Goal: Task Accomplishment & Management: Manage account settings

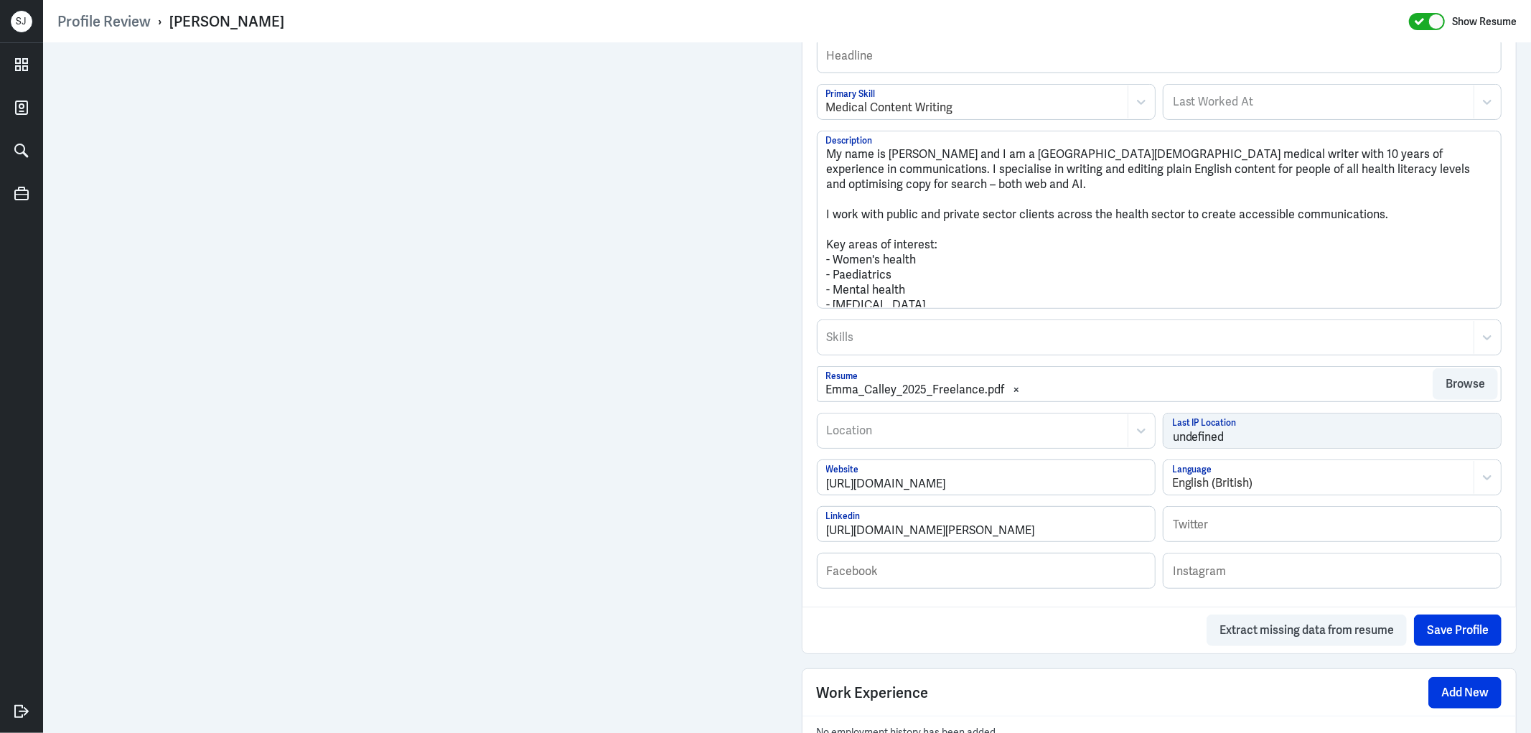
scroll to position [510, 0]
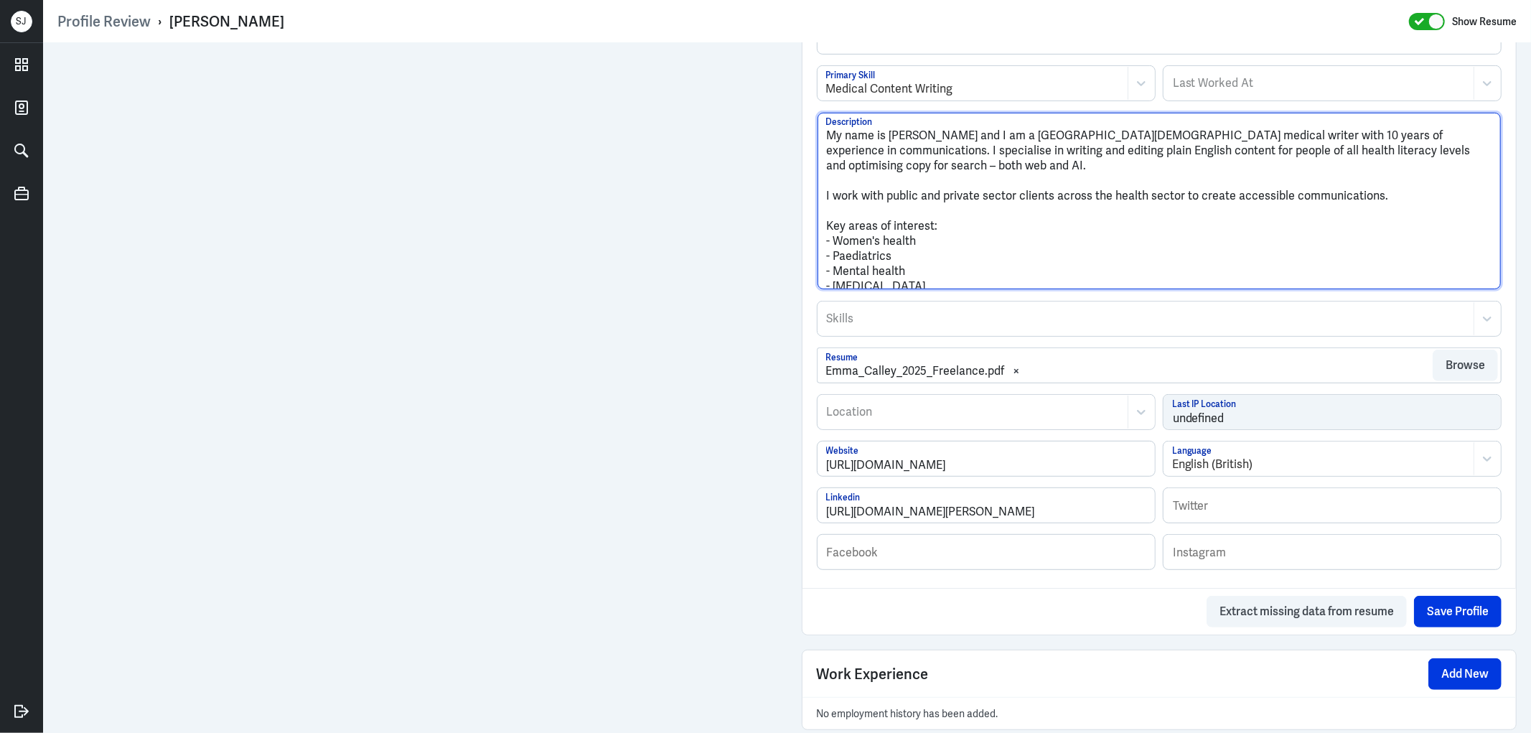
click at [938, 262] on textarea "My name is [PERSON_NAME] and I am a [GEOGRAPHIC_DATA][DEMOGRAPHIC_DATA] medical…" at bounding box center [1159, 201] width 684 height 177
click at [823, 138] on textarea "My name is Emma and I am a Melbourne-based medical writer with 10 years of expe…" at bounding box center [1159, 201] width 684 height 177
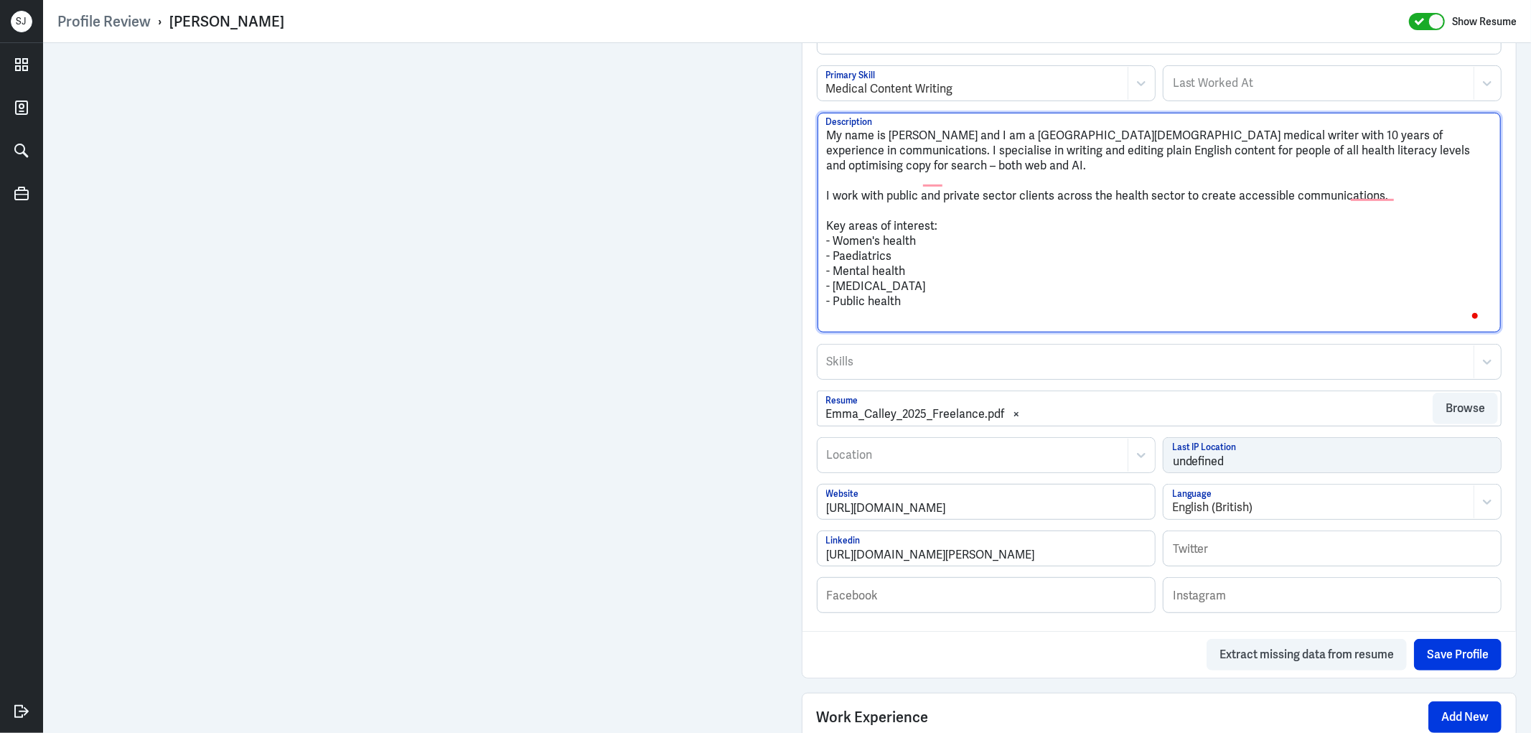
click at [832, 134] on textarea "My name is Emma and I am a Melbourne-based medical writer with 10 years of expe…" at bounding box center [1159, 223] width 684 height 220
paste textarea "Emma Calley is an Australian medical writer, editor, and plain English speciali…"
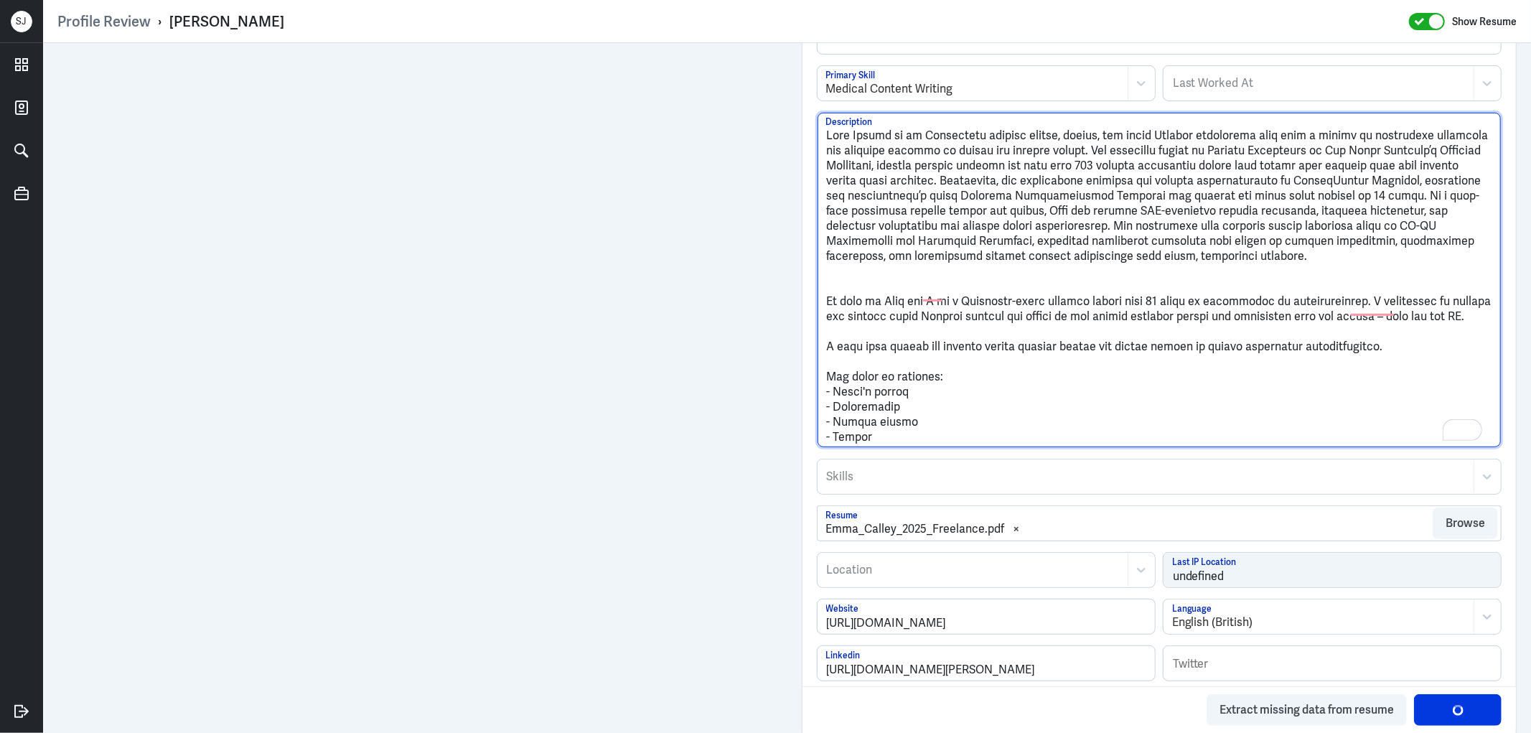
drag, startPoint x: 907, startPoint y: 132, endPoint x: 976, endPoint y: 133, distance: 68.9
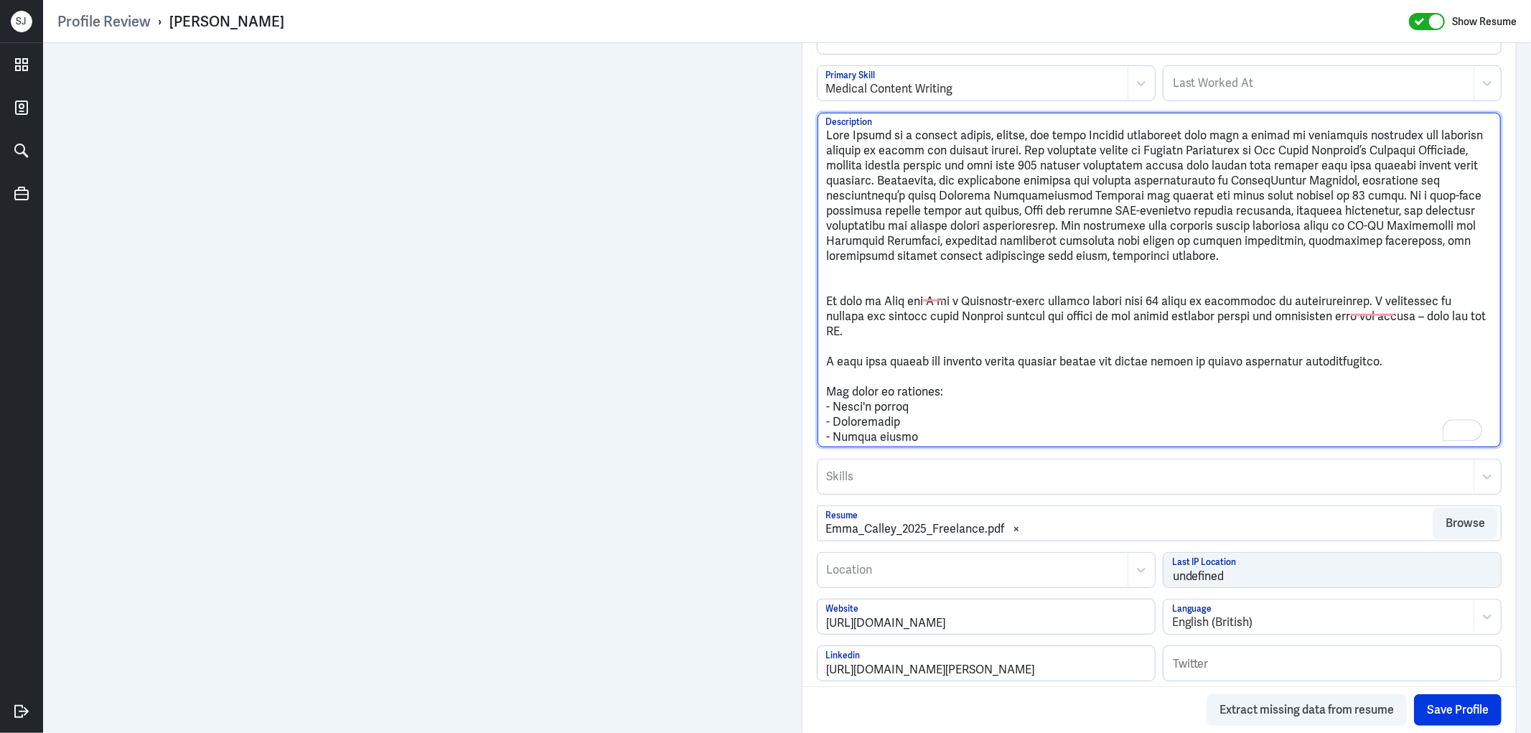
click at [1014, 152] on textarea "Description" at bounding box center [1159, 280] width 684 height 334
drag, startPoint x: 1372, startPoint y: 235, endPoint x: 1382, endPoint y: 254, distance: 21.8
click at [1015, 148] on textarea "Description" at bounding box center [1159, 280] width 684 height 334
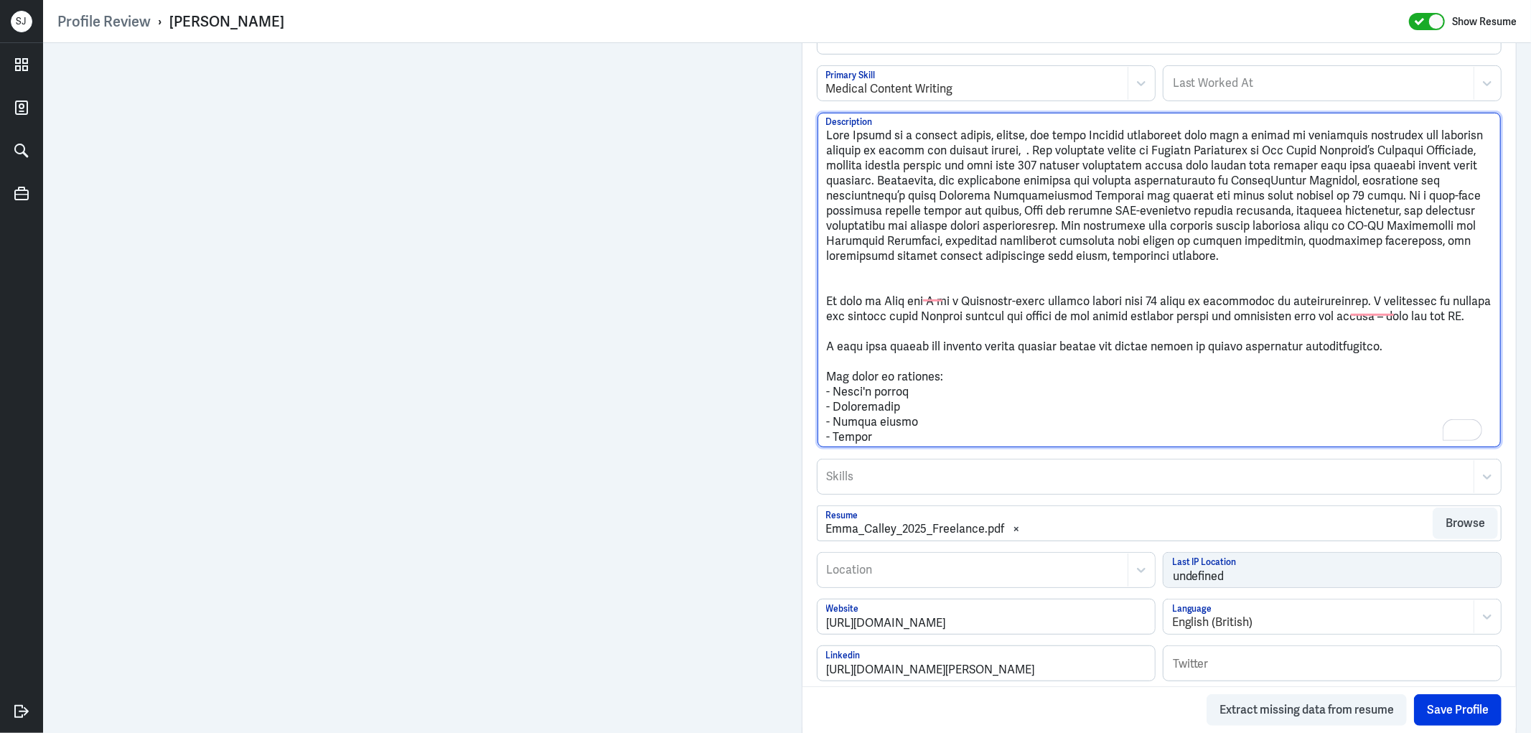
paste textarea "translating complex medical information into clear, accessible language."
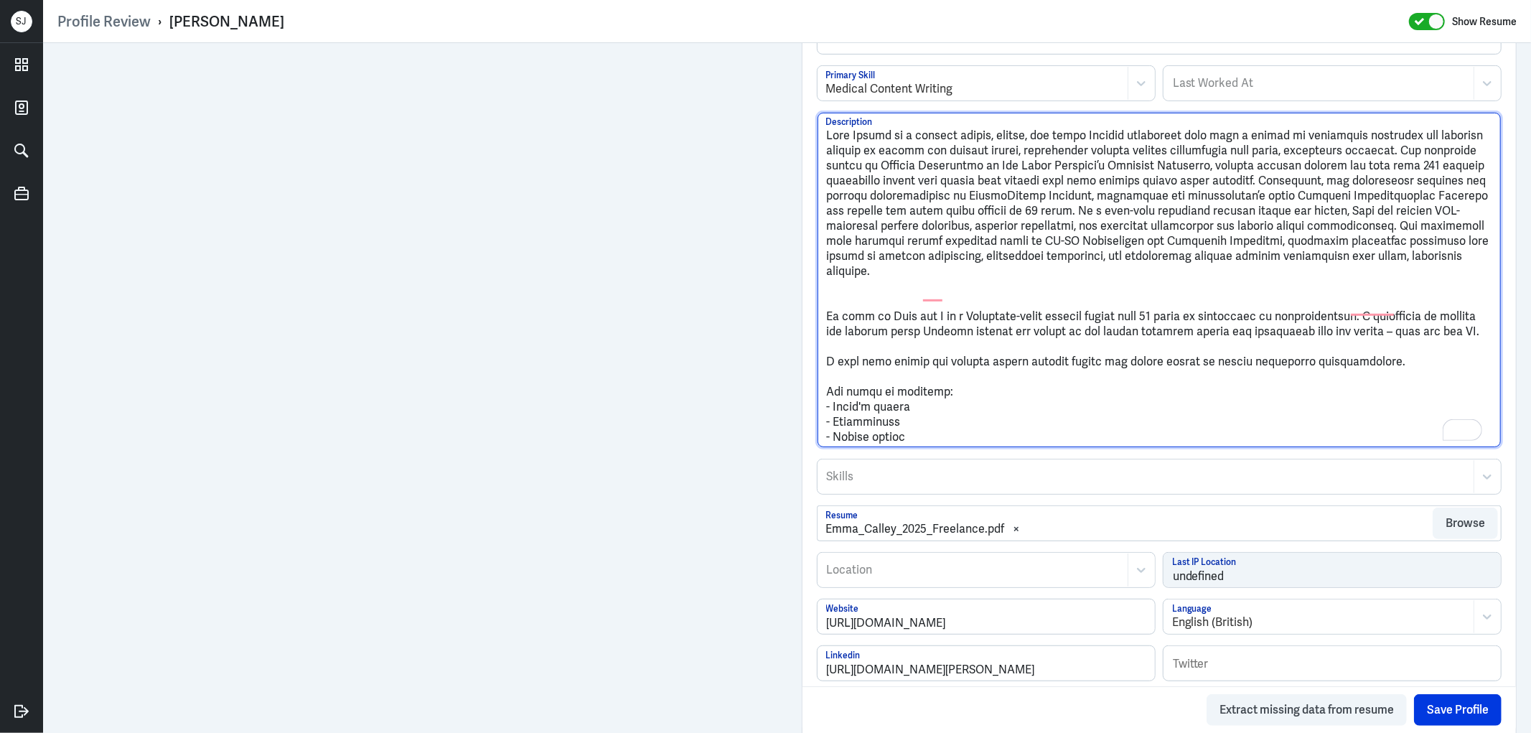
click at [1117, 206] on textarea "Description" at bounding box center [1159, 280] width 684 height 334
drag, startPoint x: 1279, startPoint y: 218, endPoint x: 1392, endPoint y: 338, distance: 165.0
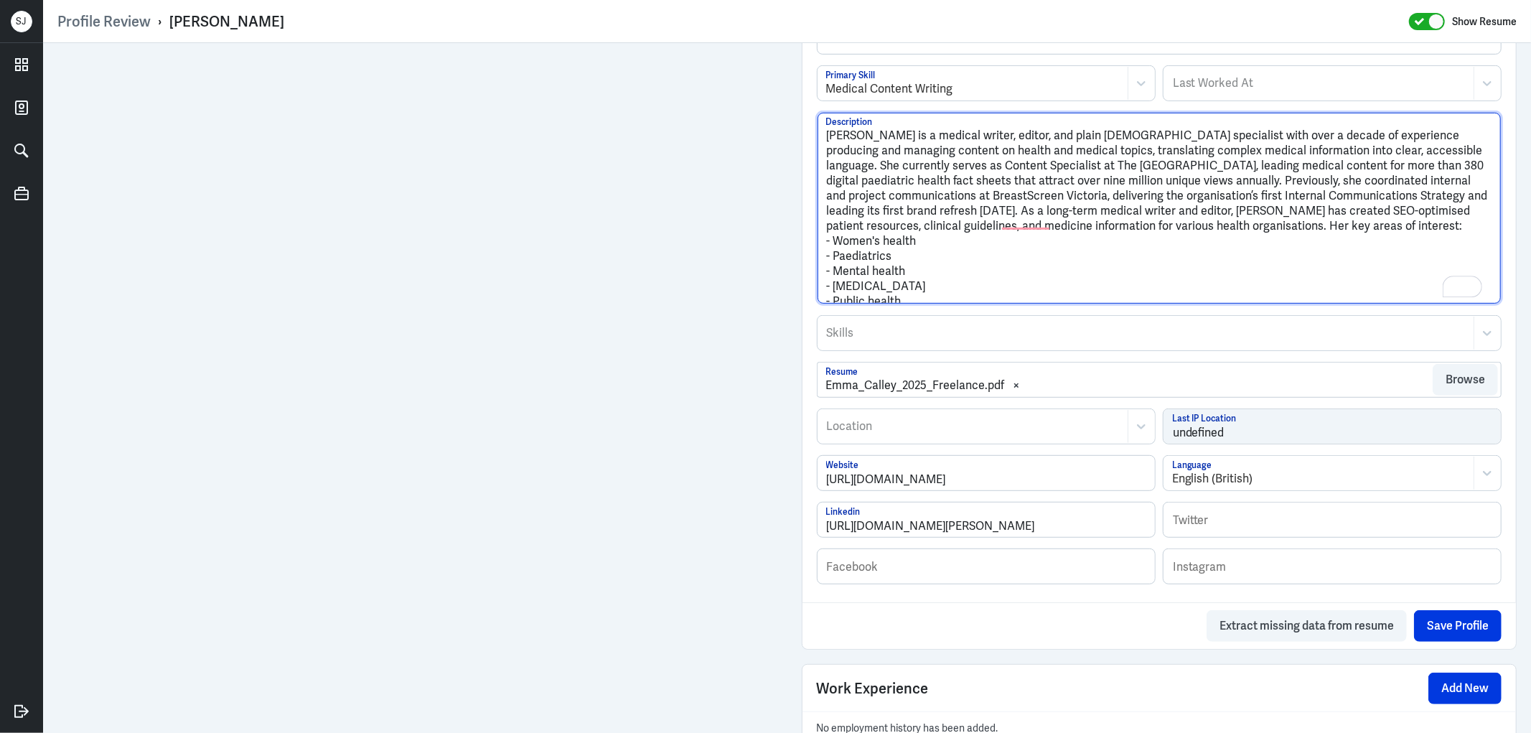
click at [1412, 227] on textarea "Emma Calley is a medical writer, editor, and plain English specialist with over…" at bounding box center [1159, 208] width 684 height 191
click at [922, 238] on textarea "Emma Calley is a medical writer, editor, and plain English specialist with over…" at bounding box center [1159, 208] width 684 height 191
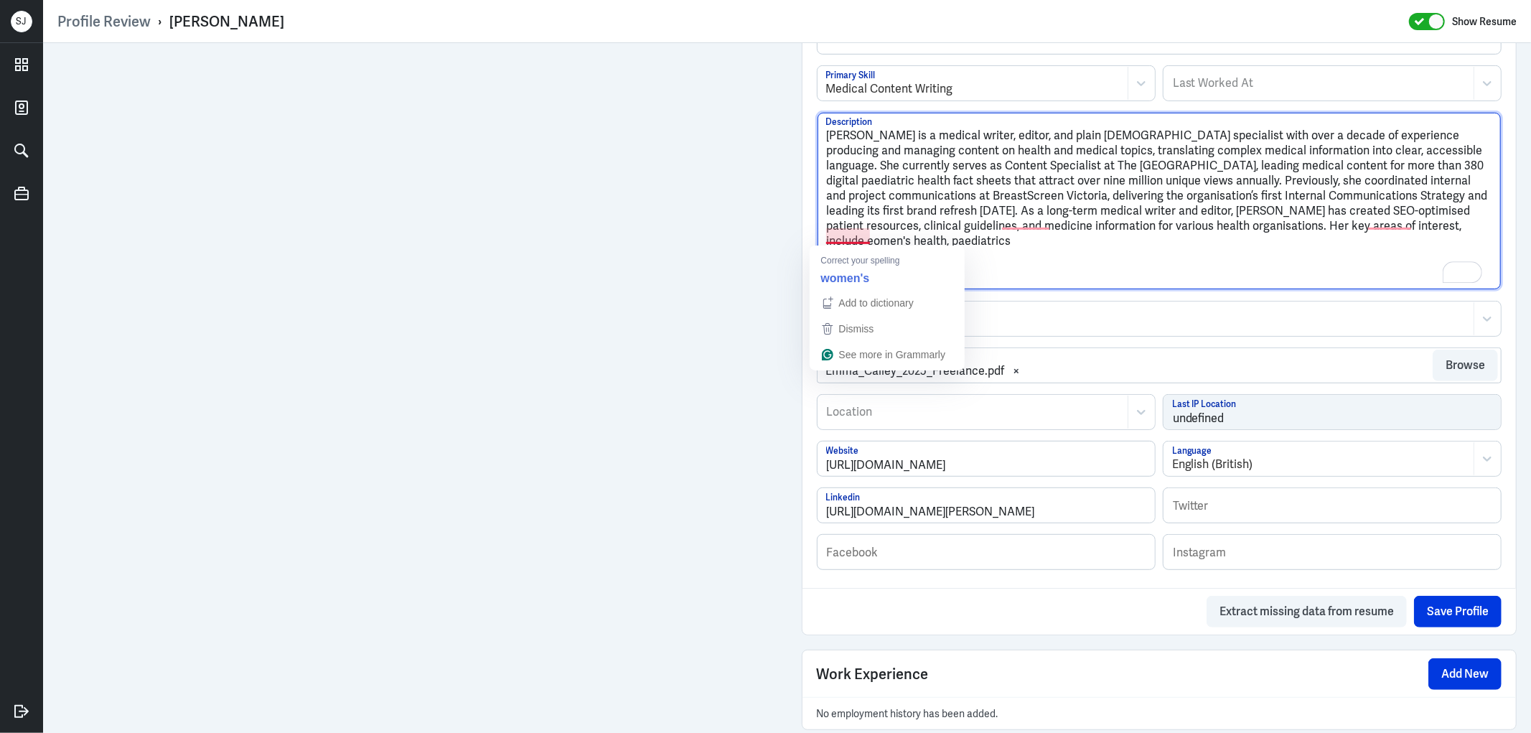
click at [829, 233] on textarea "Emma Calley is a medical writer, editor, and plain English specialist with over…" at bounding box center [1159, 201] width 684 height 177
click at [969, 235] on textarea "Emma Calley is a medical writer, editor, and plain English specialist with over…" at bounding box center [1159, 201] width 684 height 177
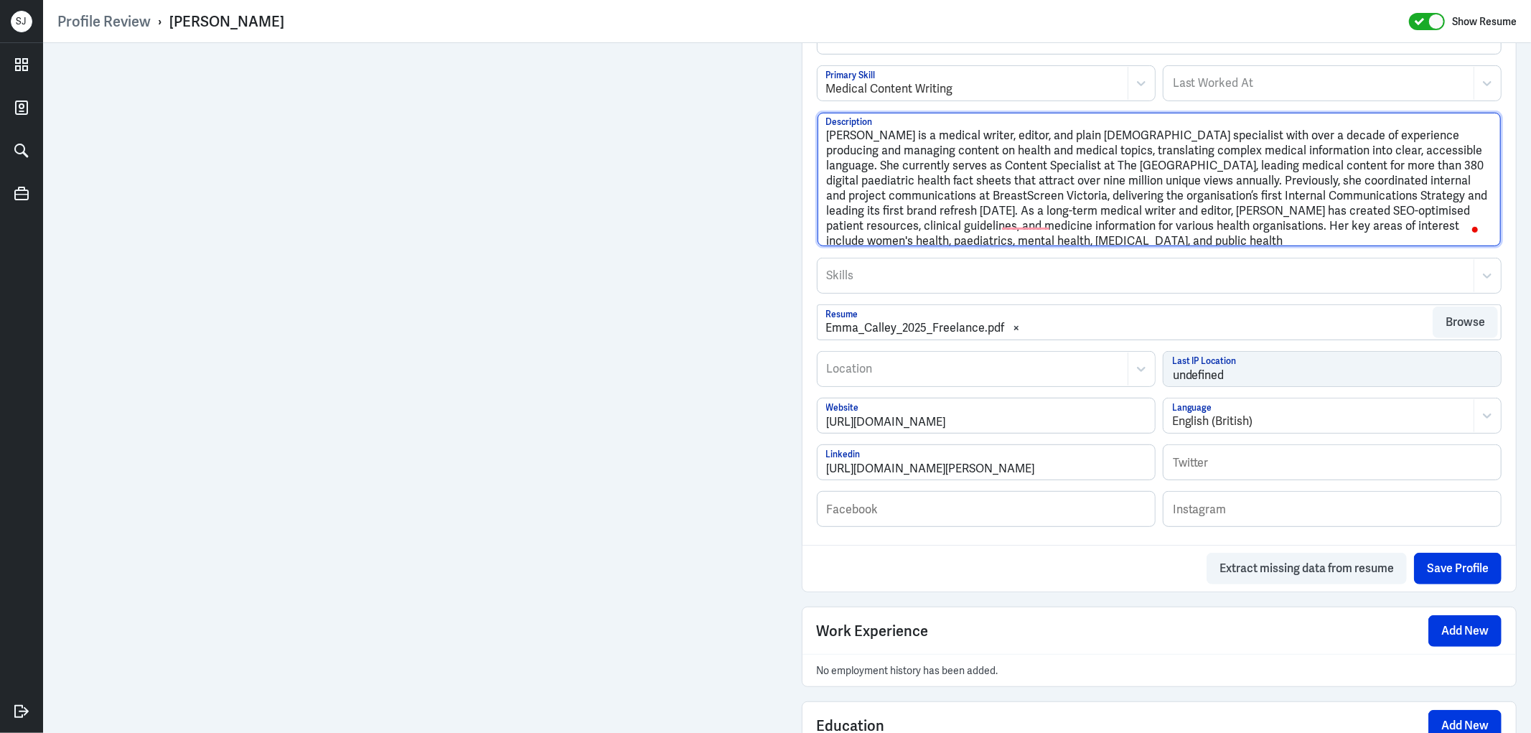
click at [1185, 239] on textarea "Emma Calley is a medical writer, editor, and plain English specialist with over…" at bounding box center [1159, 179] width 684 height 133
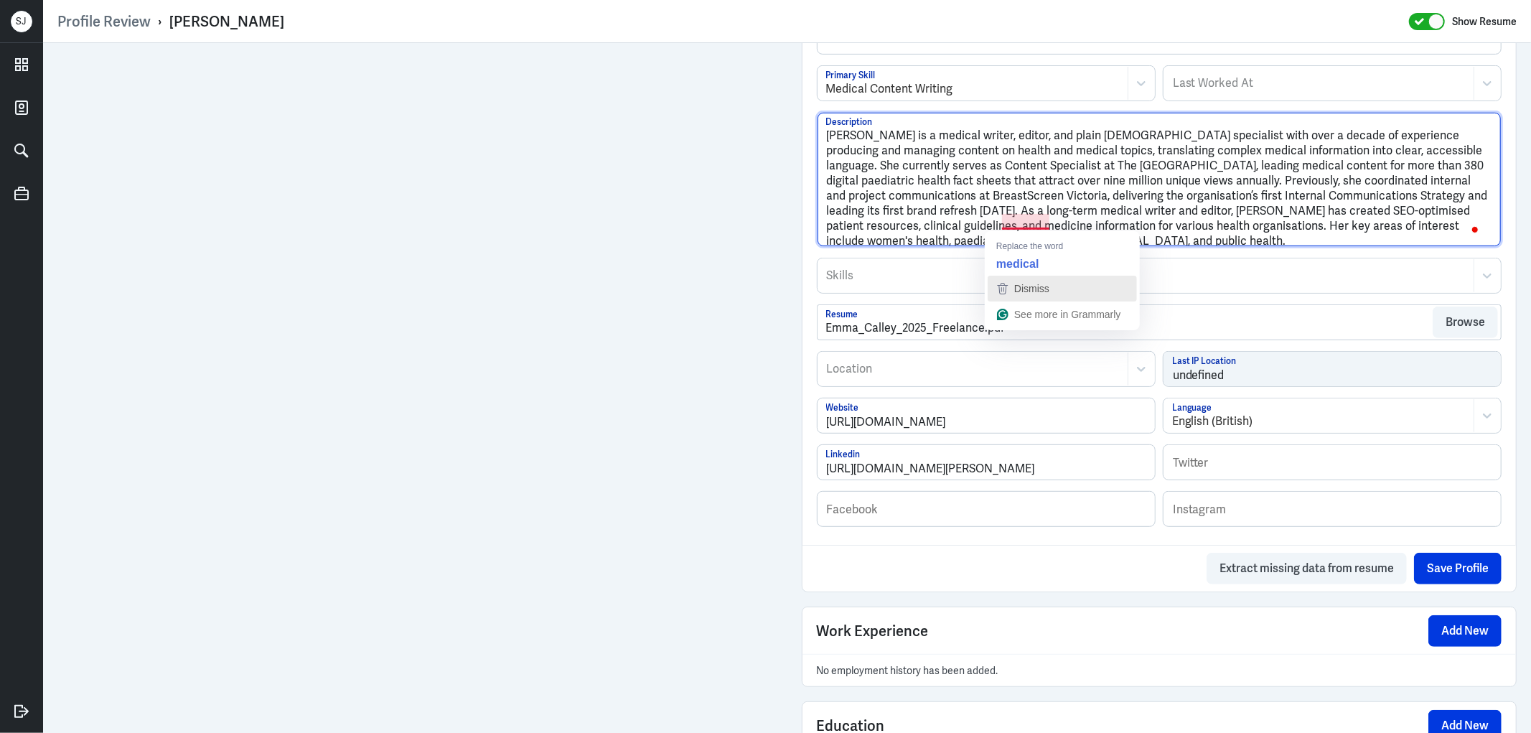
click at [1032, 289] on span "Dismiss" at bounding box center [1031, 288] width 35 height 11
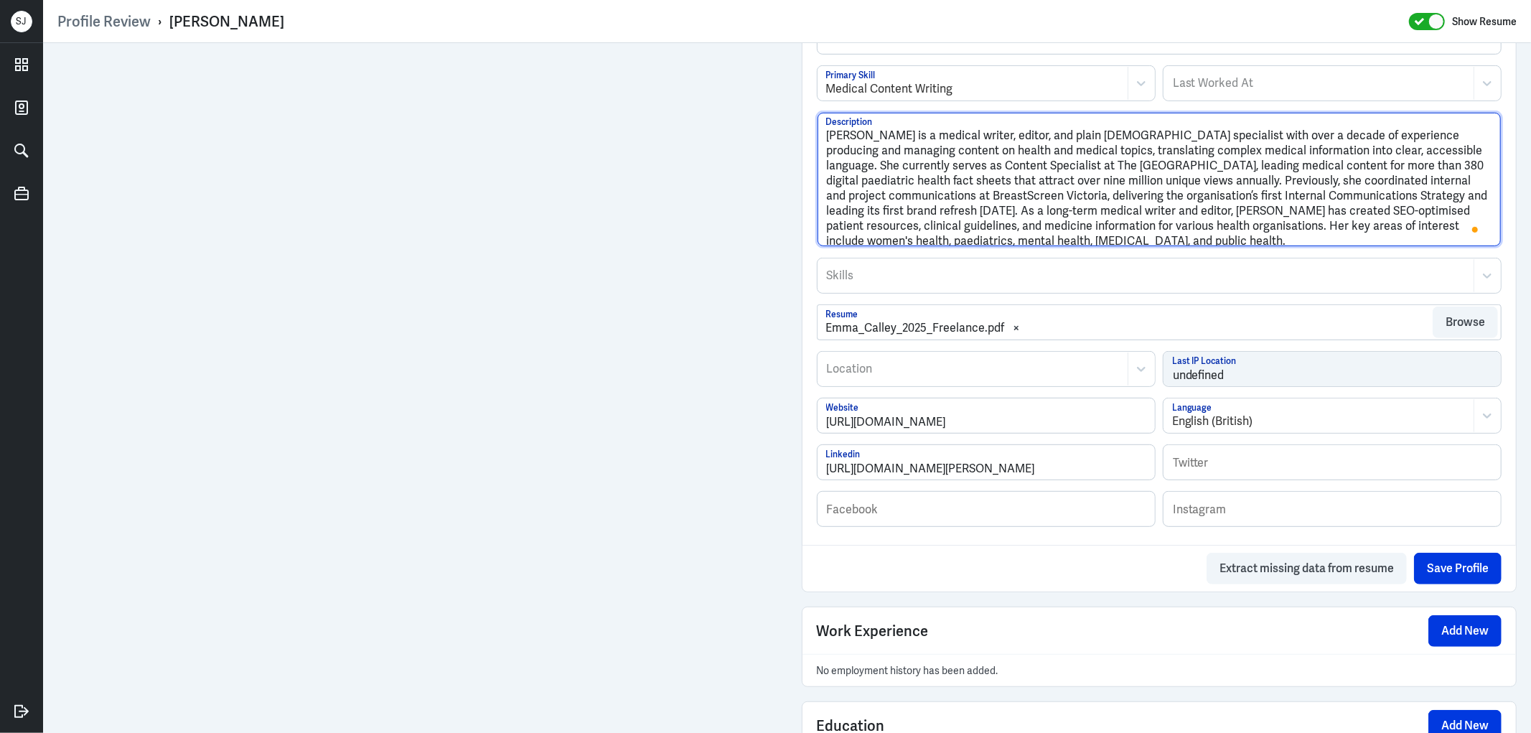
click at [1200, 238] on textarea "Emma Calley is a medical writer, editor, and plain English specialist with over…" at bounding box center [1159, 179] width 684 height 133
click at [1202, 233] on textarea "Emma Calley is a medical writer, editor, and plain English specialist with over…" at bounding box center [1159, 179] width 684 height 133
paste textarea "Produced high-quality content such as articles, EDMs, paid editorials, website …"
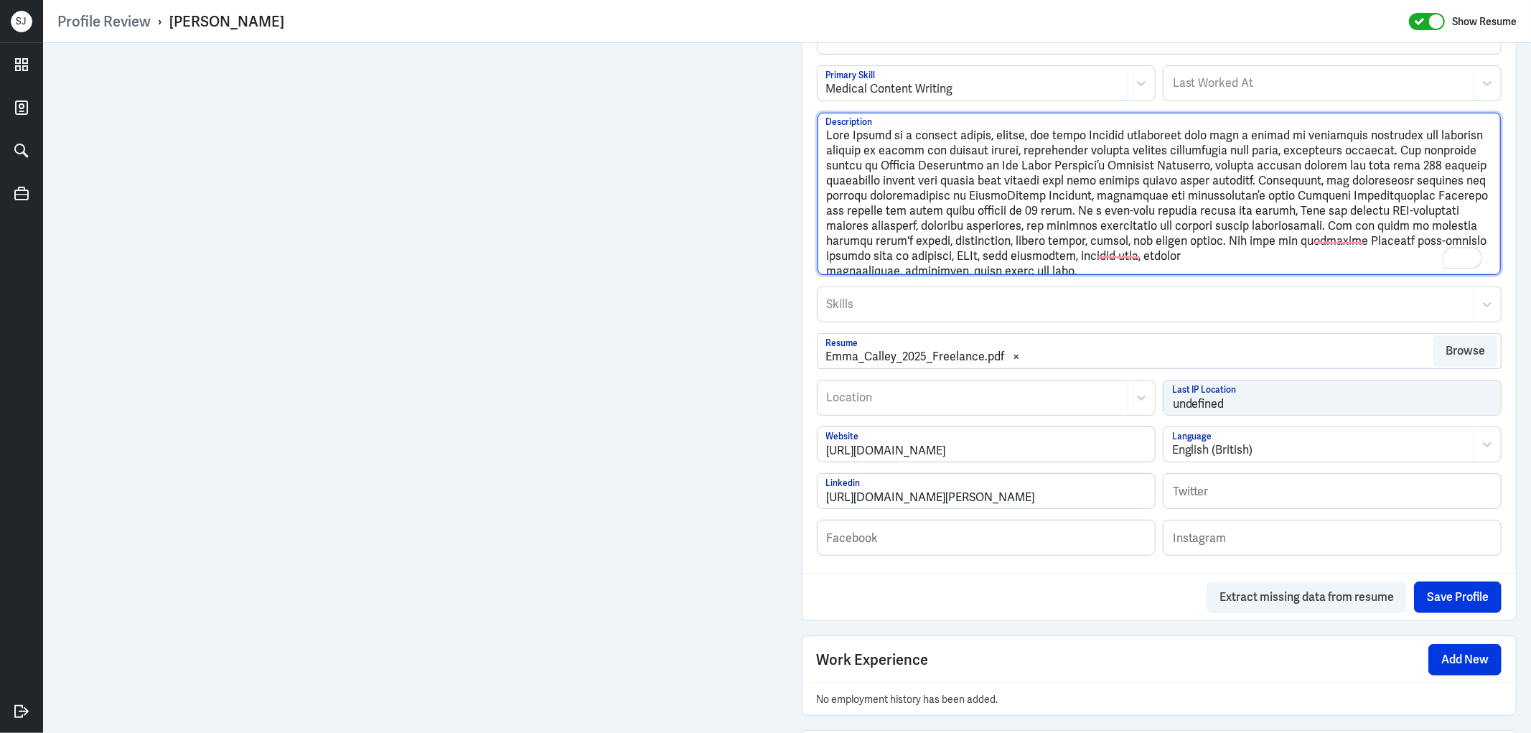
click at [1330, 230] on textarea "Description" at bounding box center [1159, 194] width 684 height 162
click at [1170, 255] on textarea "Description" at bounding box center [1159, 194] width 684 height 162
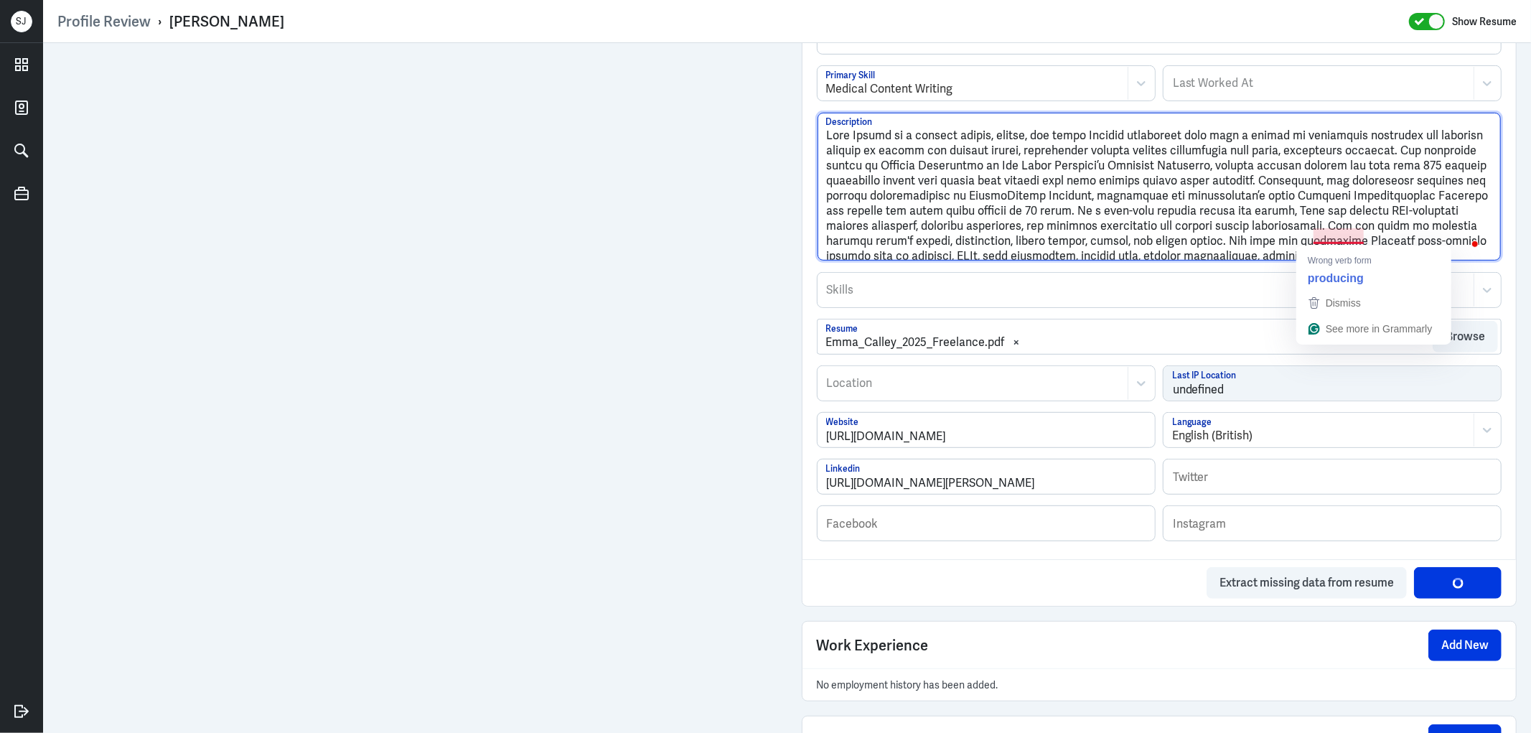
click at [1325, 238] on textarea "Description" at bounding box center [1159, 187] width 684 height 148
click at [1409, 238] on textarea "Description" at bounding box center [1159, 187] width 684 height 148
click at [1307, 256] on textarea "Description" at bounding box center [1159, 187] width 684 height 148
click at [1235, 247] on textarea "Description" at bounding box center [1159, 187] width 684 height 148
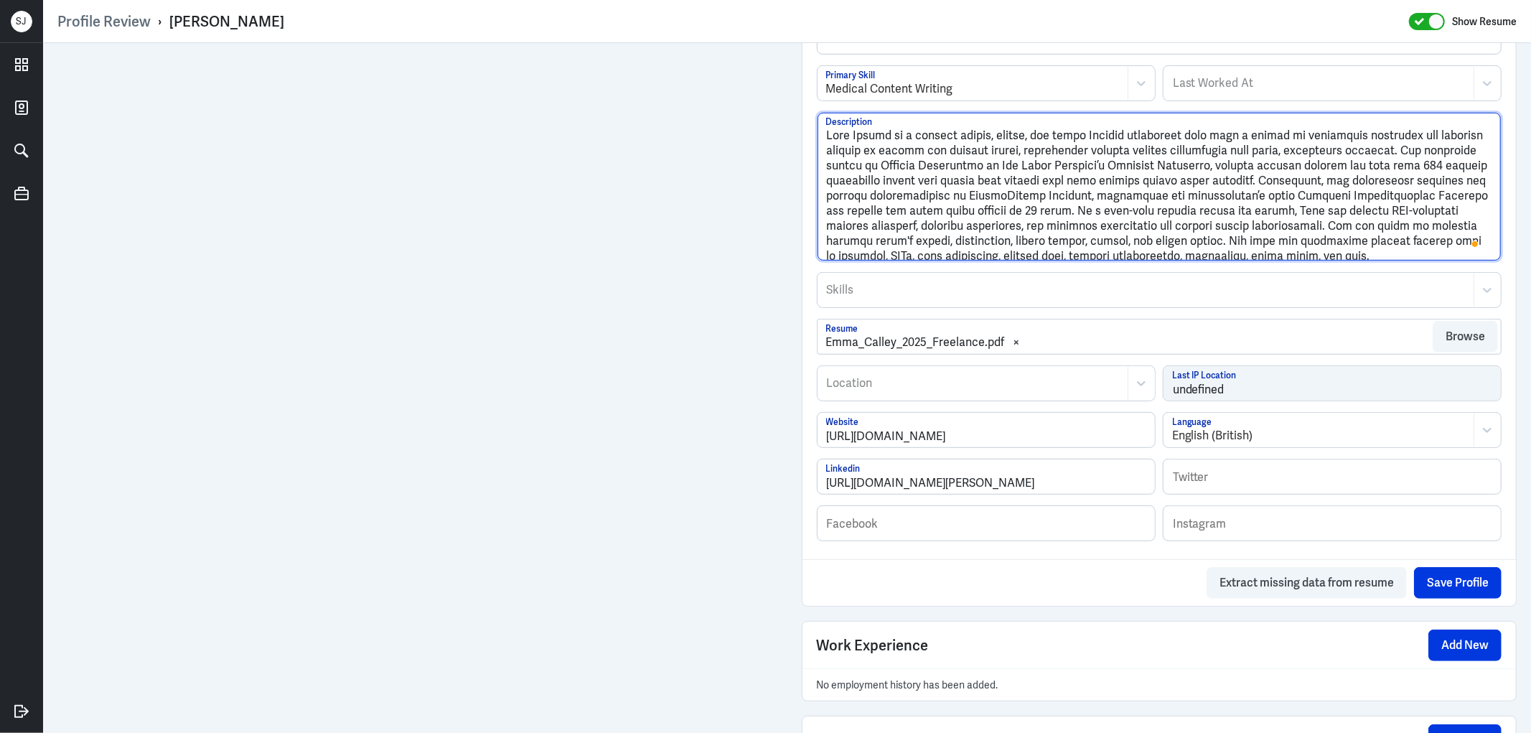
click at [1306, 253] on textarea "Description" at bounding box center [1159, 187] width 684 height 148
drag, startPoint x: 1236, startPoint y: 250, endPoint x: 1308, endPoint y: 251, distance: 72.5
click at [1308, 251] on textarea "Description" at bounding box center [1159, 187] width 684 height 148
paste textarea "ChatGPT said: Emma Calley is a medical writer, editor and plain English special…"
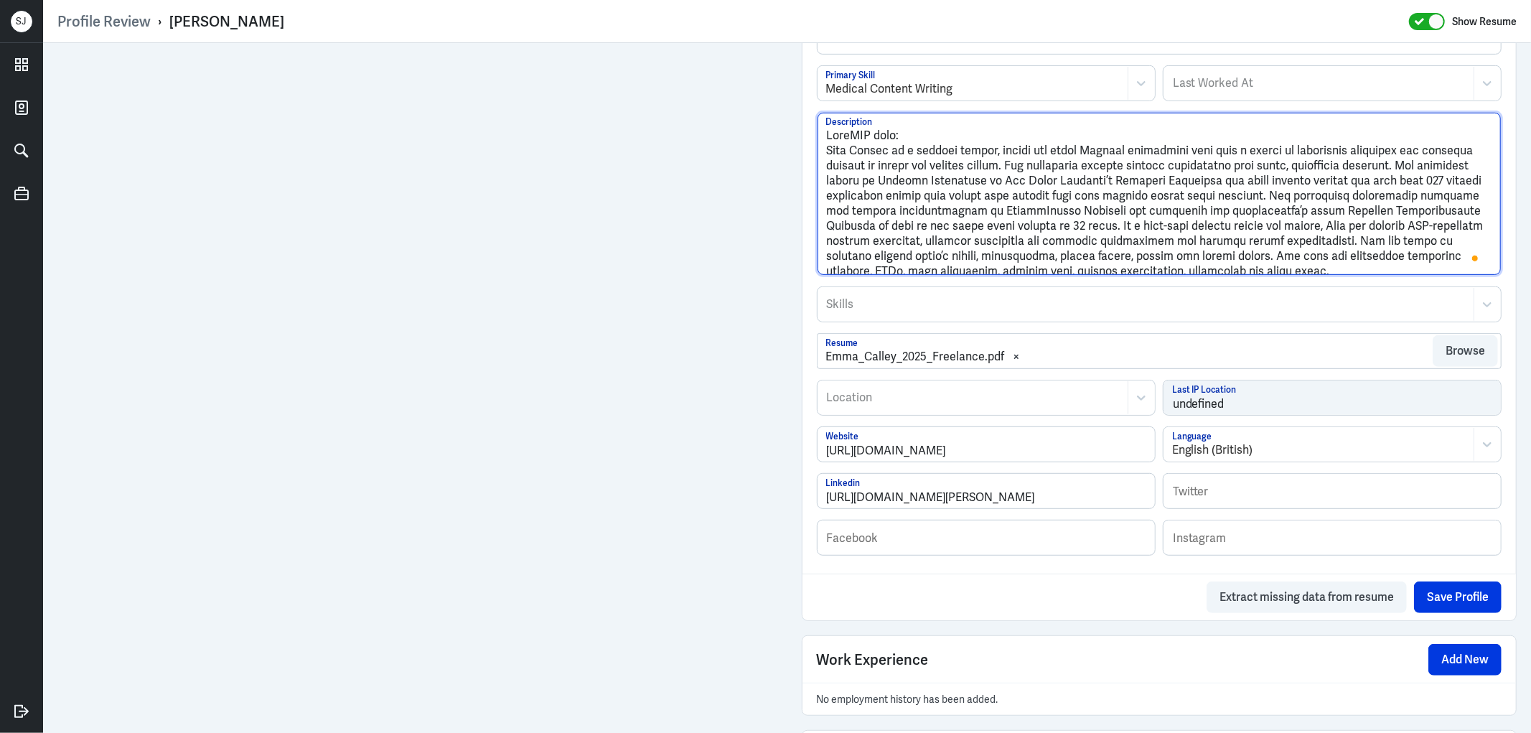
drag, startPoint x: 821, startPoint y: 147, endPoint x: 814, endPoint y: 127, distance: 21.1
click at [817, 127] on textarea "Description" at bounding box center [1159, 194] width 684 height 162
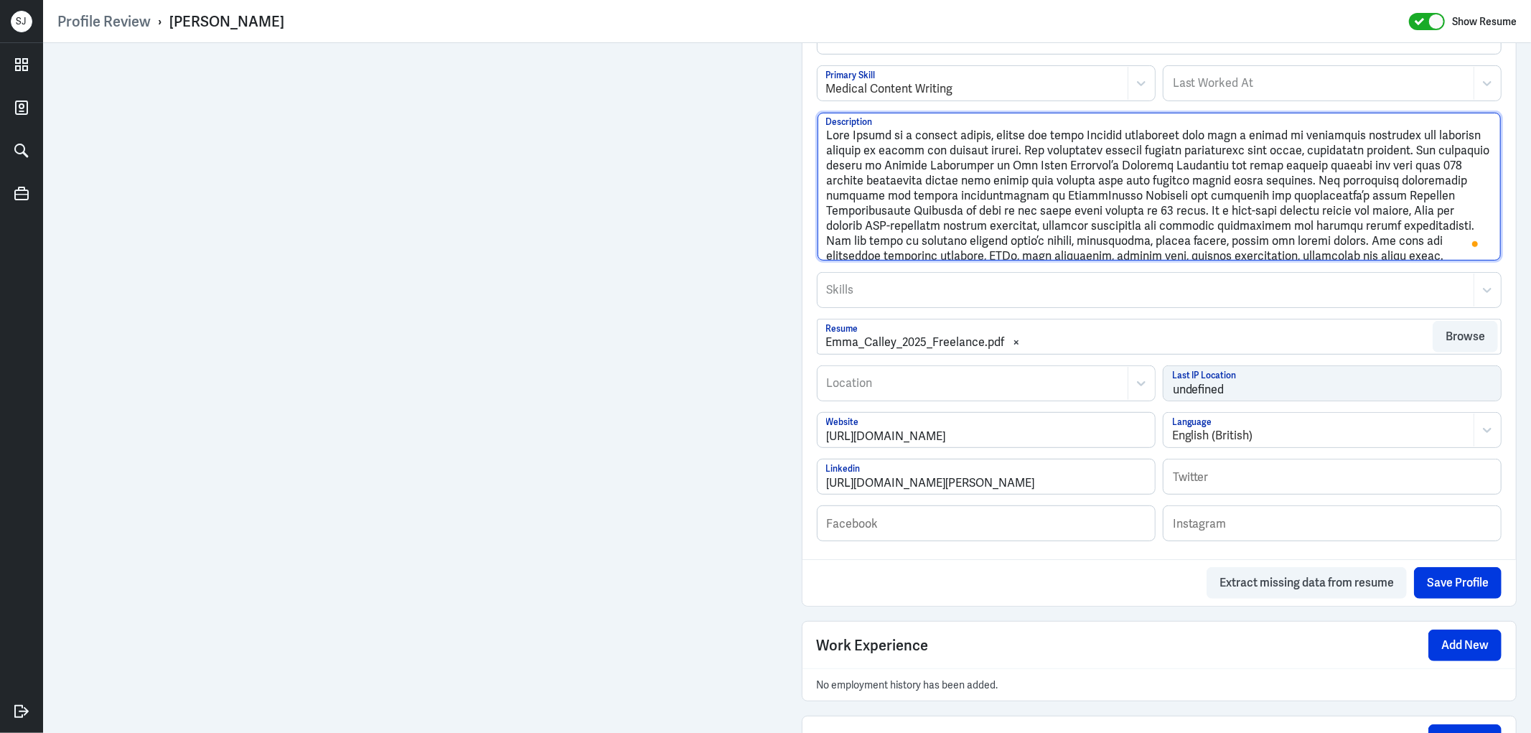
click at [881, 185] on textarea "Description" at bounding box center [1159, 187] width 684 height 148
click at [1296, 149] on textarea "Description" at bounding box center [1159, 187] width 684 height 148
type textarea "Emma Calley is a medical writer, editor and plain English specialist with over …"
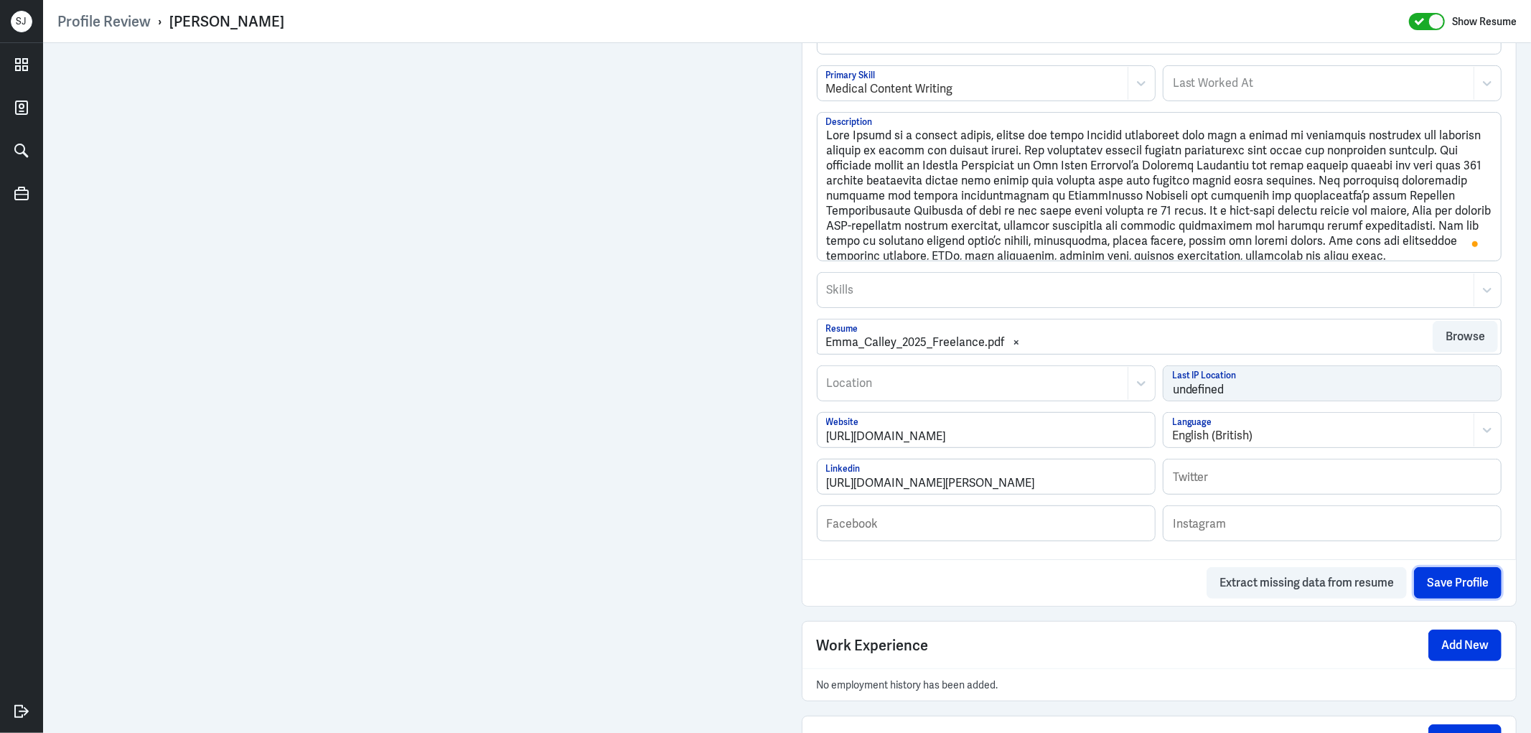
drag, startPoint x: 1441, startPoint y: 578, endPoint x: 1408, endPoint y: 534, distance: 55.4
click at [1442, 580] on button "Save Profile" at bounding box center [1458, 583] width 88 height 32
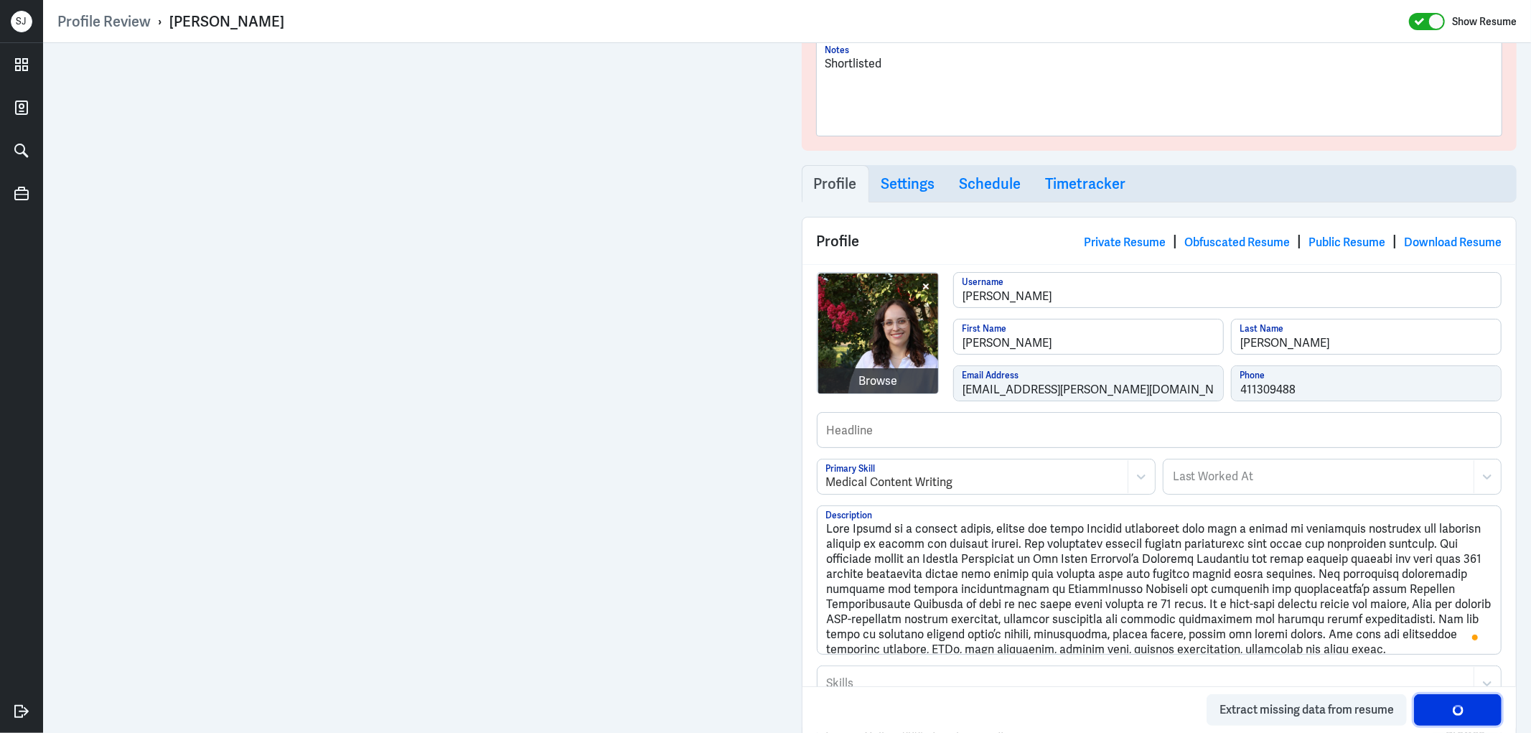
scroll to position [32, 0]
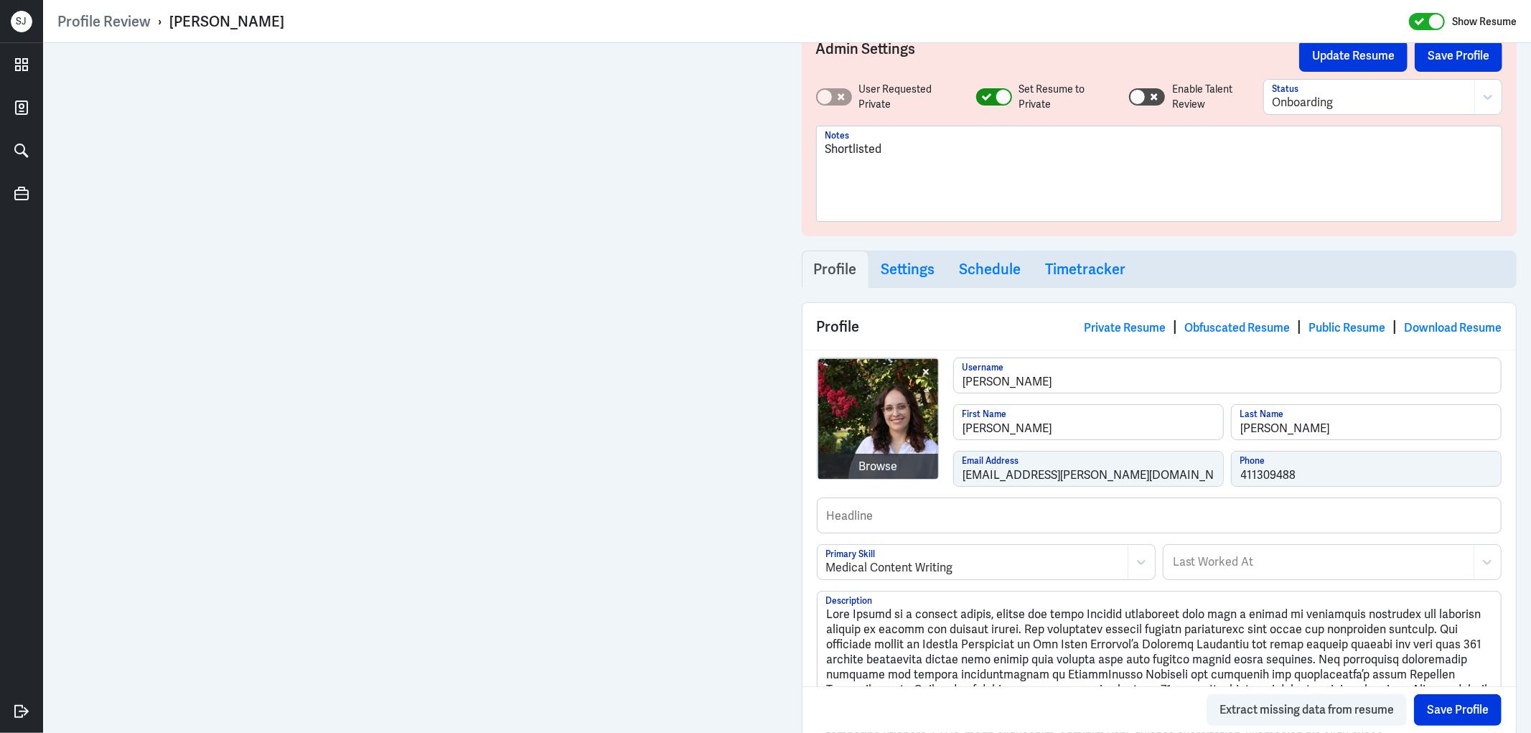
click at [999, 90] on div at bounding box center [1003, 97] width 16 height 16
checkbox input "false"
click at [1272, 101] on div at bounding box center [1369, 102] width 194 height 17
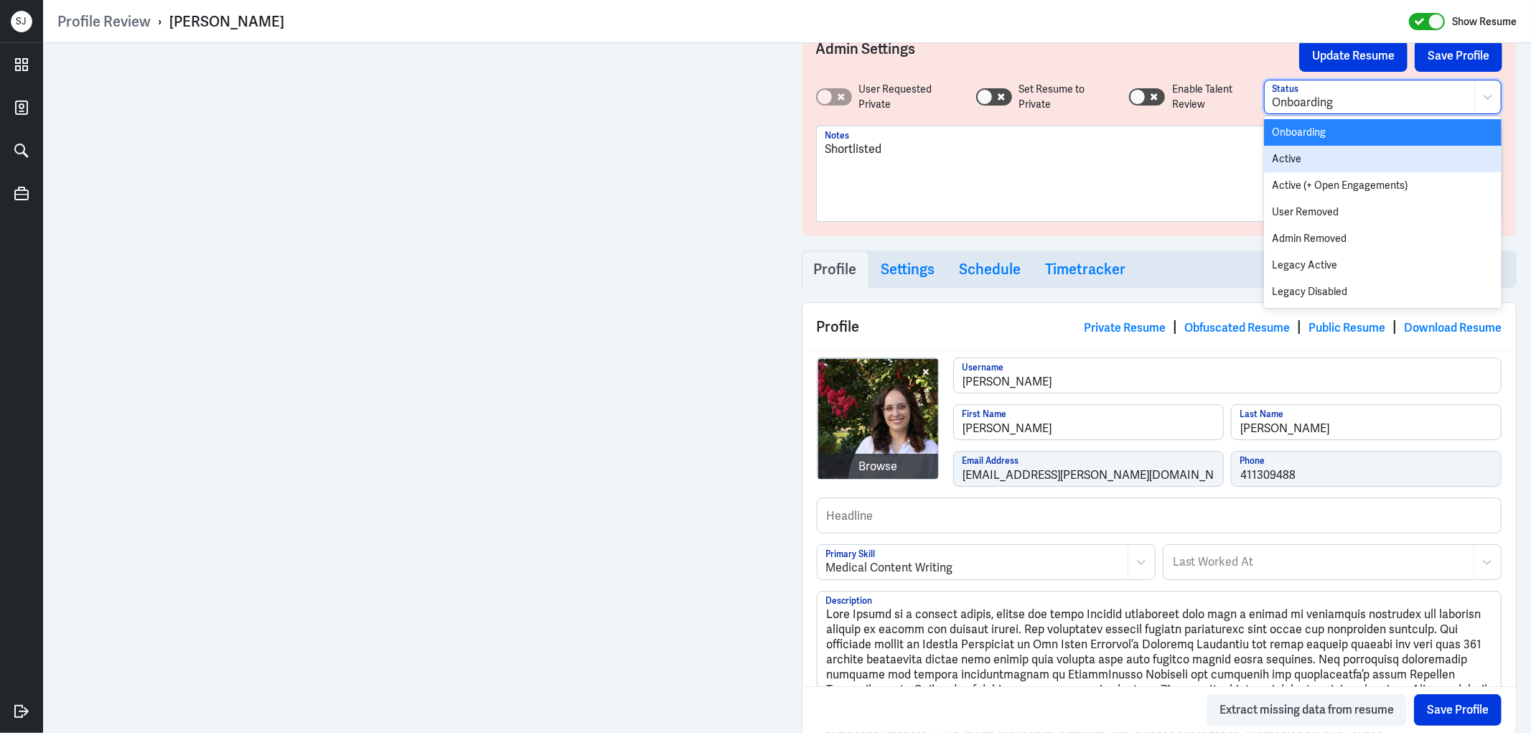
drag, startPoint x: 1282, startPoint y: 152, endPoint x: 1308, endPoint y: 109, distance: 50.2
click at [1282, 153] on div "Active" at bounding box center [1383, 159] width 238 height 27
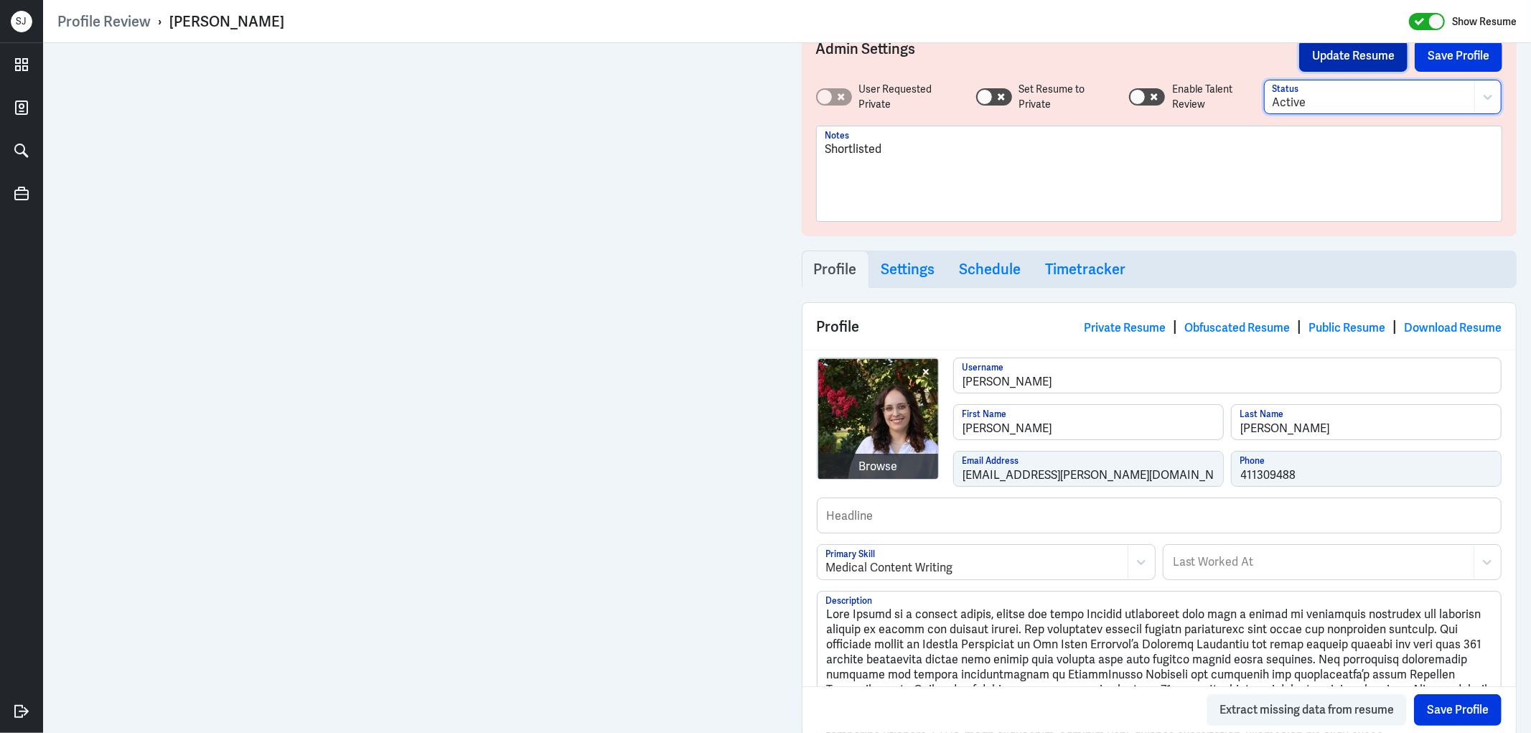
click at [1348, 49] on button "Update Resume" at bounding box center [1353, 56] width 108 height 32
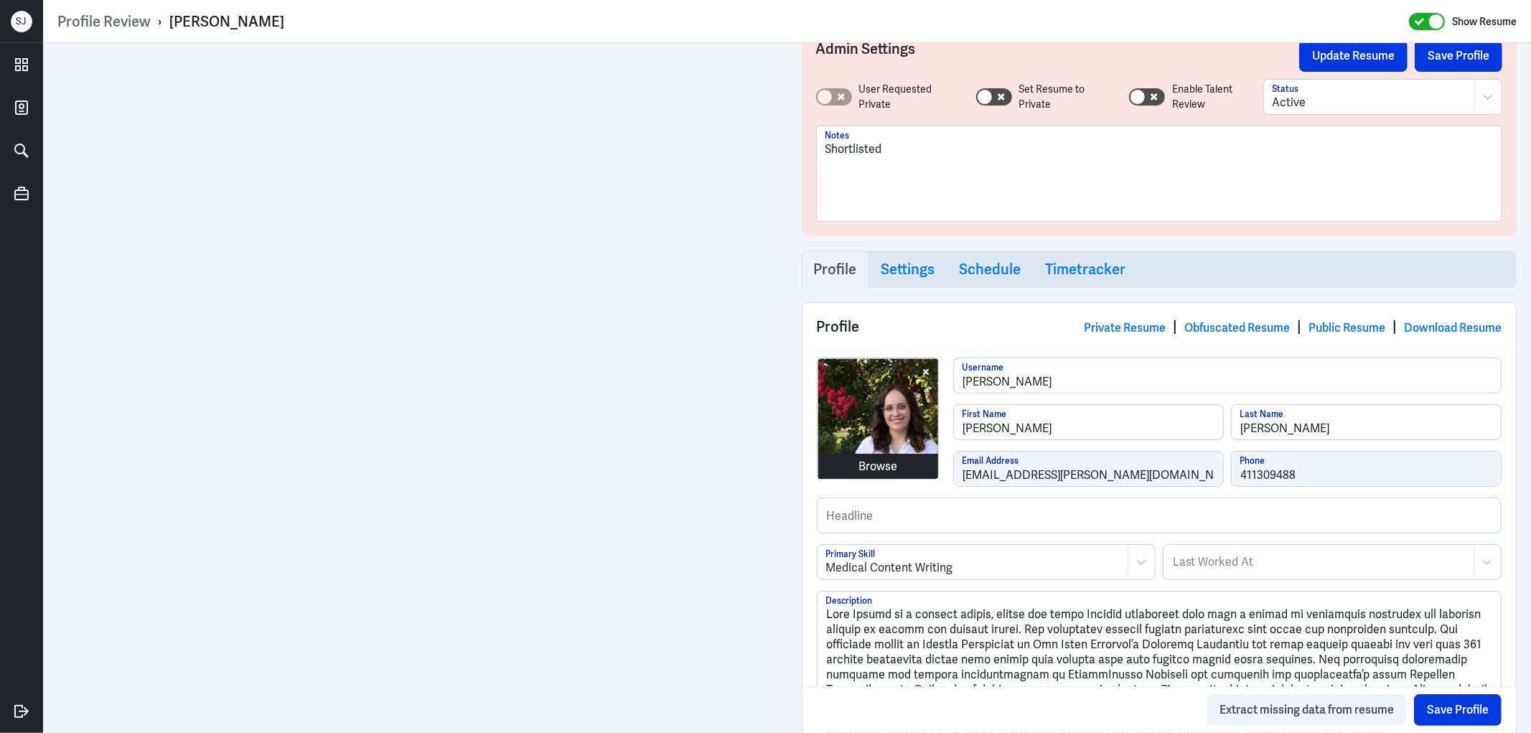
click at [879, 466] on div "Browse" at bounding box center [878, 466] width 39 height 17
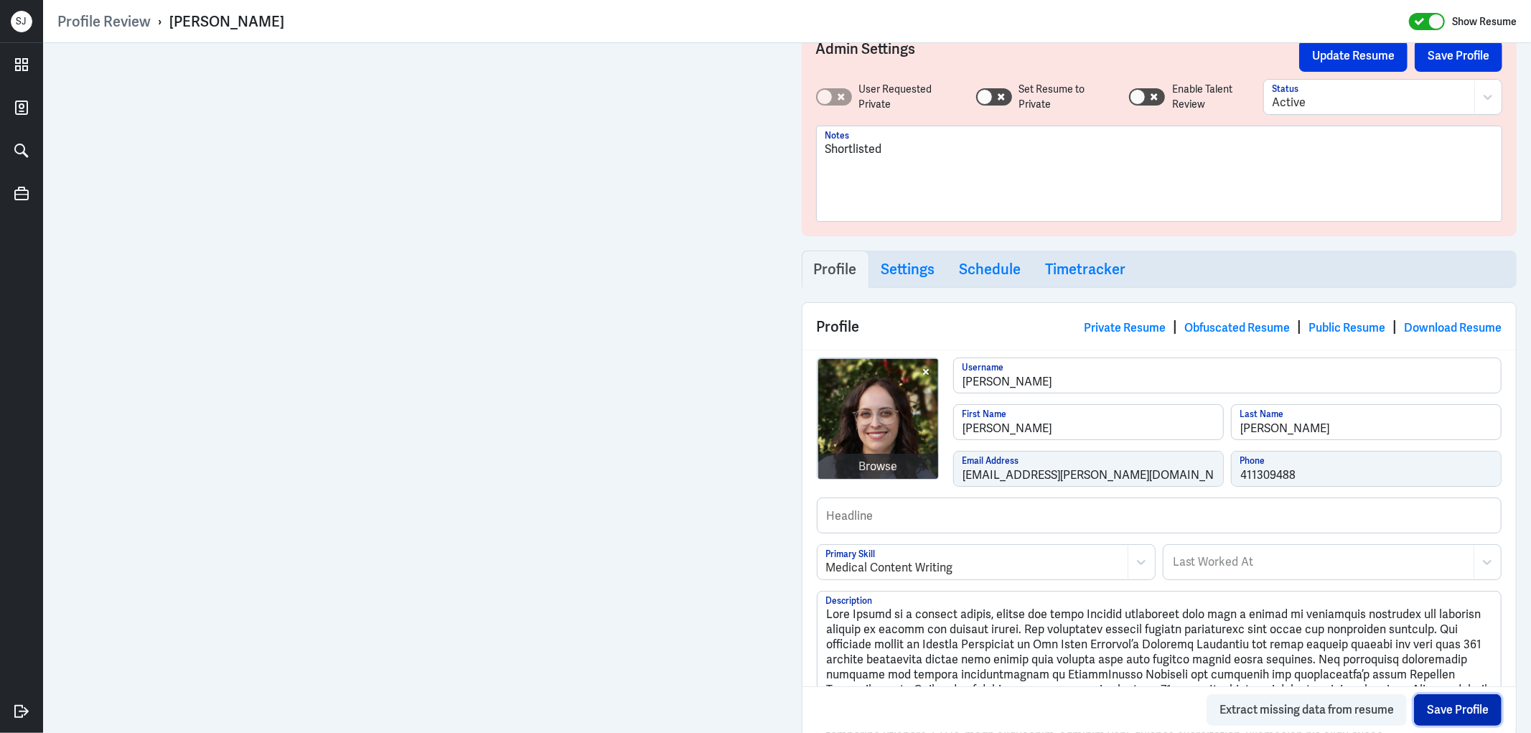
click at [1445, 701] on button "Save Profile" at bounding box center [1458, 710] width 88 height 32
click at [1322, 53] on button "Update Resume" at bounding box center [1353, 56] width 108 height 32
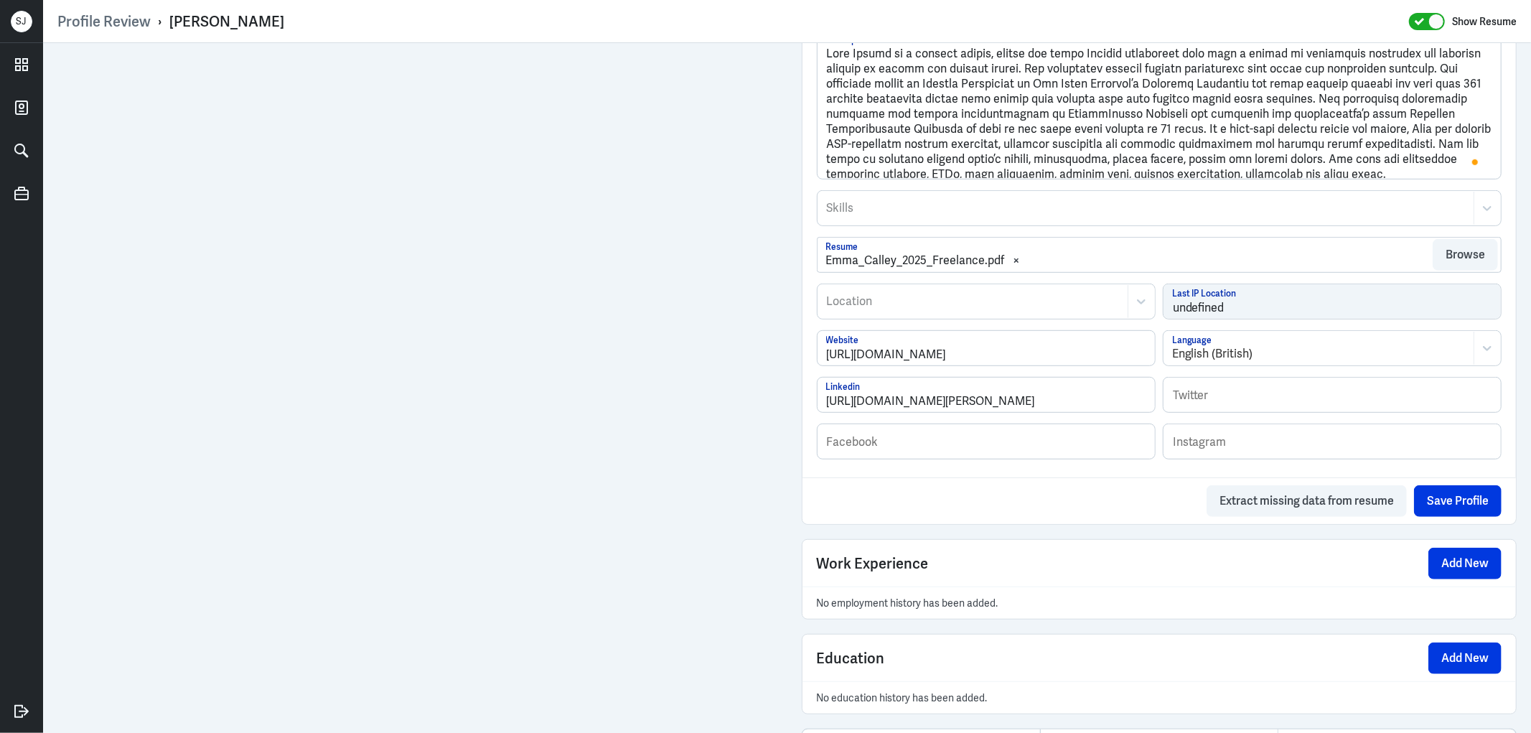
scroll to position [590, 0]
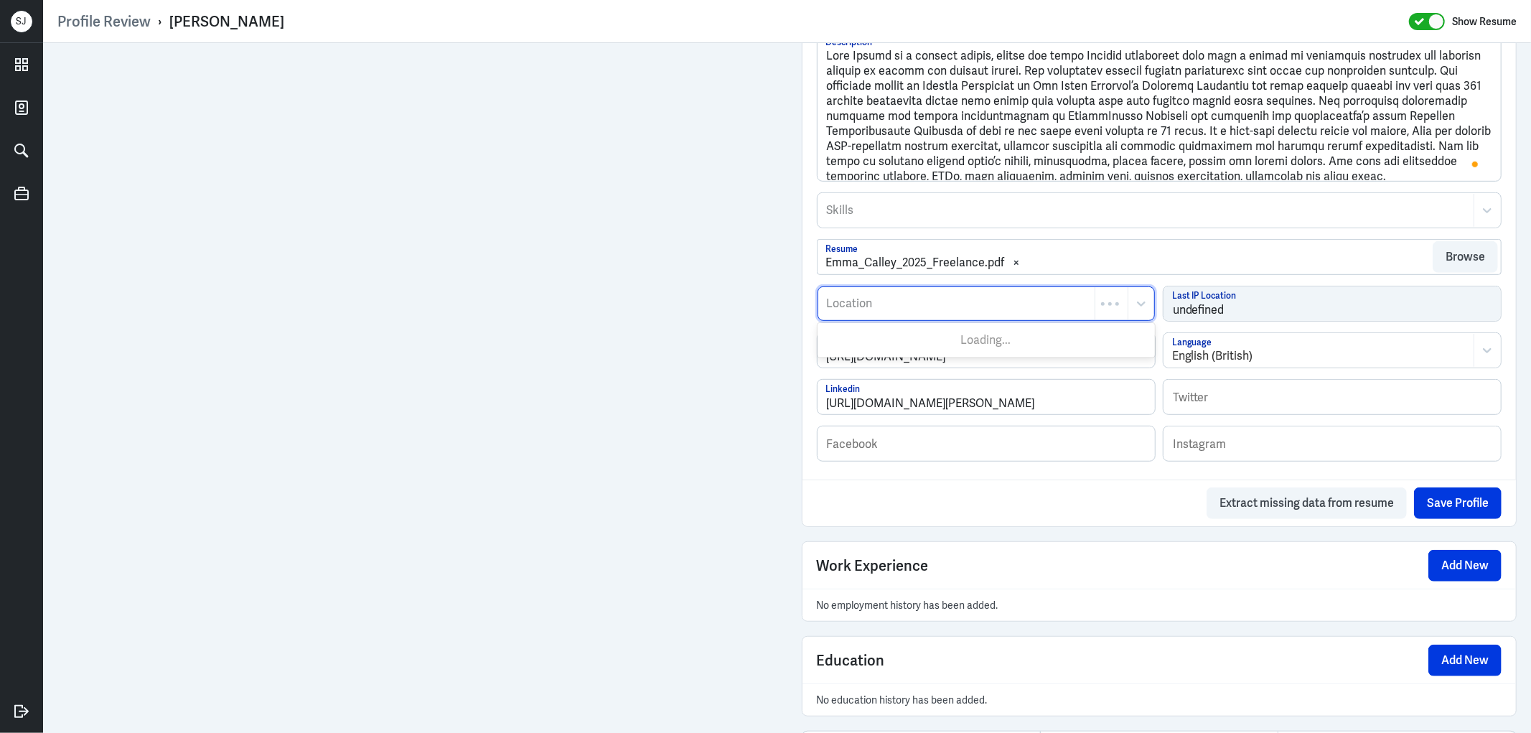
click at [845, 311] on div at bounding box center [956, 303] width 262 height 17
type input "melbour"
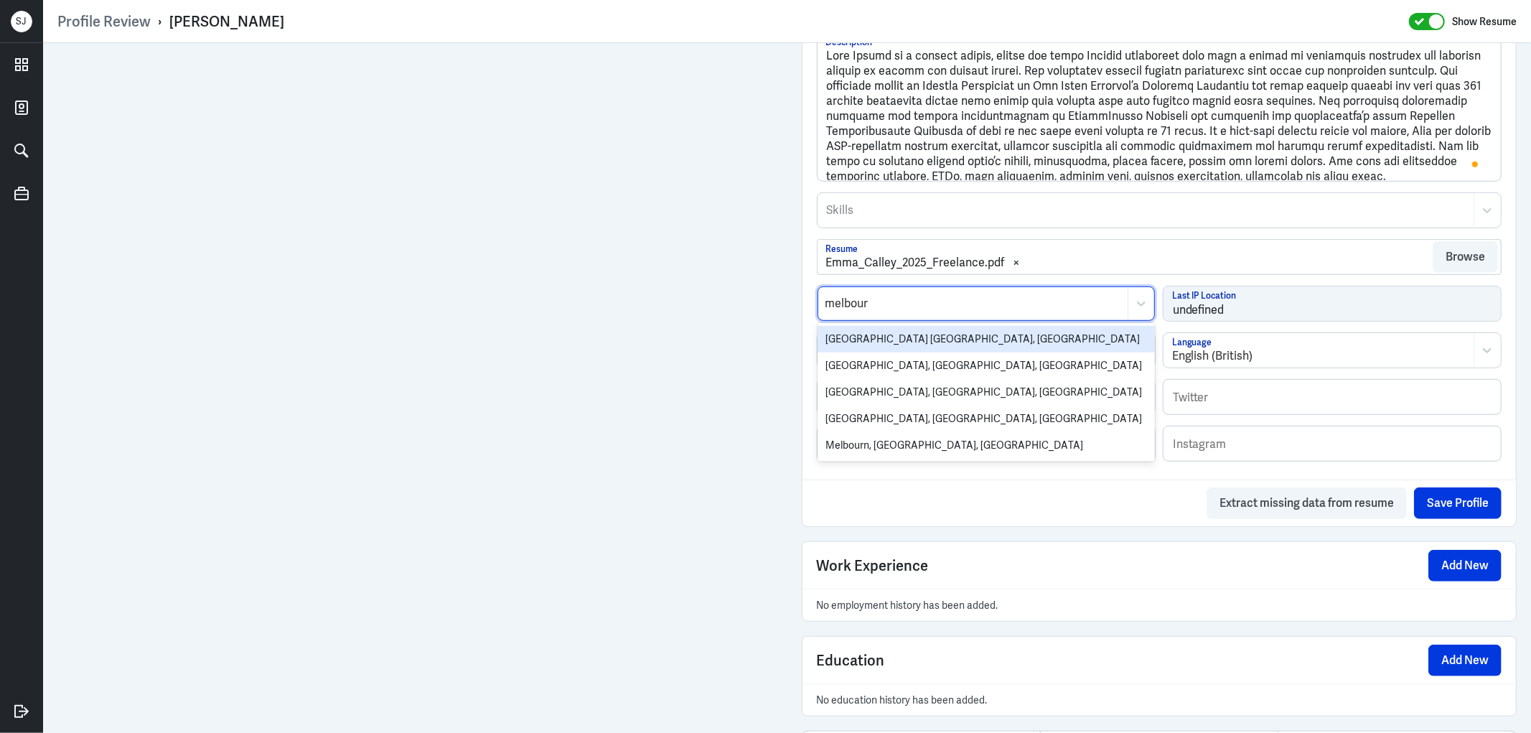
click at [864, 336] on div "[GEOGRAPHIC_DATA] [GEOGRAPHIC_DATA], [GEOGRAPHIC_DATA]" at bounding box center [985, 339] width 337 height 27
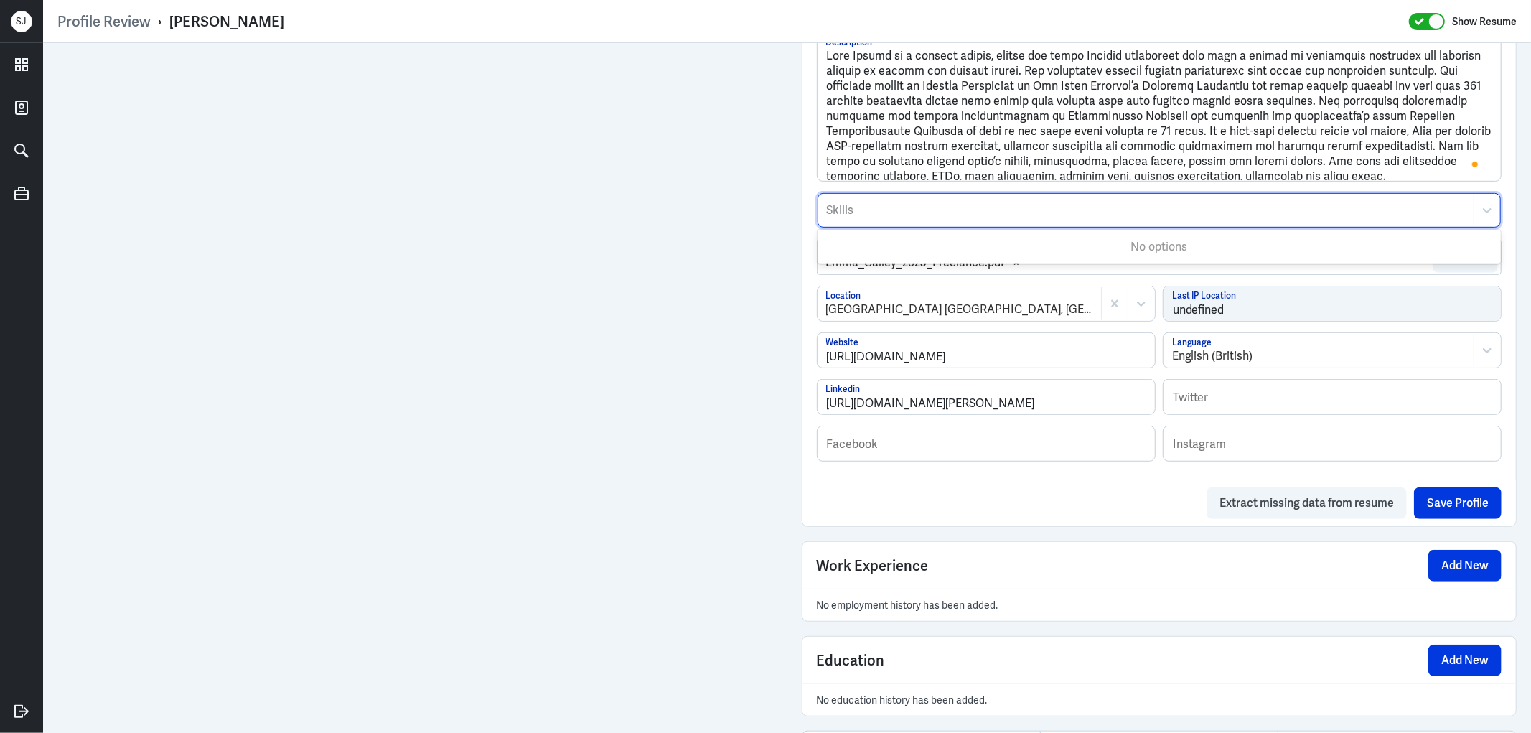
click at [847, 218] on div at bounding box center [1145, 210] width 641 height 17
type input "medica"
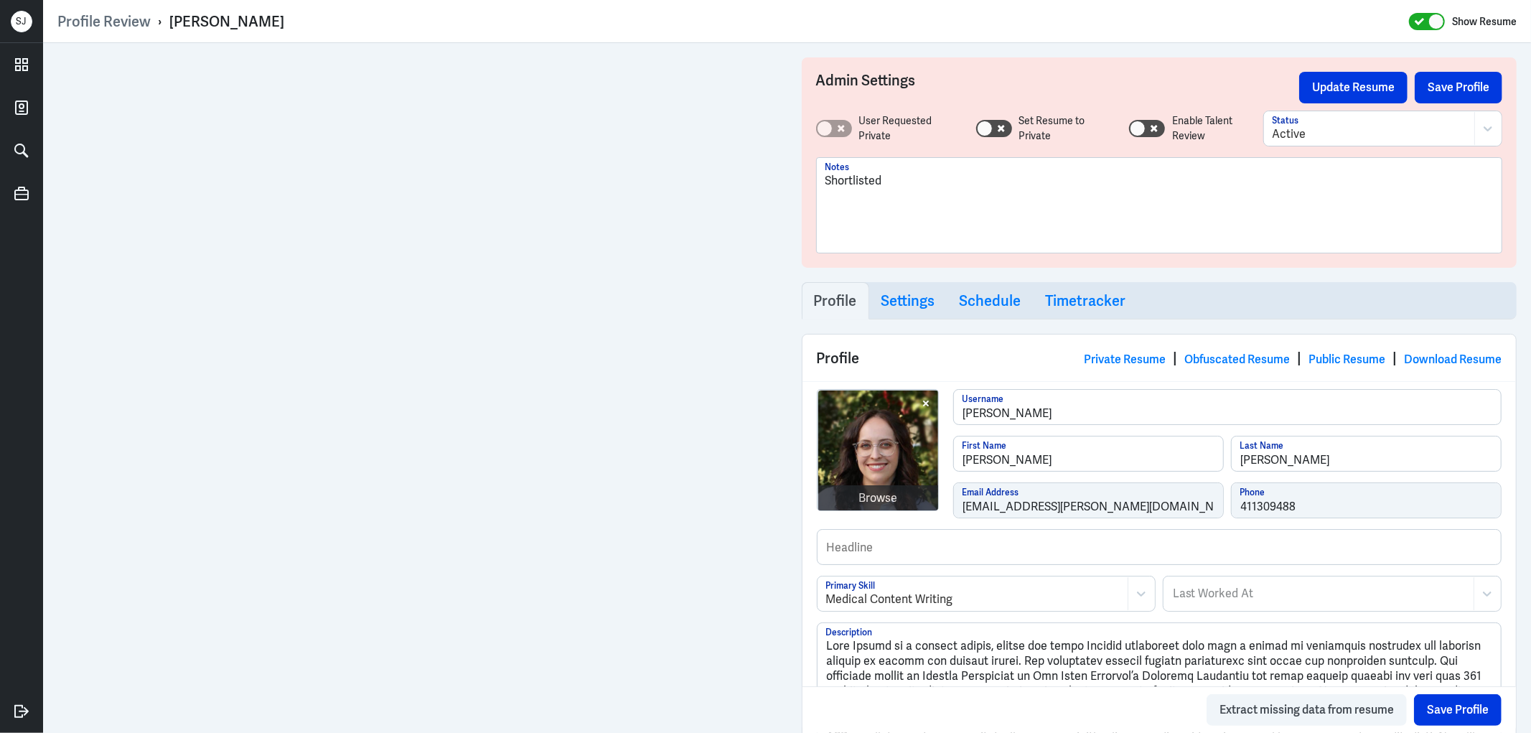
scroll to position [0, 0]
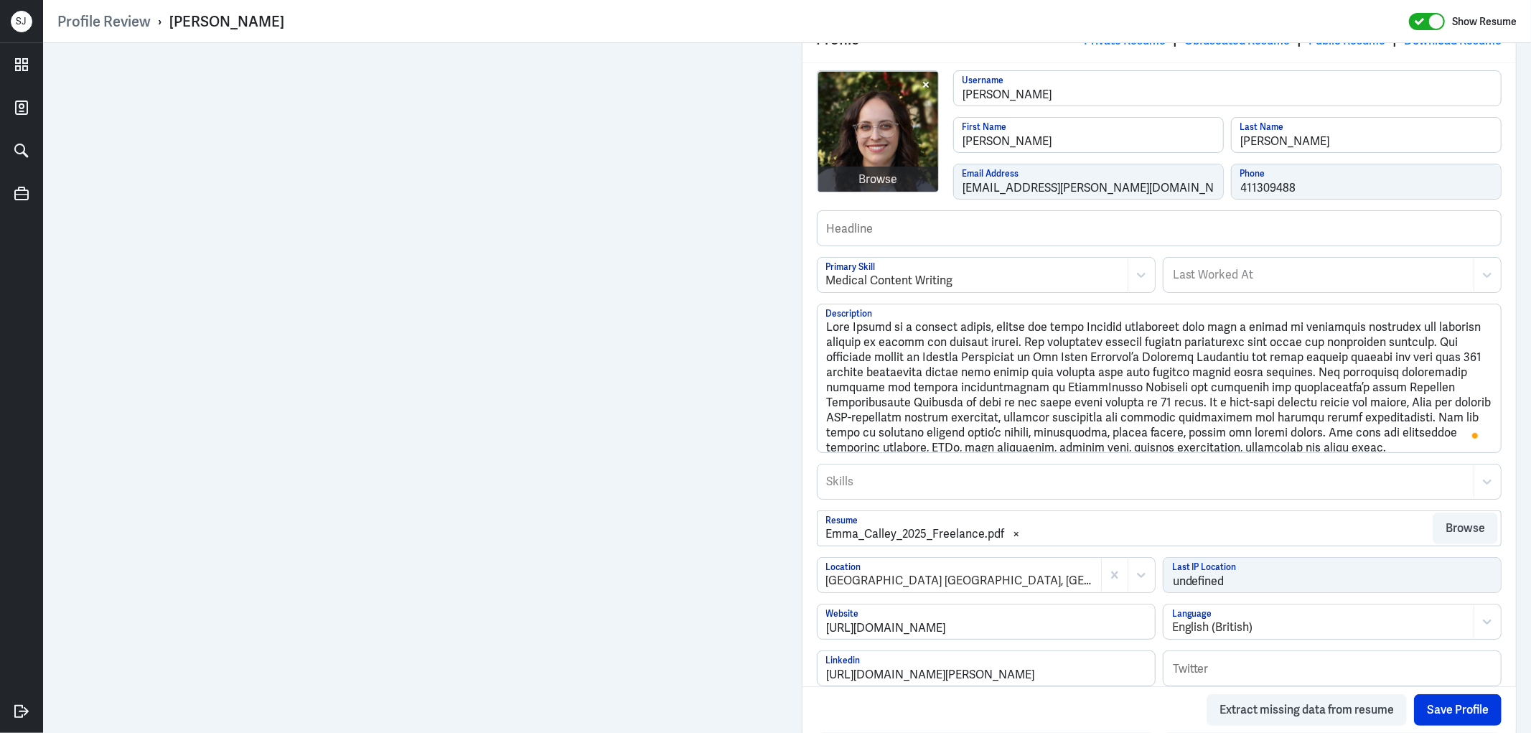
click at [867, 479] on div at bounding box center [1145, 481] width 641 height 17
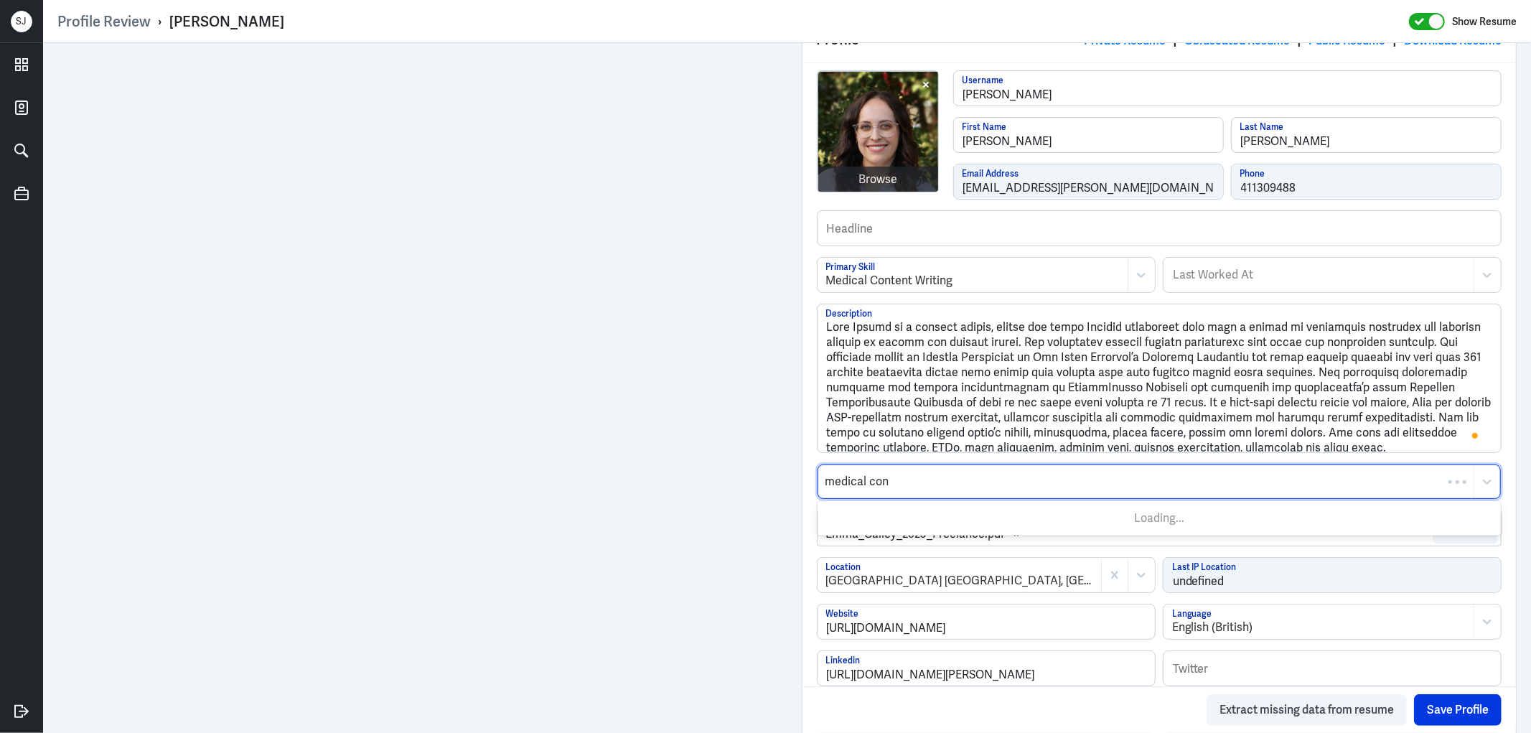
type input "medical cont"
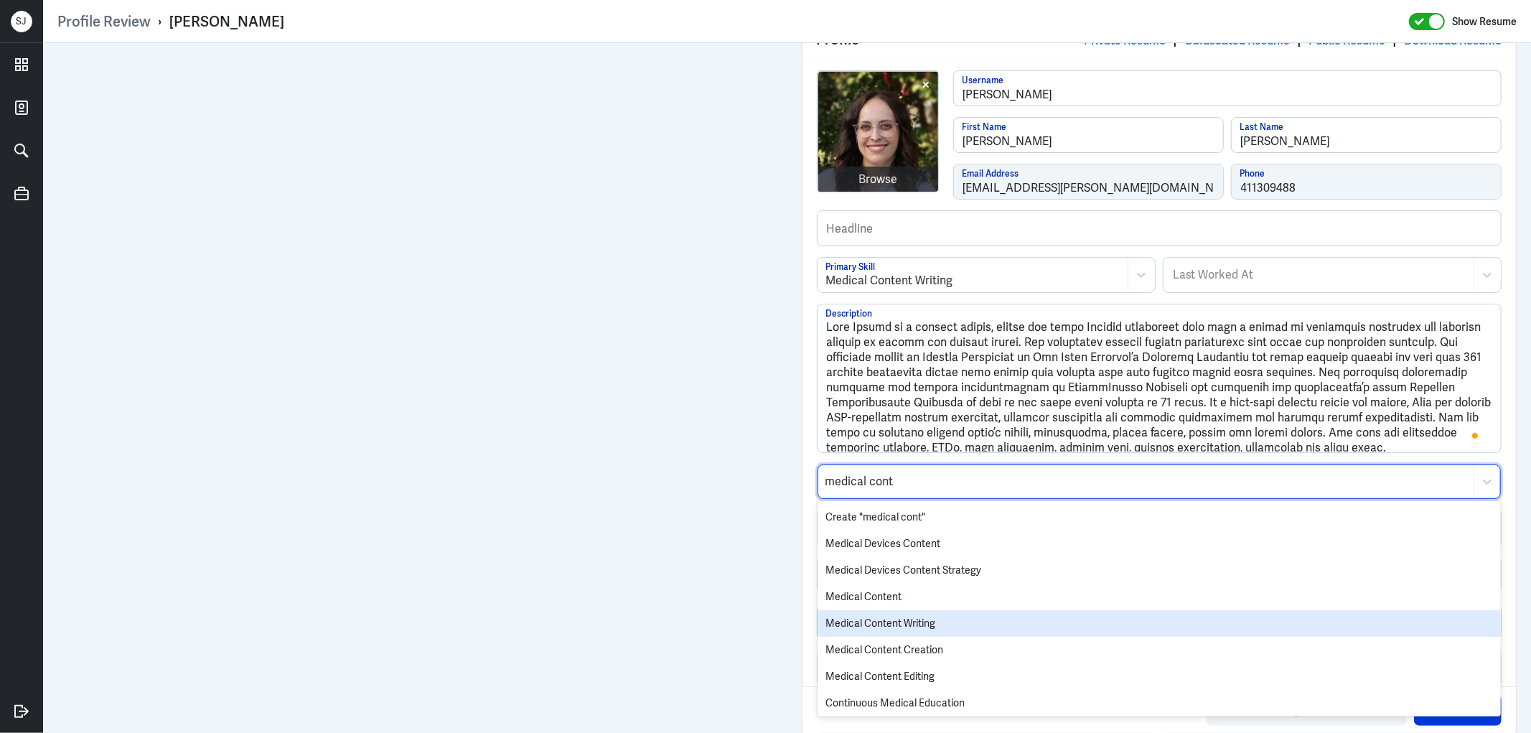
drag, startPoint x: 916, startPoint y: 620, endPoint x: 956, endPoint y: 540, distance: 90.2
click at [916, 620] on div "Medical Content Writing" at bounding box center [1159, 623] width 684 height 27
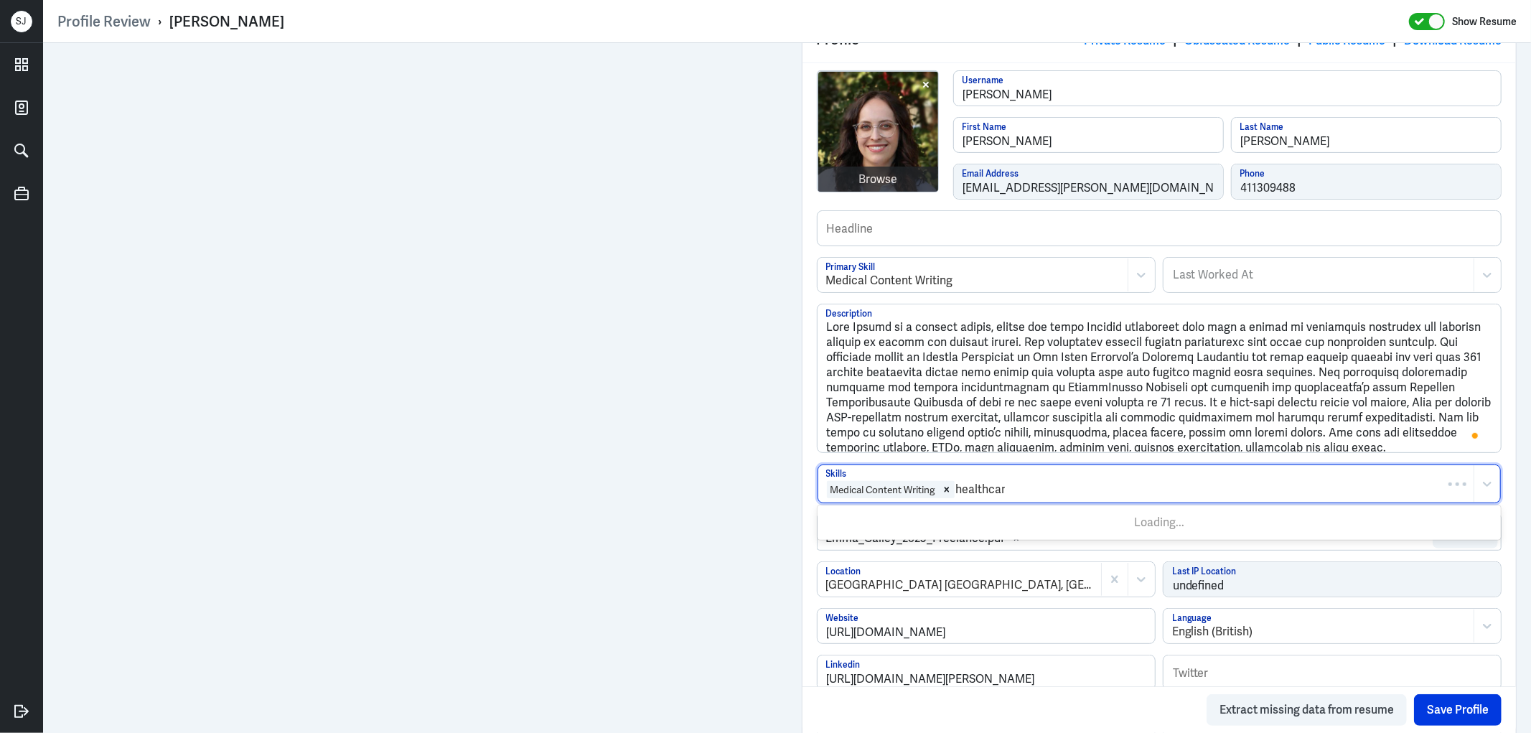
type input "healthcare"
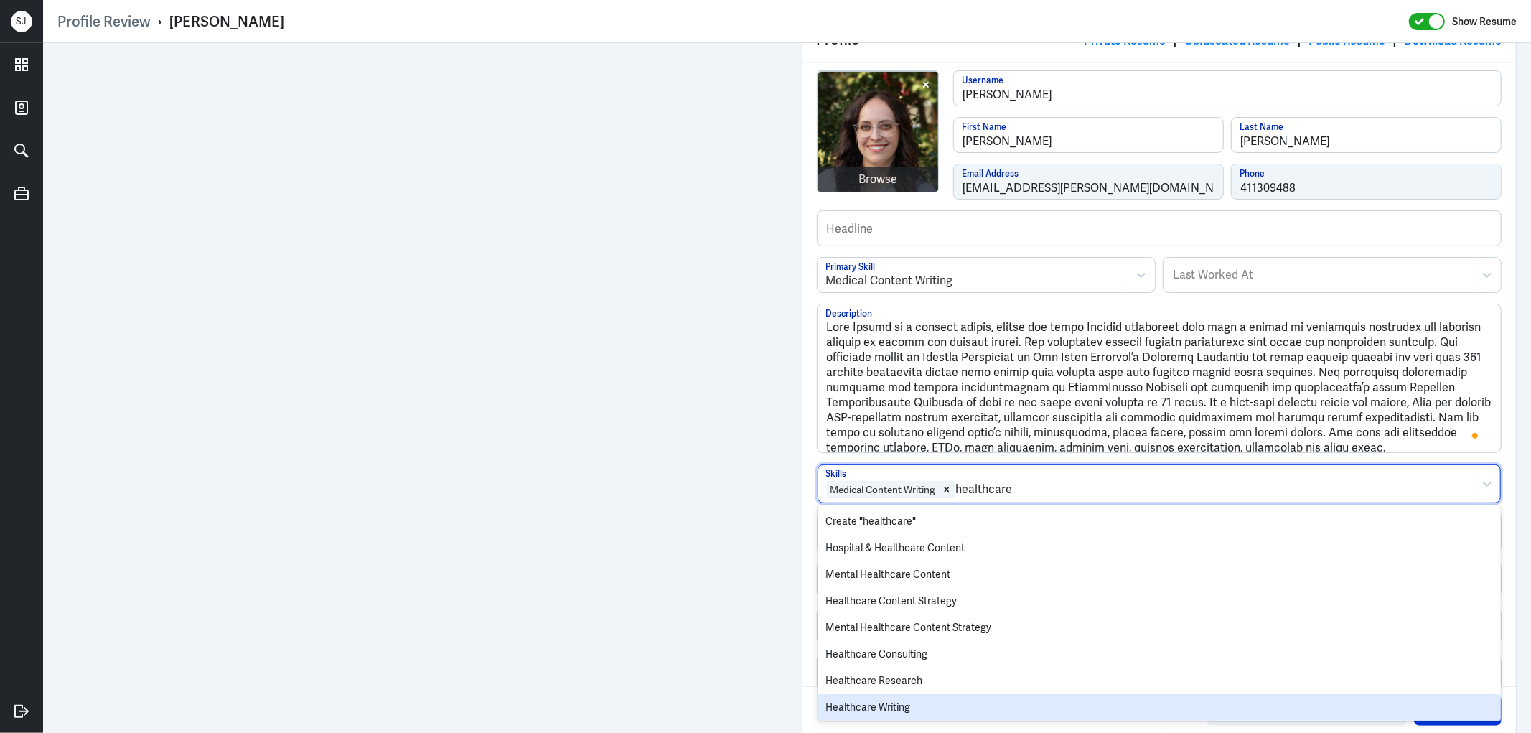
click at [920, 702] on div "Healthcare Writing" at bounding box center [1159, 707] width 684 height 27
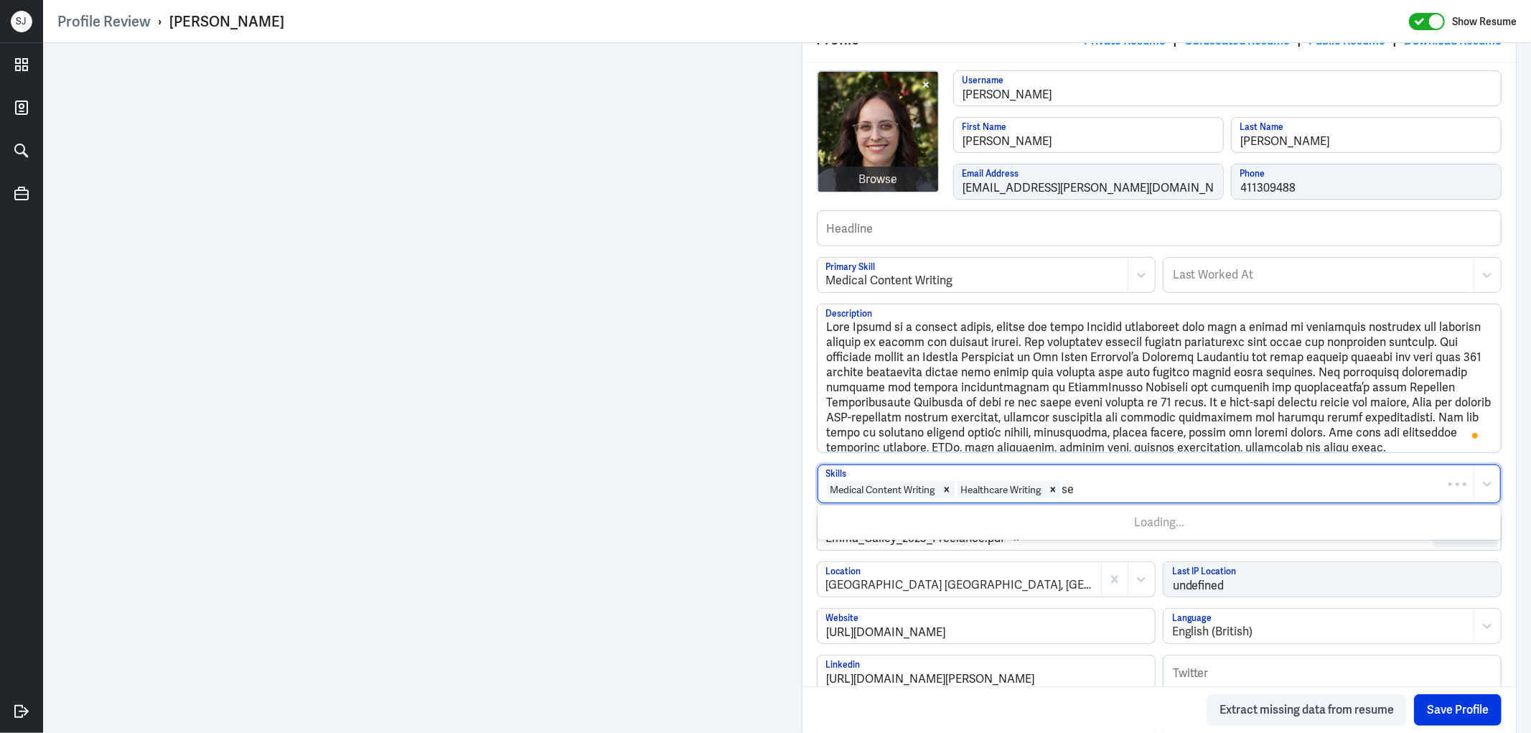
type input "seo"
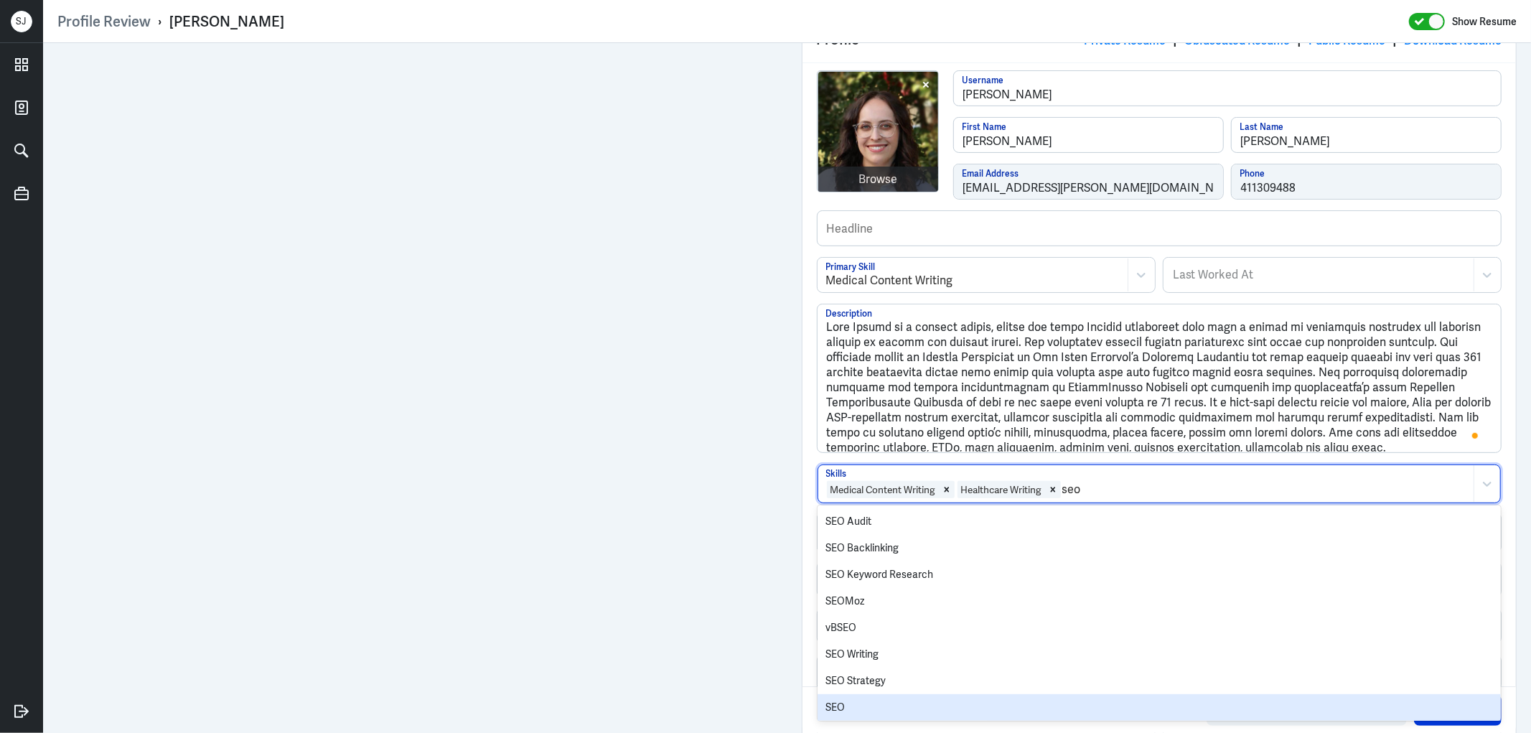
click at [847, 703] on div "SEO" at bounding box center [1159, 707] width 684 height 27
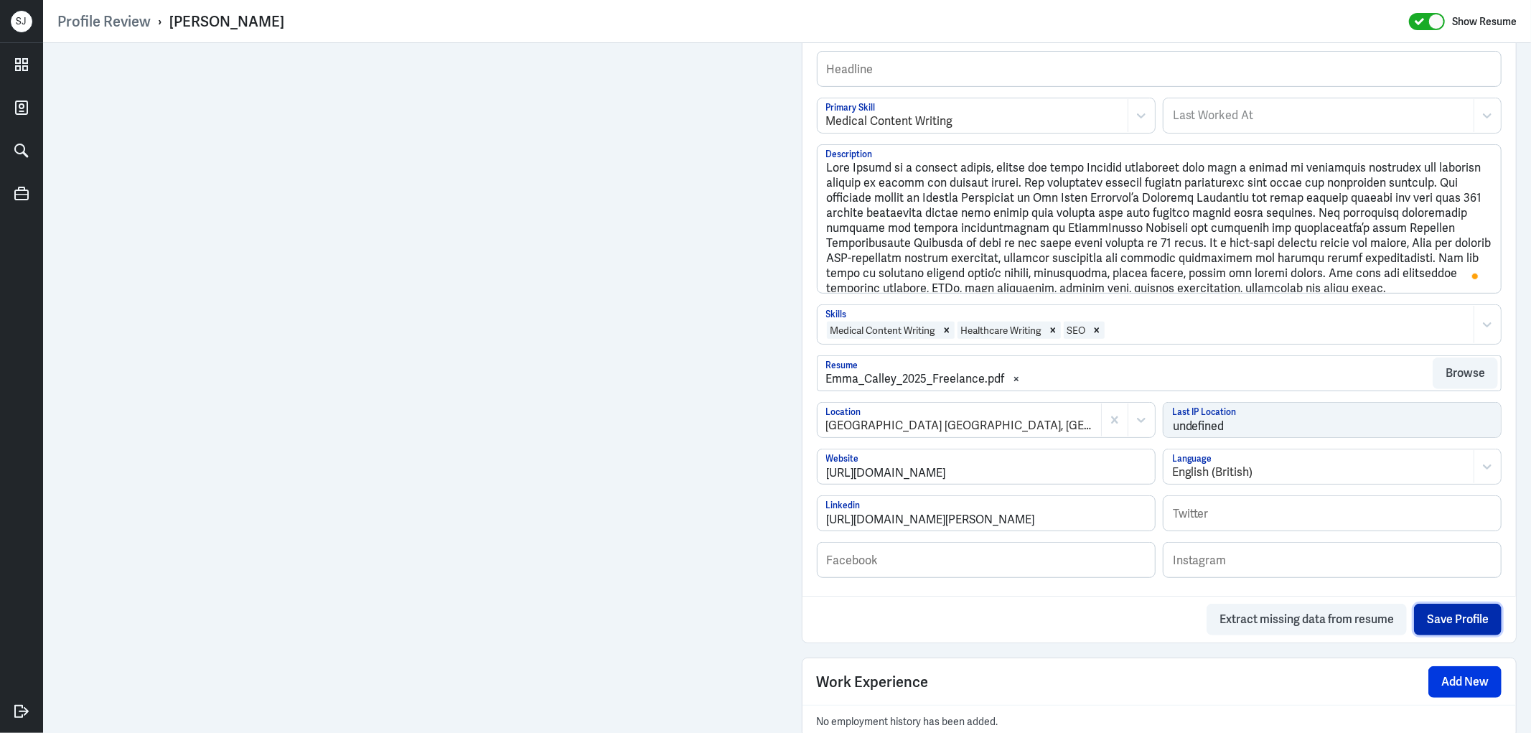
click at [1437, 608] on button "Save Profile" at bounding box center [1458, 619] width 88 height 32
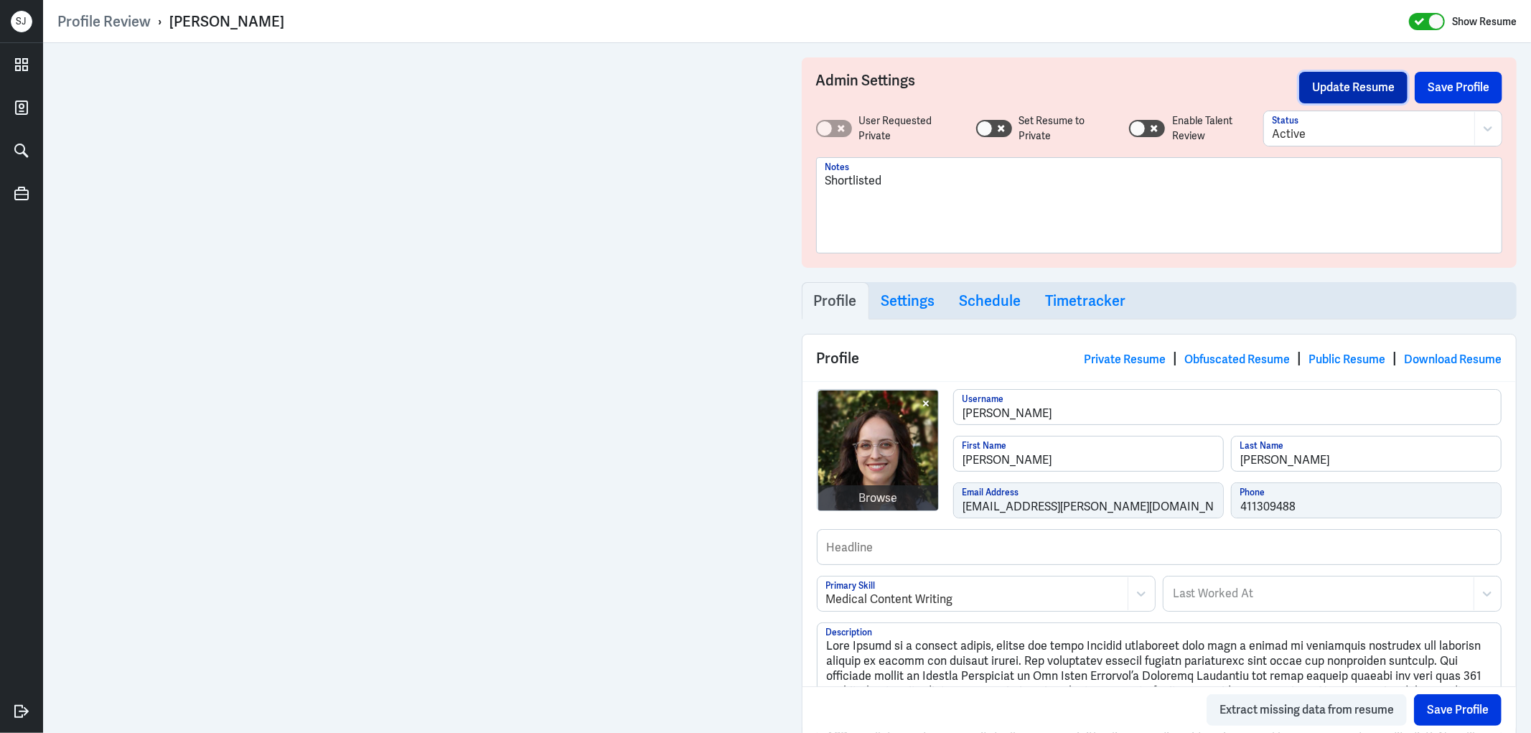
click at [1326, 95] on button "Update Resume" at bounding box center [1353, 88] width 108 height 32
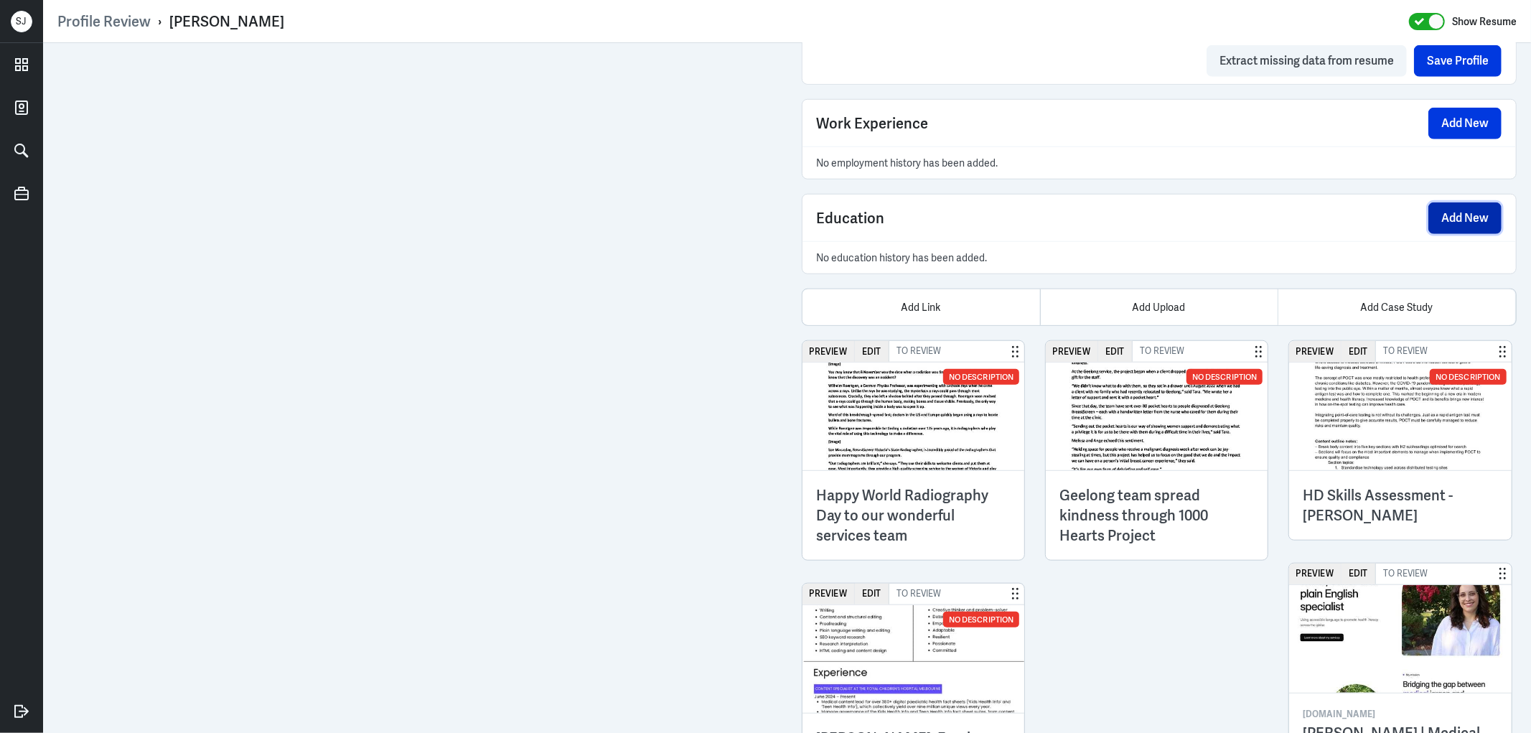
click at [1462, 222] on button "Add New" at bounding box center [1464, 218] width 73 height 32
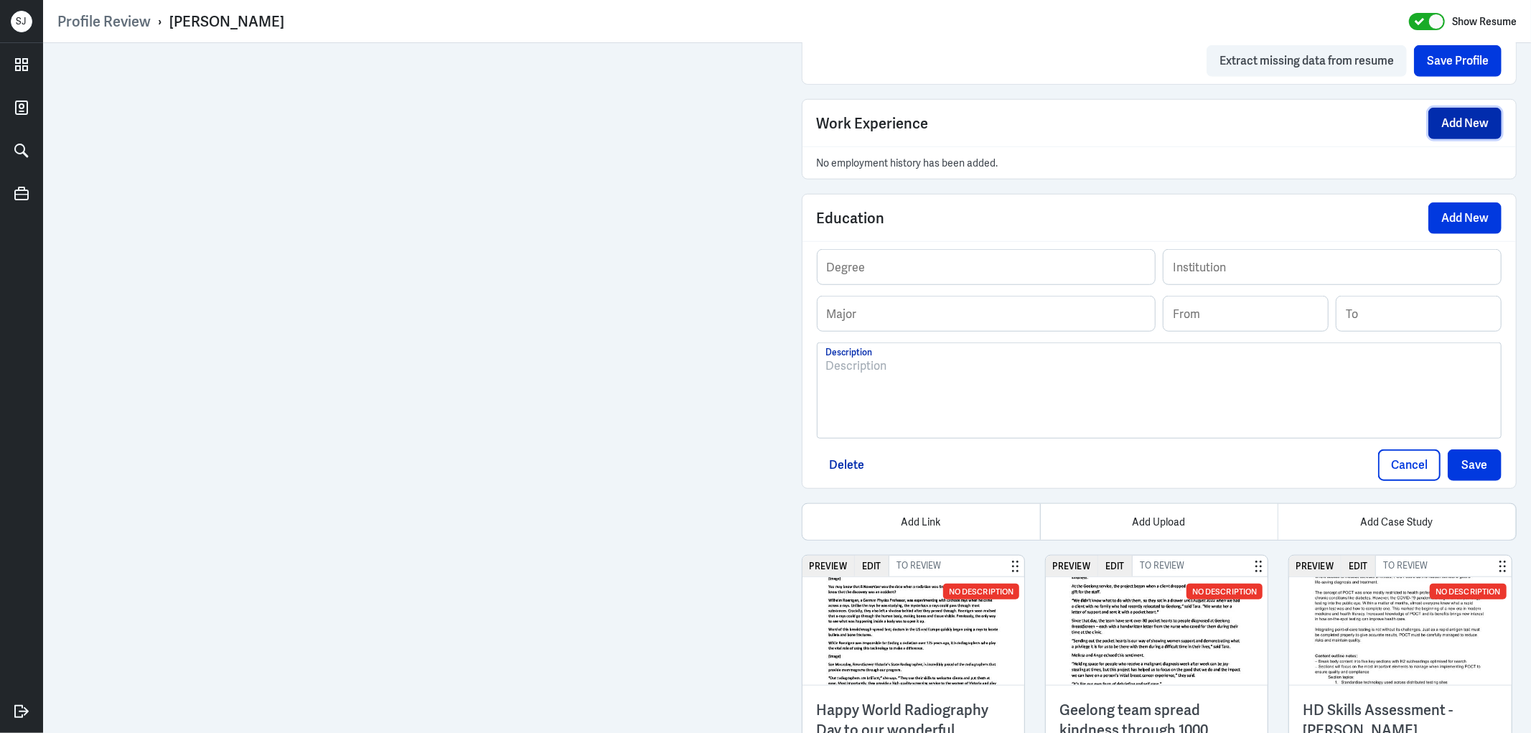
click at [1447, 117] on button "Add New" at bounding box center [1464, 124] width 73 height 32
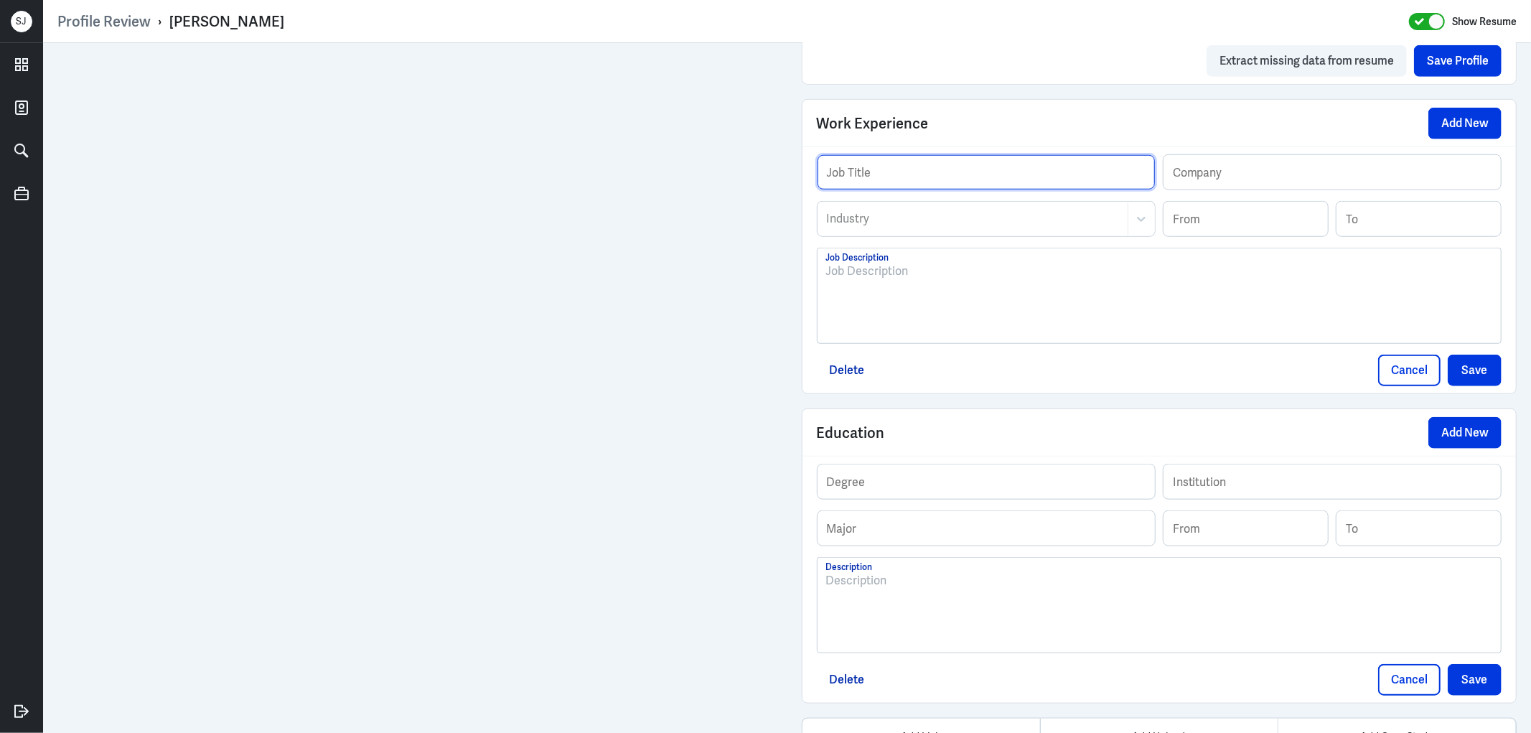
click at [857, 177] on input "text" at bounding box center [985, 172] width 337 height 34
paste input "The [GEOGRAPHIC_DATA] [GEOGRAPHIC_DATA]"
type input "The [GEOGRAPHIC_DATA] [GEOGRAPHIC_DATA]"
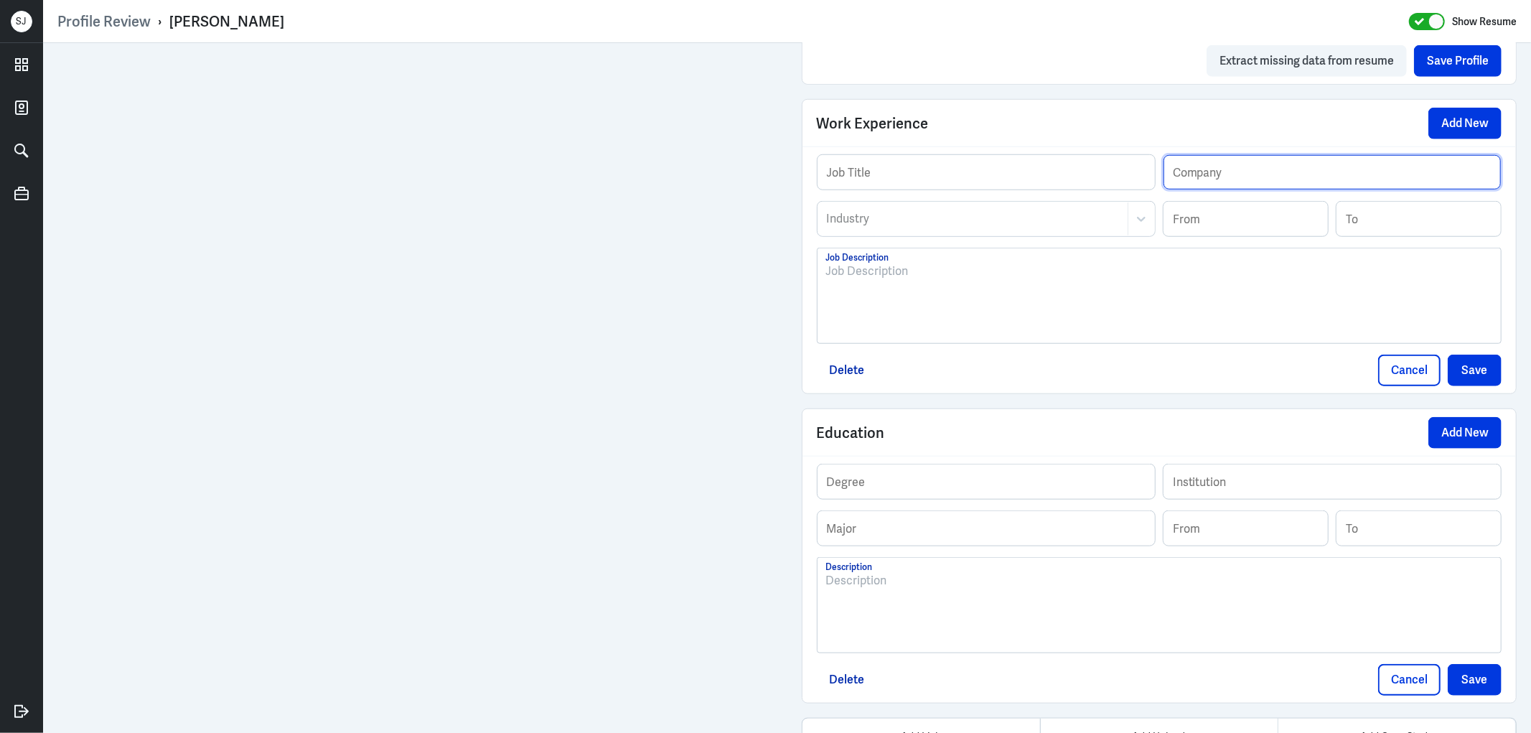
click at [1207, 172] on input "text" at bounding box center [1331, 172] width 337 height 34
paste input "The [GEOGRAPHIC_DATA] [GEOGRAPHIC_DATA]"
type input "The [GEOGRAPHIC_DATA] [GEOGRAPHIC_DATA]"
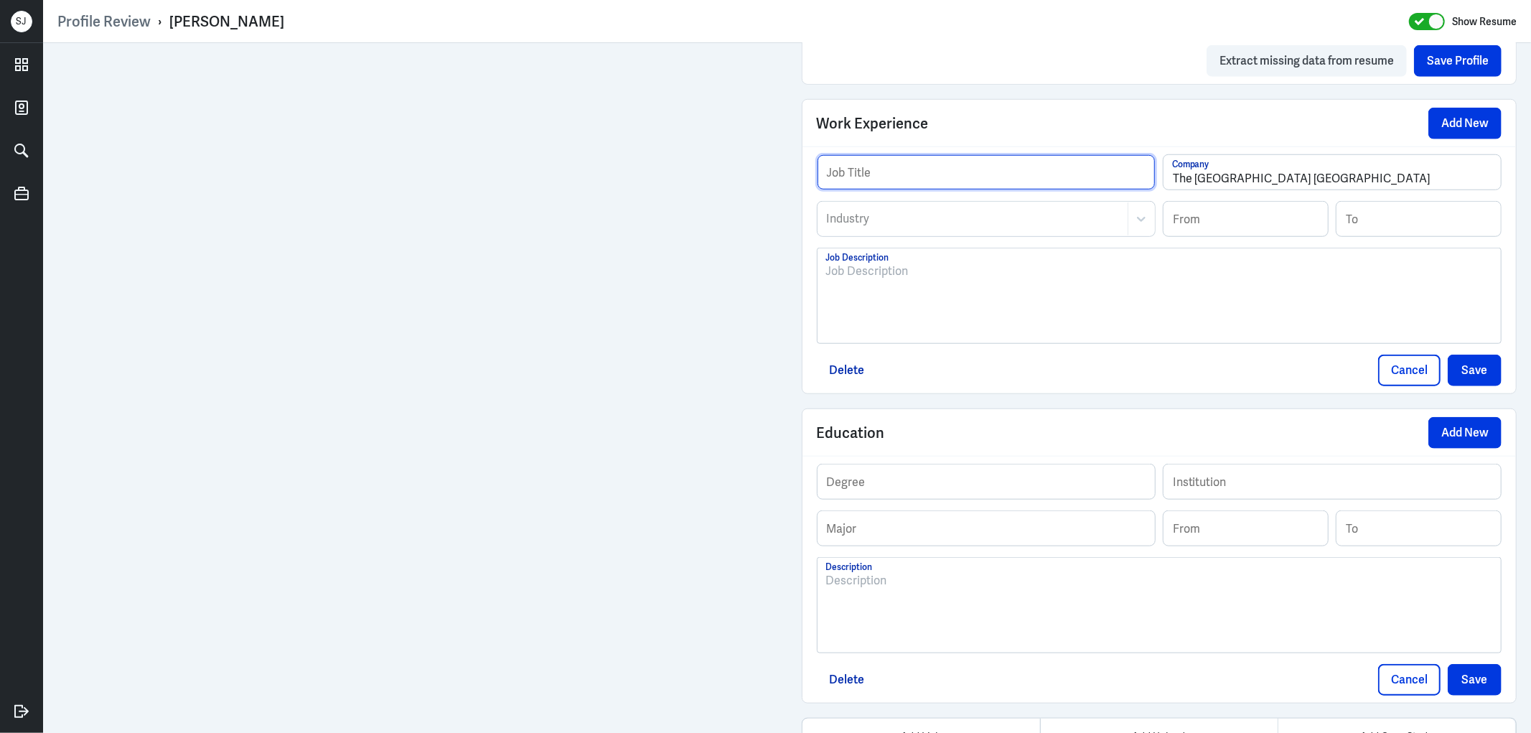
click at [857, 172] on input "text" at bounding box center [985, 172] width 337 height 34
paste input "Content Specialist"
type input "Content Specialist"
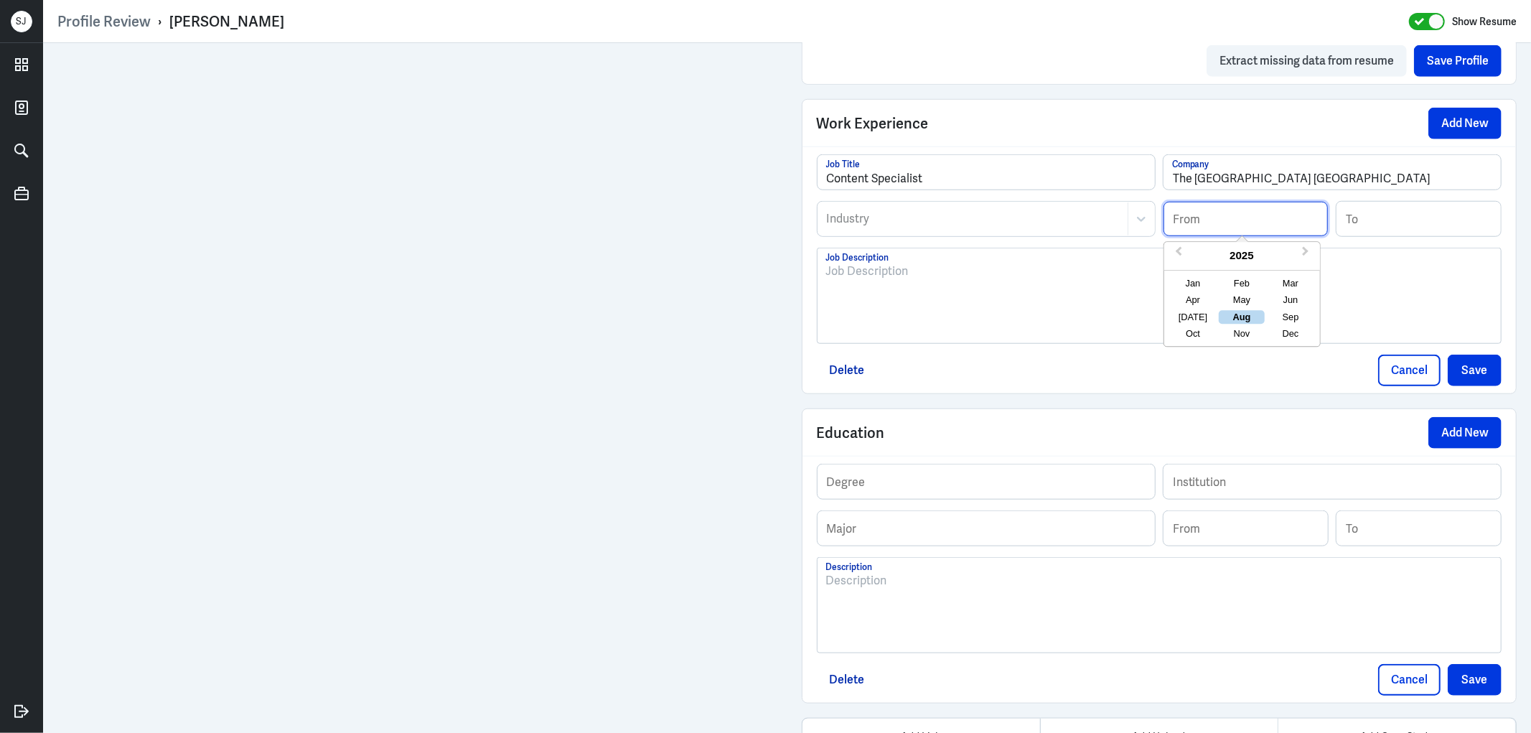
click at [1225, 218] on input at bounding box center [1245, 219] width 164 height 34
paste input "06/2024"
type input "06/2024"
click at [855, 273] on p at bounding box center [1159, 271] width 667 height 17
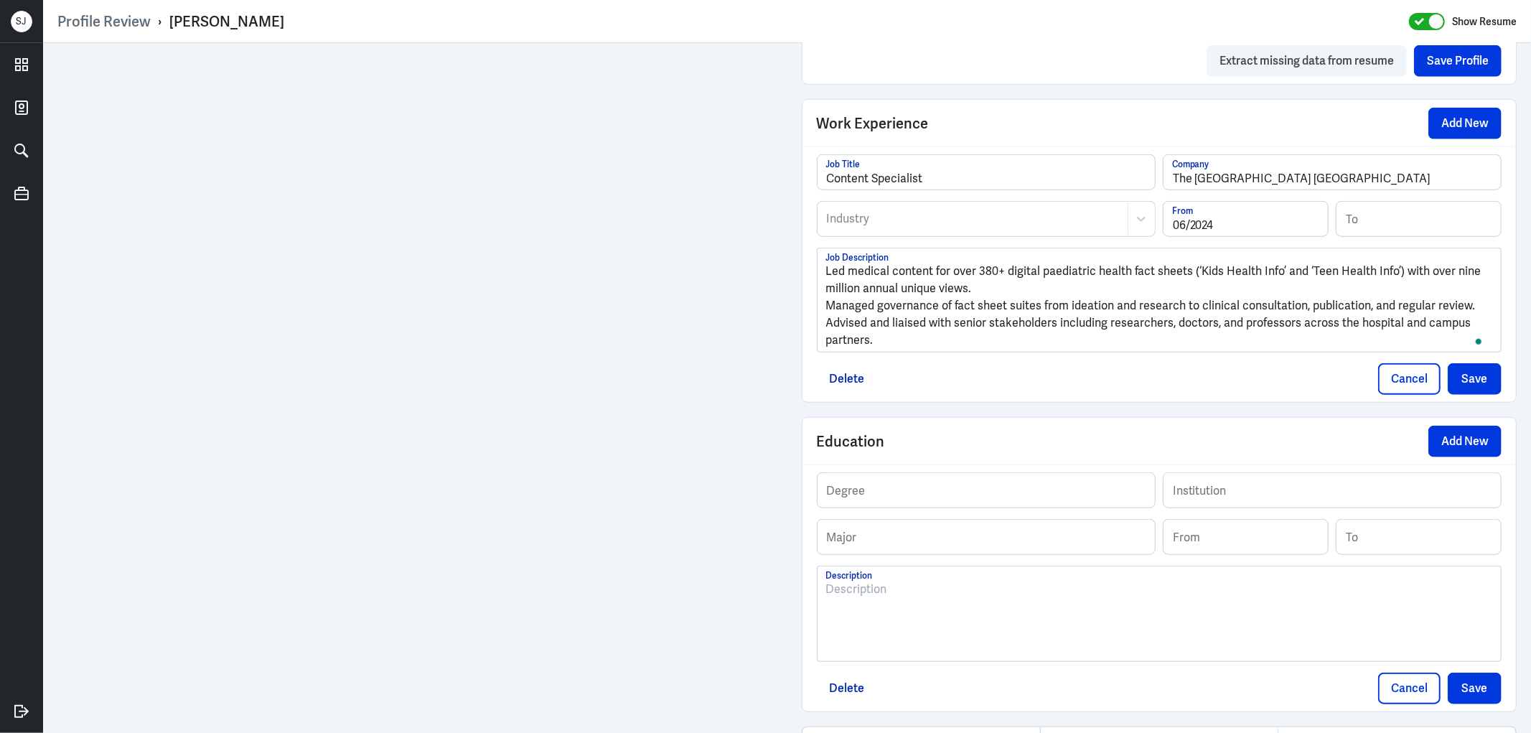
scroll to position [1036, 0]
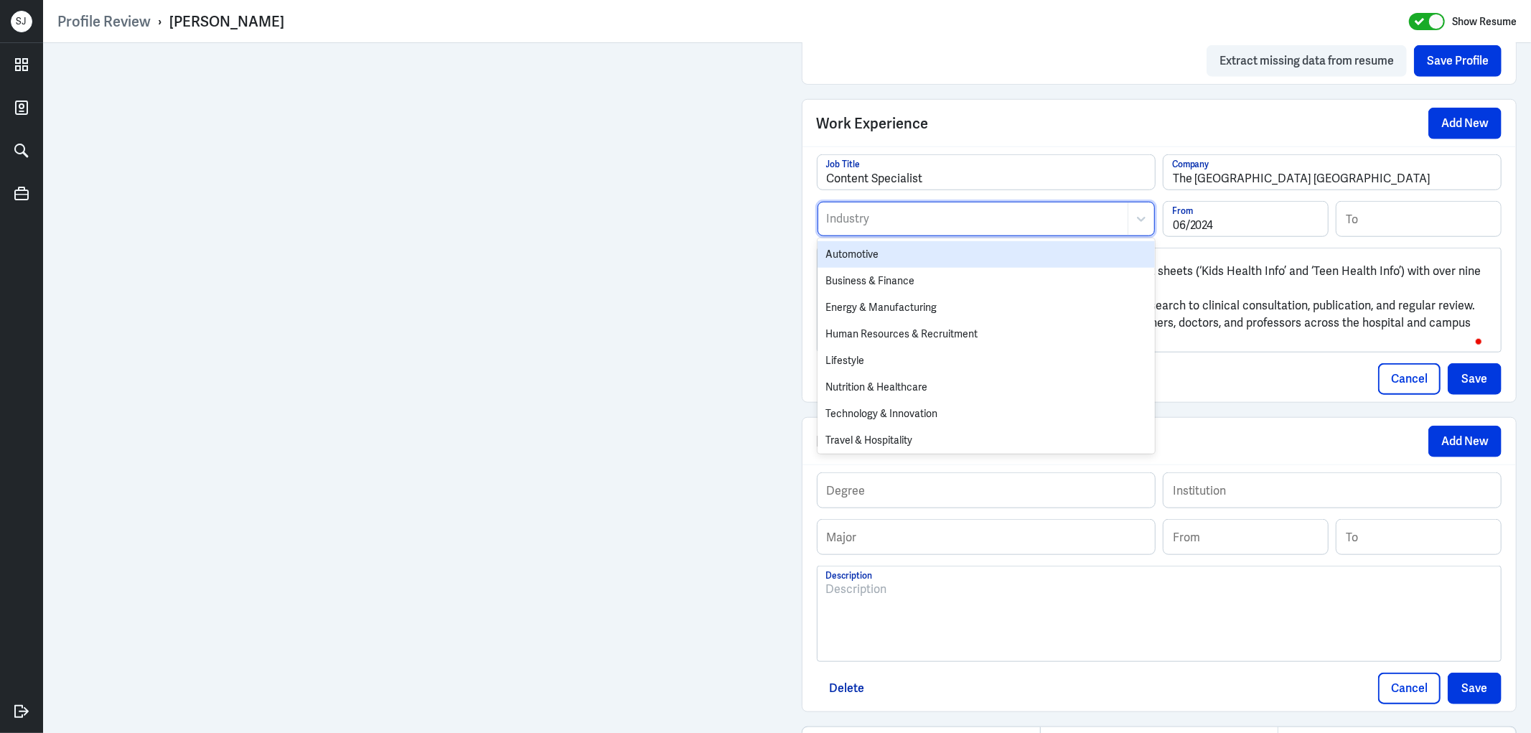
click at [835, 208] on div "Industry" at bounding box center [972, 218] width 309 height 33
type input "hos"
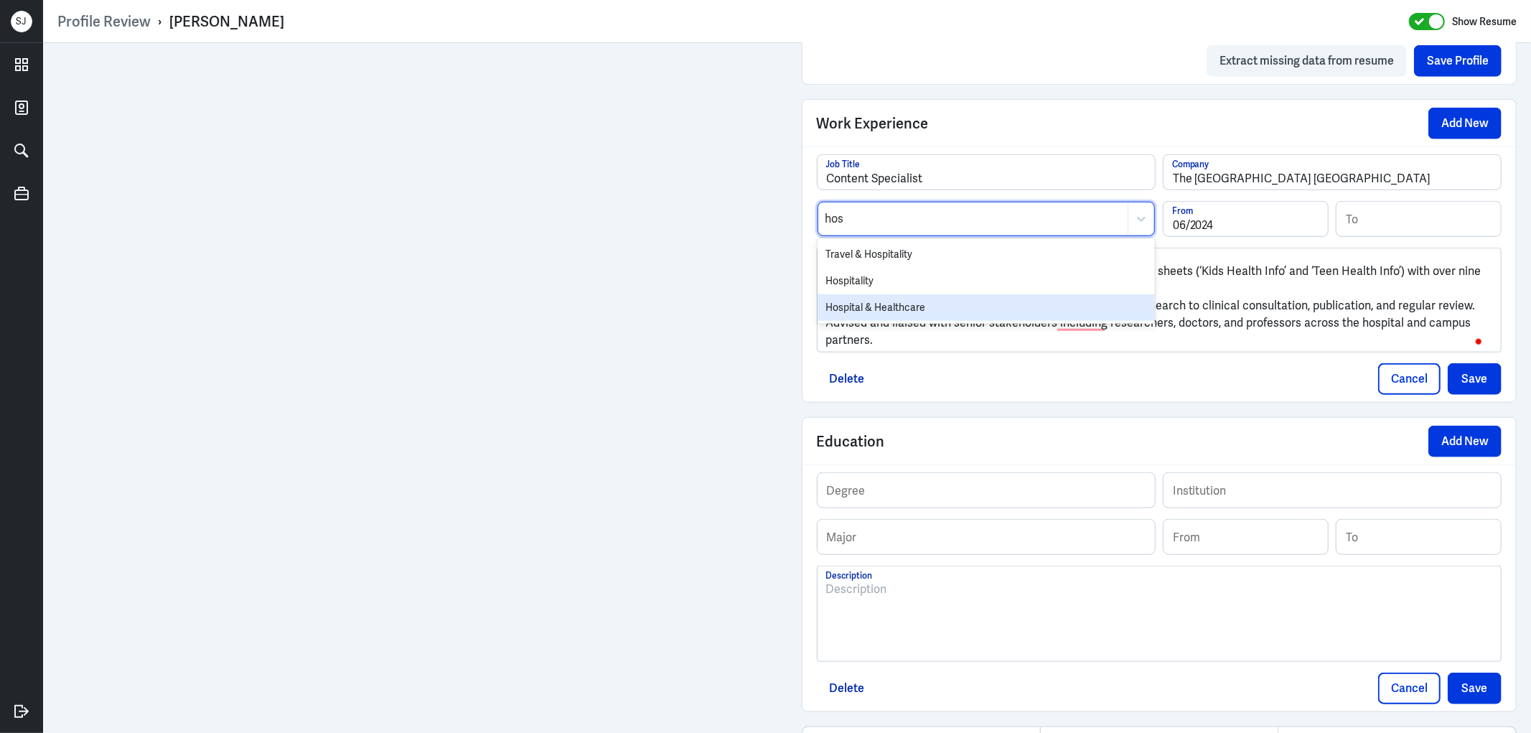
drag, startPoint x: 865, startPoint y: 316, endPoint x: 837, endPoint y: 266, distance: 56.9
click at [865, 314] on div "Hospital & Healthcare" at bounding box center [985, 307] width 337 height 27
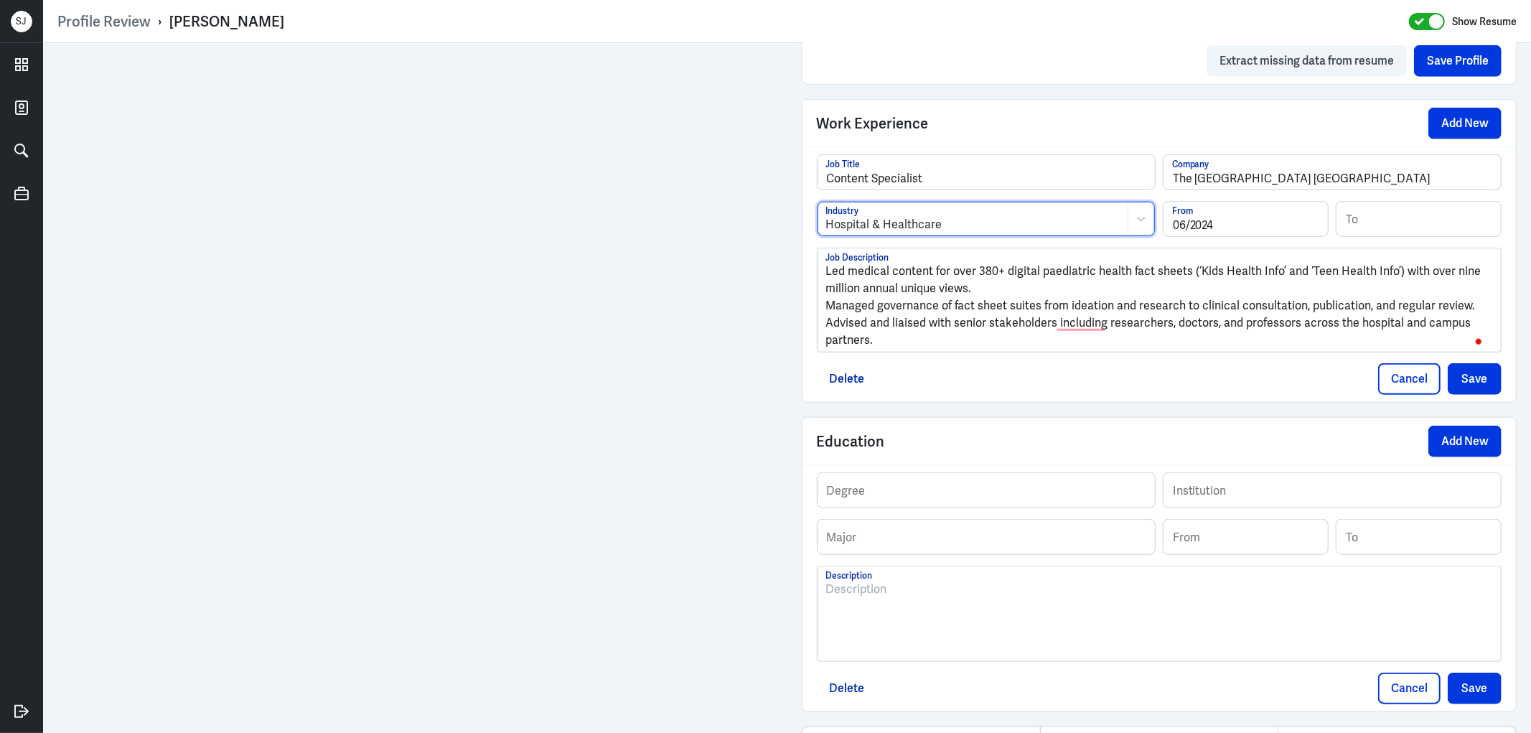
click at [826, 270] on p "Led medical content for over 380+ digital paediatric health fact sheets (‘Kids …" at bounding box center [1159, 280] width 667 height 34
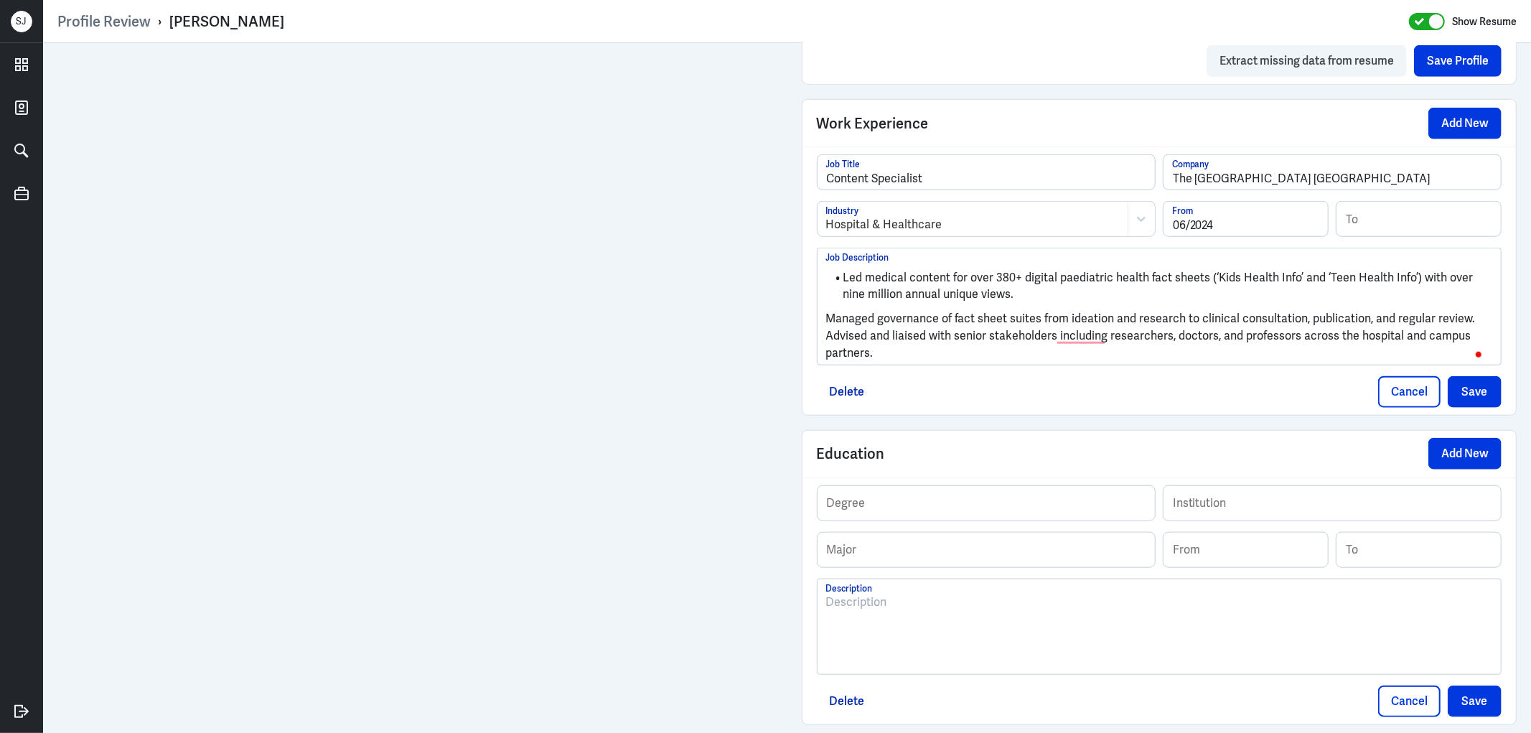
click at [826, 319] on p "Managed governance of fact sheet suites from ideation and research to clinical …" at bounding box center [1159, 318] width 667 height 17
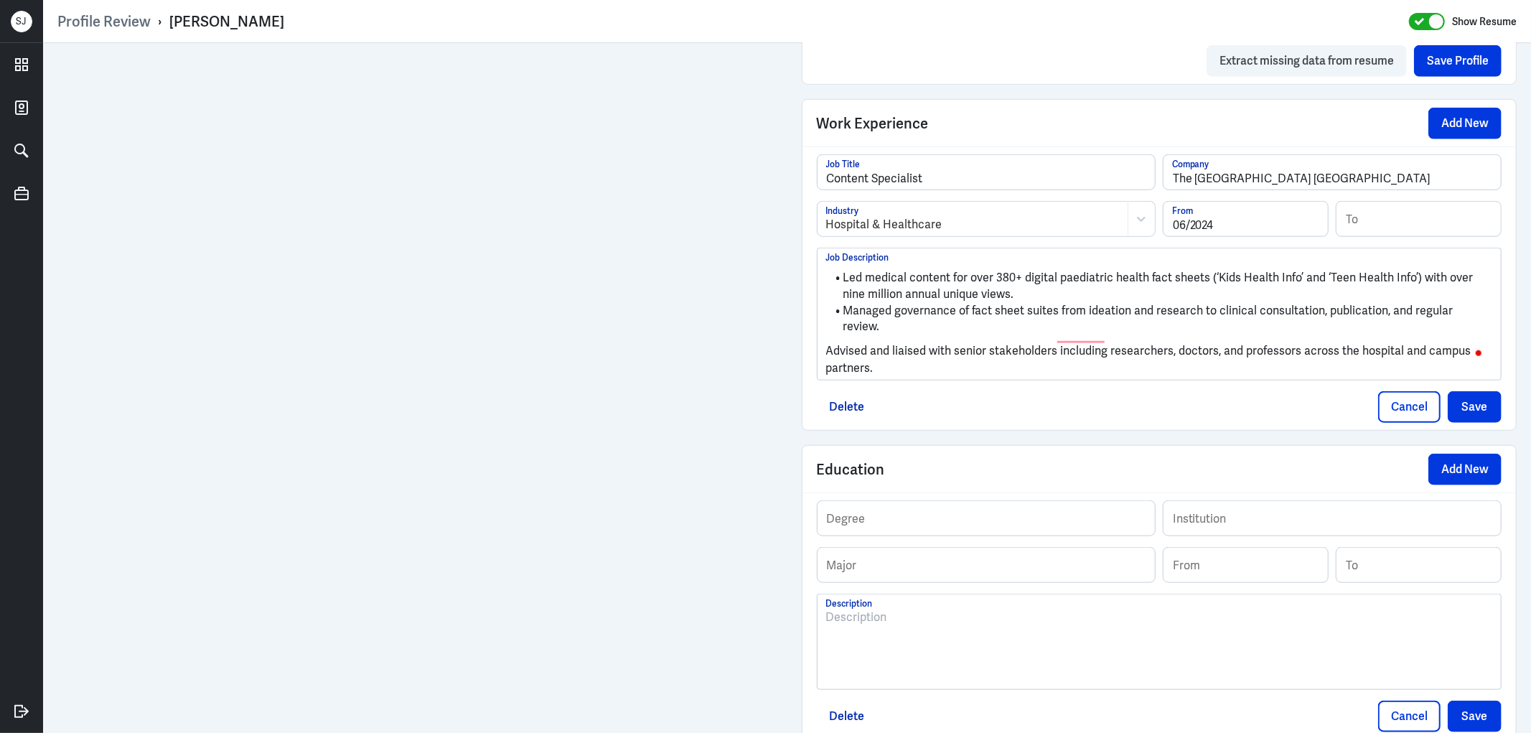
click at [826, 342] on p "Advised and liaised with senior stakeholders including researchers, doctors, an…" at bounding box center [1159, 359] width 667 height 34
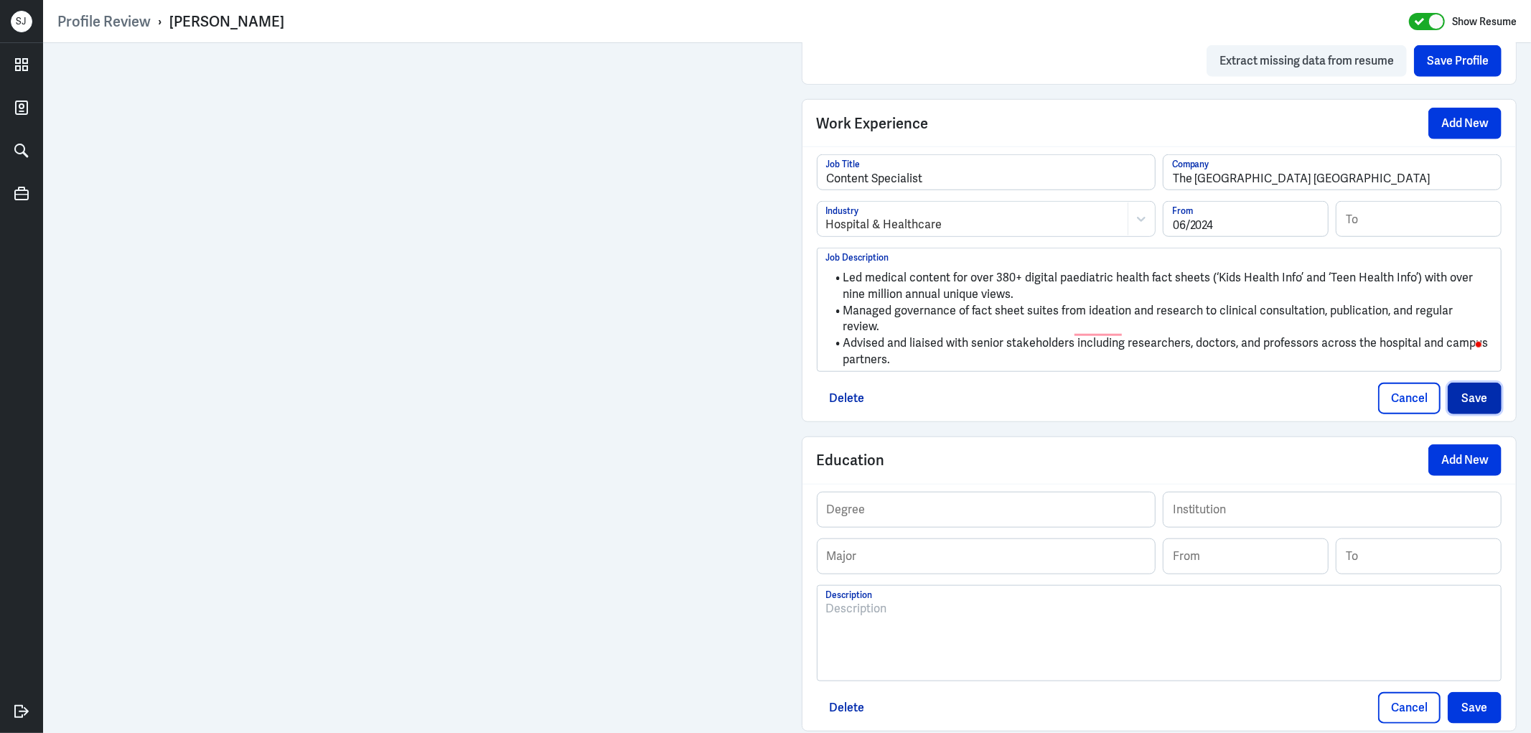
click at [1447, 382] on button "Save" at bounding box center [1474, 398] width 54 height 32
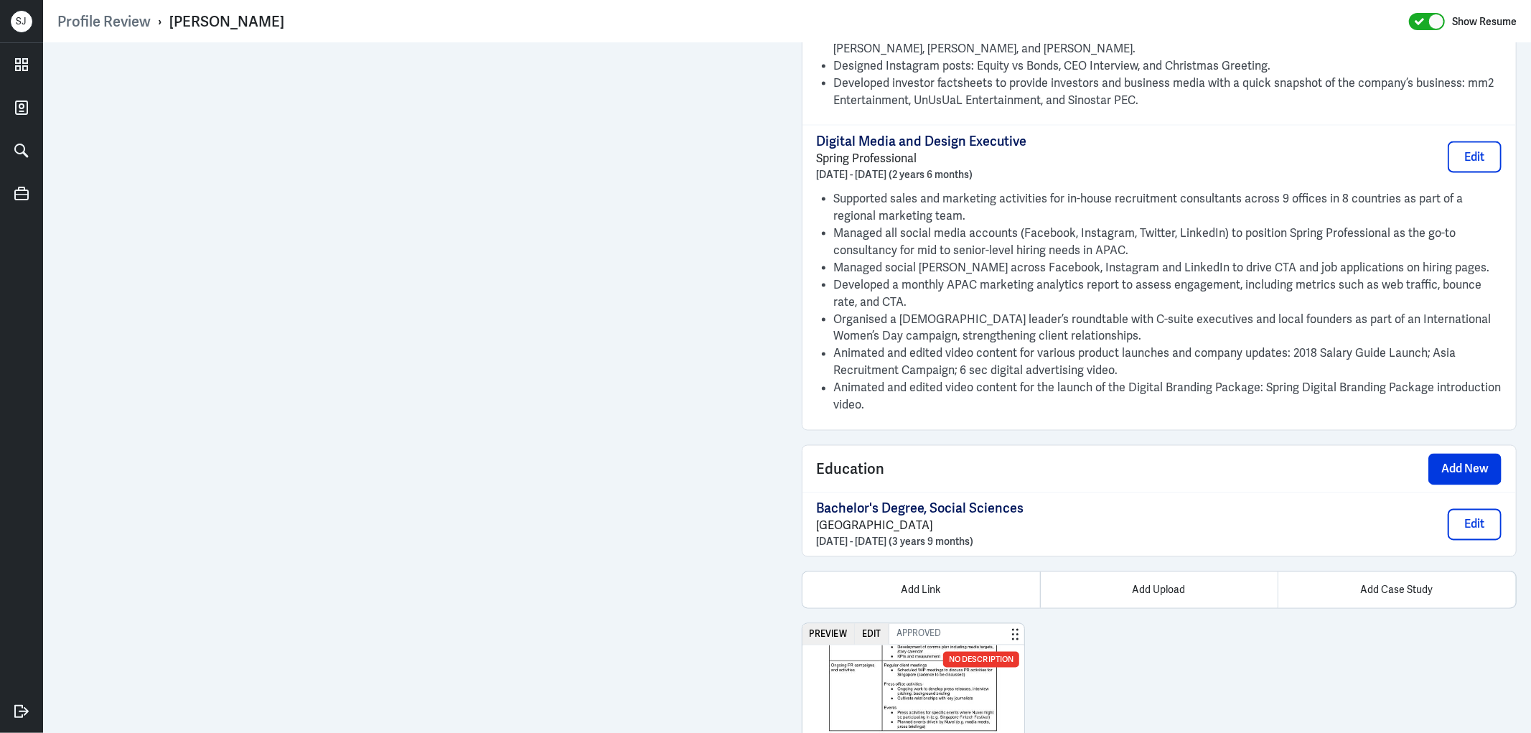
scroll to position [2120, 0]
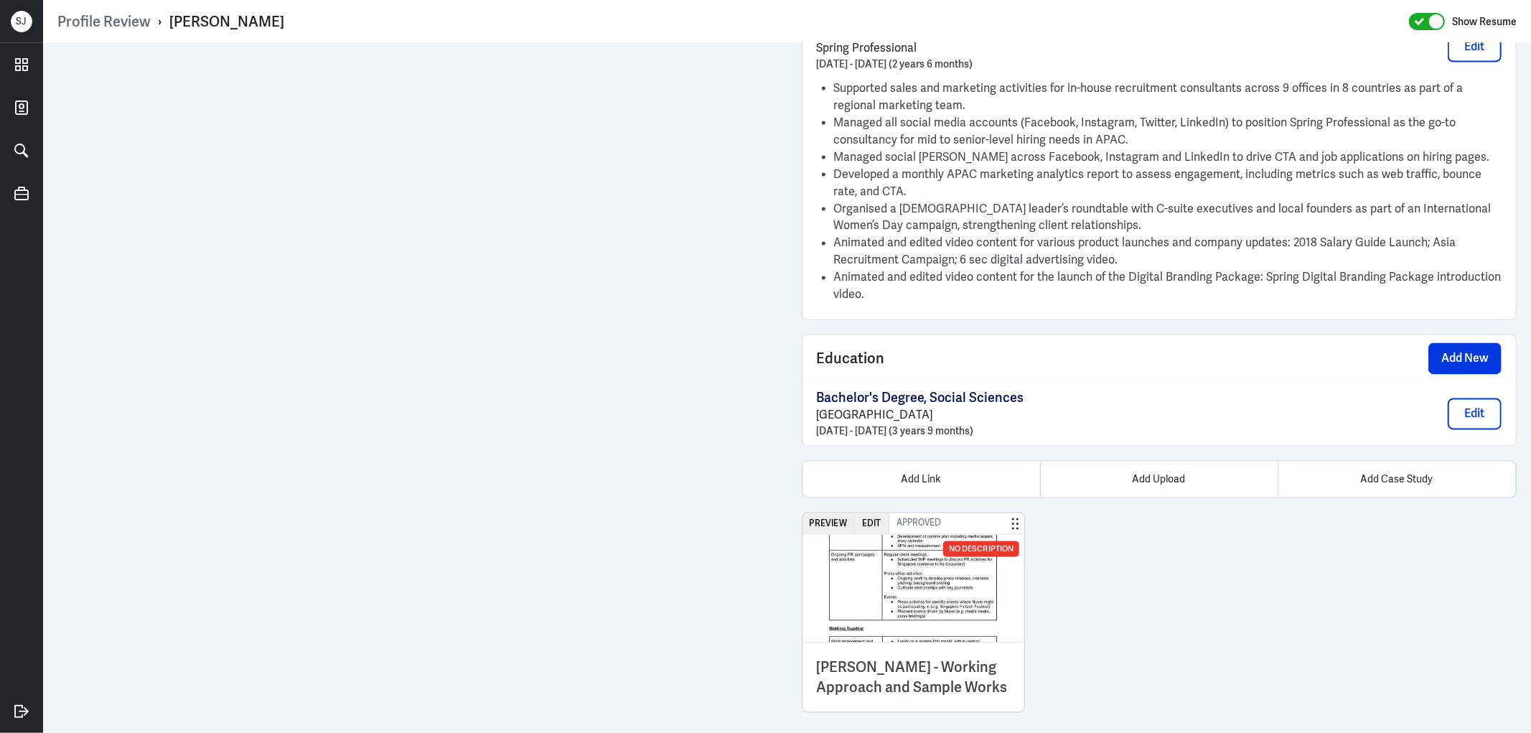
click at [935, 572] on img at bounding box center [913, 589] width 222 height 108
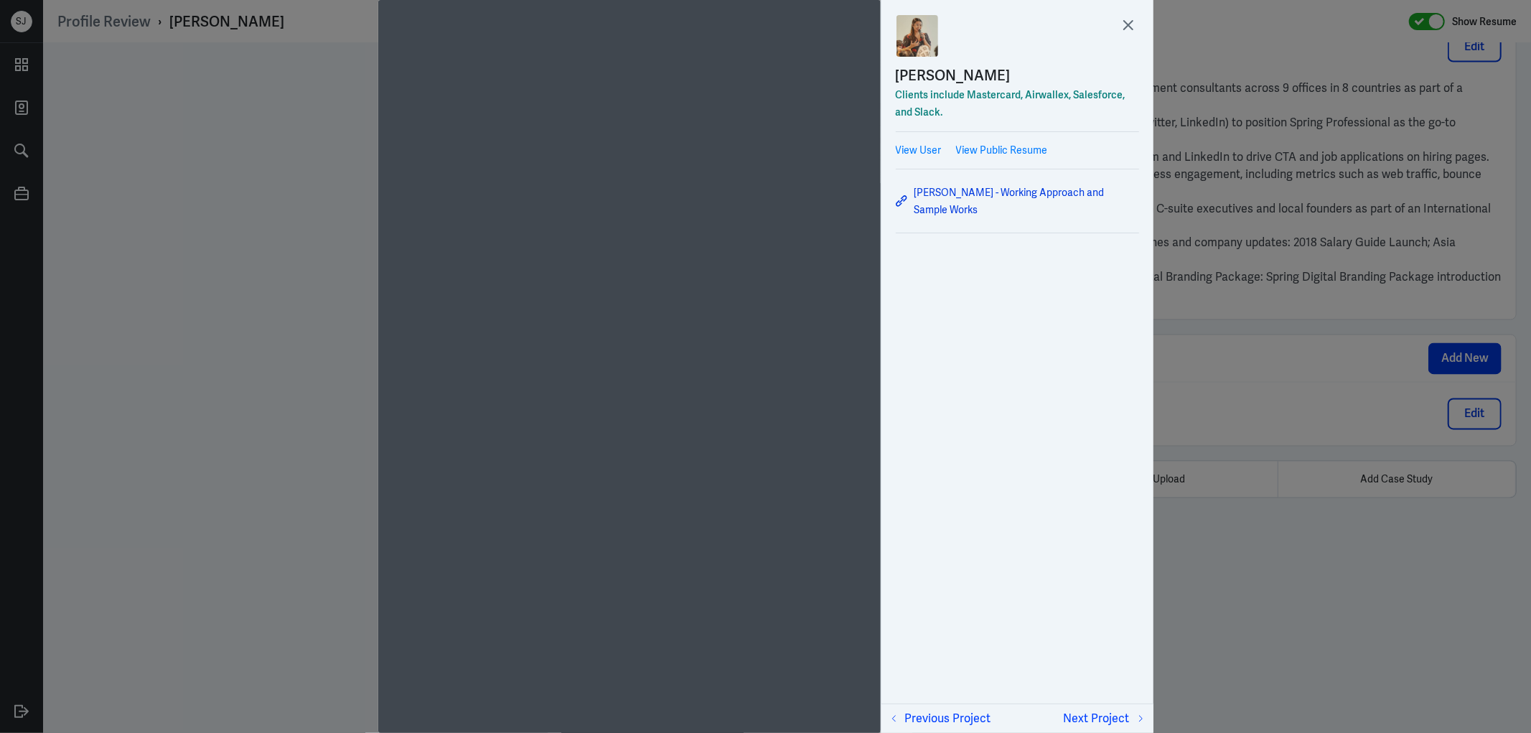
click at [1261, 342] on div at bounding box center [765, 366] width 1531 height 733
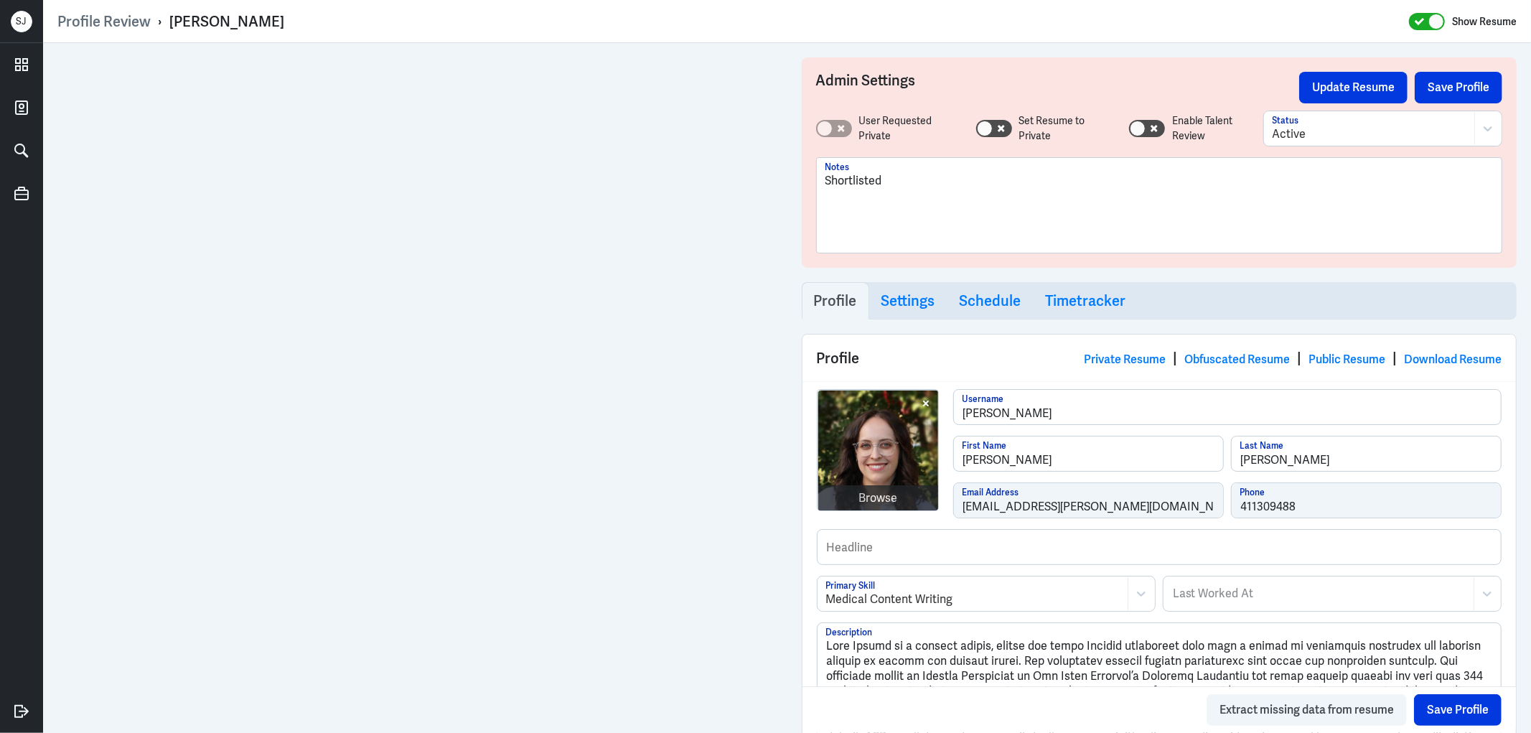
scroll to position [1036, 0]
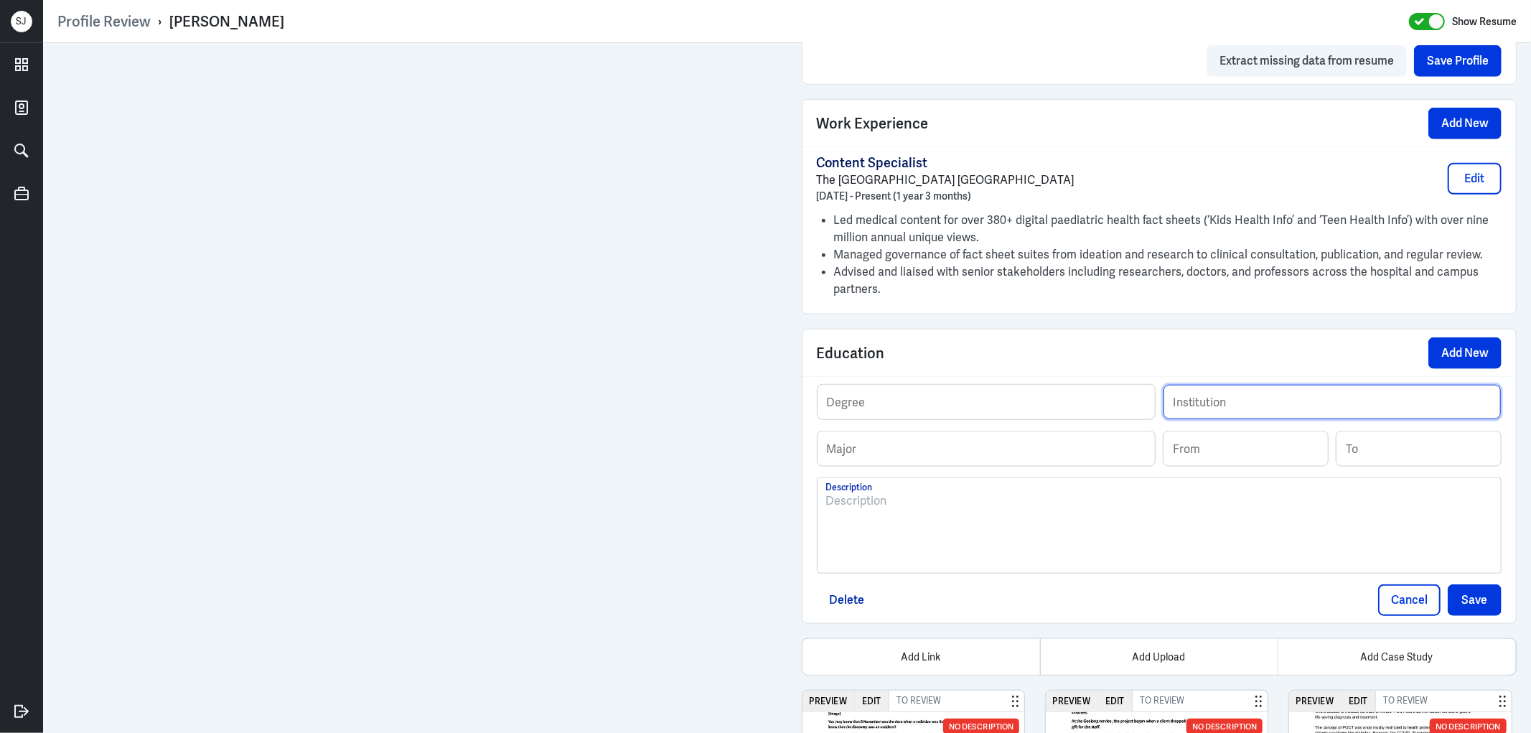
click at [1223, 393] on input "text" at bounding box center [1331, 402] width 337 height 34
paste input "BreastScreen Victoria"
type input "BreastScreen Victoria"
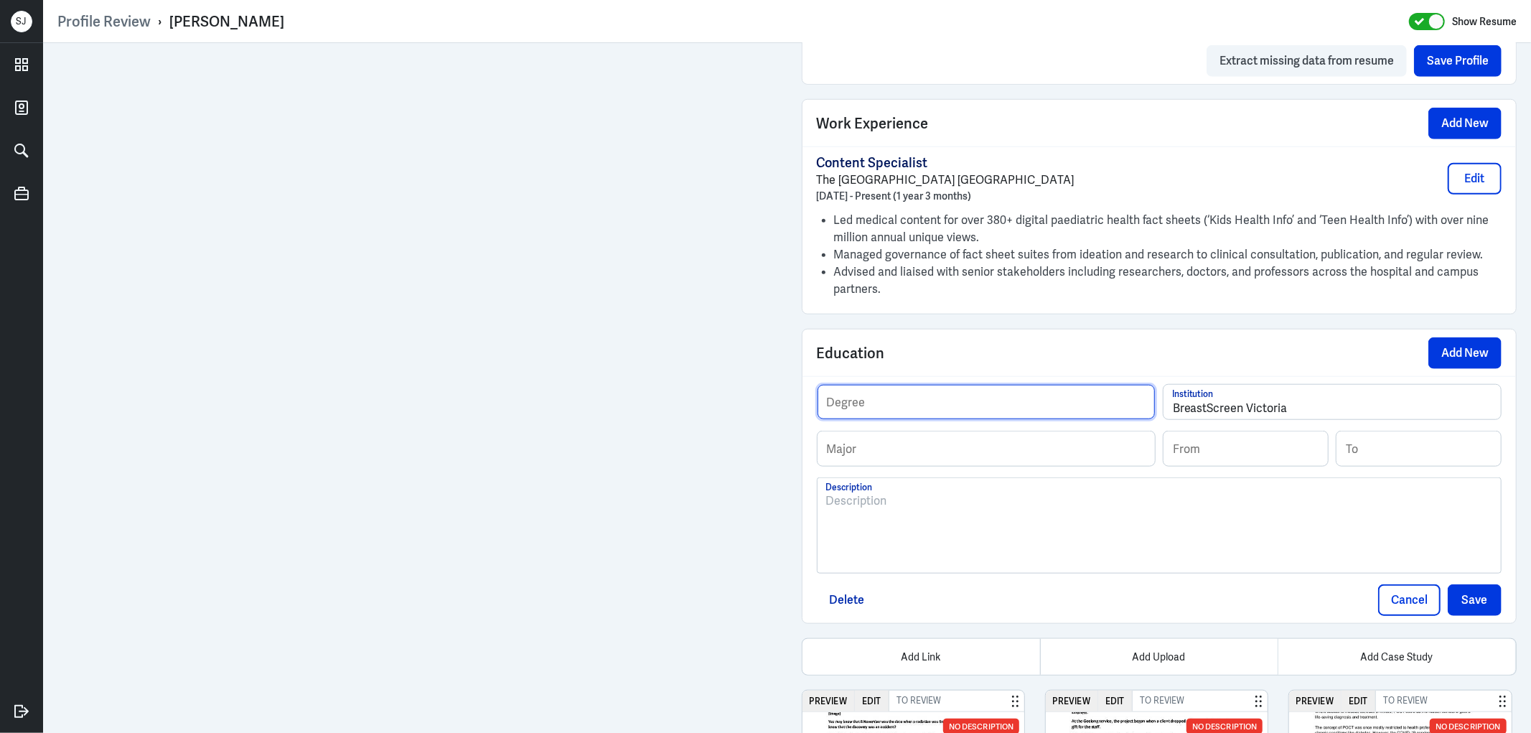
click at [842, 404] on input "text" at bounding box center [985, 402] width 337 height 34
paste input "Communications Coordinator – Internal"
type input "Communications Coordinator – Internal"
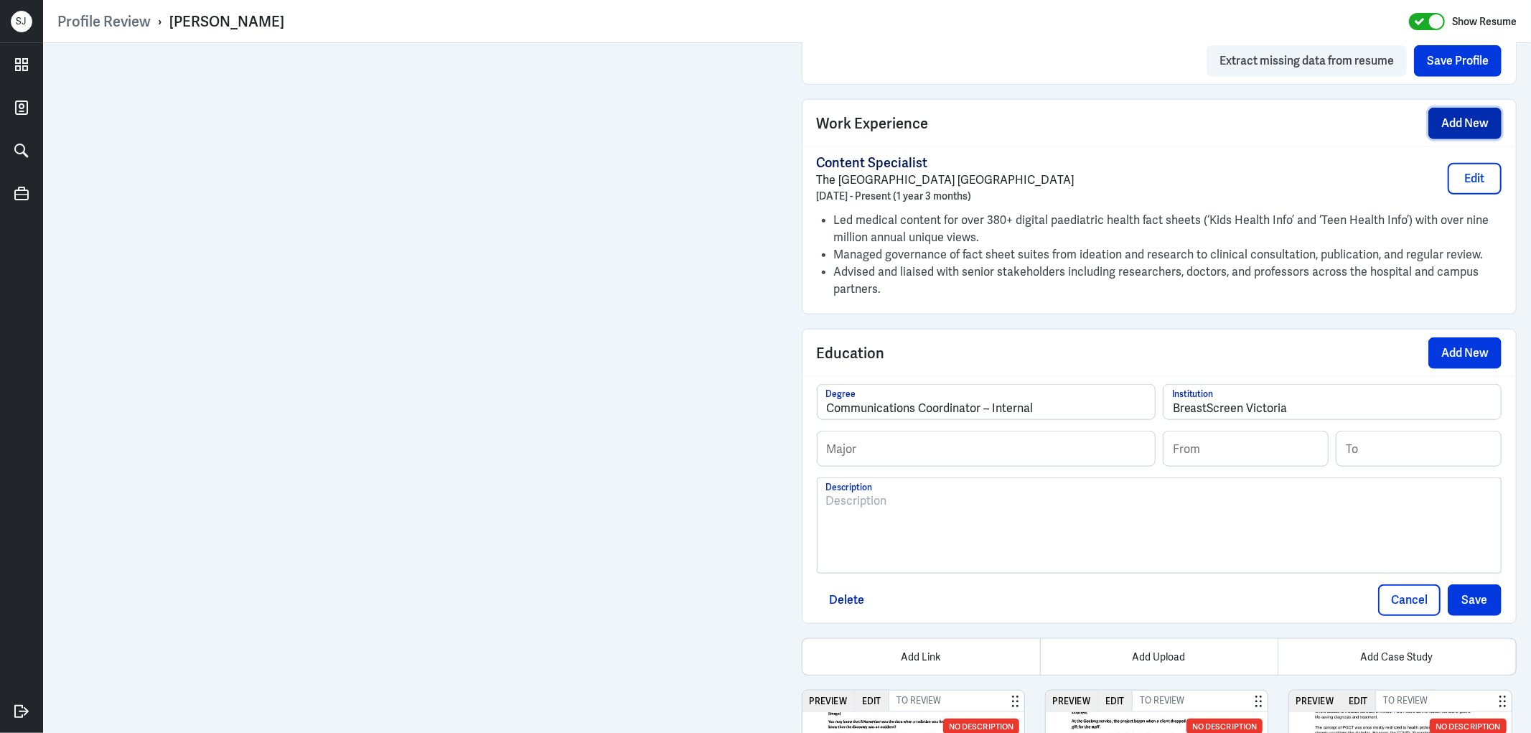
click at [1448, 115] on button "Add New" at bounding box center [1464, 124] width 73 height 32
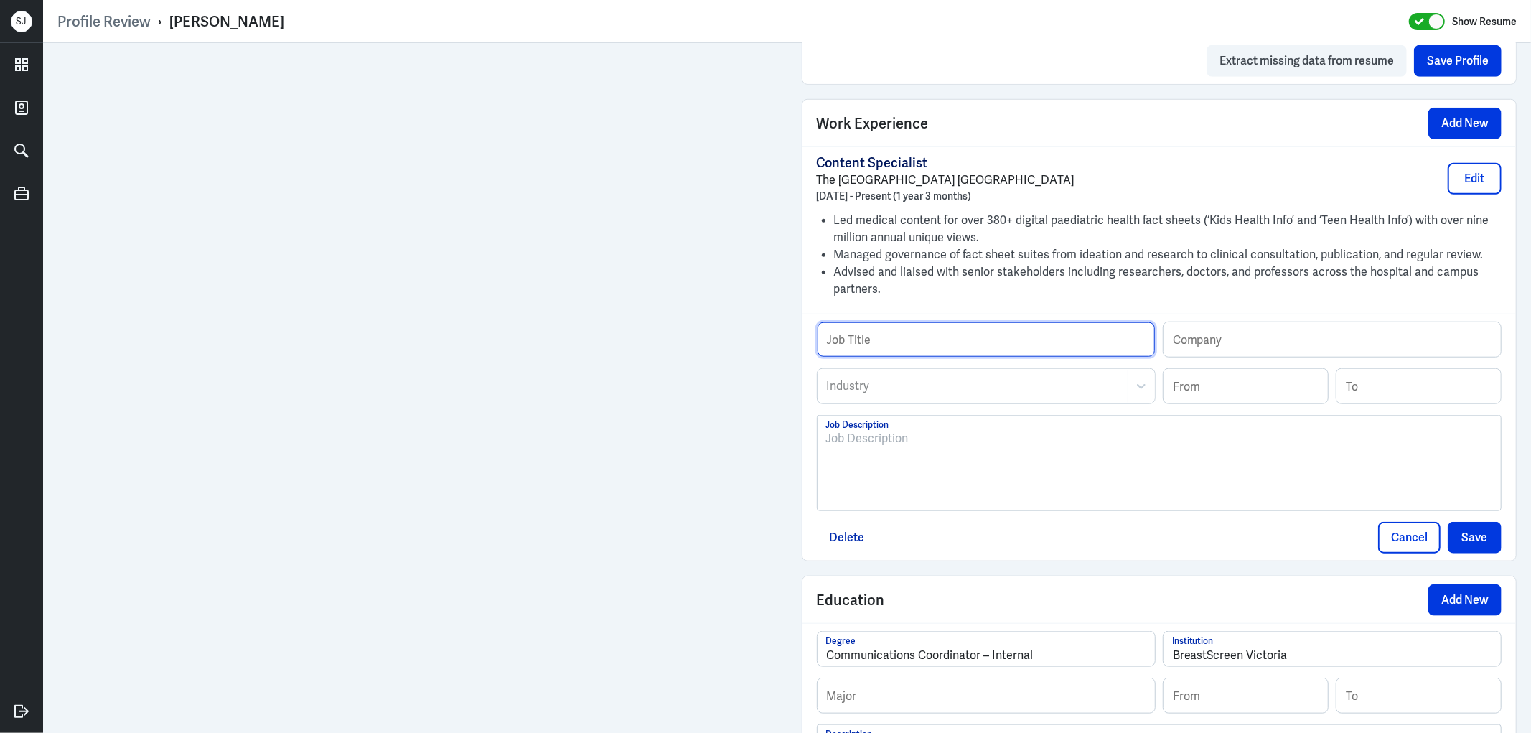
click at [916, 330] on input "text" at bounding box center [985, 339] width 337 height 34
paste input "Communications Coordinator – Internal"
type input "Communications Coordinator – Internal"
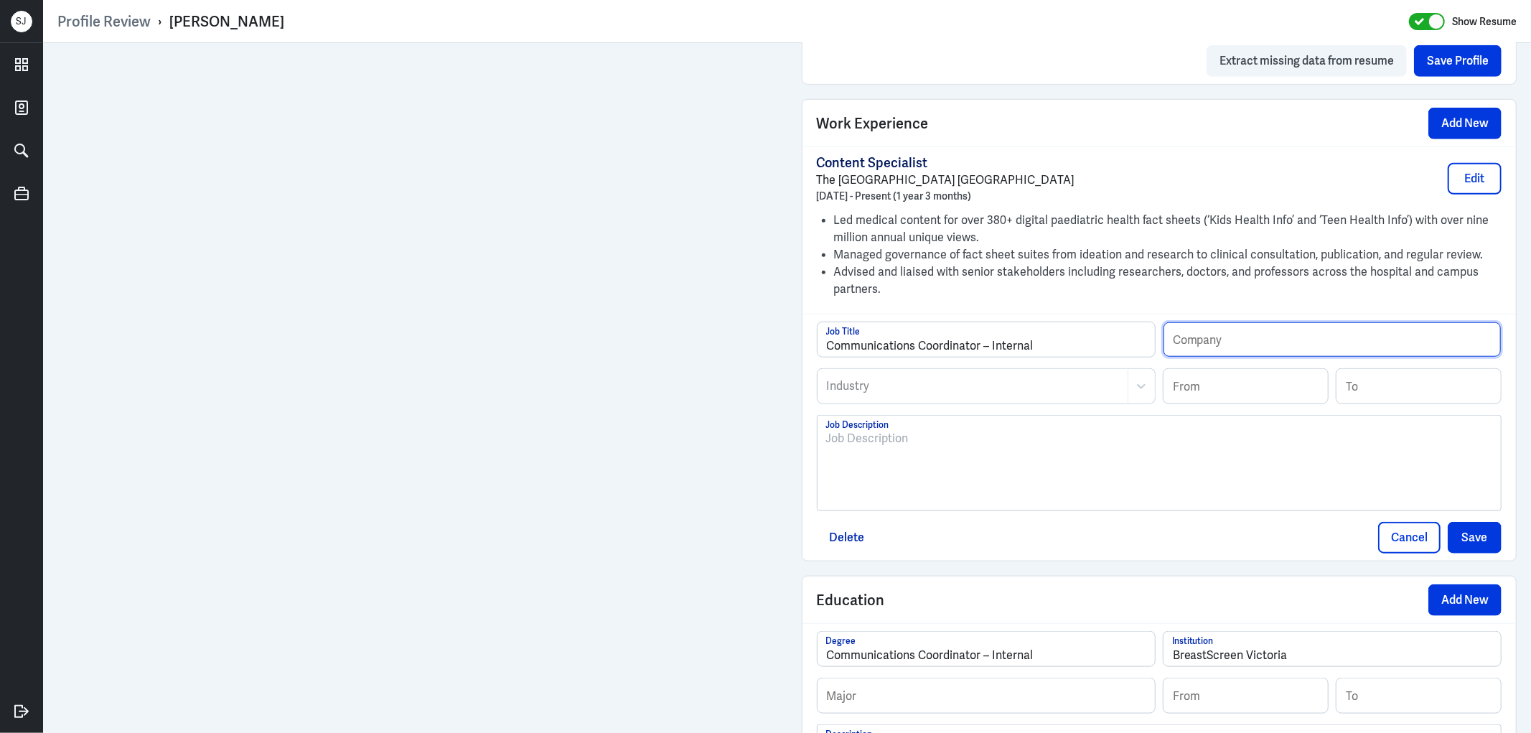
click at [1217, 352] on input "text" at bounding box center [1331, 339] width 337 height 34
paste input "BreastScreen Victoria"
type input "BreastScreen Victoria"
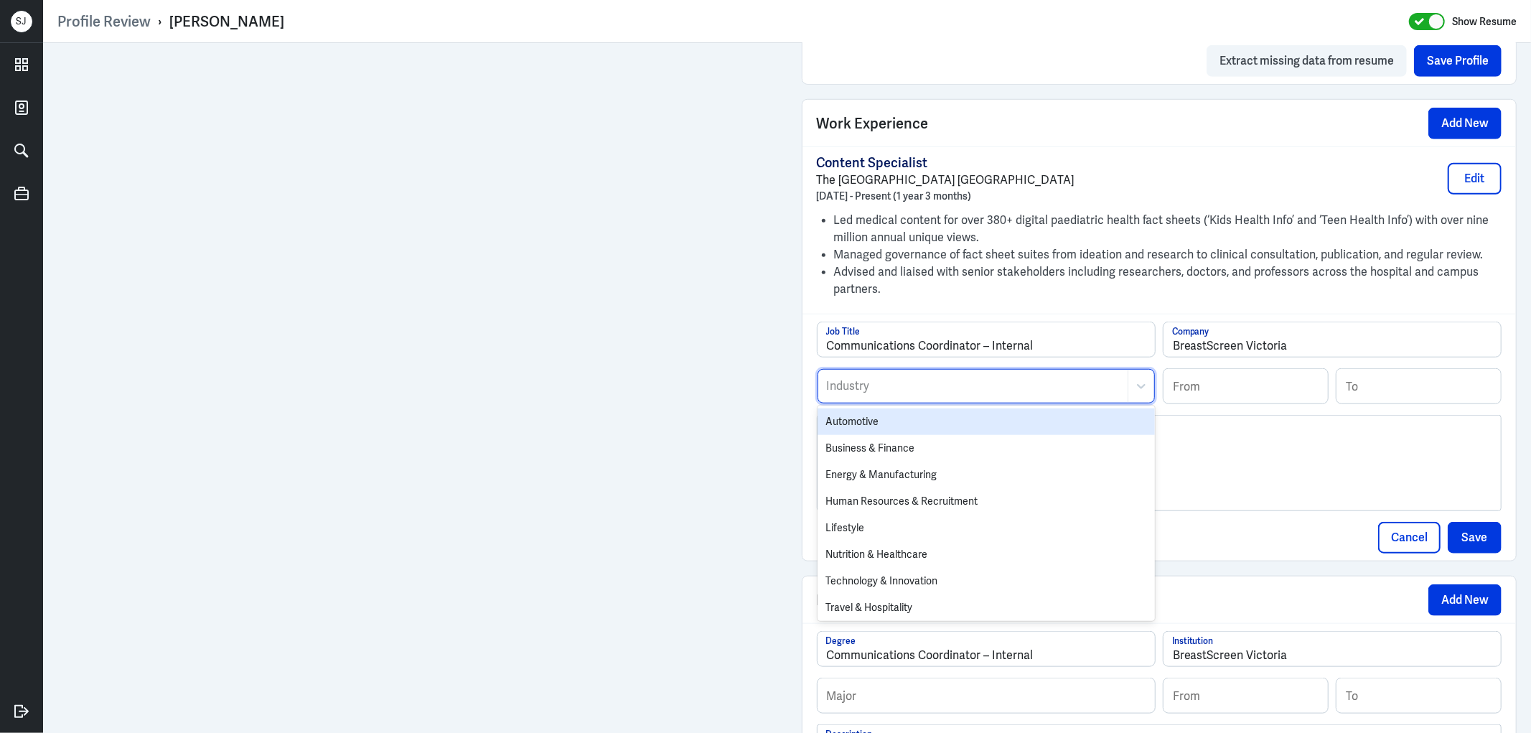
click at [941, 395] on div at bounding box center [972, 385] width 295 height 17
type input "hea"
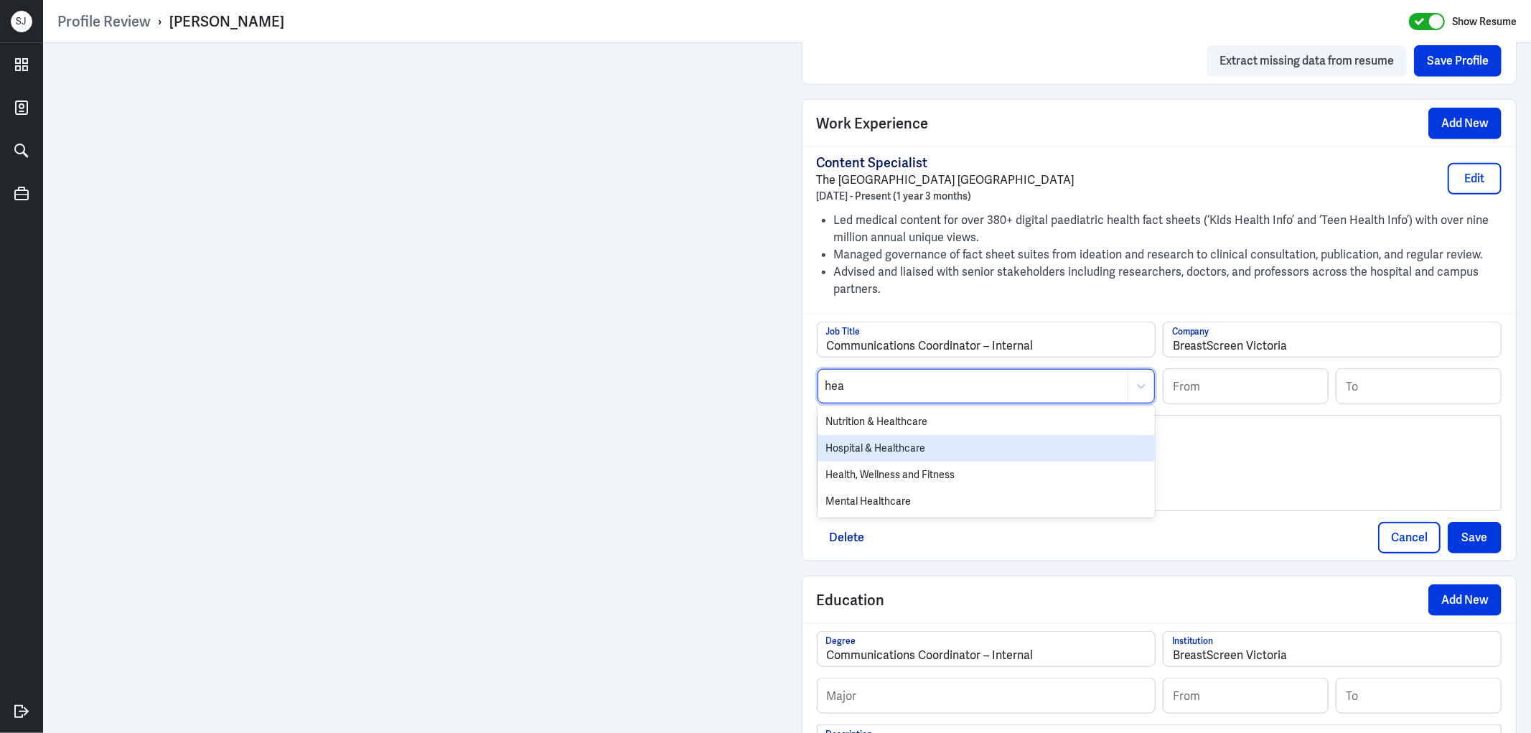
click at [901, 451] on div "Hospital & Healthcare" at bounding box center [985, 448] width 337 height 27
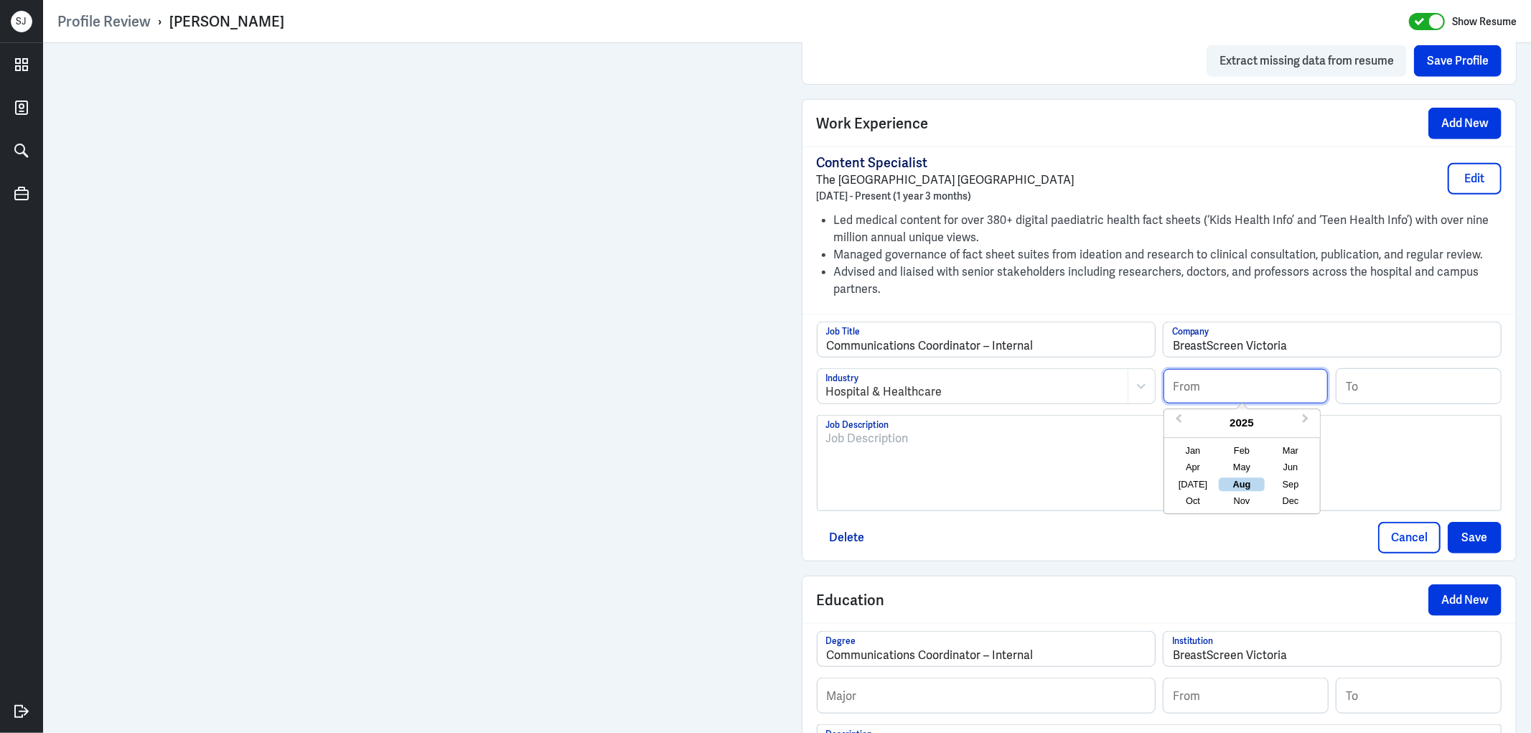
click at [1206, 388] on input at bounding box center [1245, 386] width 164 height 34
click at [1256, 377] on input at bounding box center [1245, 386] width 164 height 34
paste input "10/2022"
type input "10/2022"
drag, startPoint x: 1361, startPoint y: 385, endPoint x: 1347, endPoint y: 383, distance: 14.5
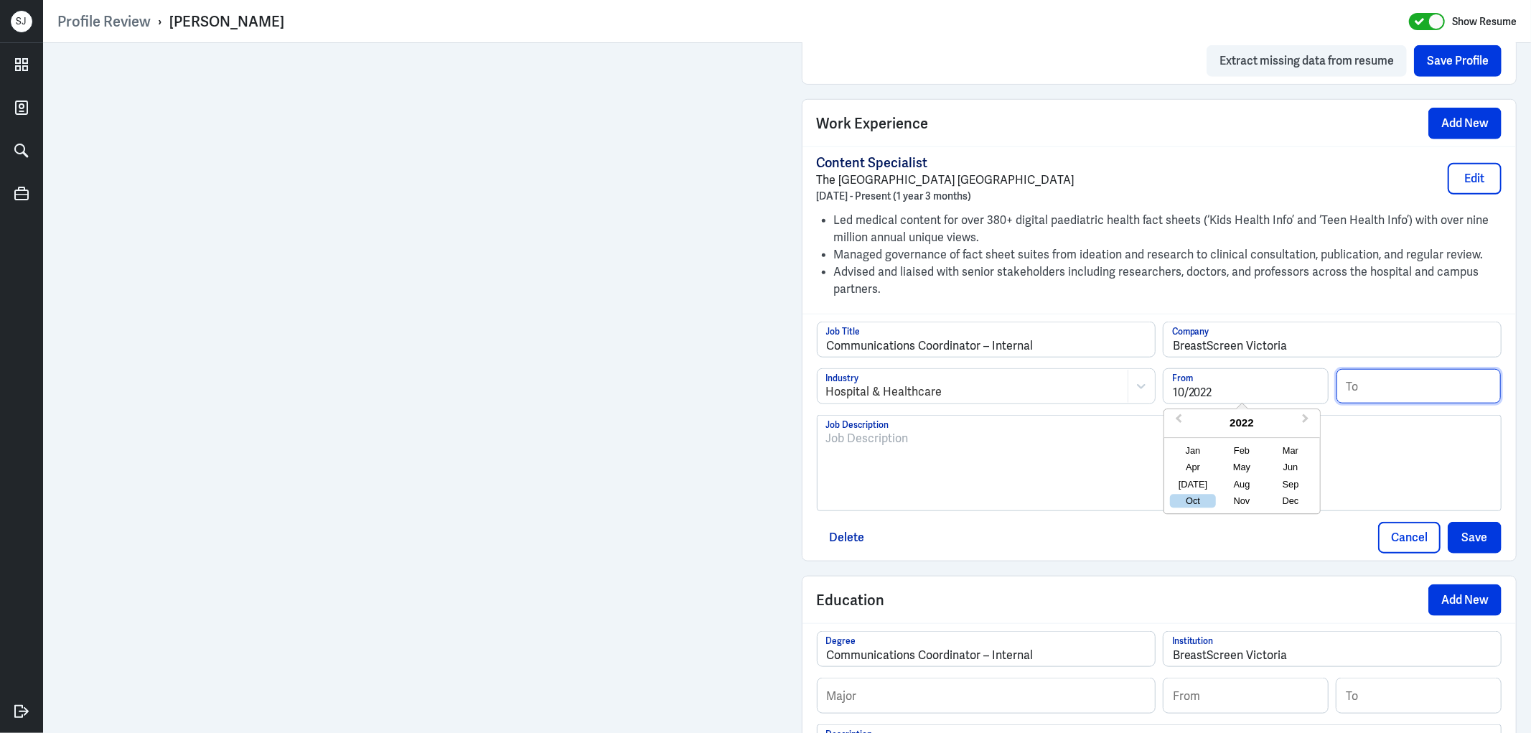
click at [1361, 385] on input at bounding box center [1418, 386] width 164 height 34
paste input "06/2024"
type input "06/2024"
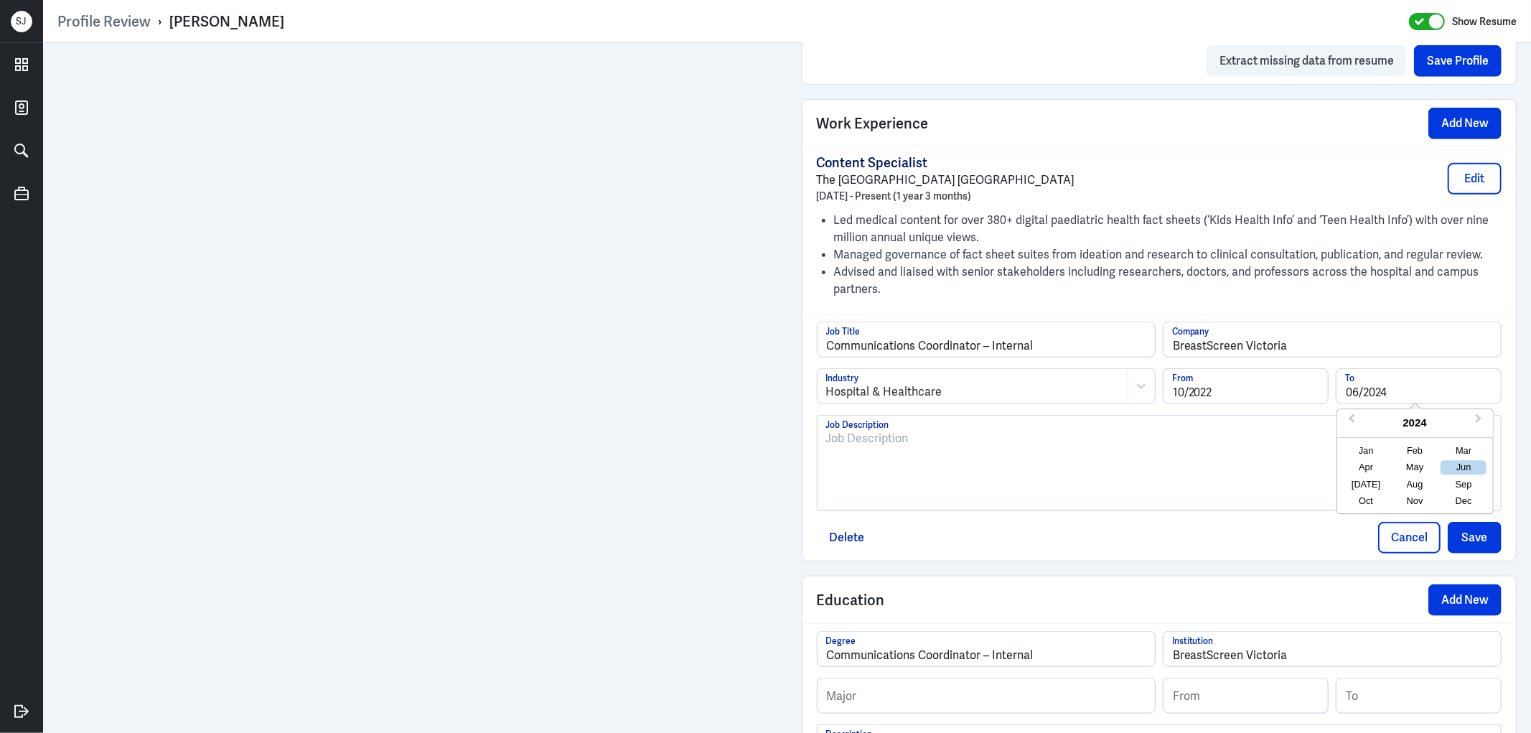
click at [921, 448] on div at bounding box center [1159, 468] width 667 height 77
paste div
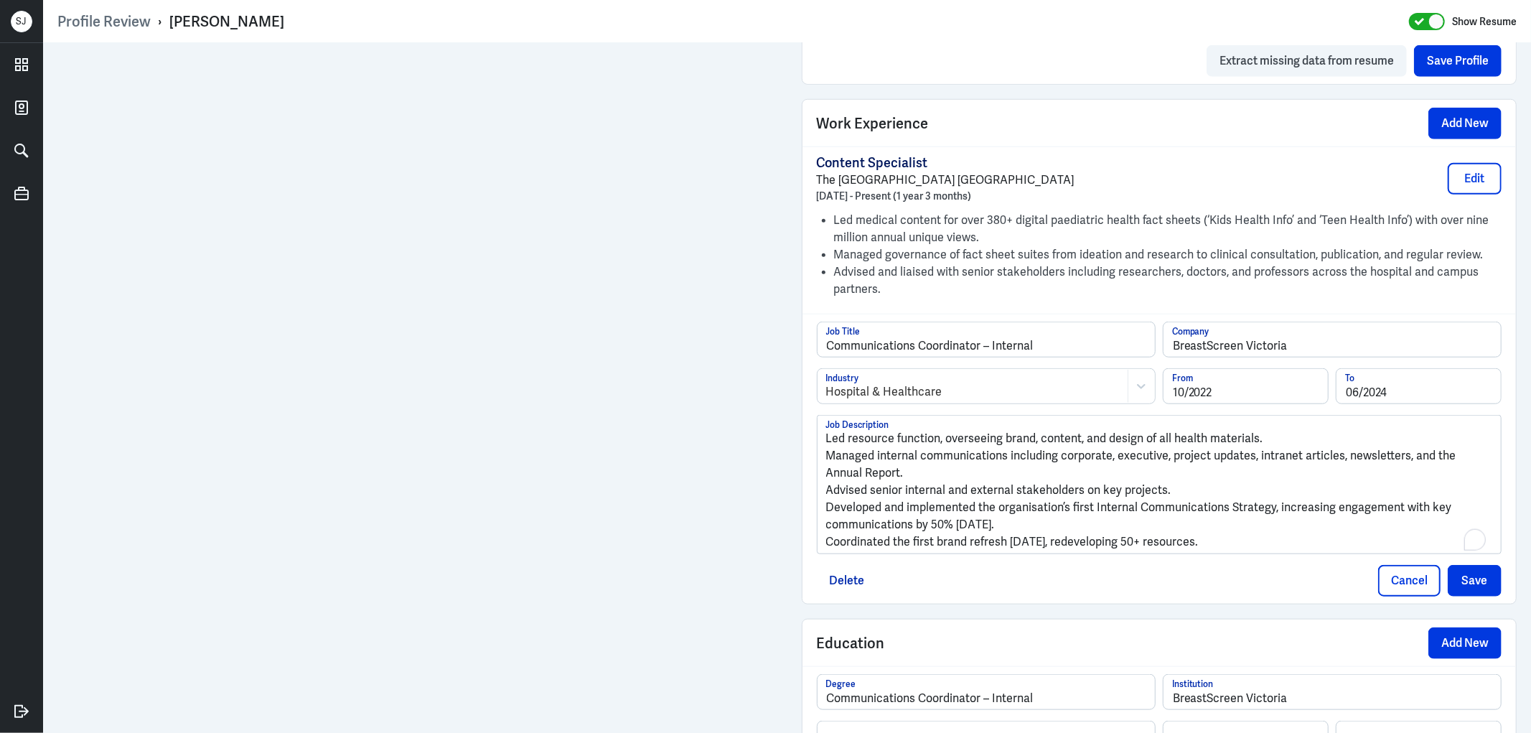
scroll to position [0, 0]
click at [826, 438] on p "Led resource function, overseeing brand, content, and design of all health mate…" at bounding box center [1159, 438] width 667 height 17
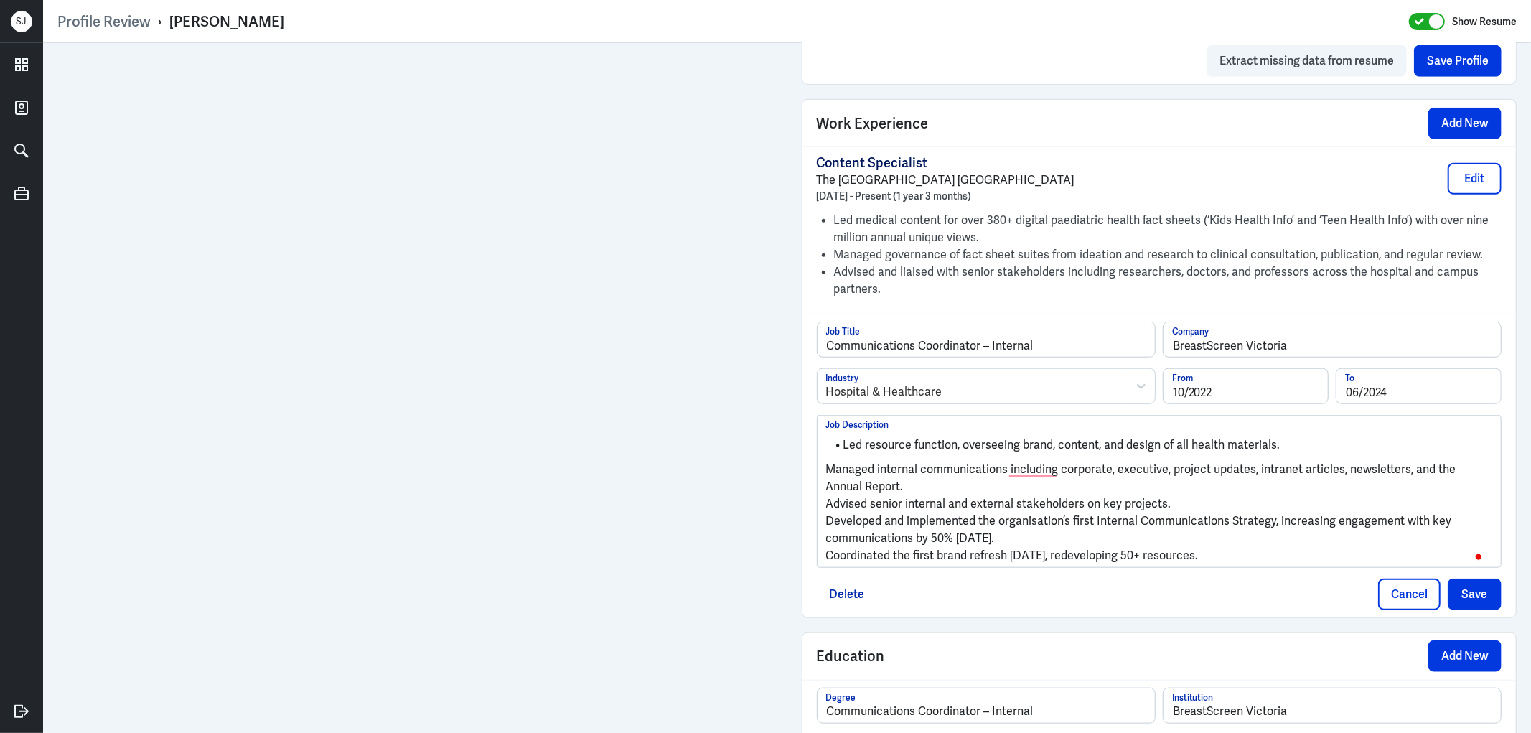
scroll to position [1036, 0]
click at [826, 467] on p "Managed internal communications including corporate, executive, project updates…" at bounding box center [1159, 478] width 667 height 34
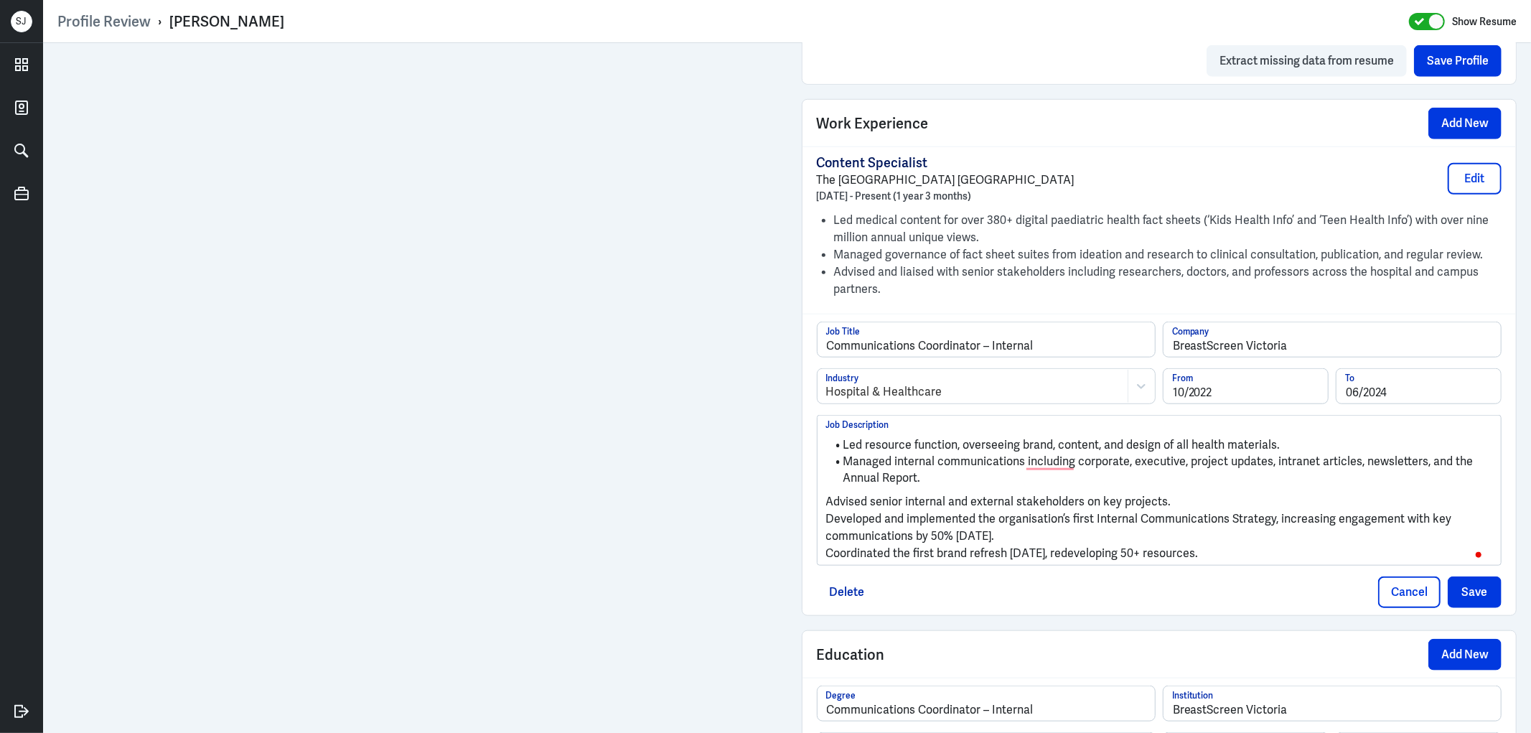
click at [826, 499] on p "Advised senior internal and external stakeholders on key projects." at bounding box center [1159, 501] width 667 height 17
click at [826, 514] on p "Developed and implemented the organisation’s first Internal Communications Stra…" at bounding box center [1159, 526] width 667 height 34
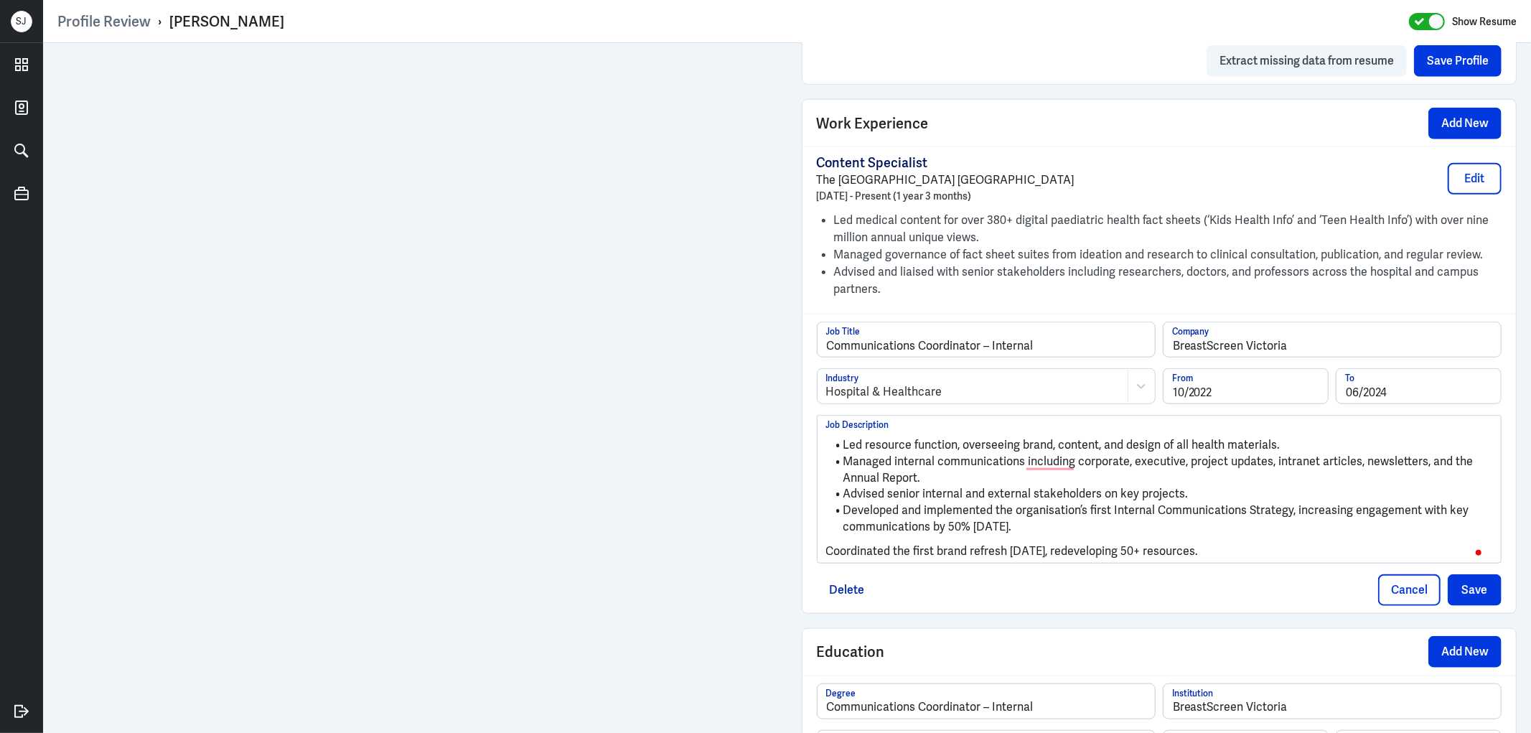
click at [826, 551] on p "Coordinated the first brand refresh [DATE], redeveloping 50+ resources." at bounding box center [1159, 550] width 667 height 17
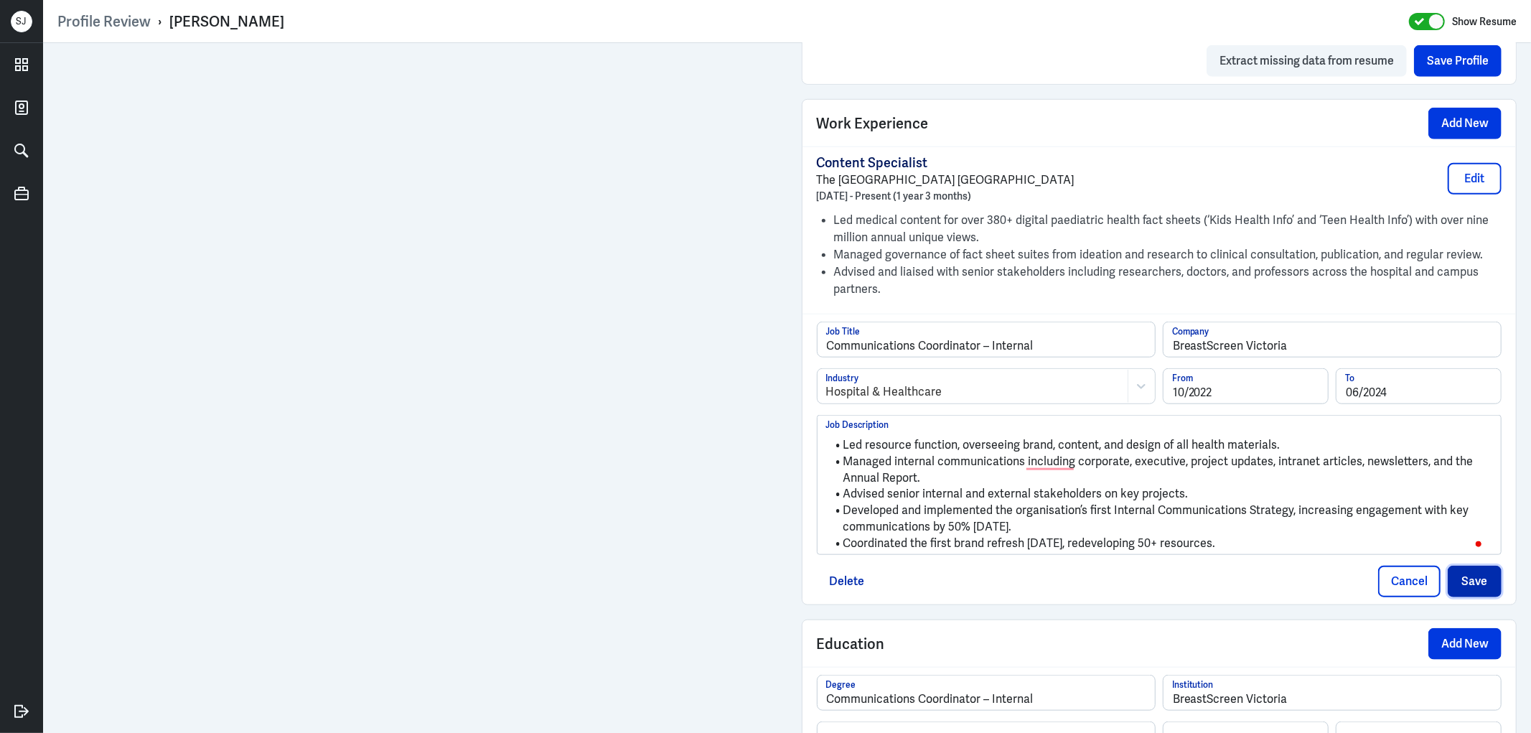
click at [1460, 582] on button "Save" at bounding box center [1474, 581] width 54 height 32
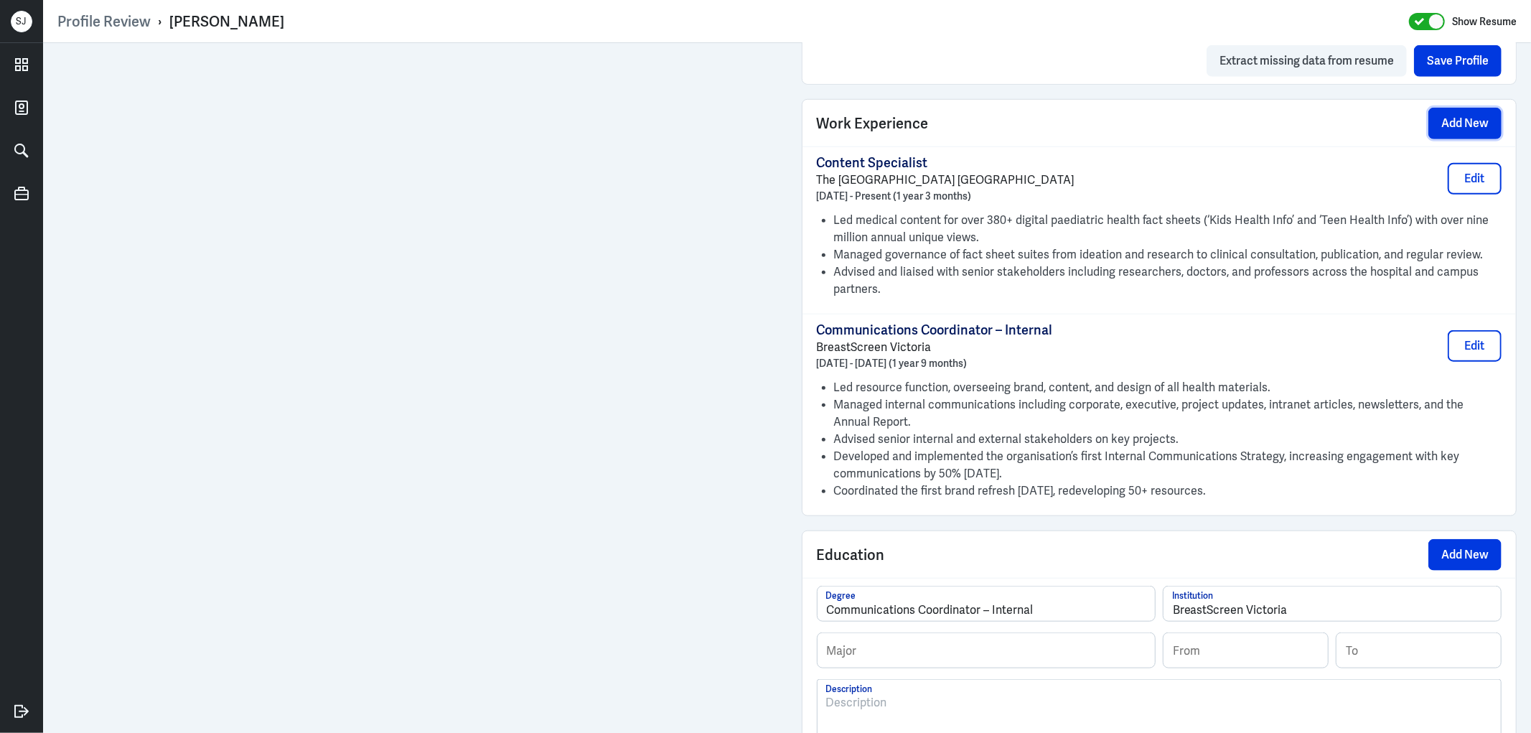
click at [1466, 124] on button "Add New" at bounding box center [1464, 124] width 73 height 32
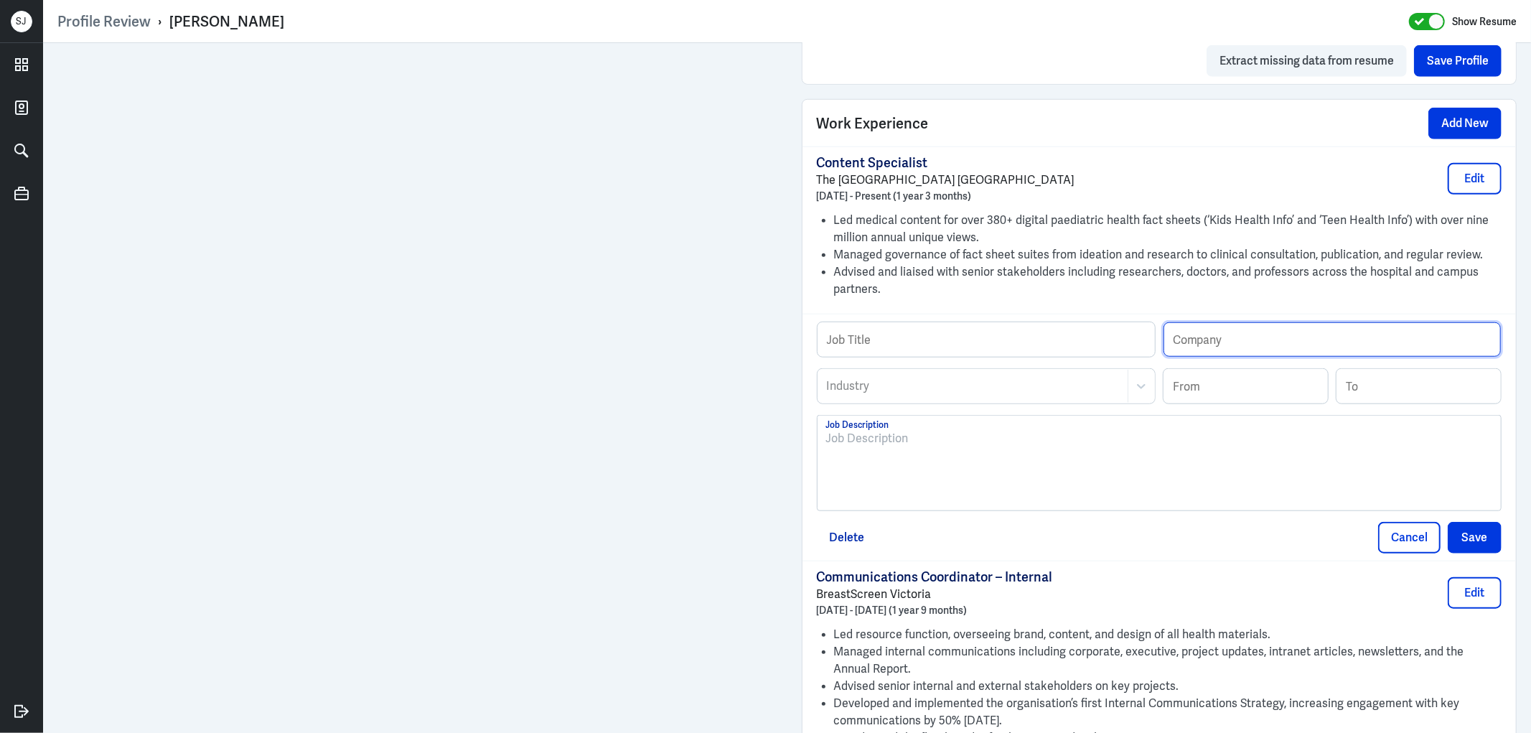
click at [1221, 338] on input "text" at bounding box center [1331, 339] width 337 height 34
paste input "BreastScreen Victoria"
type input "BreastScreen Victoria"
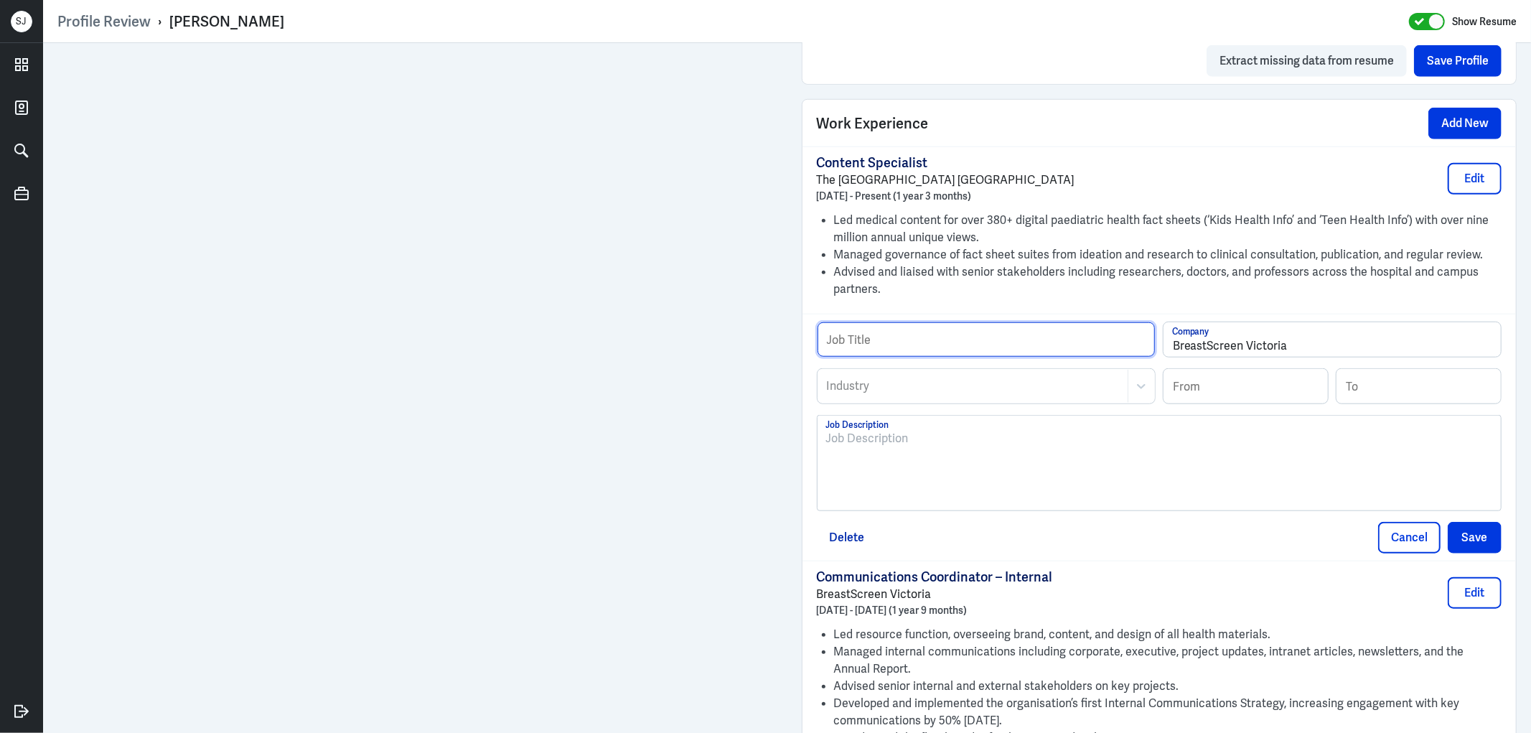
click at [905, 335] on input "text" at bounding box center [985, 339] width 337 height 34
paste input "Communications Coordinator – SEMPHN Project"
type input "Communications Coordinator – SEMPHN Project"
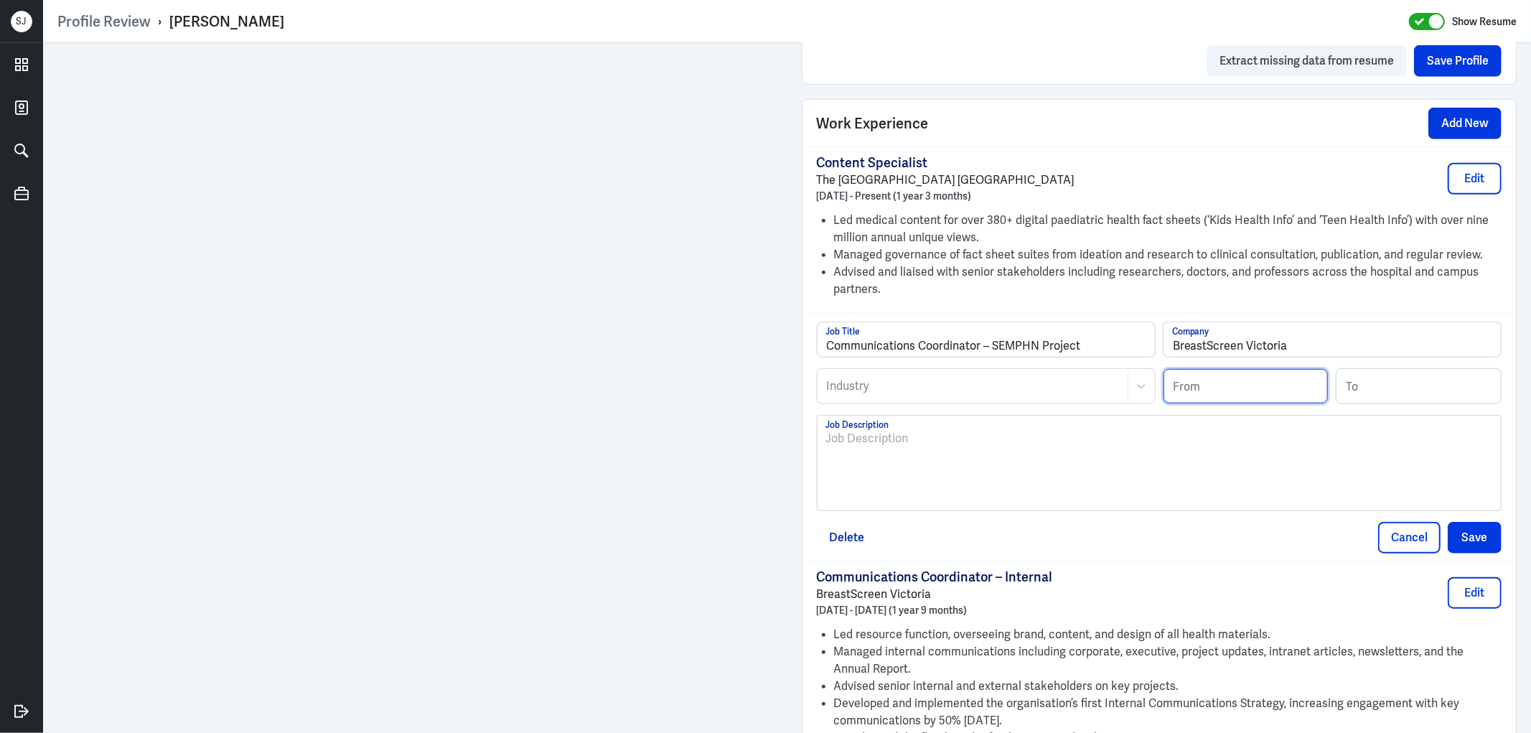
click at [1218, 375] on input at bounding box center [1245, 386] width 164 height 34
paste input "08/2021"
type input "08/2021"
drag, startPoint x: 1362, startPoint y: 389, endPoint x: 1292, endPoint y: 392, distance: 69.7
click at [1361, 390] on input at bounding box center [1418, 386] width 164 height 34
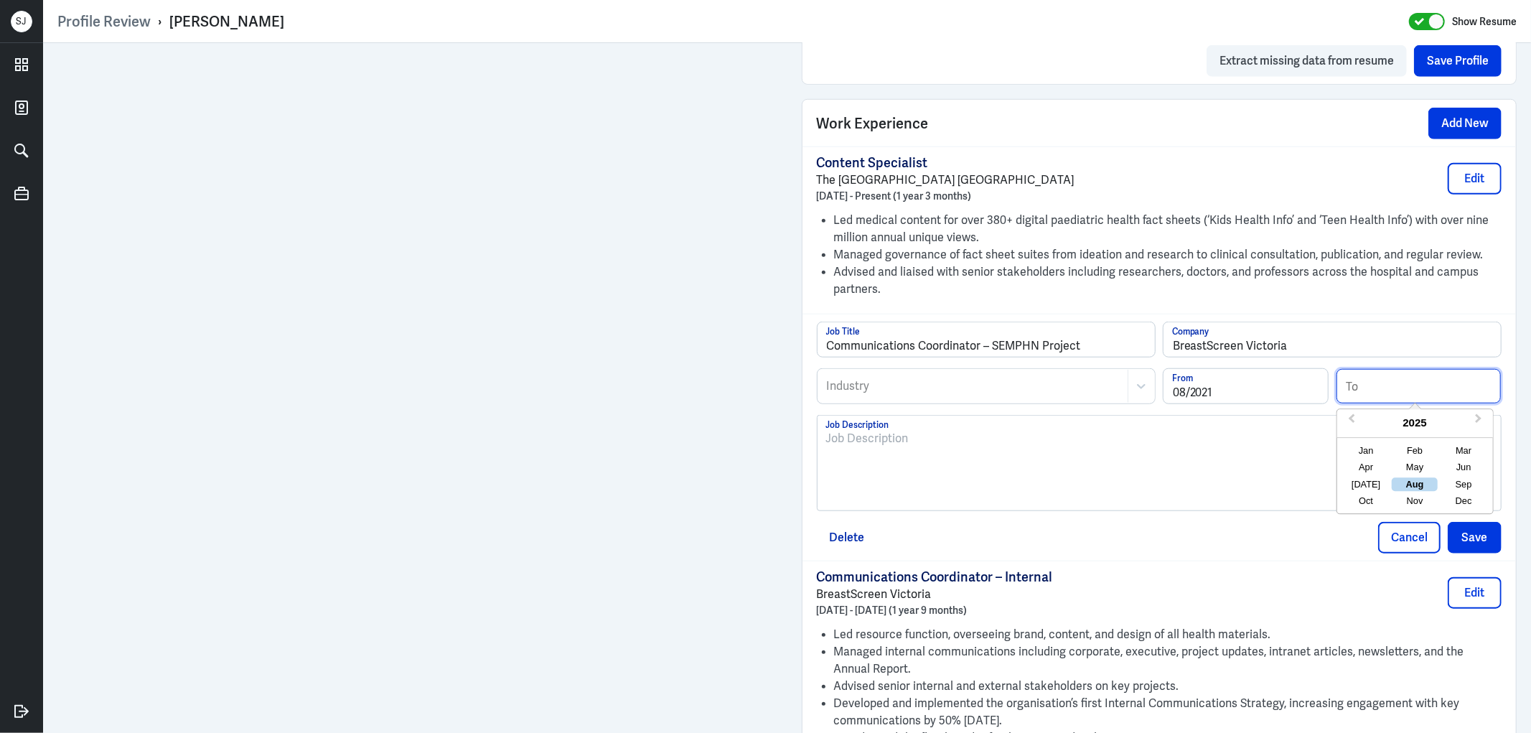
paste input "10/2022"
type input "10/2022"
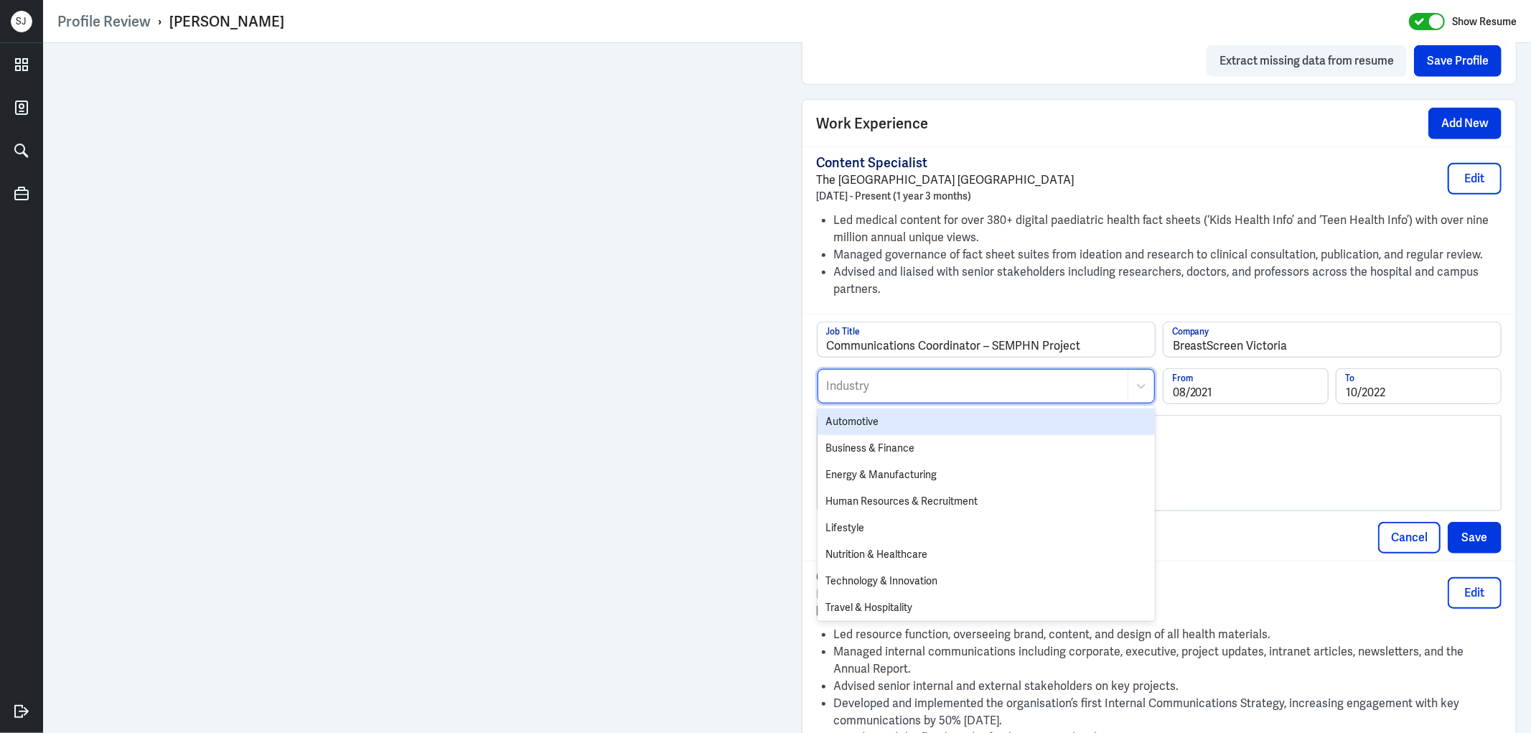
click at [840, 377] on div "Industry" at bounding box center [972, 386] width 309 height 33
type input "hos"
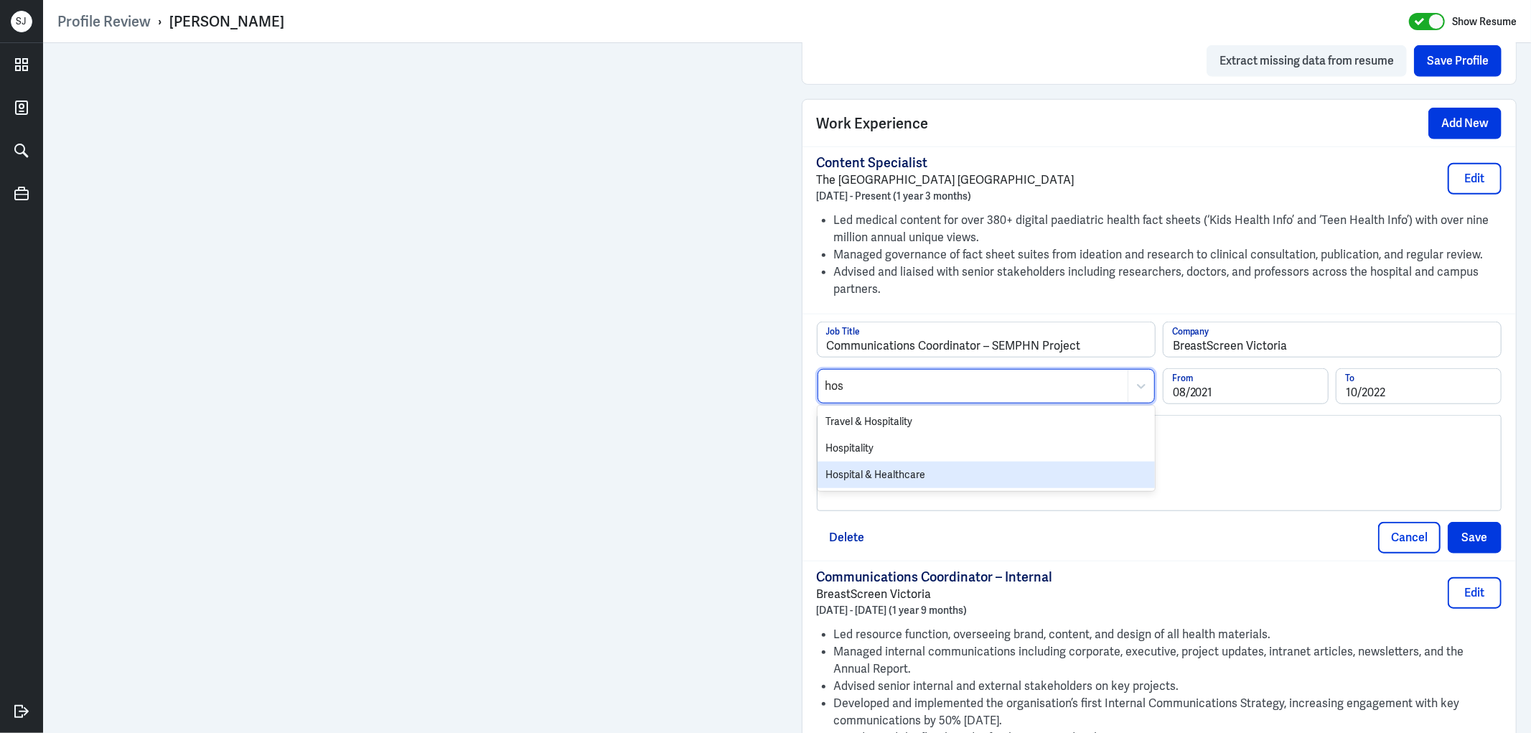
click at [877, 465] on div "Hospital & Healthcare" at bounding box center [985, 474] width 337 height 27
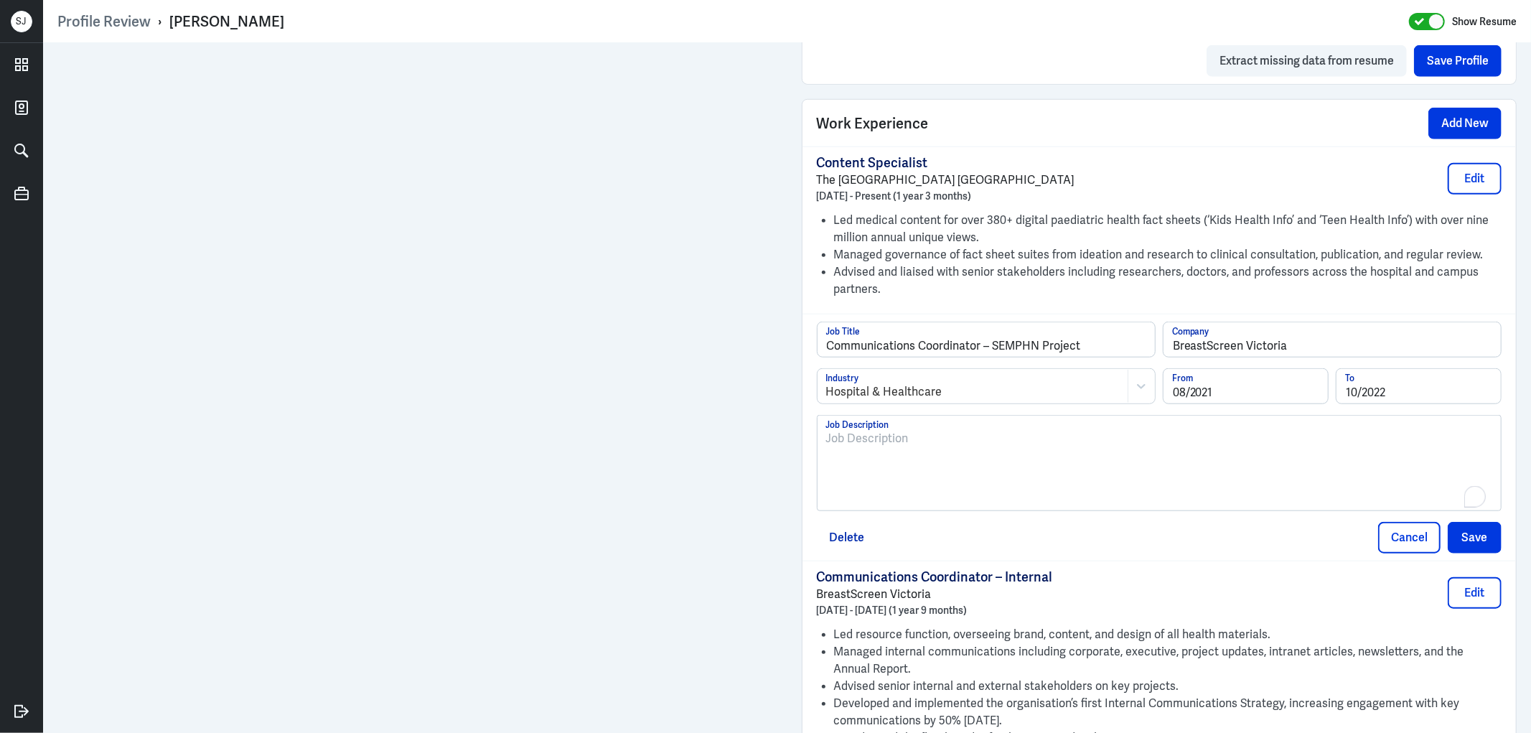
click at [863, 456] on div "To enrich screen reader interactions, please activate Accessibility in Grammarl…" at bounding box center [1159, 468] width 667 height 77
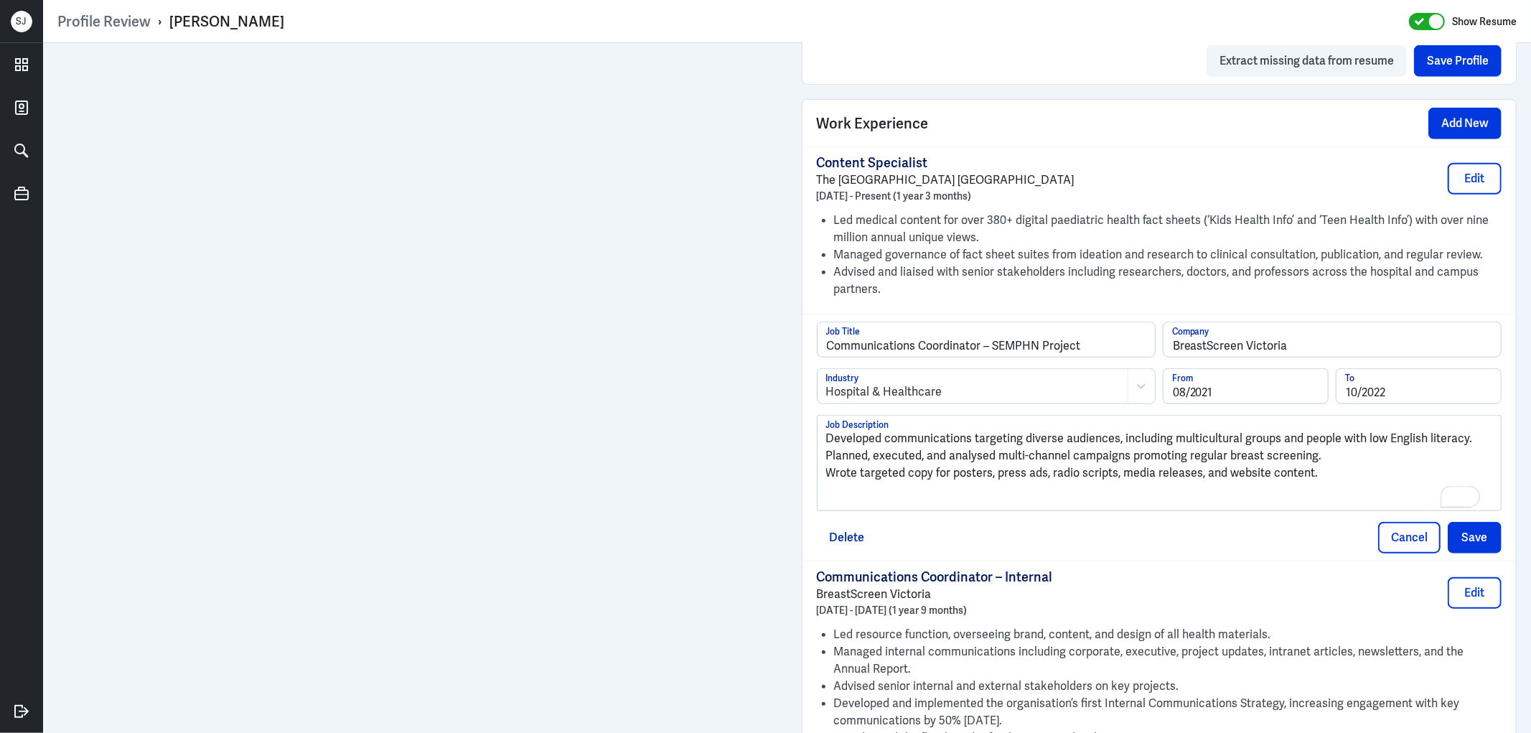
click at [819, 438] on div "Developed communications targeting diverse audiences, including multicultural g…" at bounding box center [1159, 462] width 684 height 95
click at [826, 438] on p "Developed communications targeting diverse audiences, including multicultural g…" at bounding box center [1159, 438] width 667 height 17
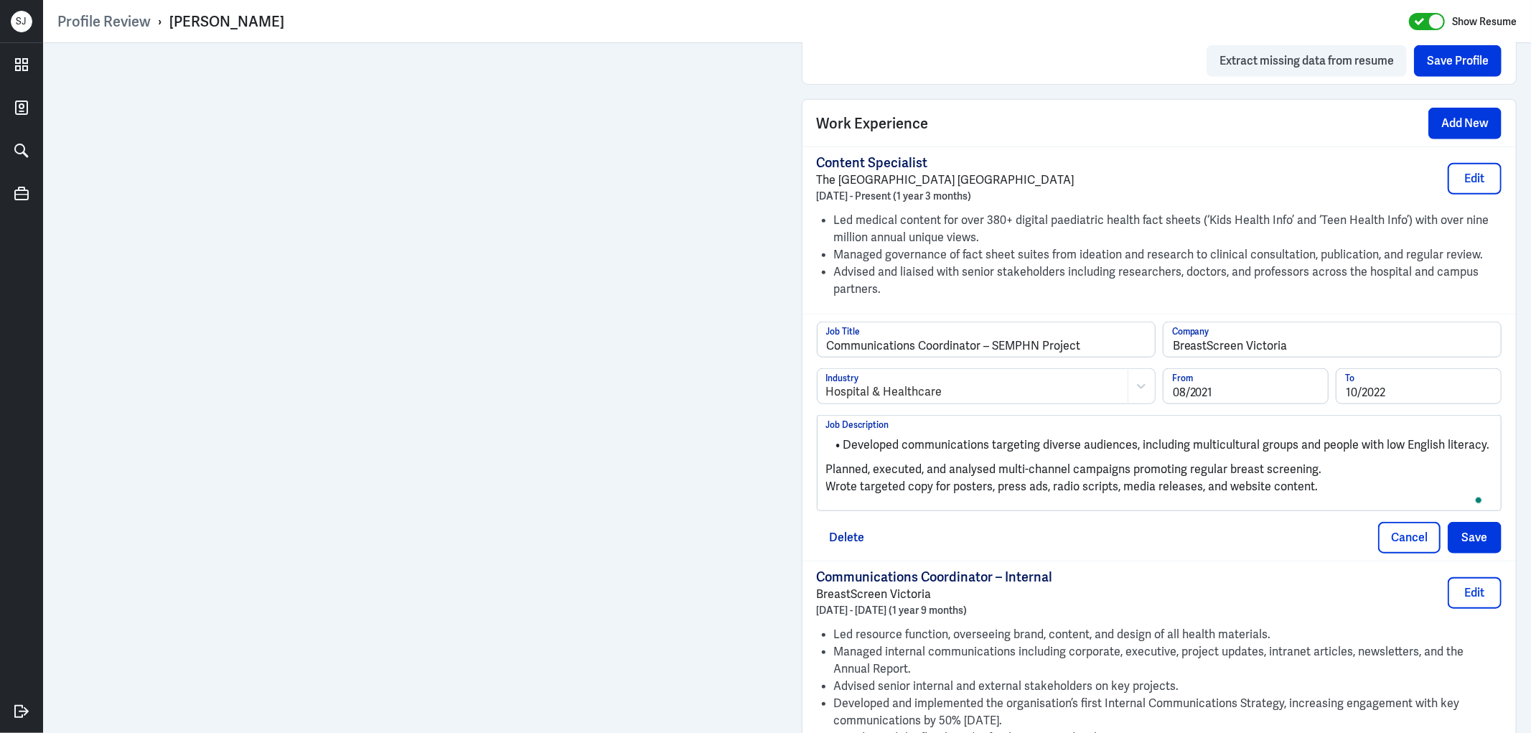
click at [826, 471] on p "Planned, executed, and analysed multi-channel campaigns promoting regular breas…" at bounding box center [1159, 469] width 667 height 17
click at [826, 483] on p "Wrote targeted copy for posters, press ads, radio scripts, media releases, and …" at bounding box center [1159, 485] width 667 height 17
click at [1360, 479] on li "Wrote targeted copy for posters, press ads, radio scripts, media releases, and …" at bounding box center [1159, 478] width 667 height 17
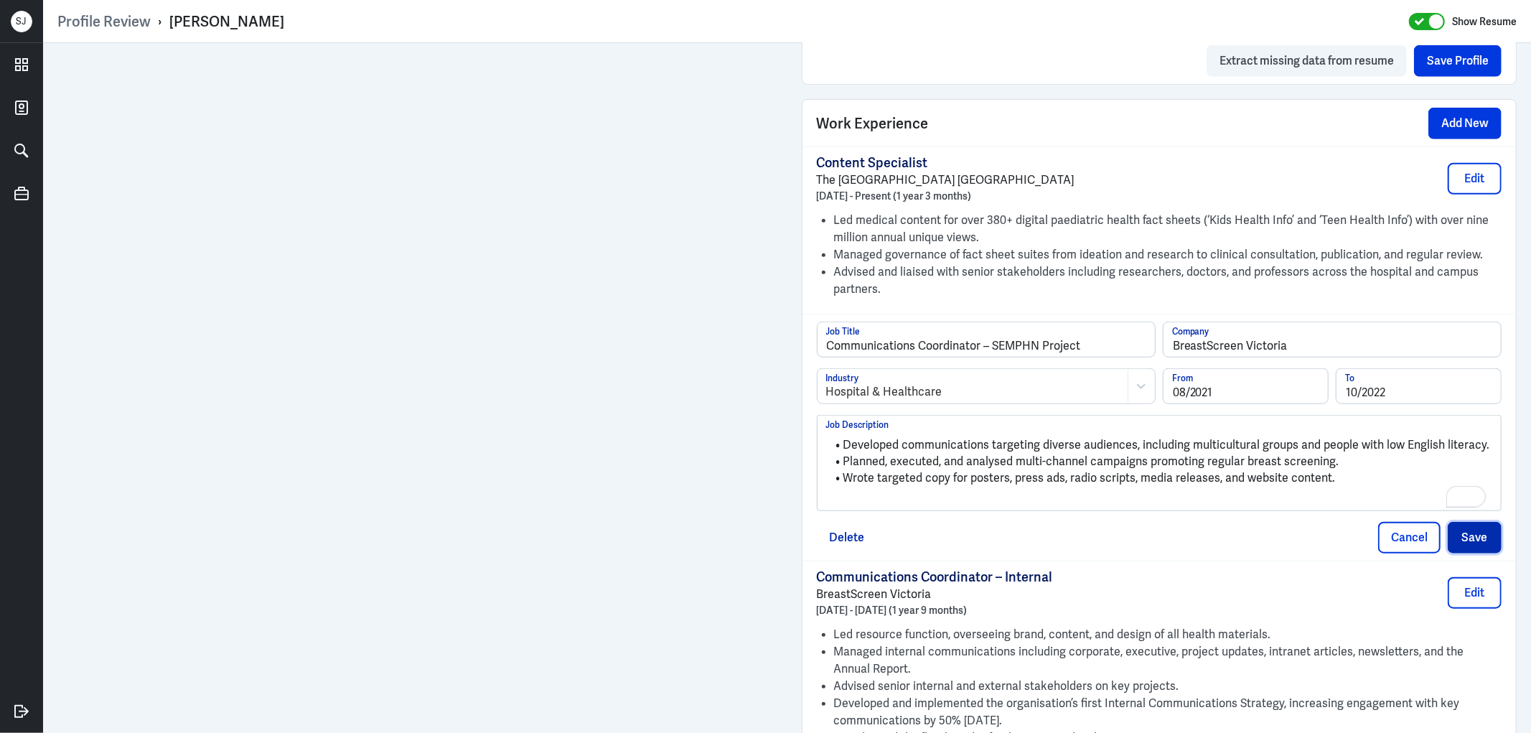
drag, startPoint x: 1462, startPoint y: 525, endPoint x: 1454, endPoint y: 528, distance: 9.1
click at [1462, 527] on button "Save" at bounding box center [1474, 538] width 54 height 32
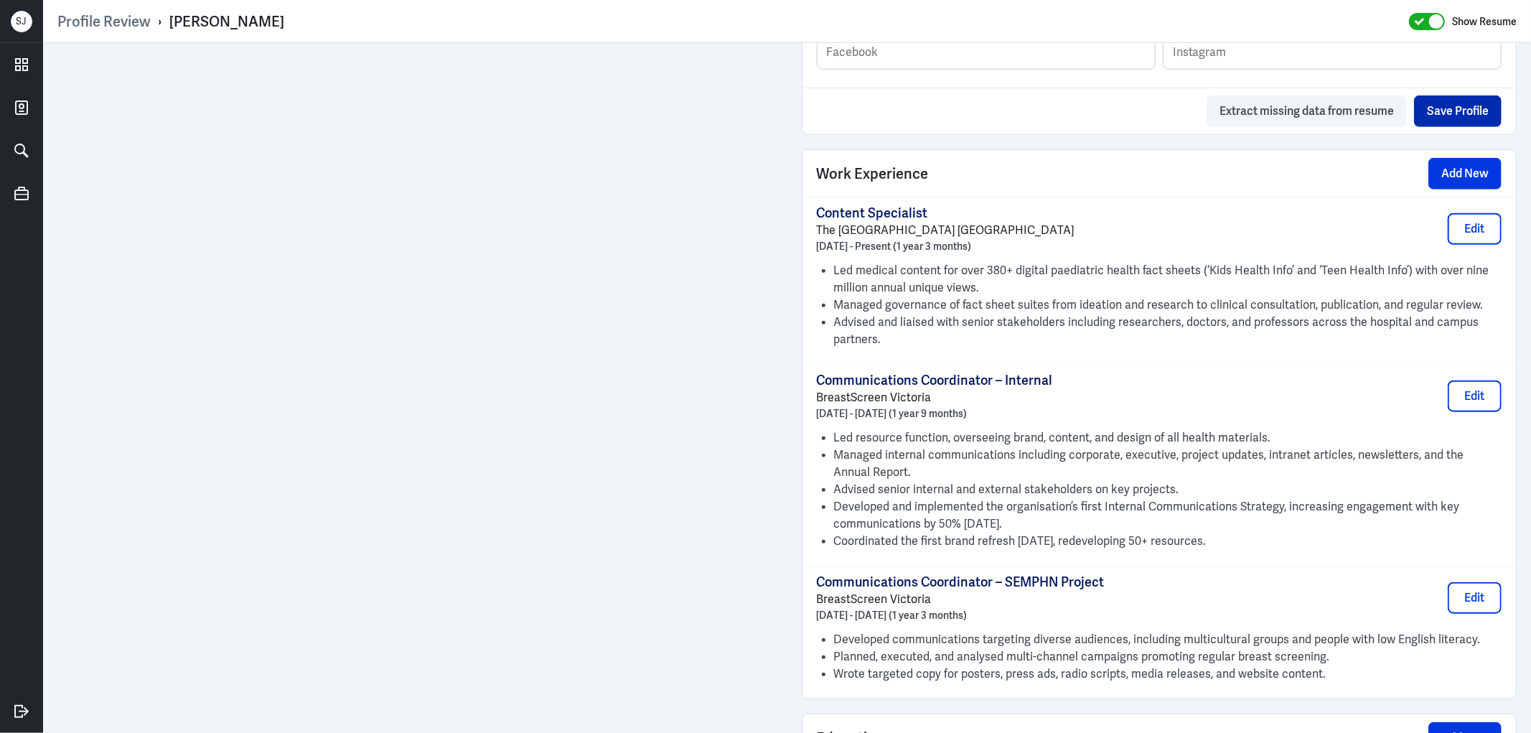
scroll to position [956, 0]
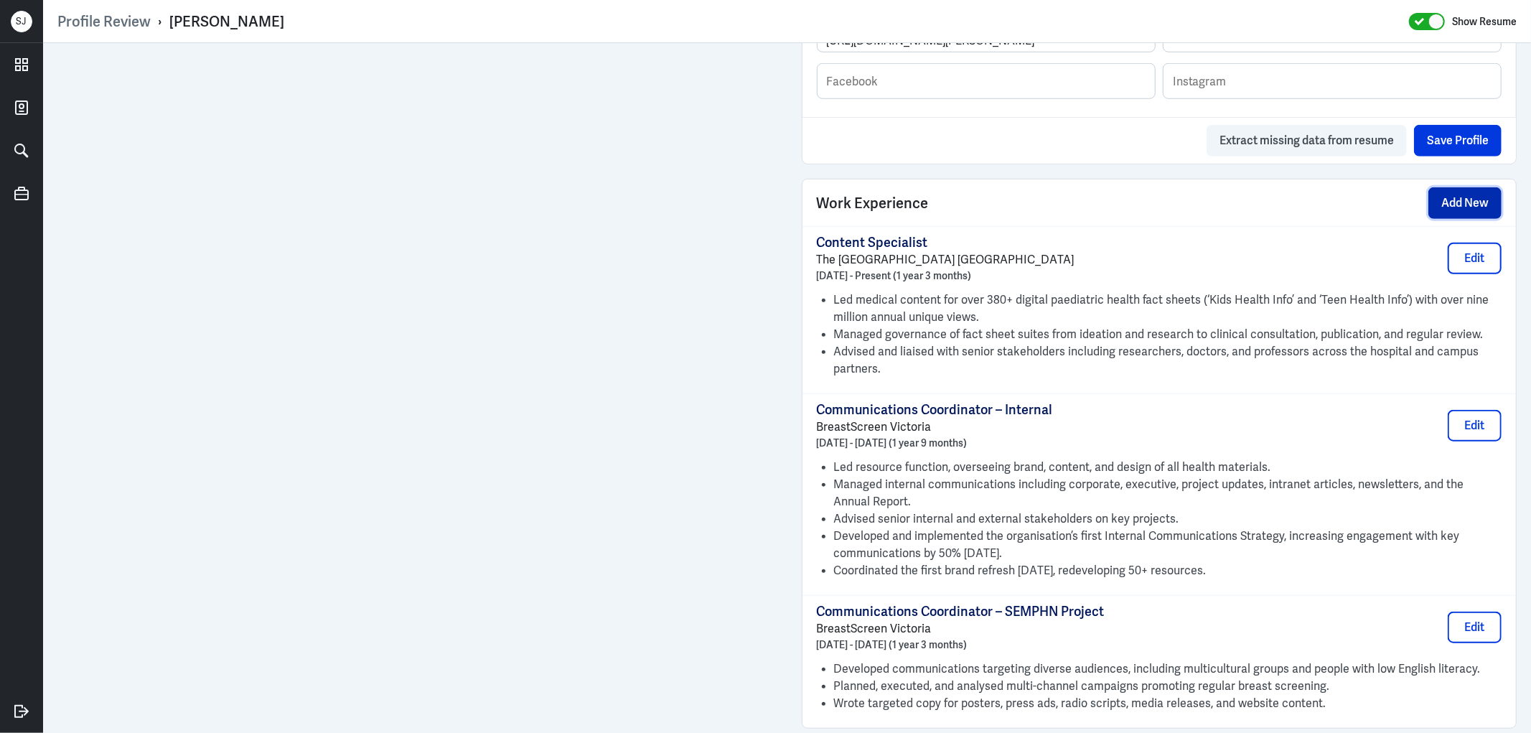
click at [1437, 204] on button "Add New" at bounding box center [1464, 203] width 73 height 32
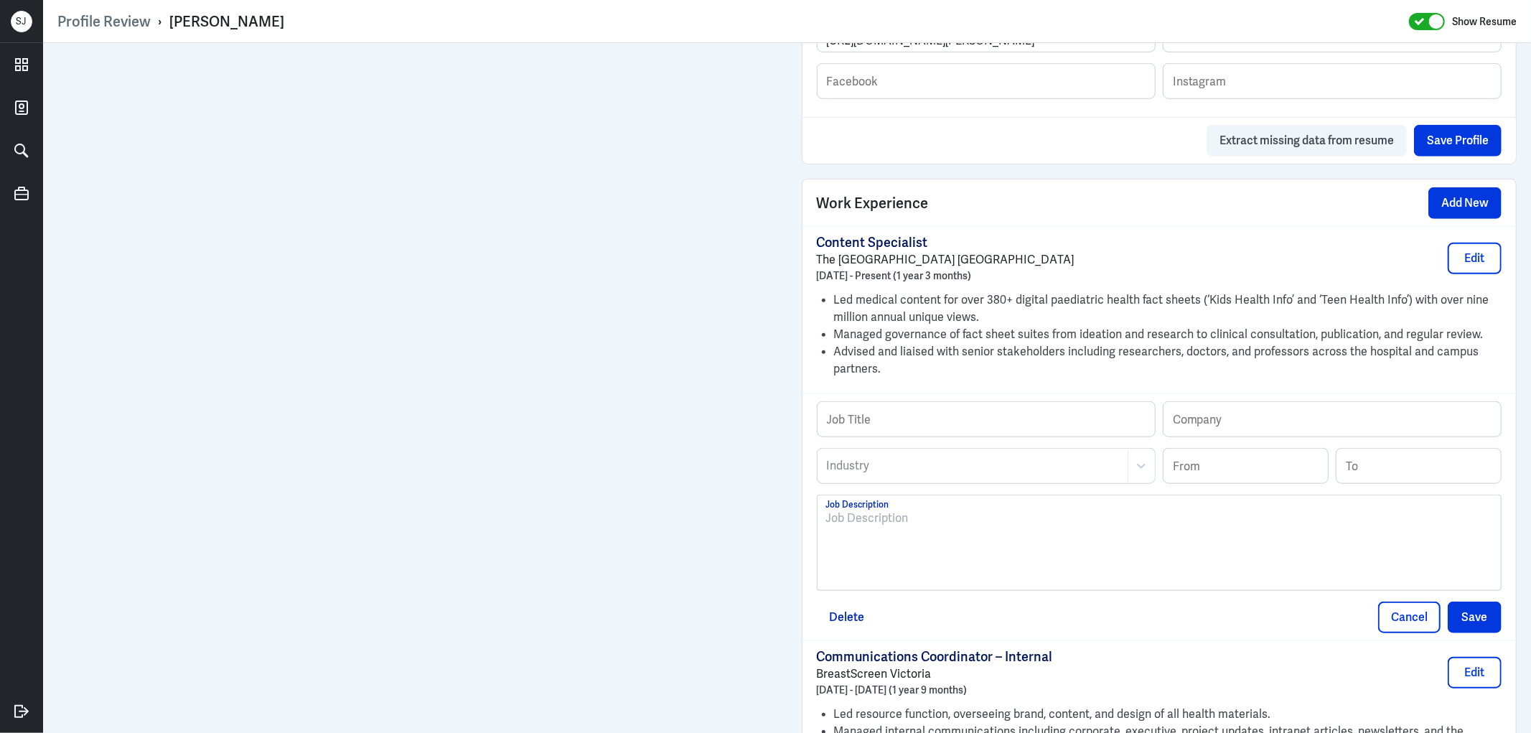
click at [867, 440] on div "Job Title Company" at bounding box center [1159, 424] width 685 height 47
paste input "Medical Writer, Editor and Plain English Specialist"
click at [867, 426] on input "Medical Writer, Editor and Plain English Specialist" at bounding box center [985, 419] width 337 height 34
click at [940, 424] on input "Medical Writer, Editor and Plain English Specialist" at bounding box center [985, 419] width 337 height 34
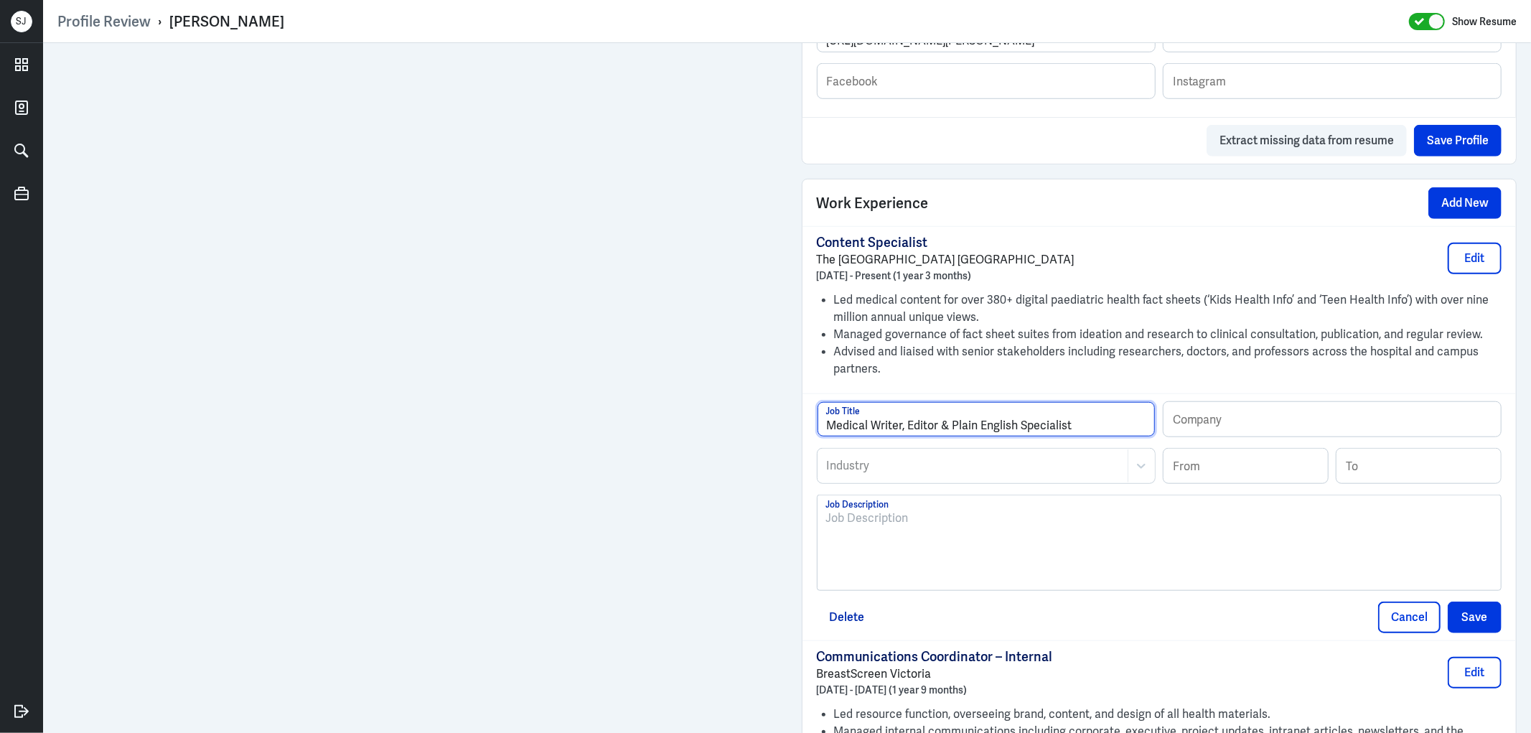
type input "Medical Writer, Editor & Plain English Specialist"
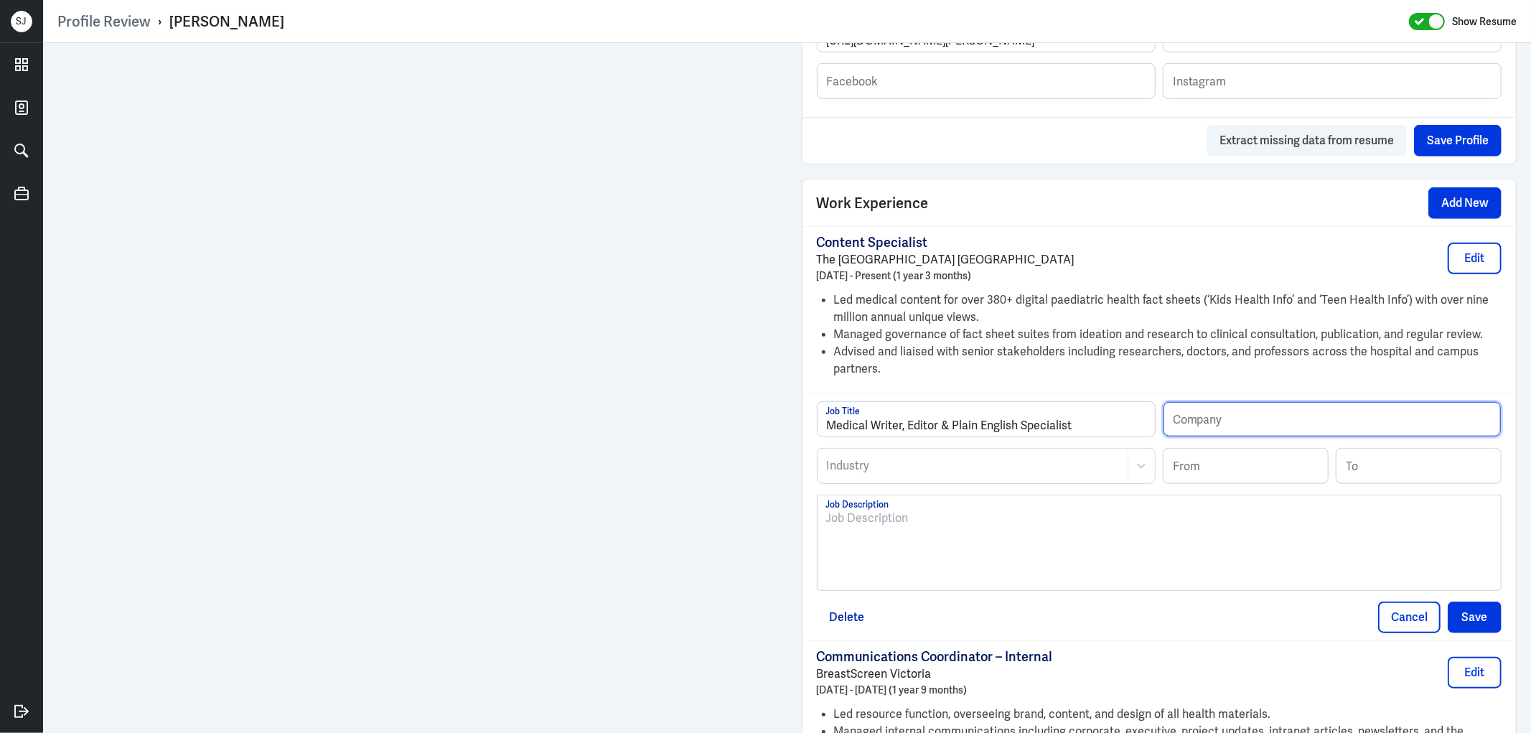
click at [1180, 425] on input "text" at bounding box center [1331, 419] width 337 height 34
type input "Independent"
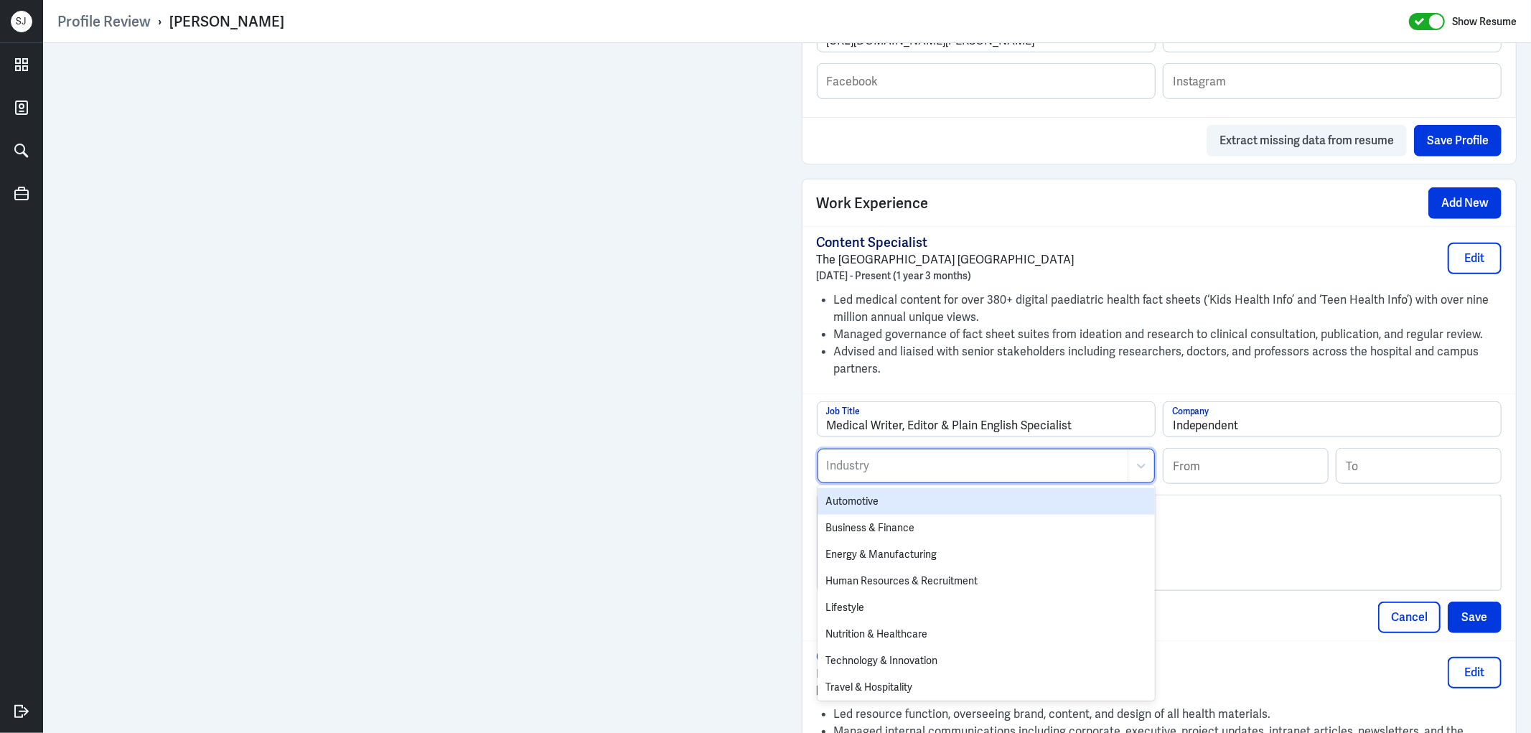
click at [963, 456] on div "Industry" at bounding box center [972, 465] width 309 height 33
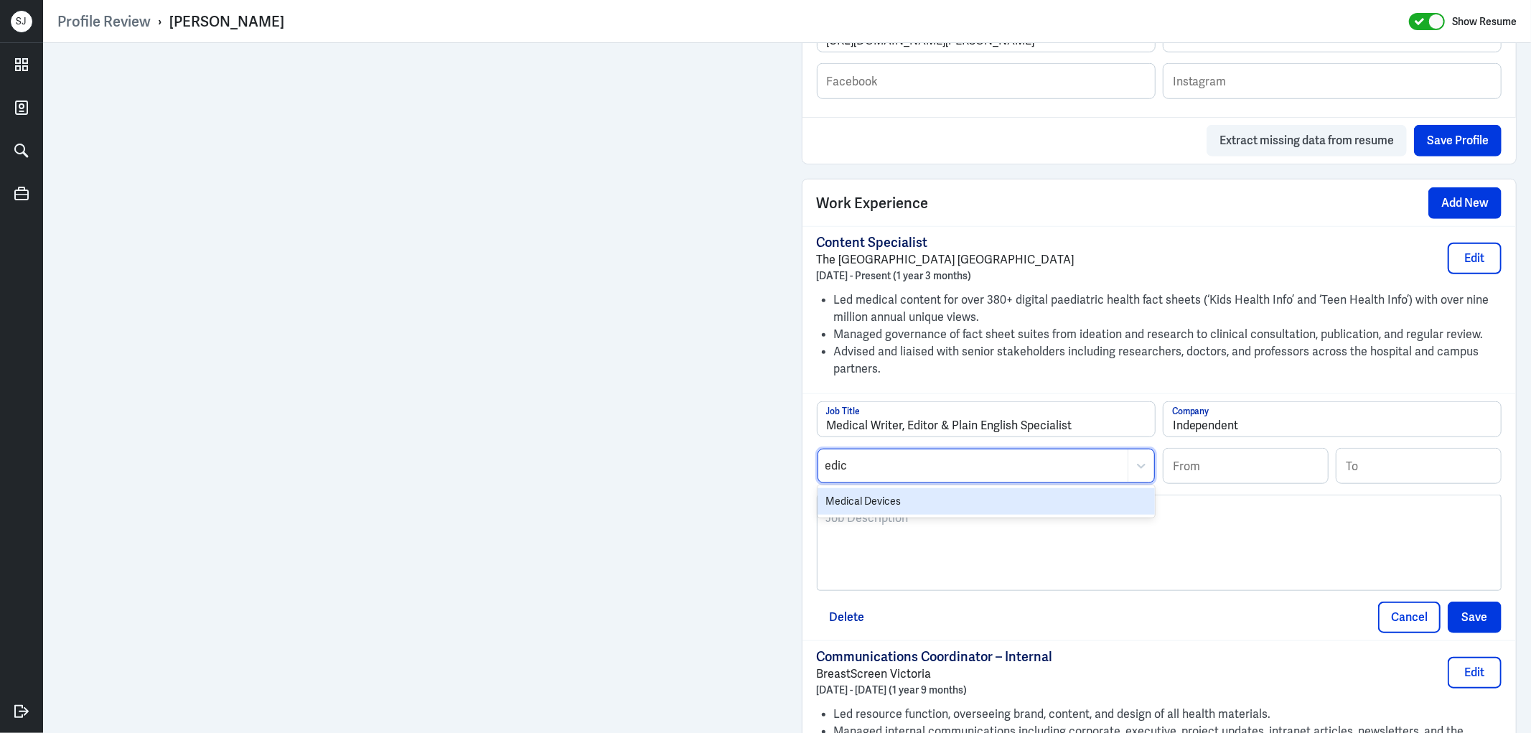
type input "edica"
click at [866, 460] on div at bounding box center [972, 465] width 295 height 17
type input "heal"
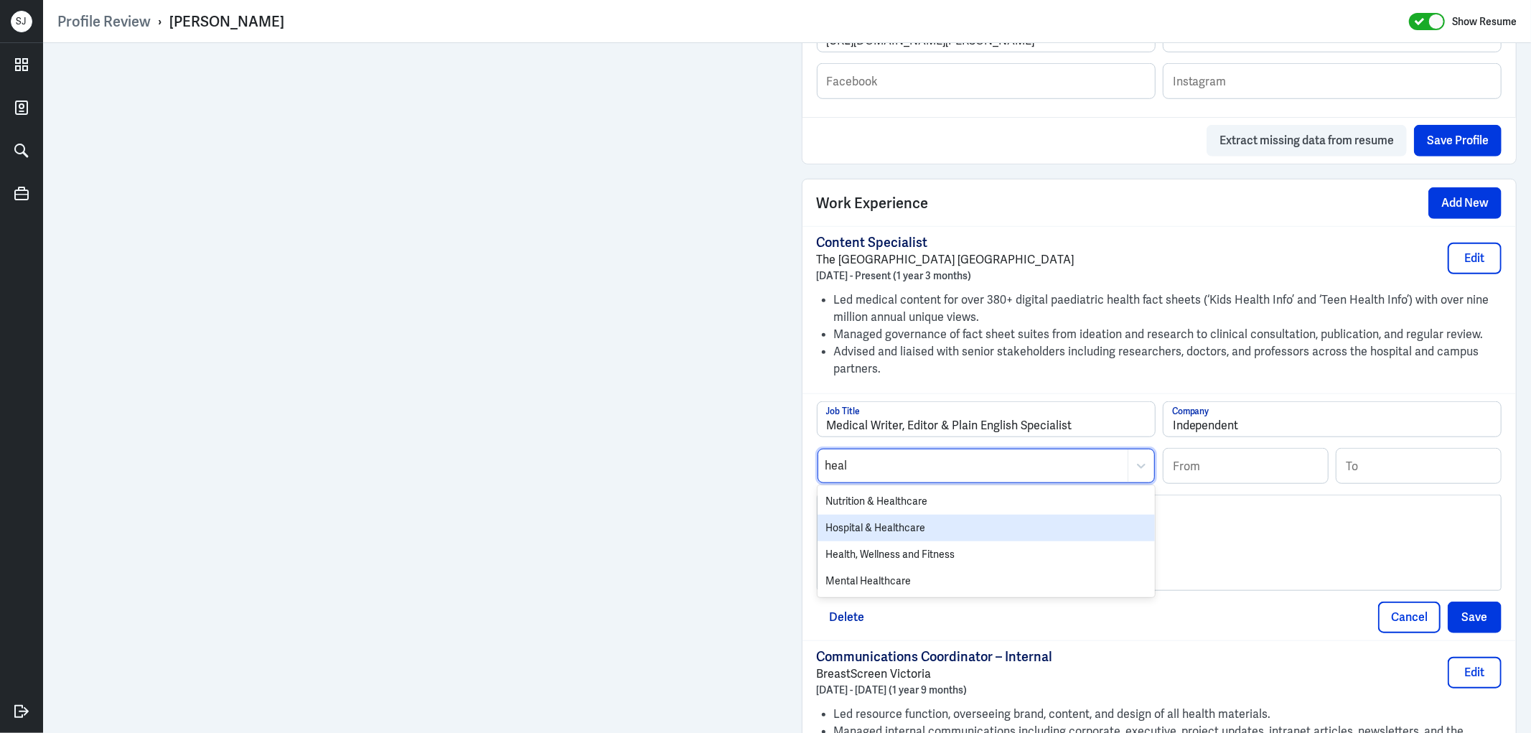
click at [885, 530] on div "Hospital & Healthcare" at bounding box center [985, 527] width 337 height 27
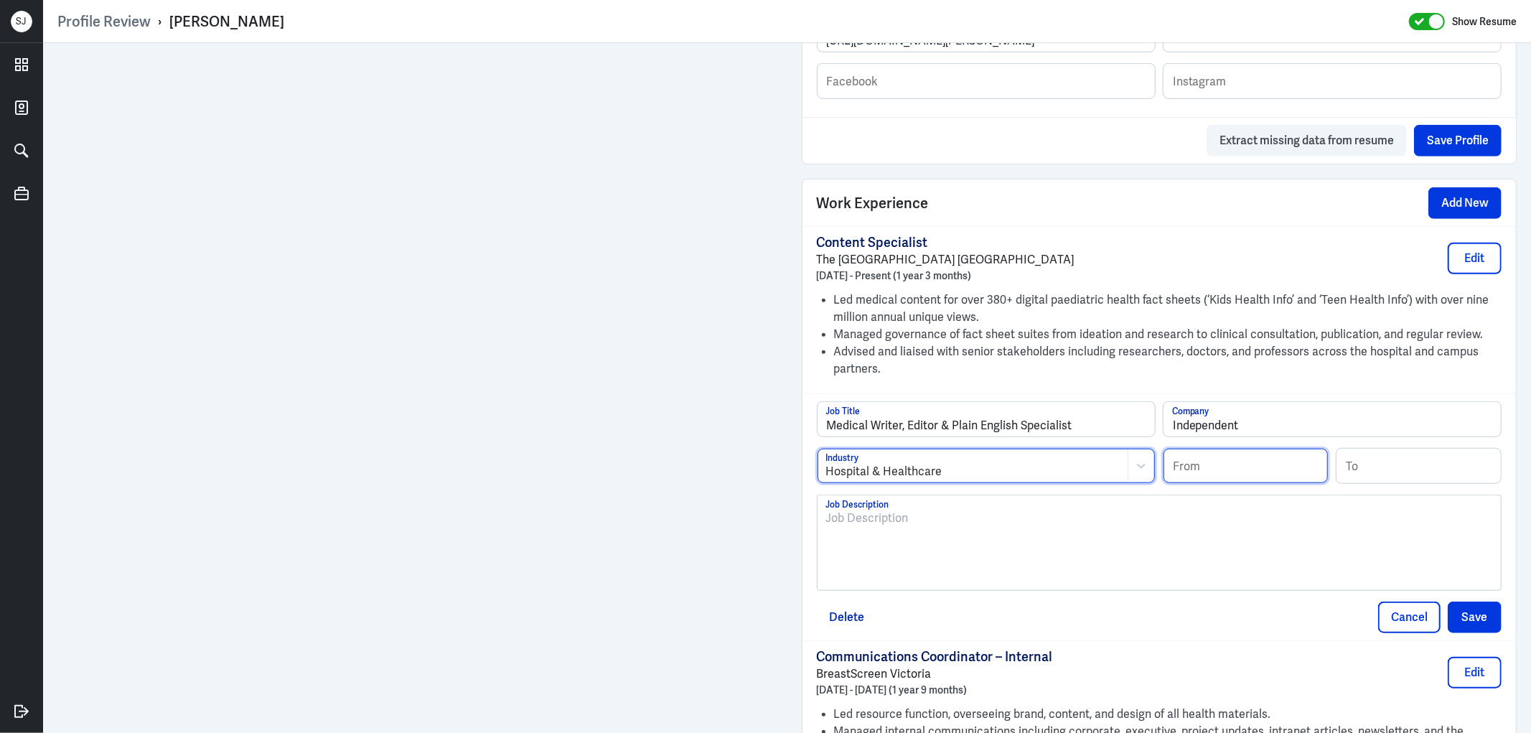
click at [1236, 471] on input at bounding box center [1245, 465] width 164 height 34
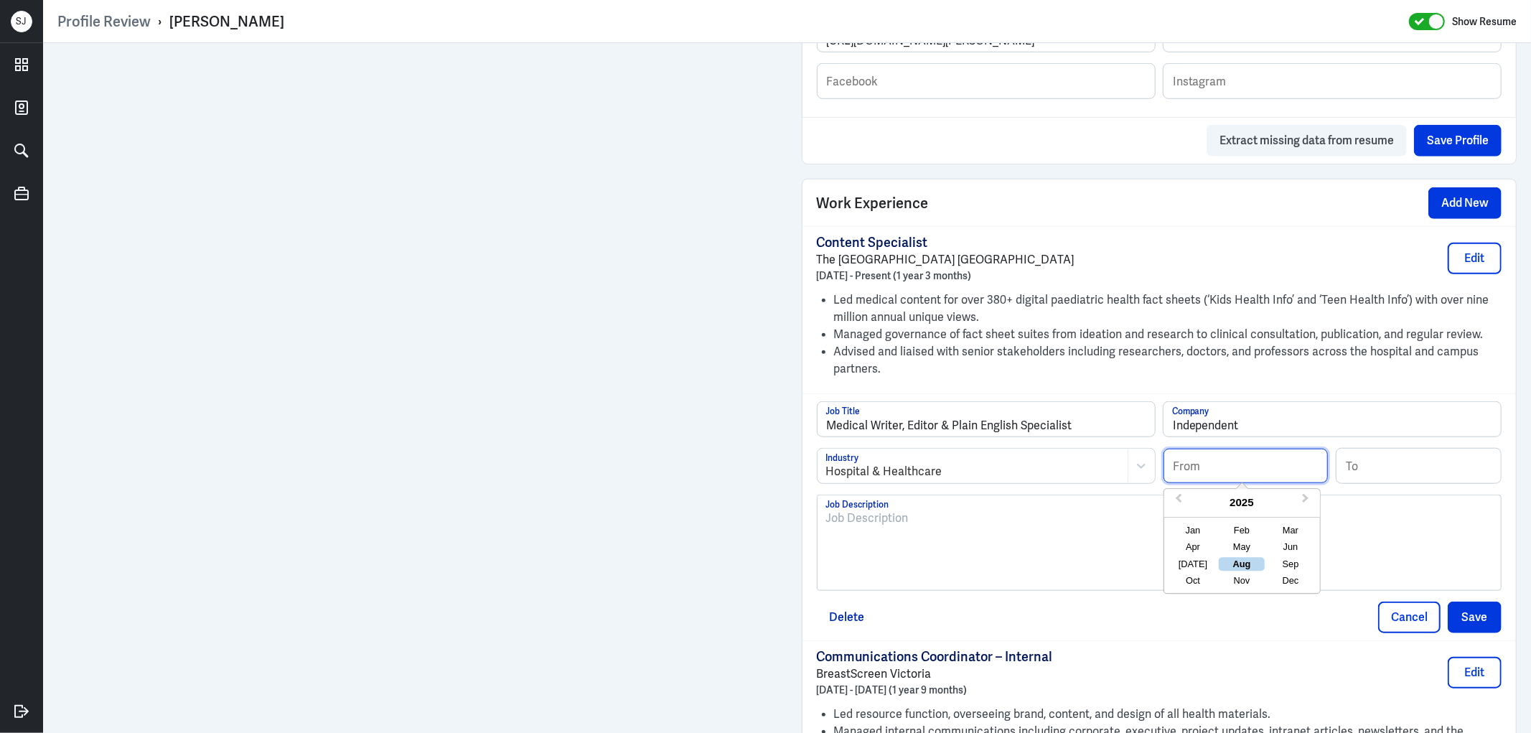
paste input "04/2015"
type input "04/2015"
click at [838, 540] on div "To enrich screen reader interactions, please activate Accessibility in Grammarl…" at bounding box center [1159, 547] width 667 height 77
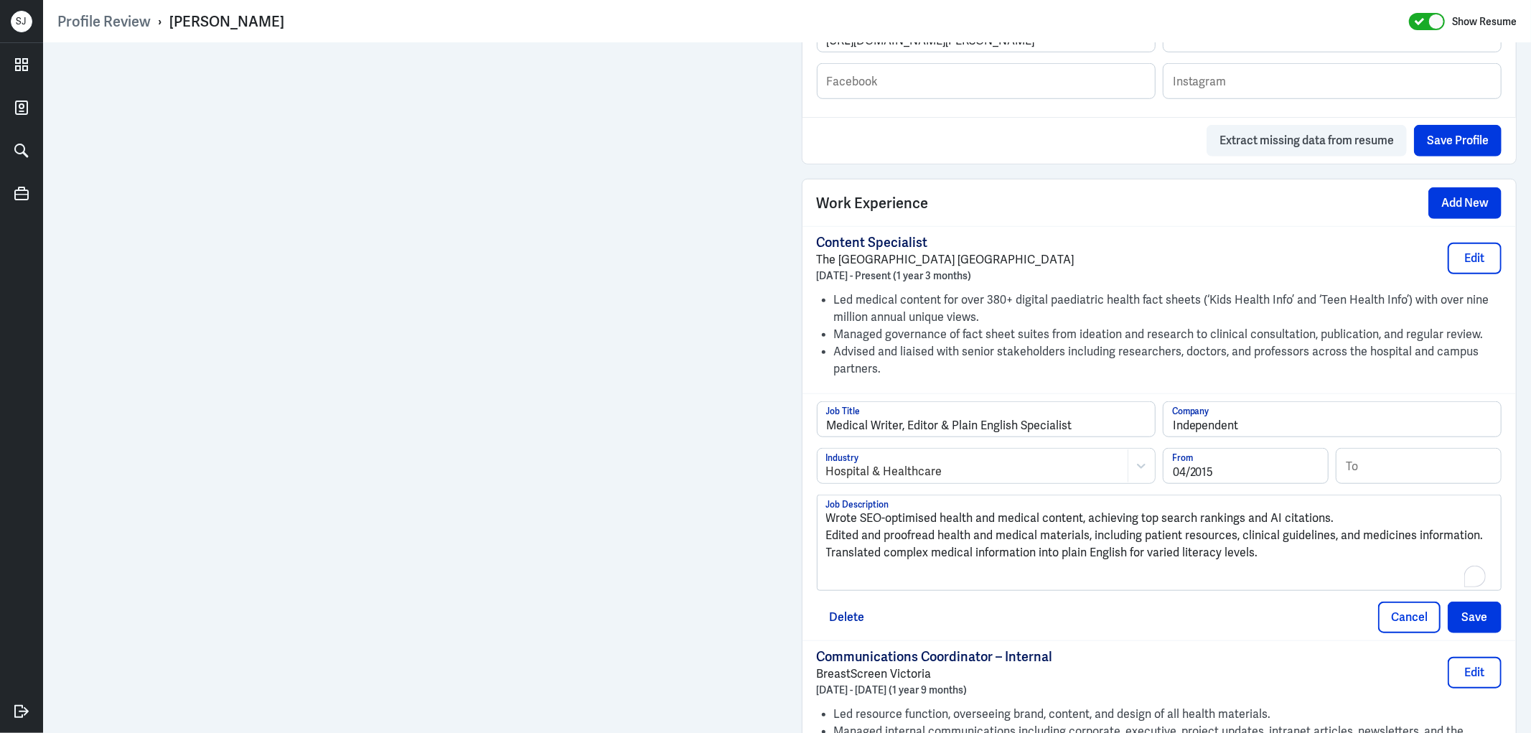
scroll to position [0, 0]
click at [826, 515] on p "Wrote SEO-optimised health and medical content, achieving top search rankings a…" at bounding box center [1159, 517] width 667 height 17
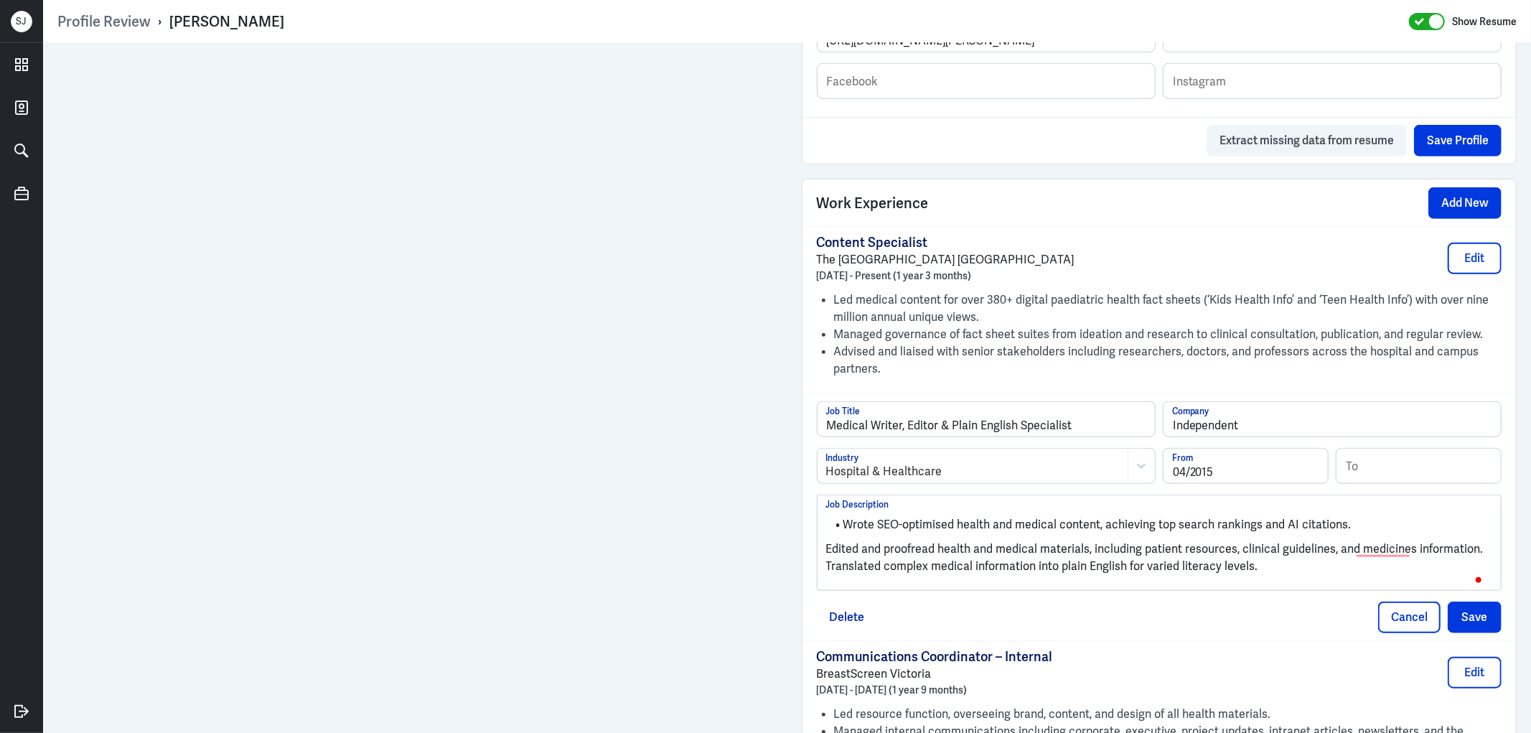
drag, startPoint x: 819, startPoint y: 545, endPoint x: 823, endPoint y: 555, distance: 10.7
click at [819, 546] on div "Wrote SEO-optimised health and medical content, achieving top search rankings a…" at bounding box center [1159, 542] width 684 height 95
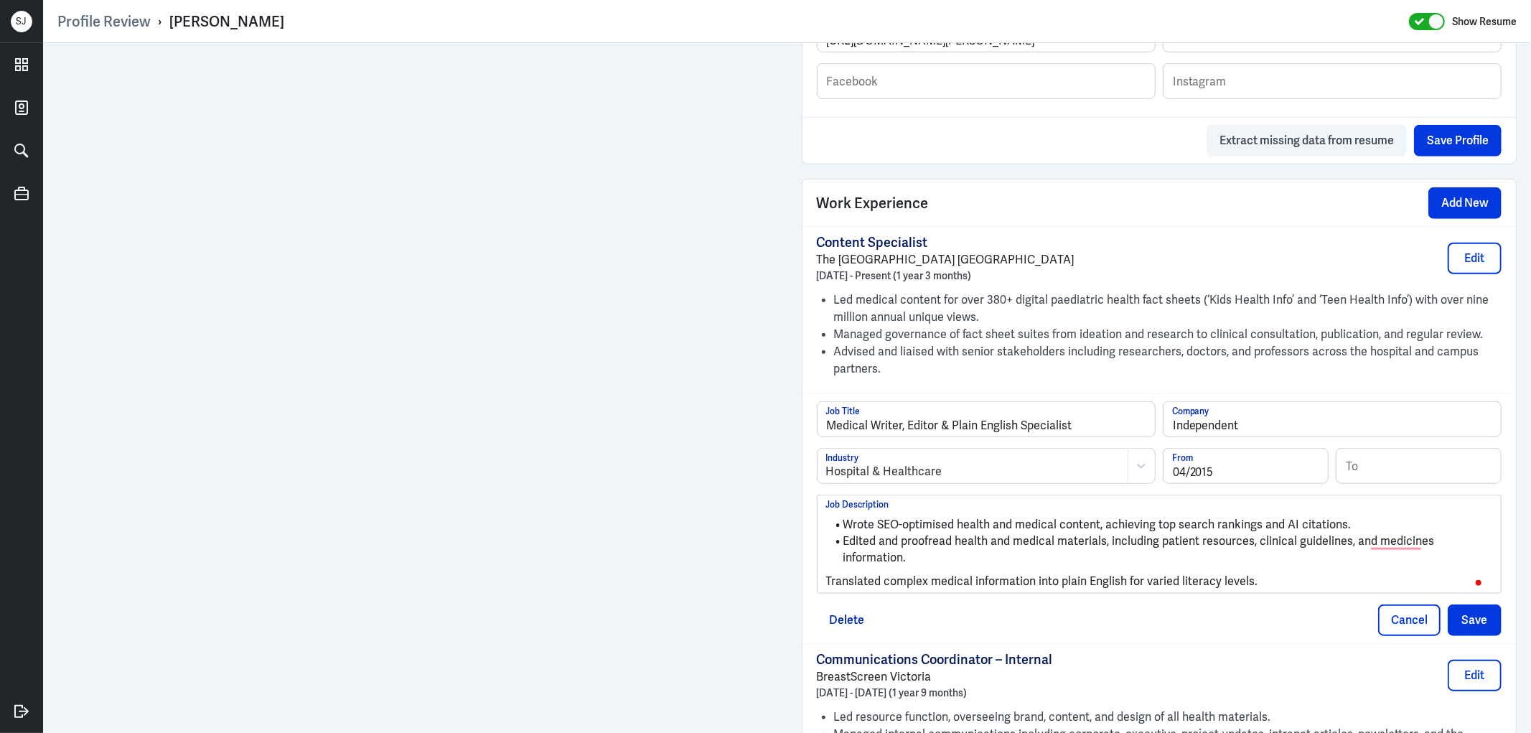
scroll to position [956, 0]
click at [826, 578] on p "Translated complex medical information into plain English for varied literacy l…" at bounding box center [1159, 581] width 667 height 17
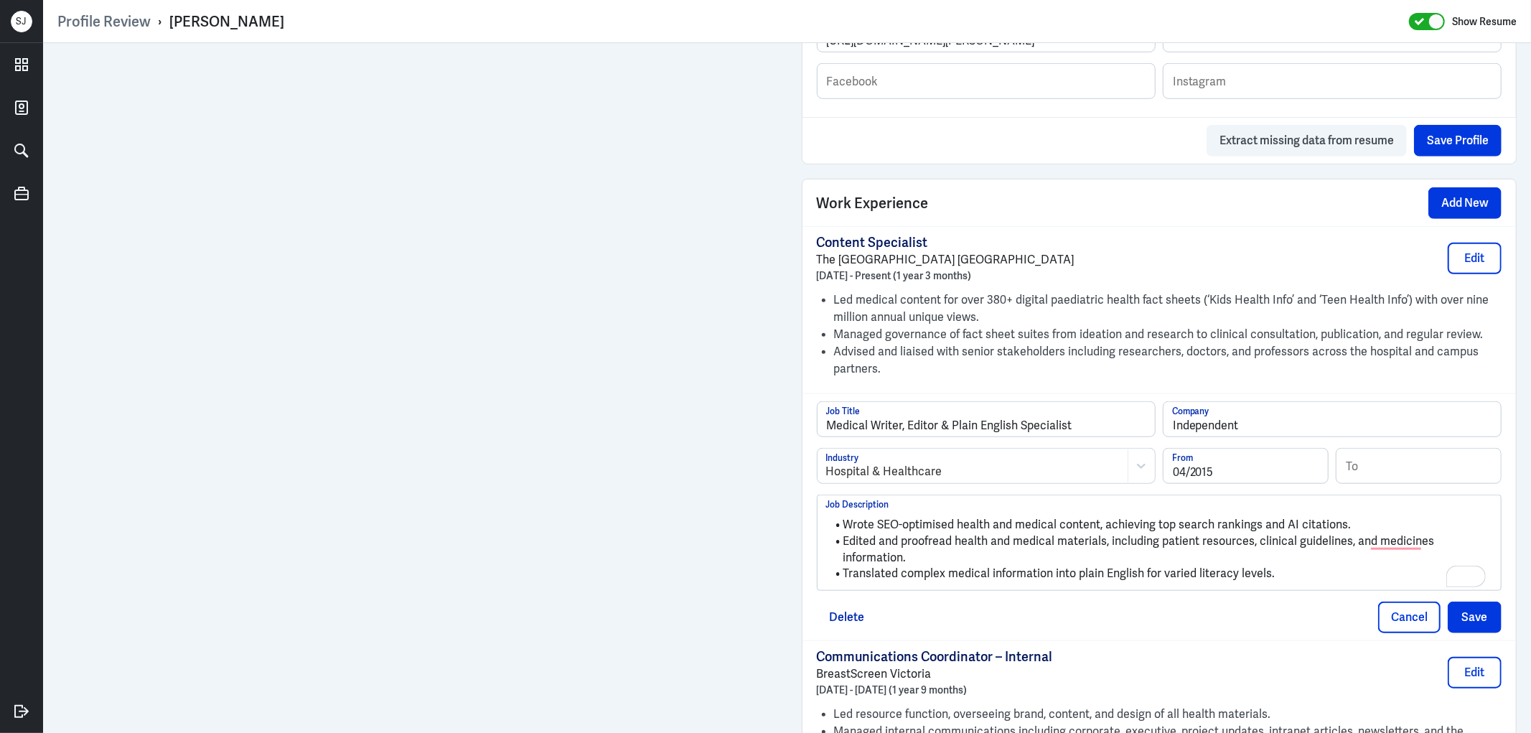
click at [1429, 544] on li "Edited and proofread health and medical materials, including patient resources,…" at bounding box center [1159, 549] width 667 height 32
click at [1475, 621] on button "Save" at bounding box center [1474, 617] width 54 height 32
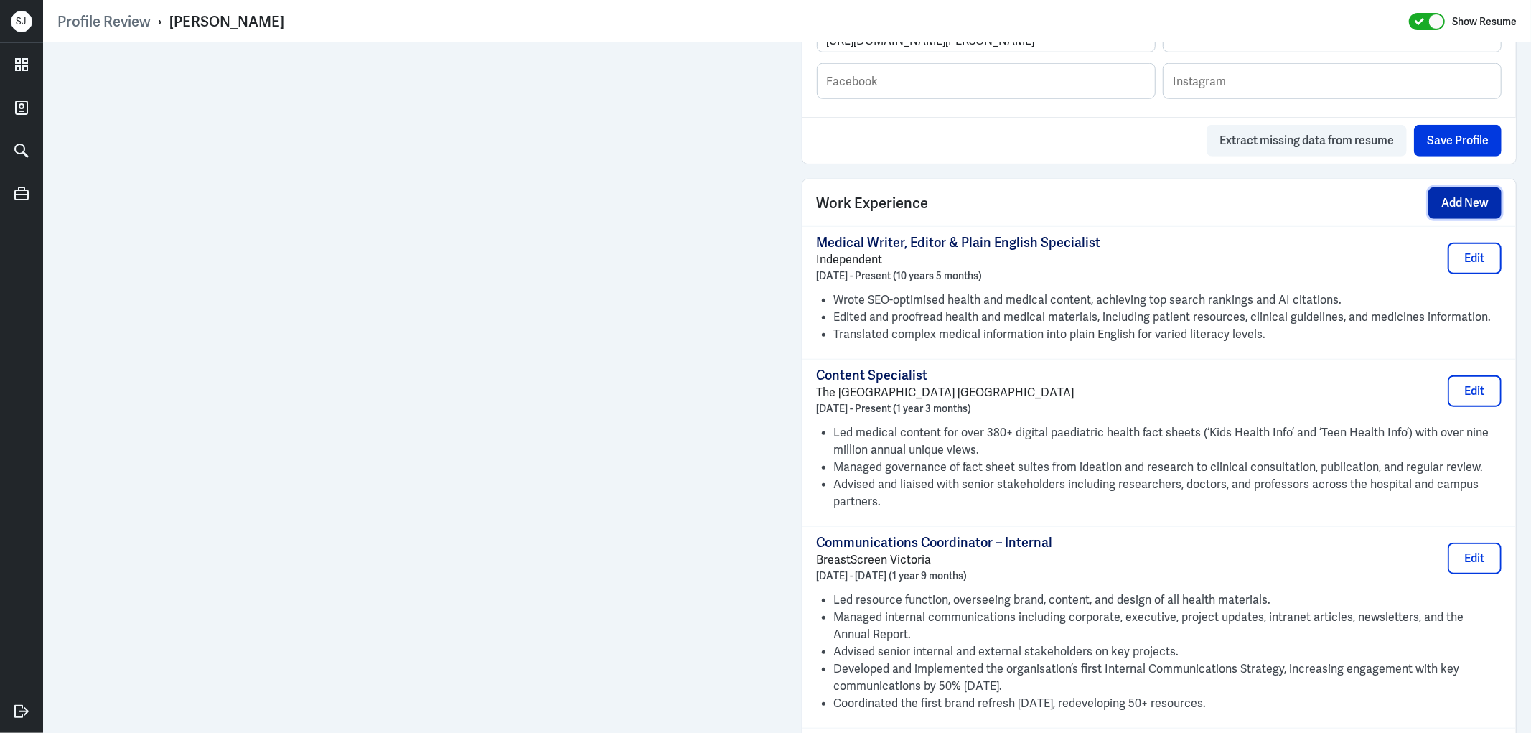
click at [1468, 210] on button "Add New" at bounding box center [1464, 203] width 73 height 32
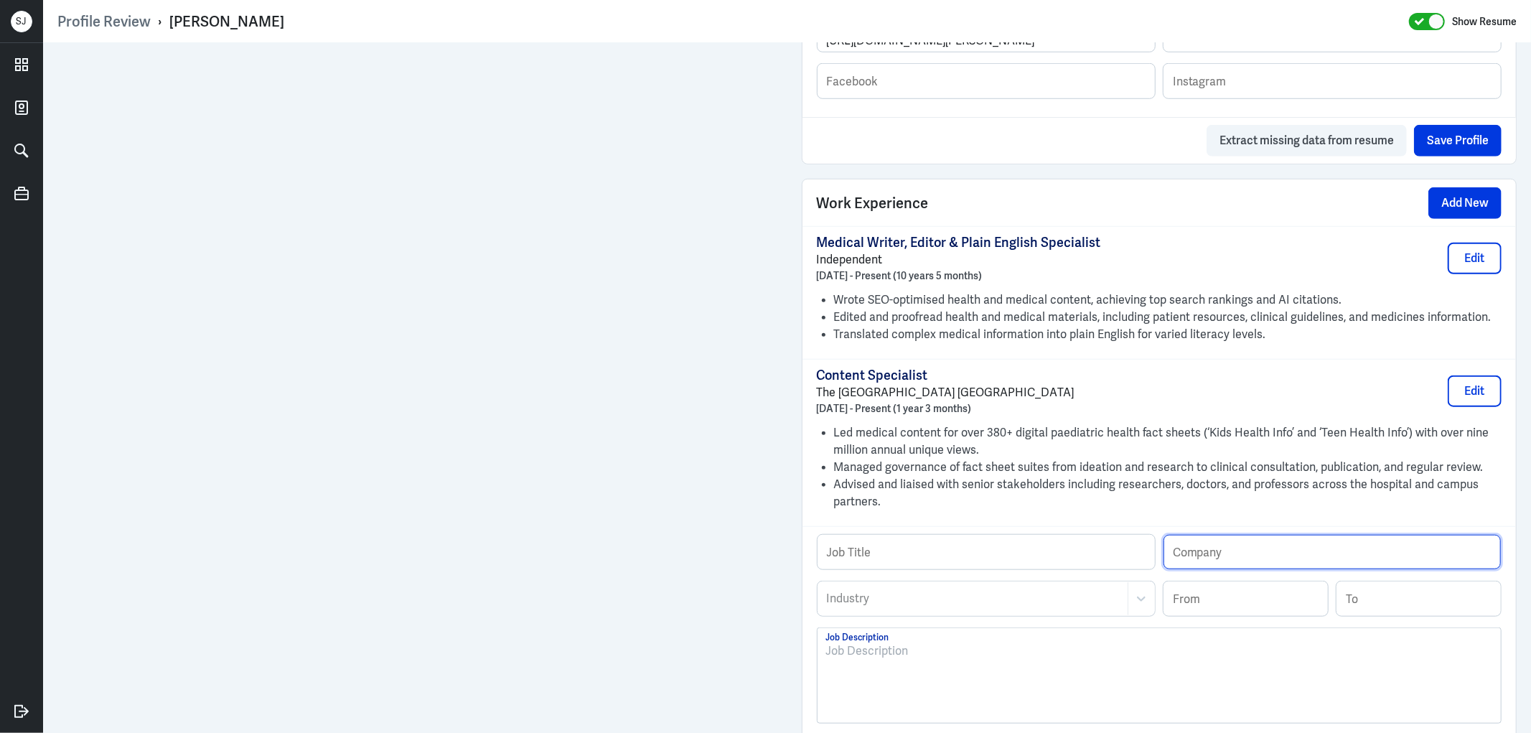
click at [1214, 541] on input "text" at bounding box center [1331, 552] width 337 height 34
paste input "NO-BS Marketplace"
type input "NO-BS Marketplace"
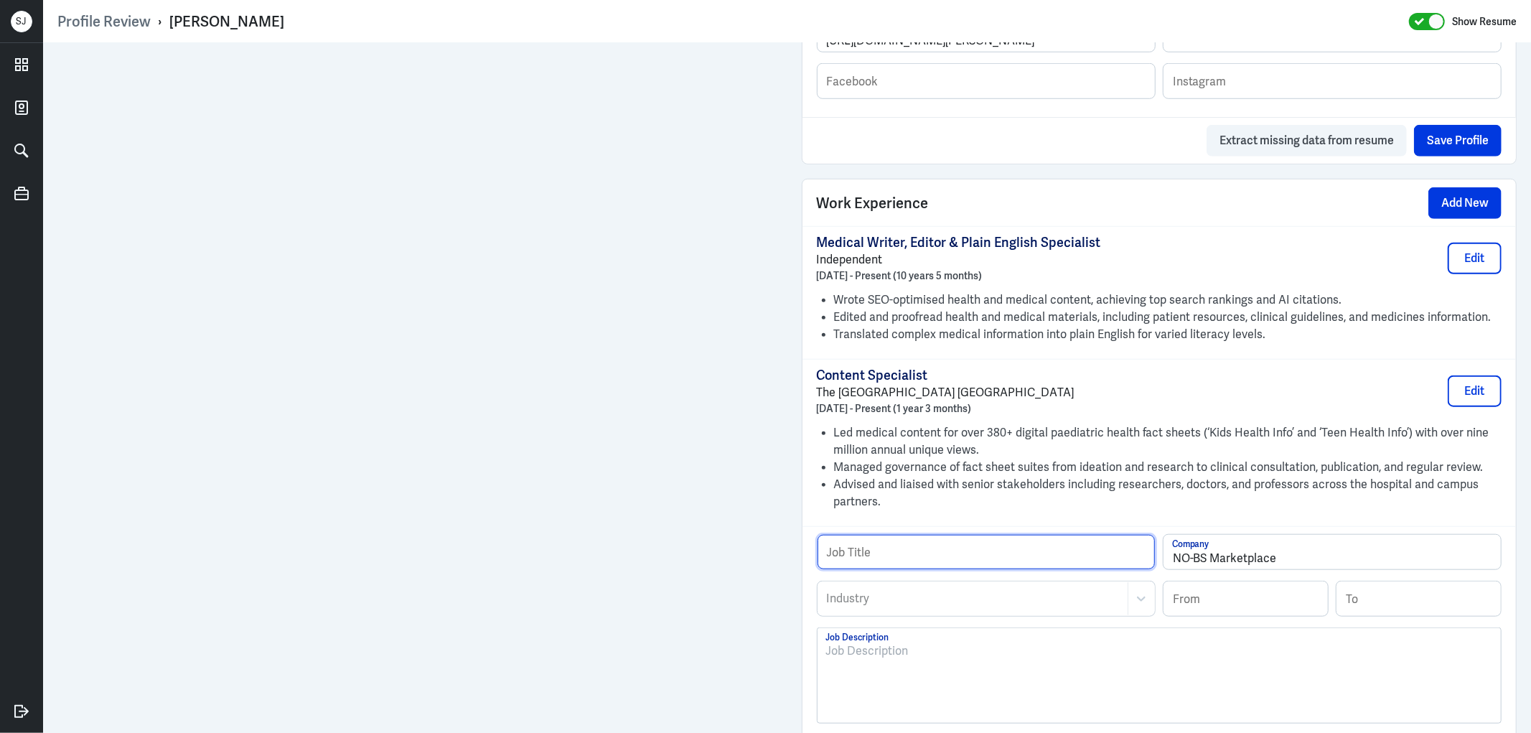
click at [907, 551] on input "text" at bounding box center [985, 552] width 337 height 34
paste input "Chief Editor"
type input "Chief Editor"
click at [870, 616] on div "Industry" at bounding box center [985, 598] width 337 height 34
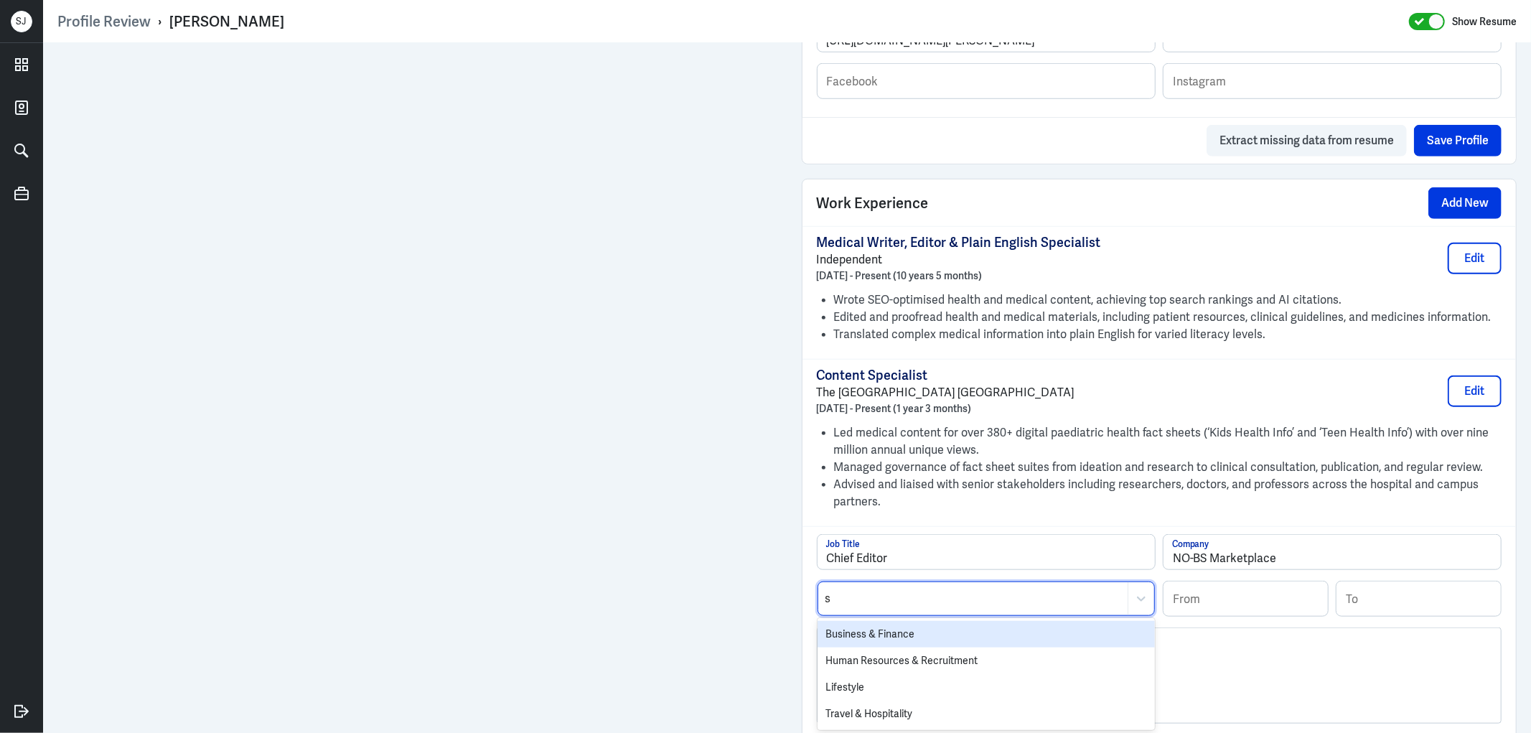
type input "se"
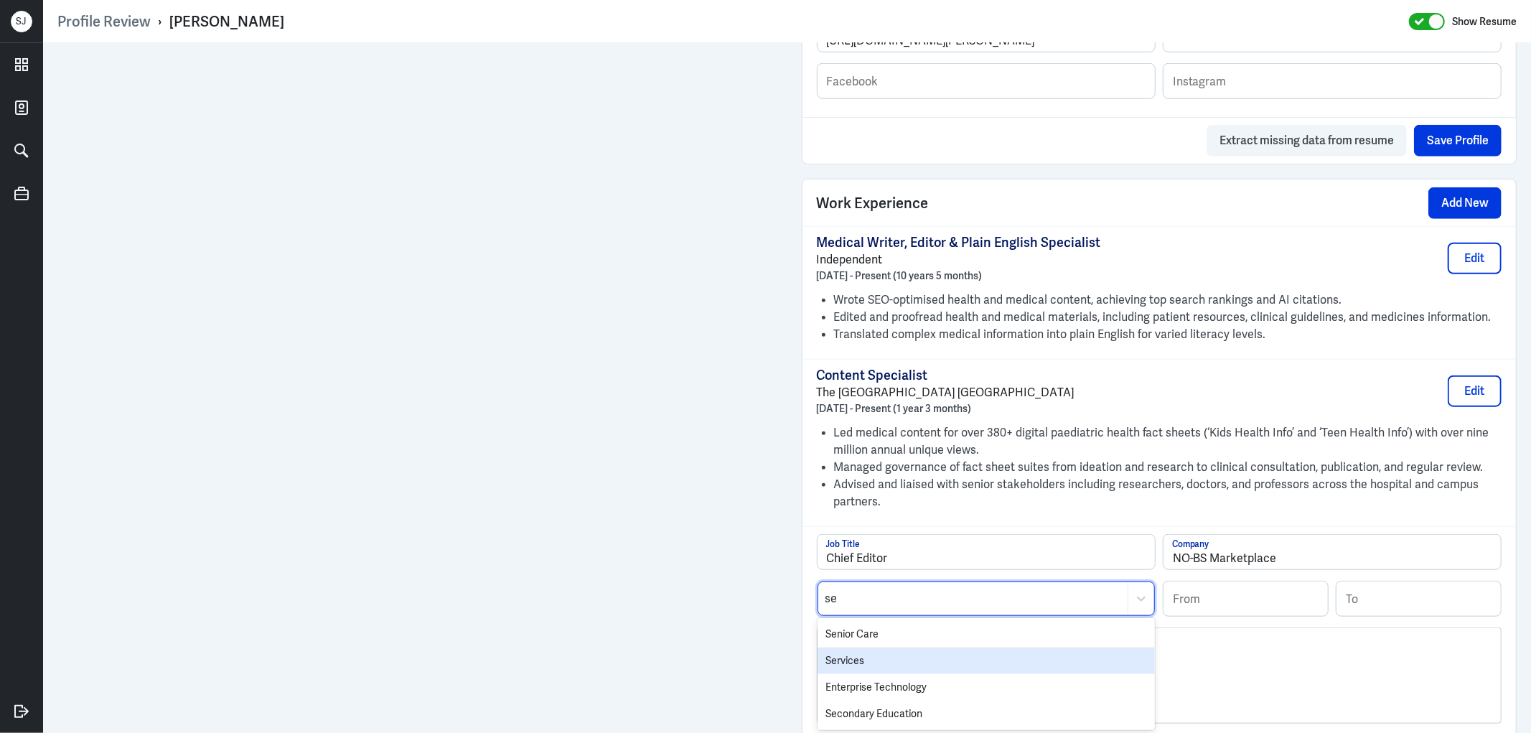
drag, startPoint x: 868, startPoint y: 656, endPoint x: 883, endPoint y: 649, distance: 16.4
click at [869, 657] on div "Services" at bounding box center [985, 660] width 337 height 27
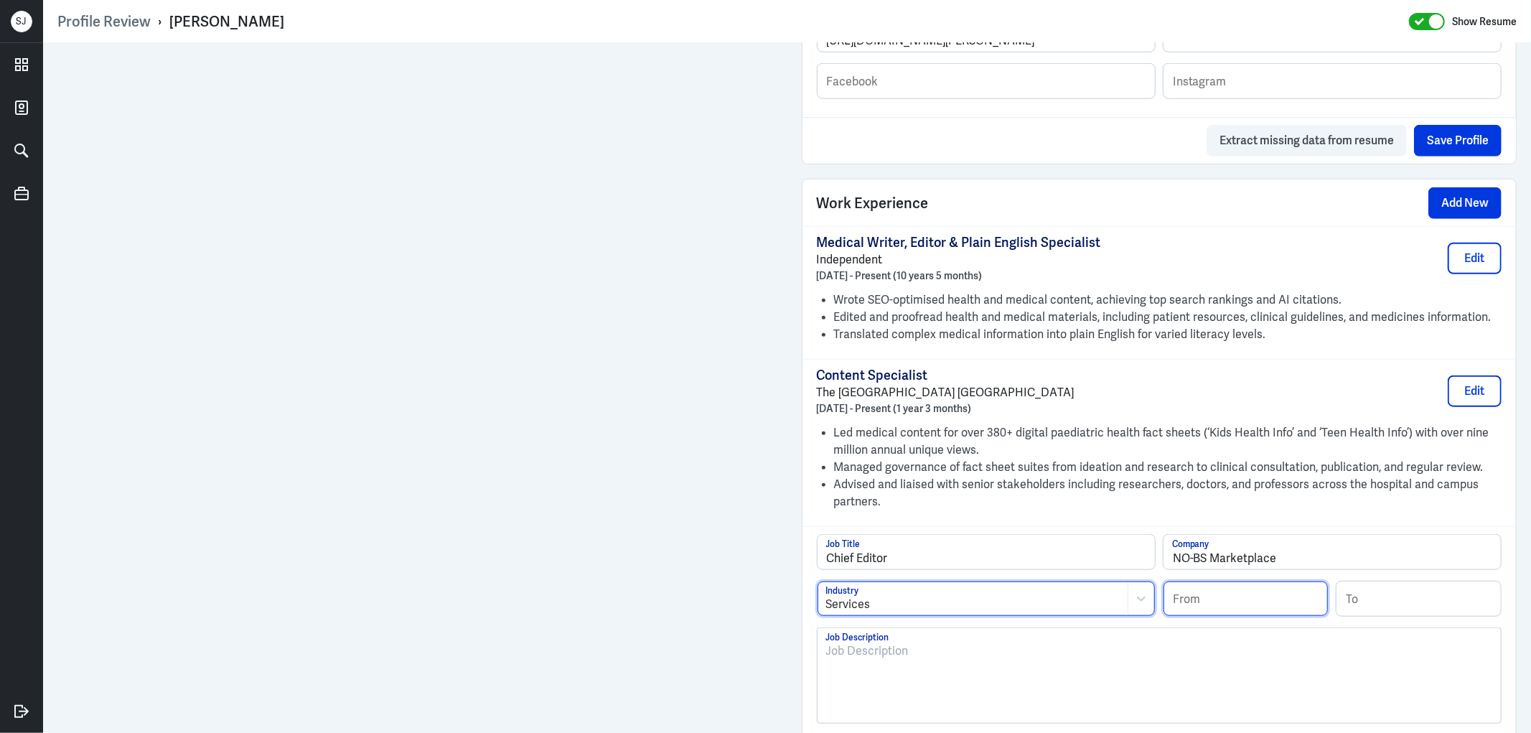
drag, startPoint x: 1208, startPoint y: 598, endPoint x: 1185, endPoint y: 586, distance: 26.0
click at [1206, 598] on input at bounding box center [1245, 598] width 164 height 34
paste input "06/2020"
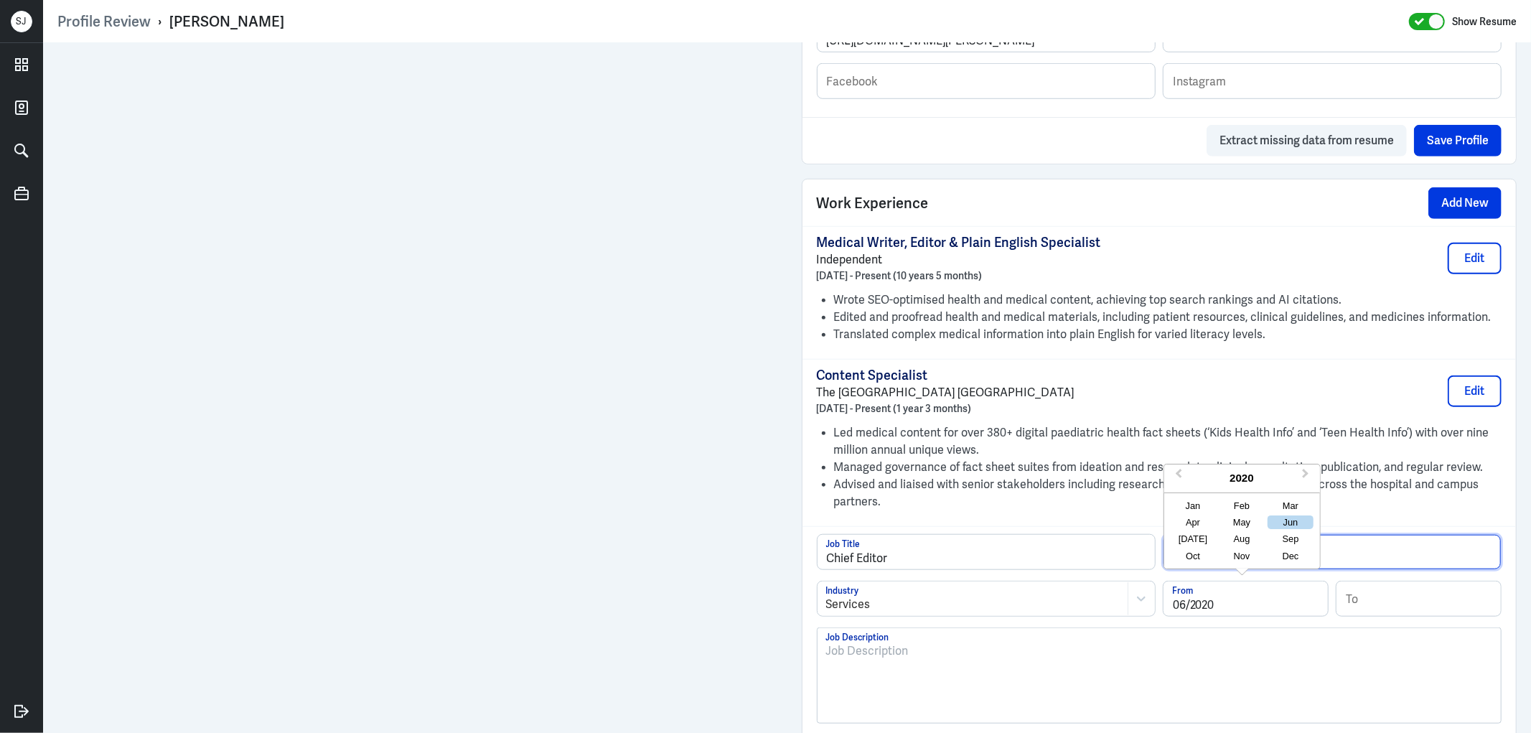
type input "06/2020"
click at [1371, 563] on input "NO-BS Marketplace" at bounding box center [1331, 552] width 337 height 34
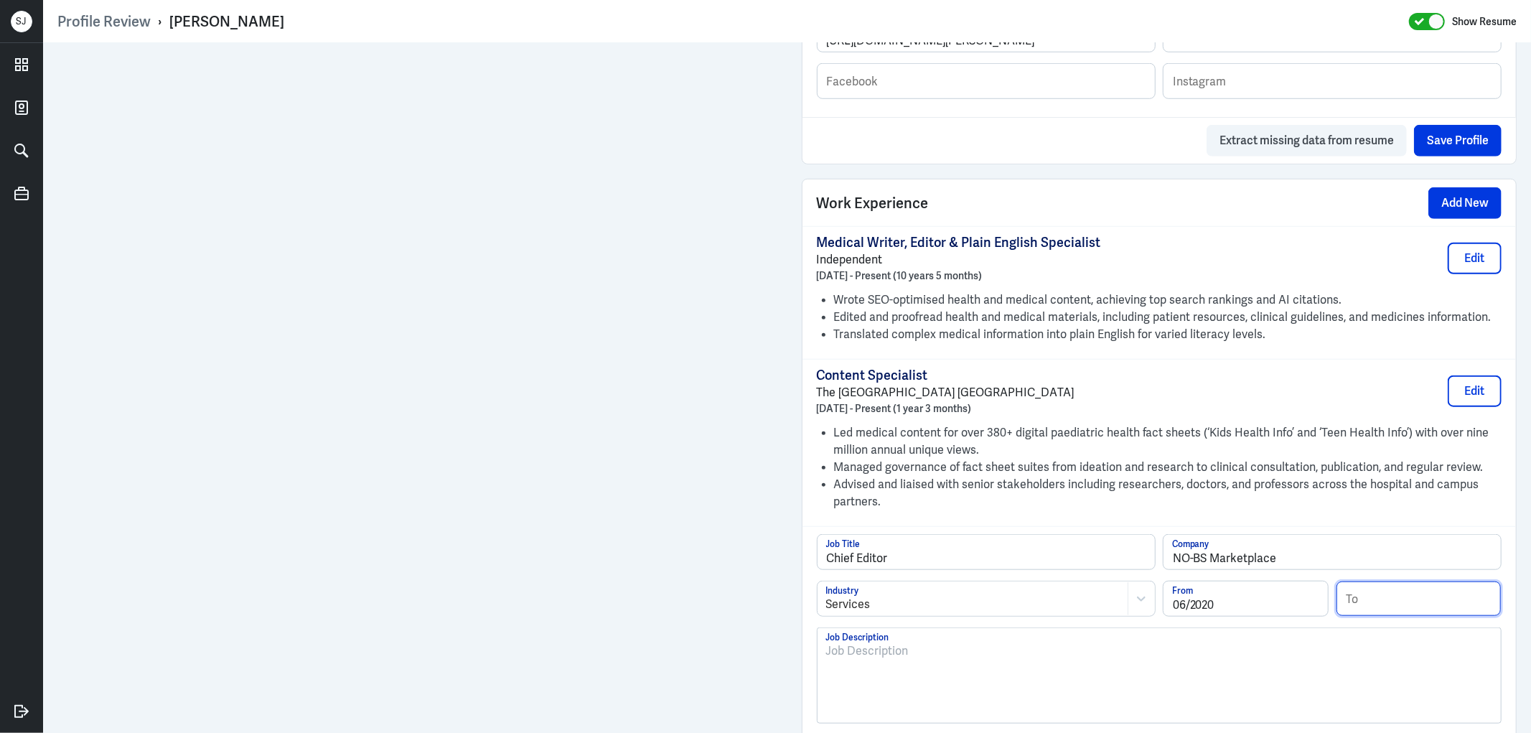
click at [1368, 594] on input at bounding box center [1418, 598] width 164 height 34
paste input "08/2021"
type input "08/2021"
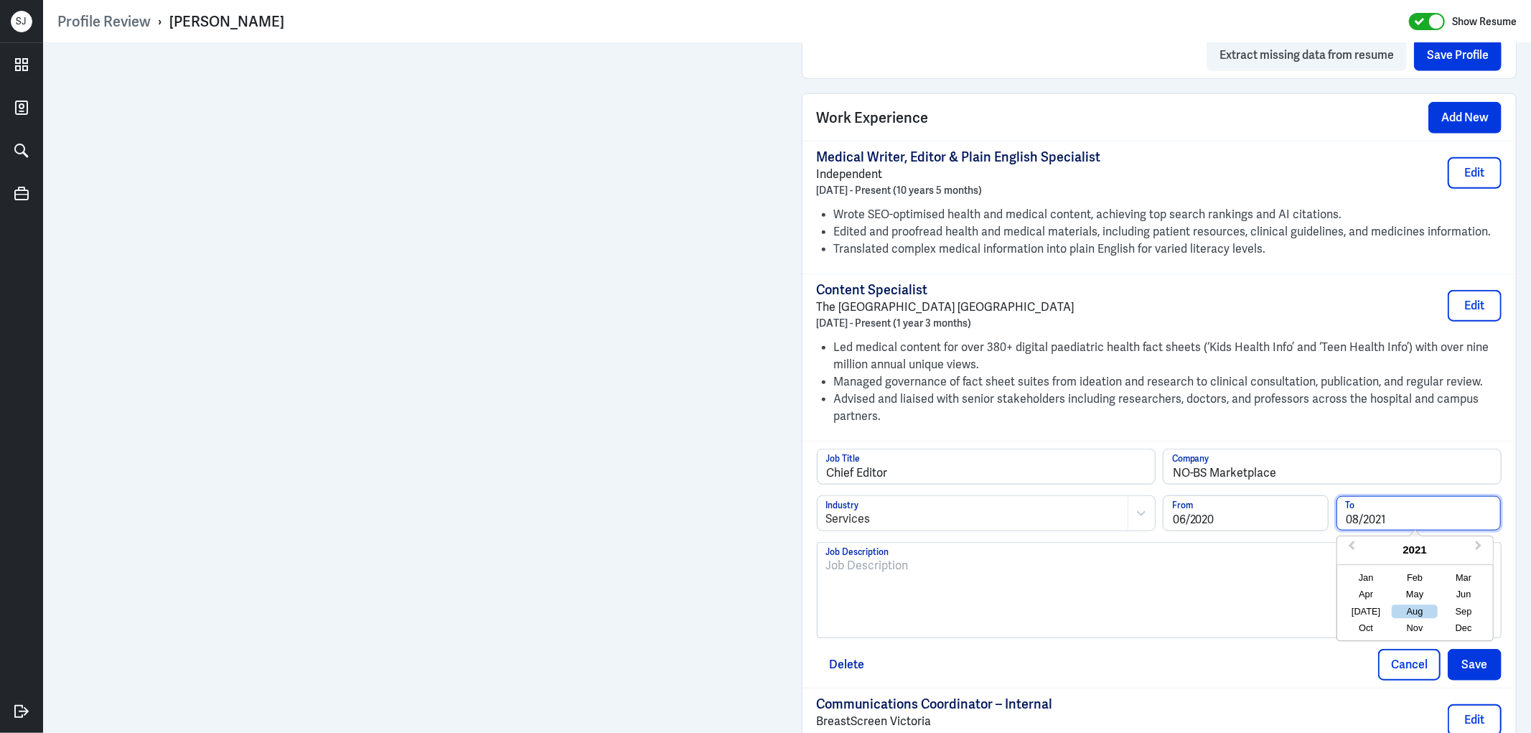
scroll to position [1195, 0]
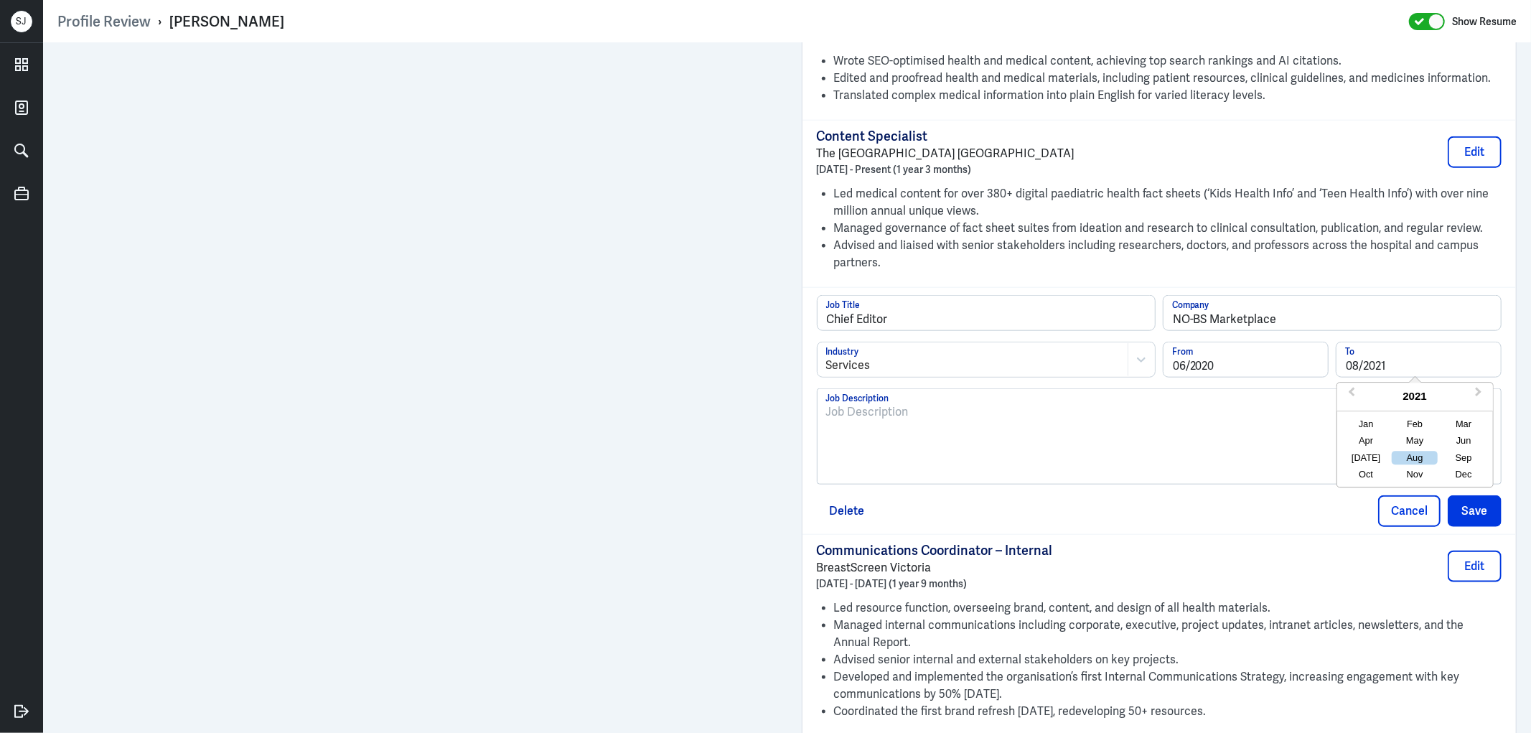
click at [867, 428] on div at bounding box center [1159, 441] width 667 height 77
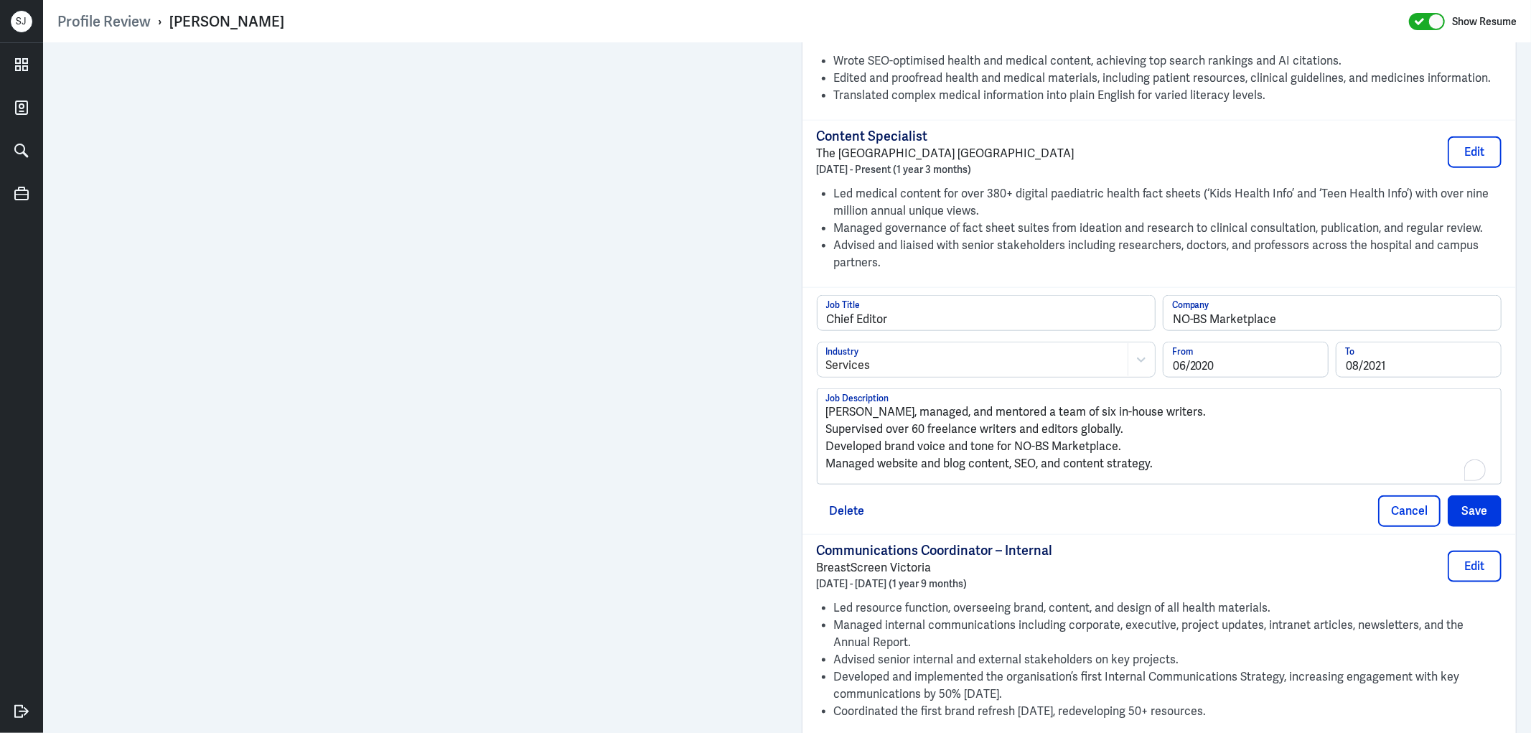
scroll to position [0, 0]
click at [826, 412] on p "[PERSON_NAME], managed, and mentored a team of six in-house writers." at bounding box center [1159, 411] width 667 height 17
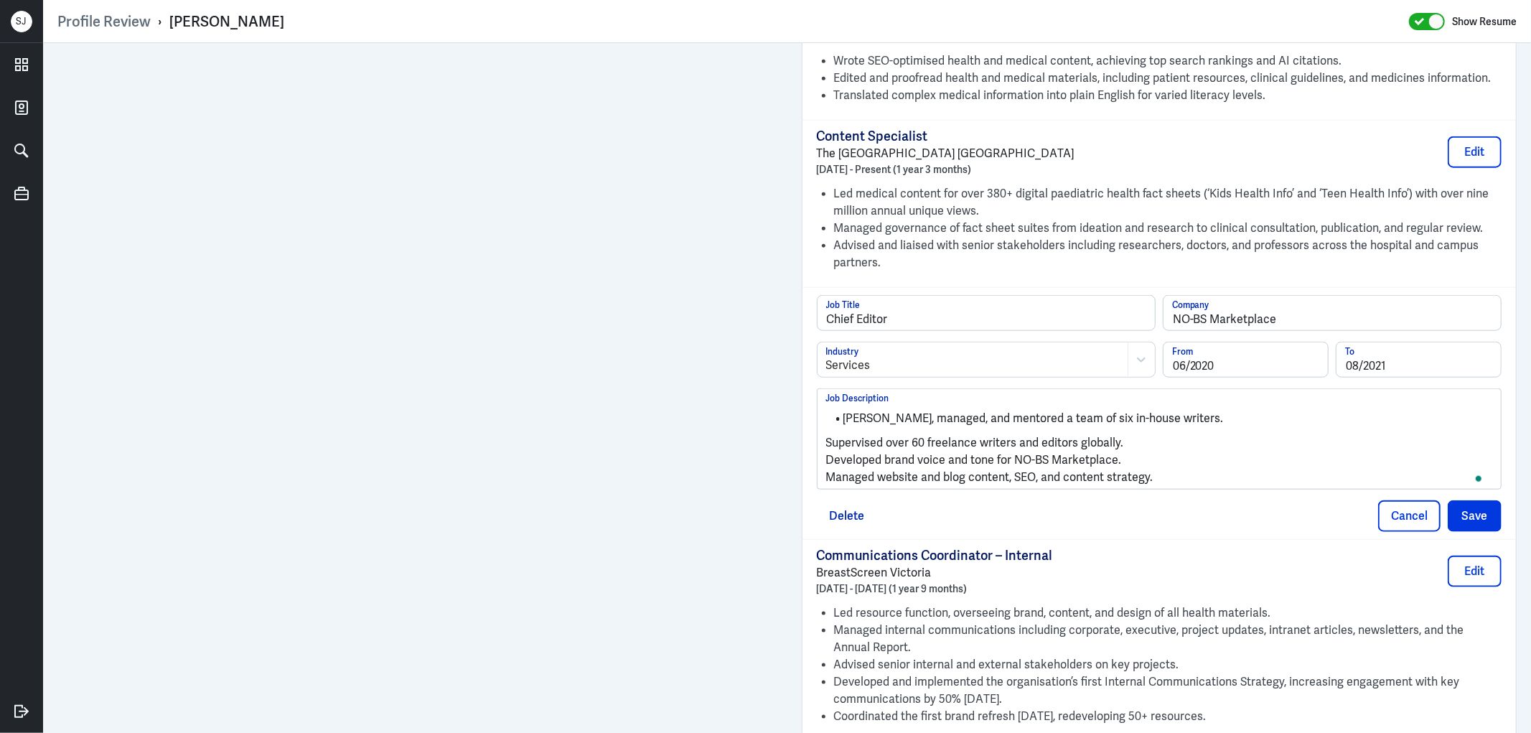
scroll to position [1195, 0]
click at [826, 440] on p "Supervised over 60 freelance writers and editors globally." at bounding box center [1159, 442] width 667 height 17
click at [819, 439] on div "[PERSON_NAME], managed, and mentored a team of six in-house writers. Supervised…" at bounding box center [1159, 439] width 684 height 100
click at [826, 440] on p "Supervised over 60 freelance writers and editors globally." at bounding box center [1159, 442] width 667 height 17
click at [826, 454] on p "Developed brand voice and tone for NO-BS Marketplace." at bounding box center [1159, 459] width 667 height 17
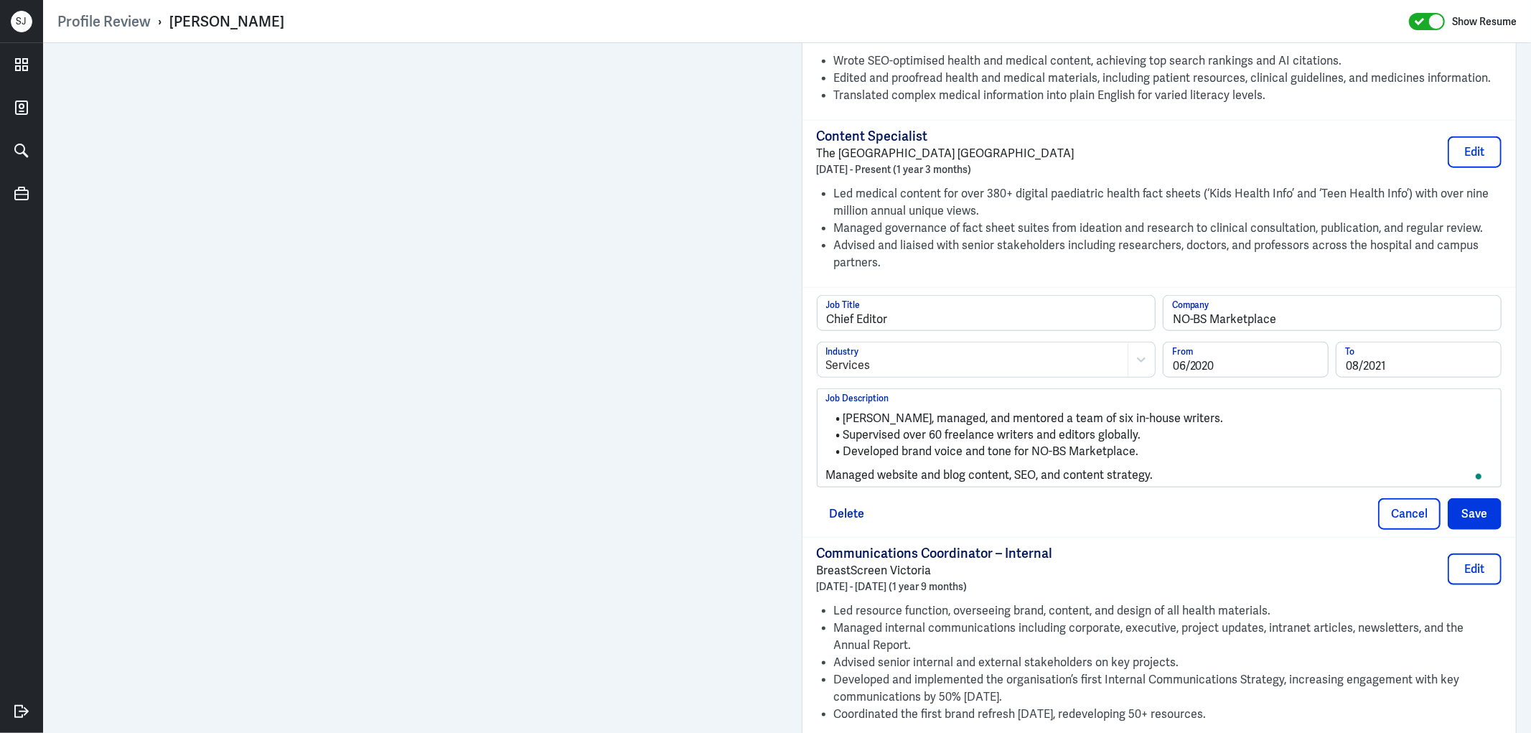
click at [819, 474] on div "[PERSON_NAME], managed, and mentored a team of six in-house writers. Supervised…" at bounding box center [1159, 438] width 684 height 98
click at [826, 471] on p "Managed website and blog content, SEO, and content strategy." at bounding box center [1159, 474] width 667 height 17
click at [1469, 511] on button "Save" at bounding box center [1474, 511] width 54 height 32
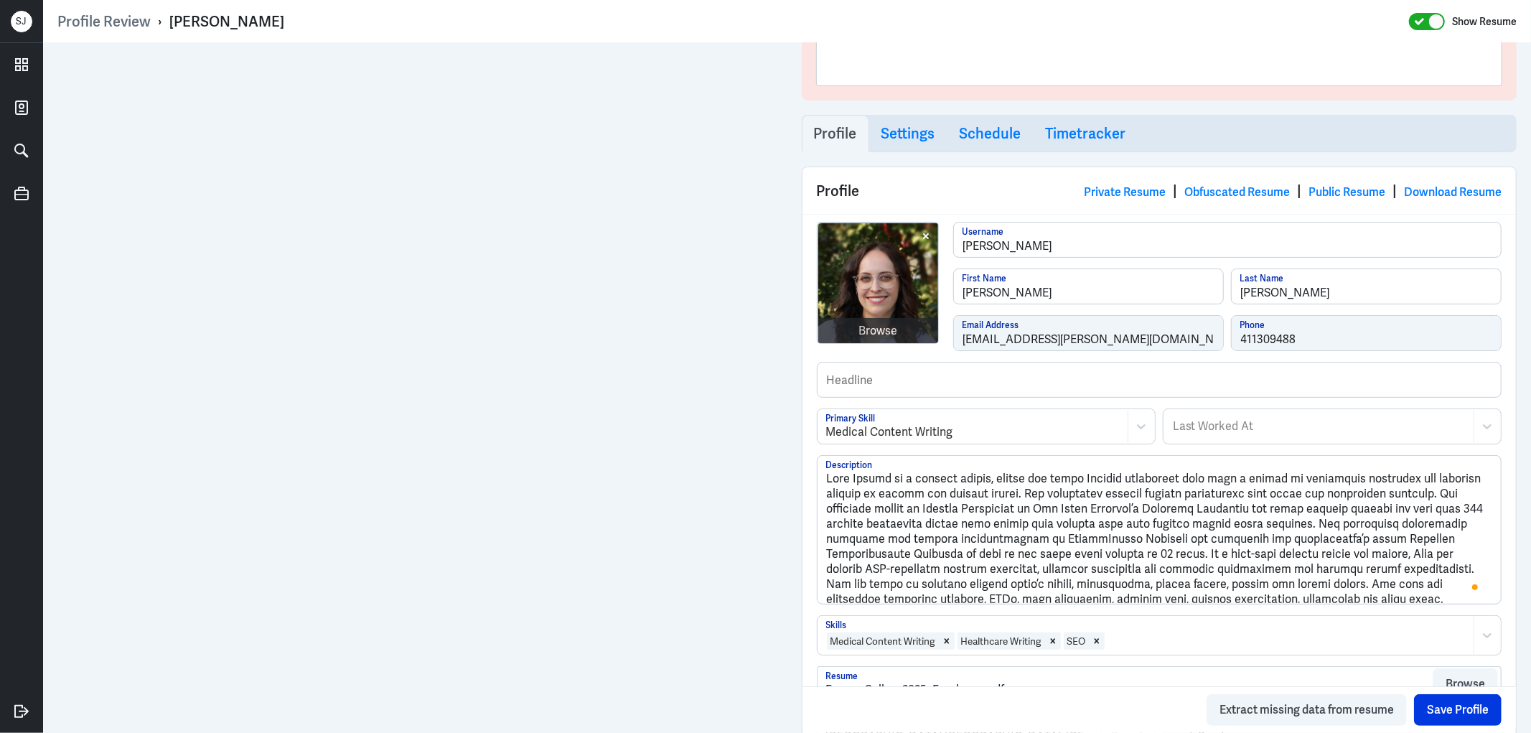
scroll to position [159, 0]
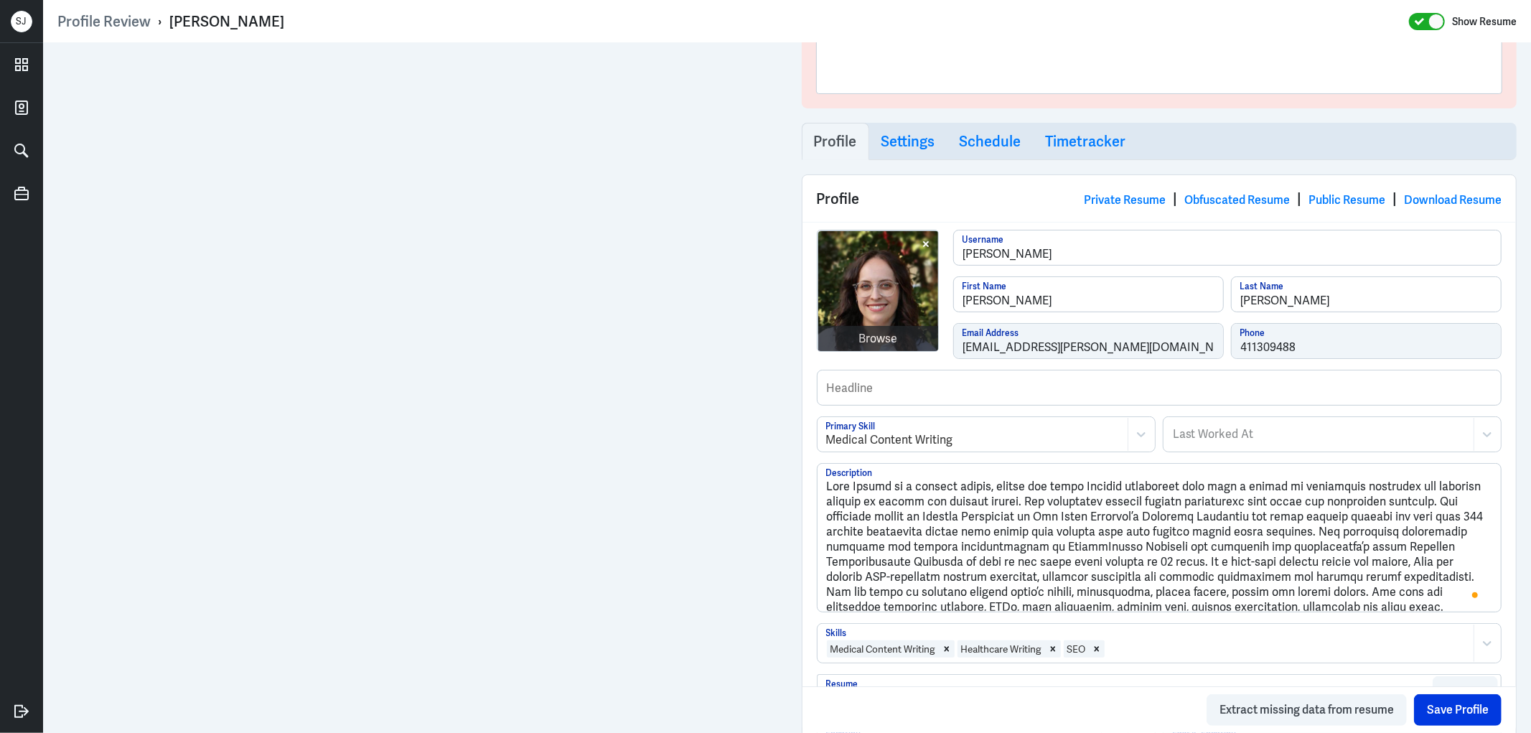
click at [1148, 641] on div at bounding box center [1286, 648] width 361 height 17
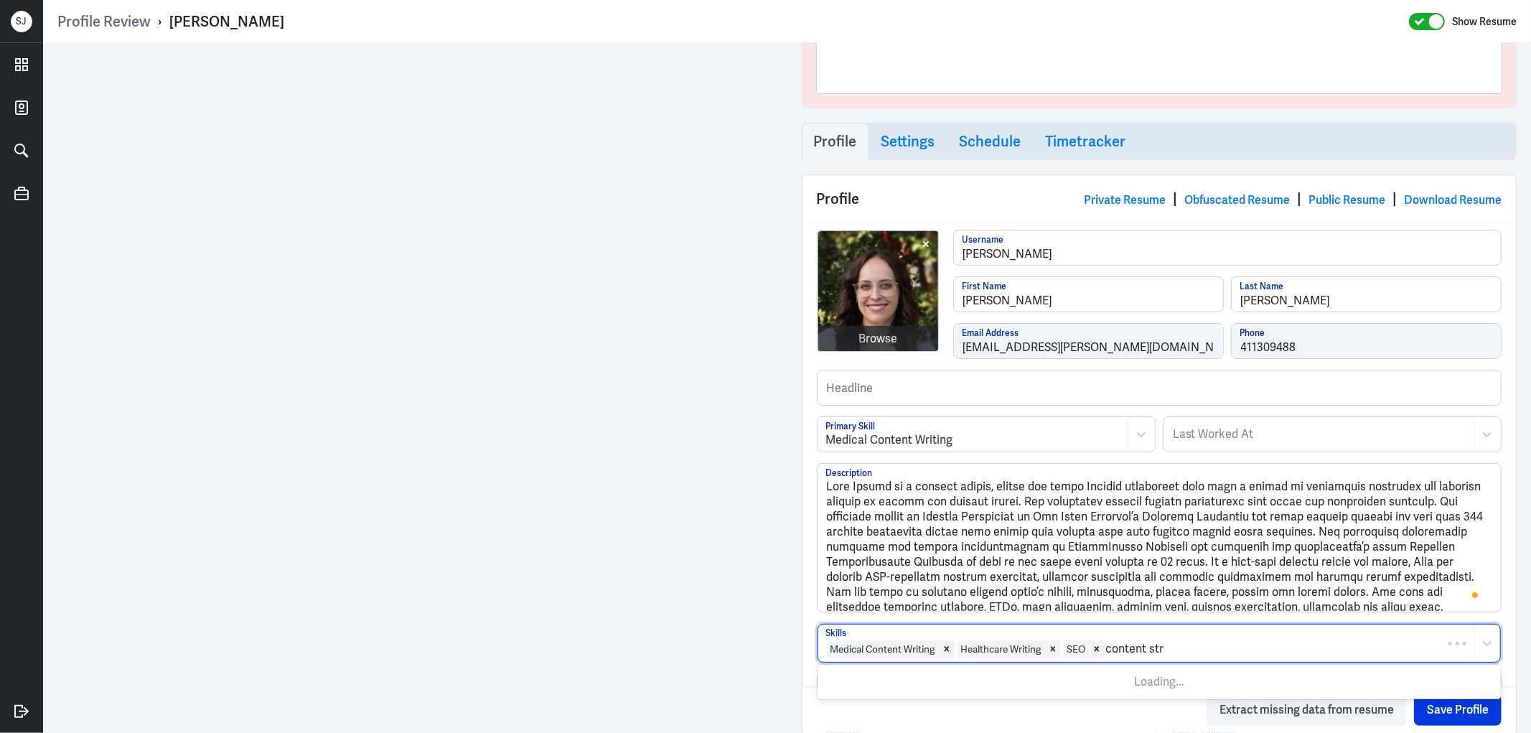
type input "content stra"
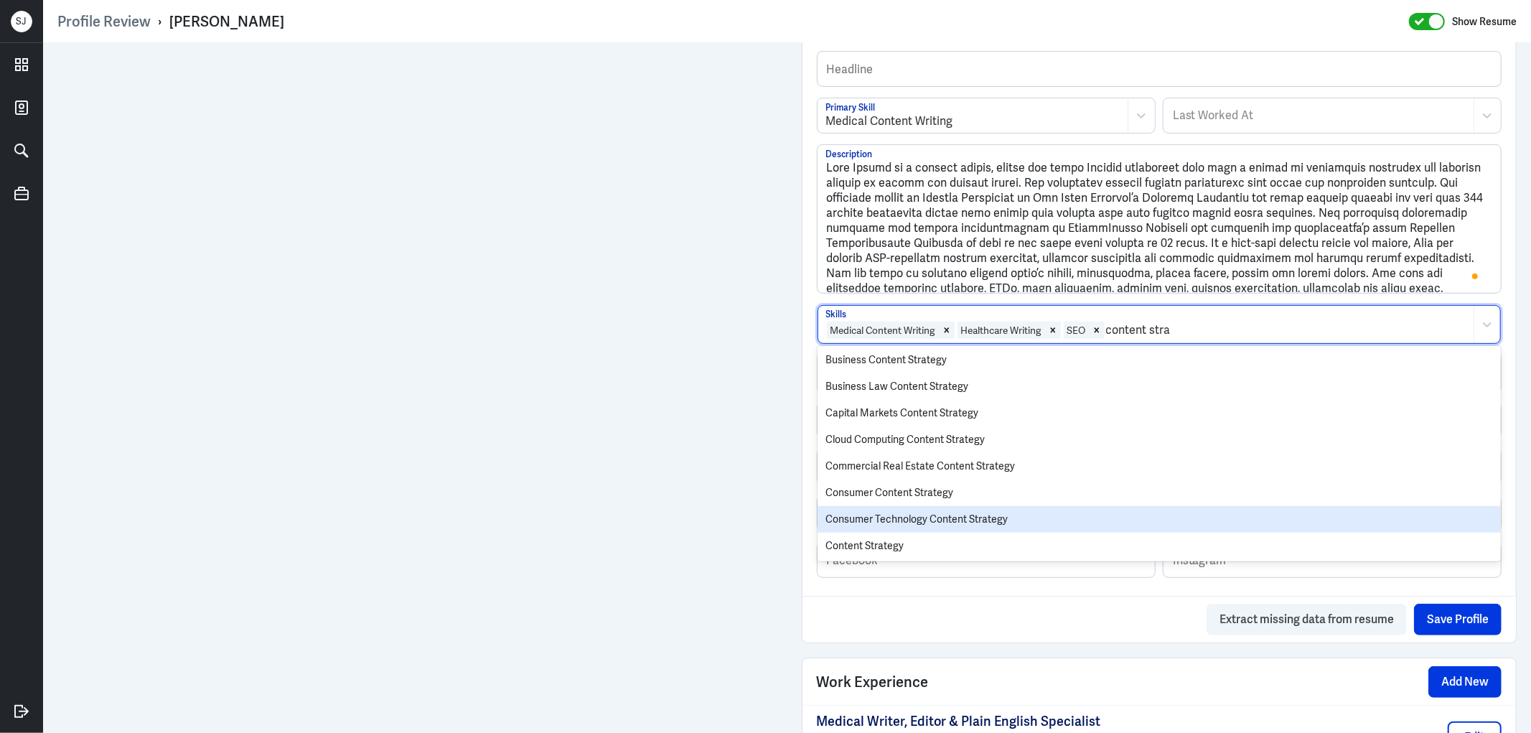
scroll to position [347, 0]
drag, startPoint x: 890, startPoint y: 520, endPoint x: 921, endPoint y: 525, distance: 30.7
click at [890, 520] on div "Content Strategy" at bounding box center [1159, 519] width 684 height 27
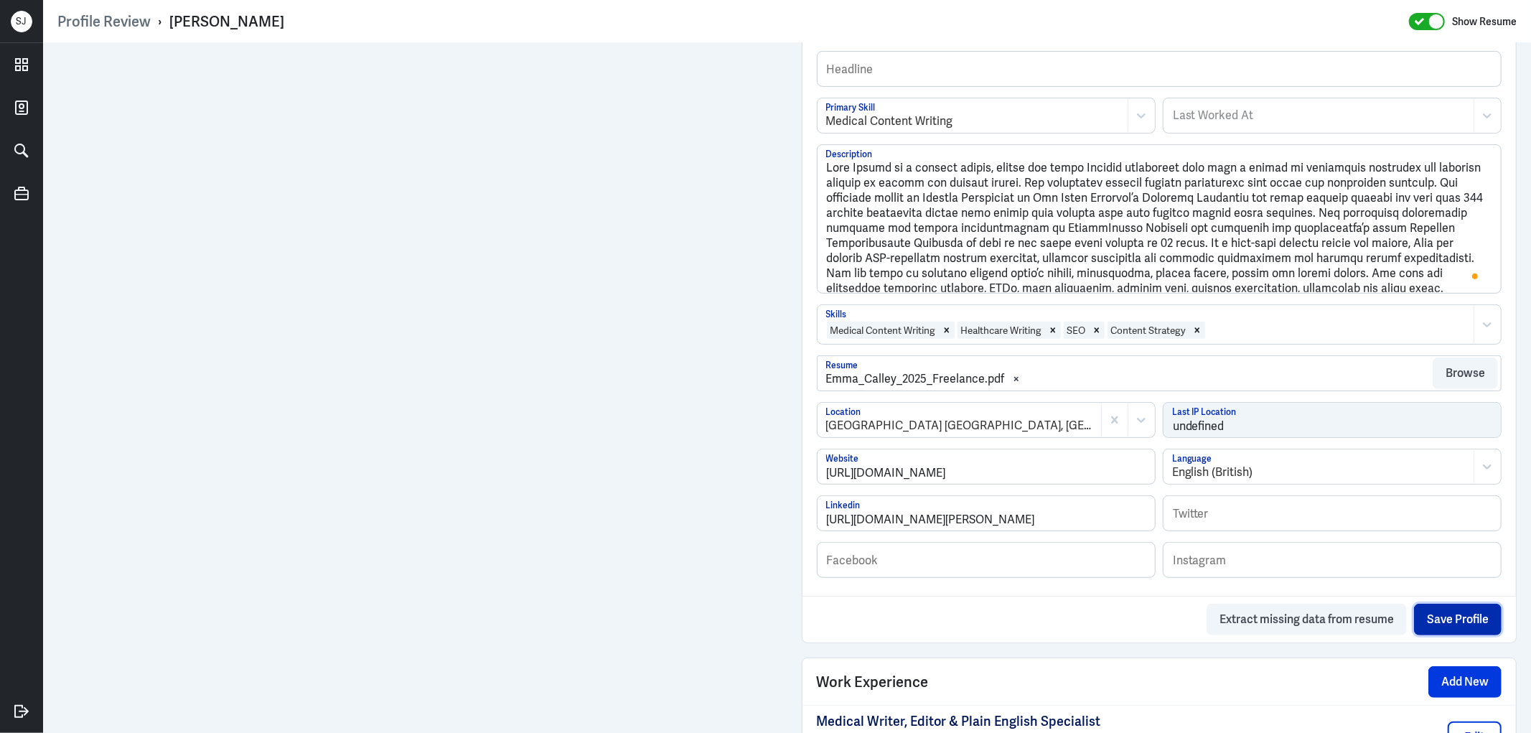
click at [1443, 620] on button "Save Profile" at bounding box center [1458, 619] width 88 height 32
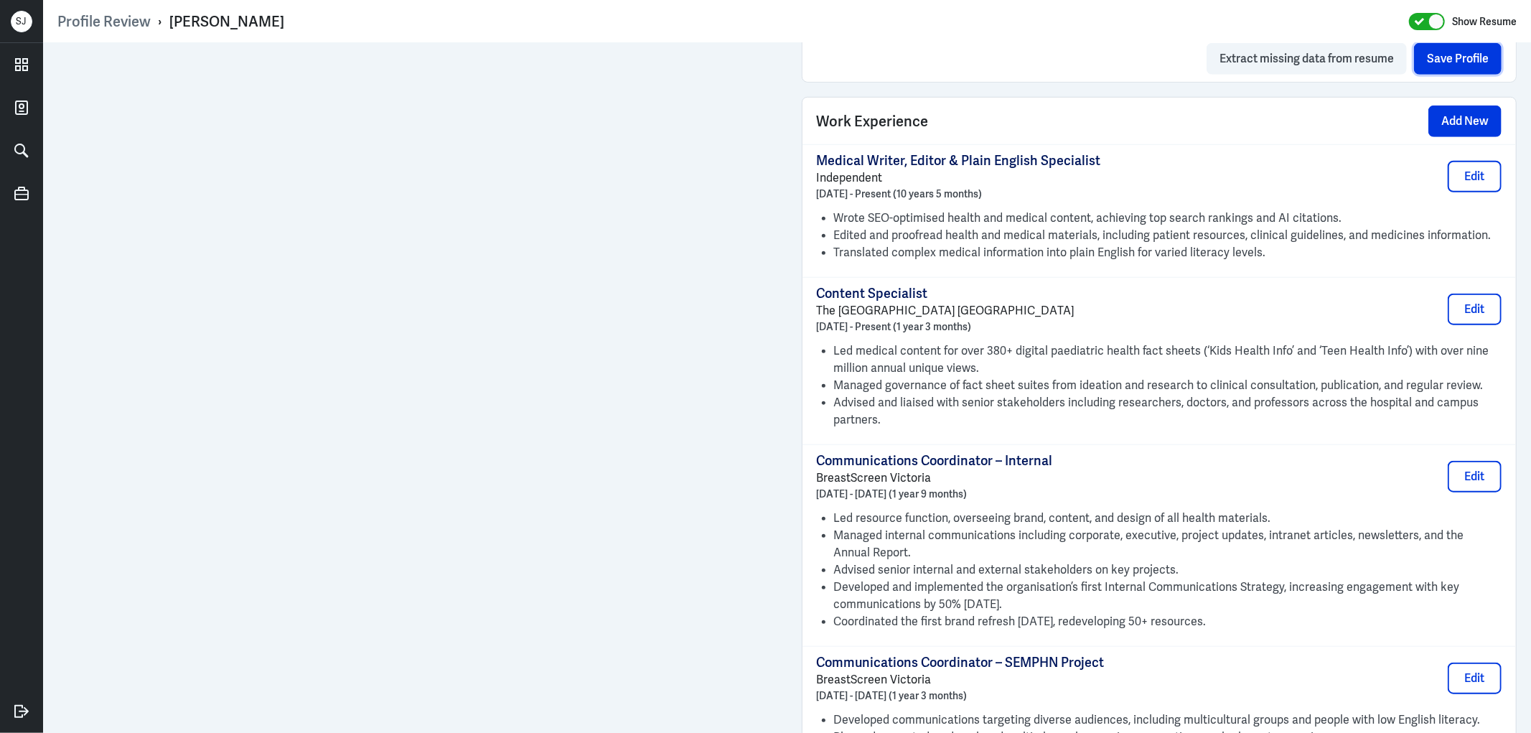
scroll to position [1036, 0]
click at [1438, 125] on button "Add New" at bounding box center [1464, 124] width 73 height 32
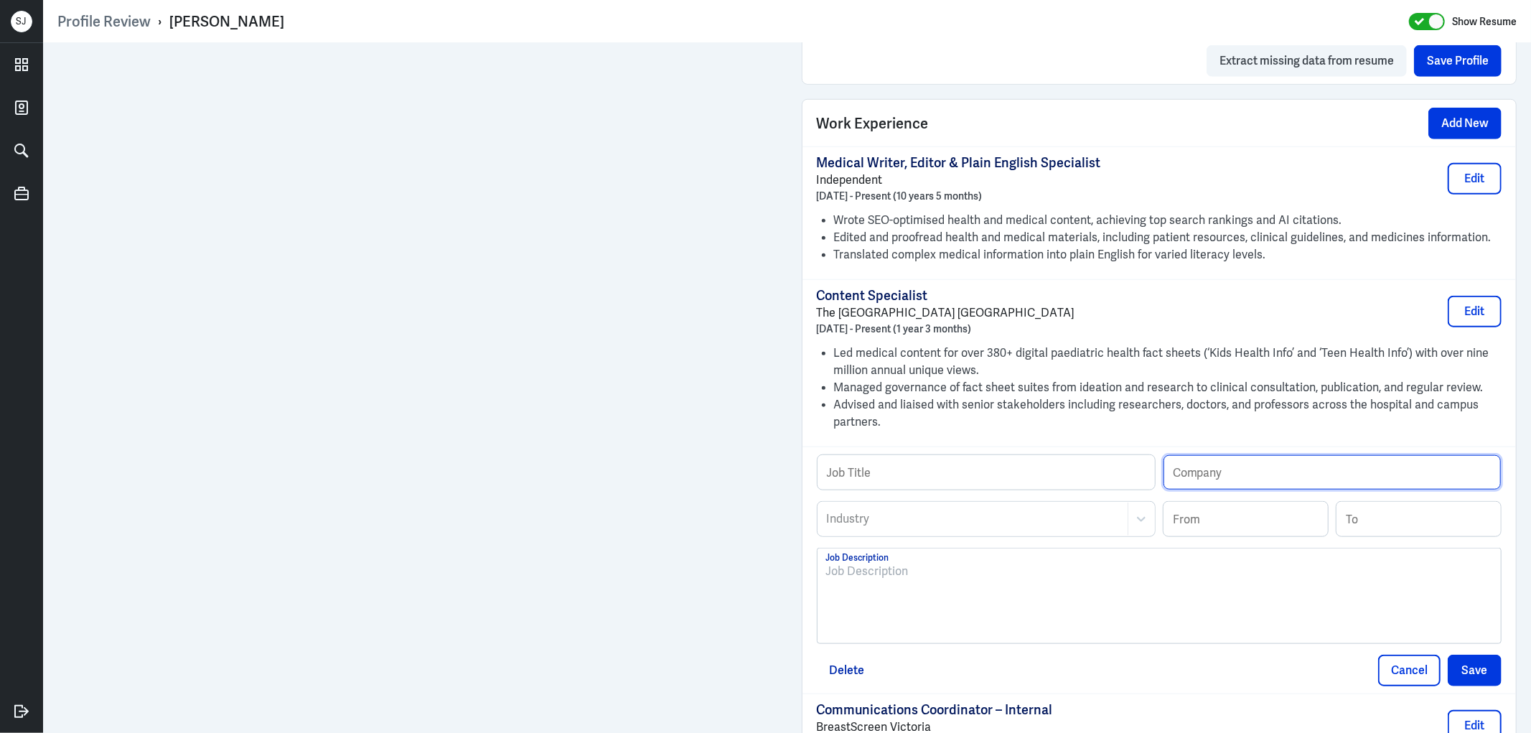
click at [1187, 476] on input "text" at bounding box center [1331, 472] width 337 height 34
paste input "Inspiring Vacations"
type input "Inspiring Vacations"
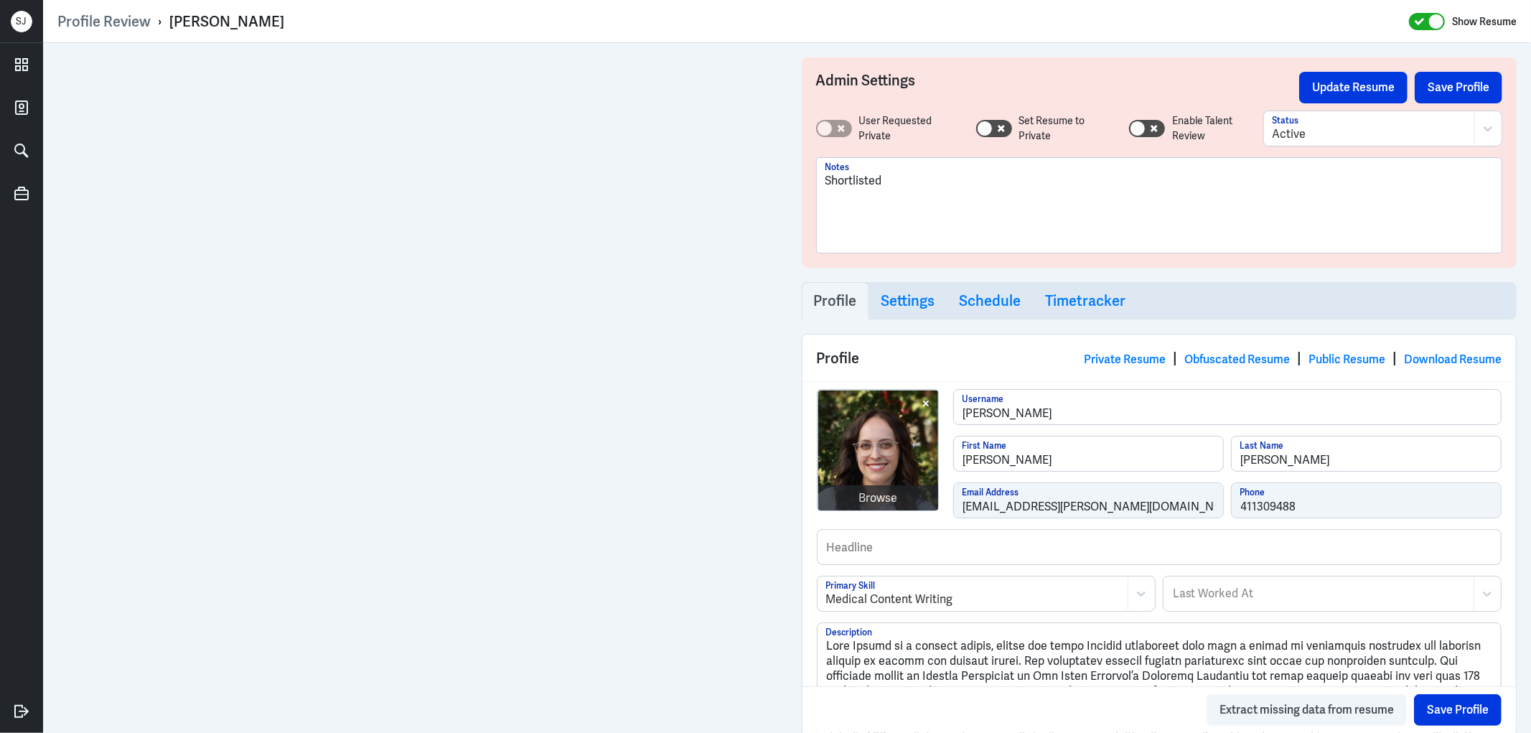
scroll to position [1036, 0]
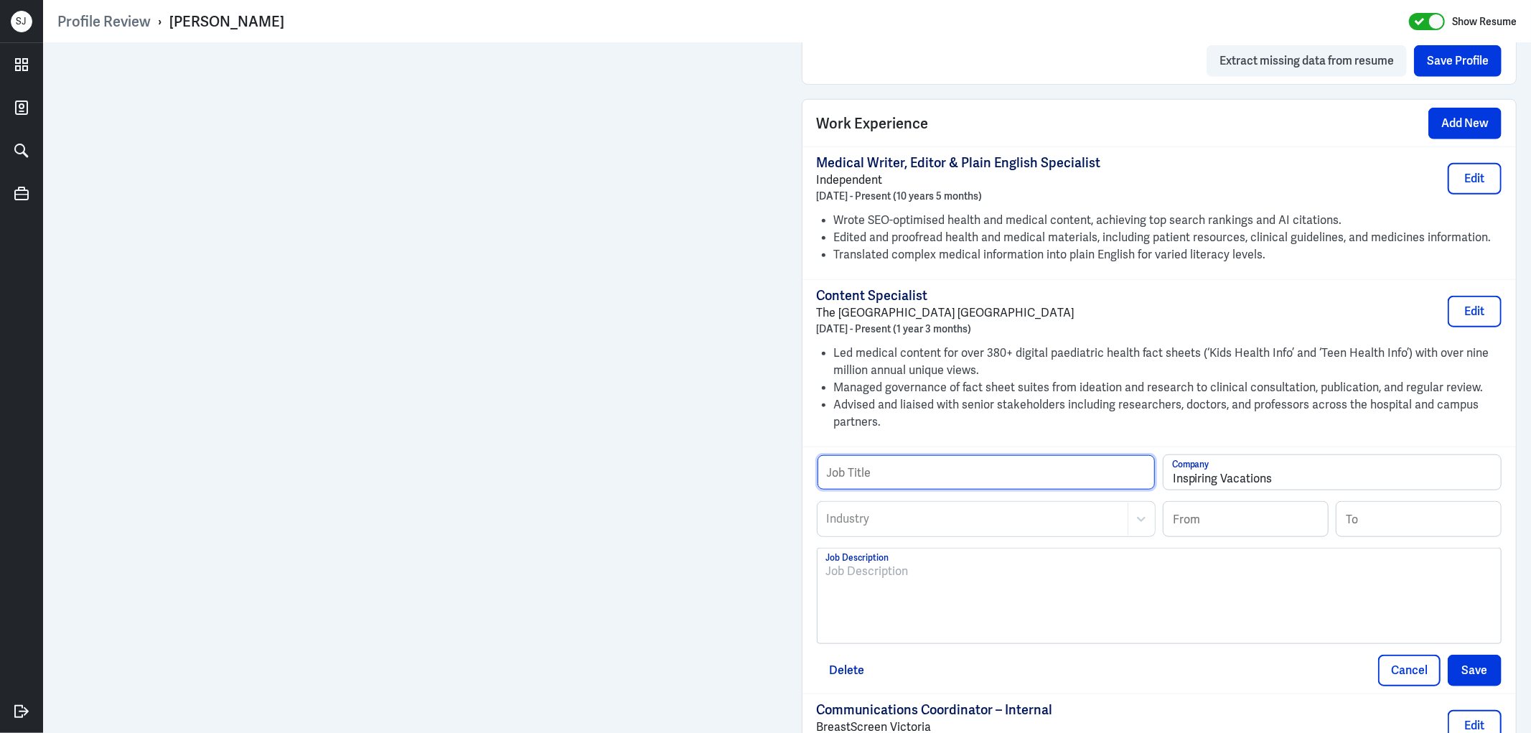
click at [909, 472] on input "text" at bounding box center [985, 472] width 337 height 34
paste input "Lead Content Creator"
type input "Lead Content Creator"
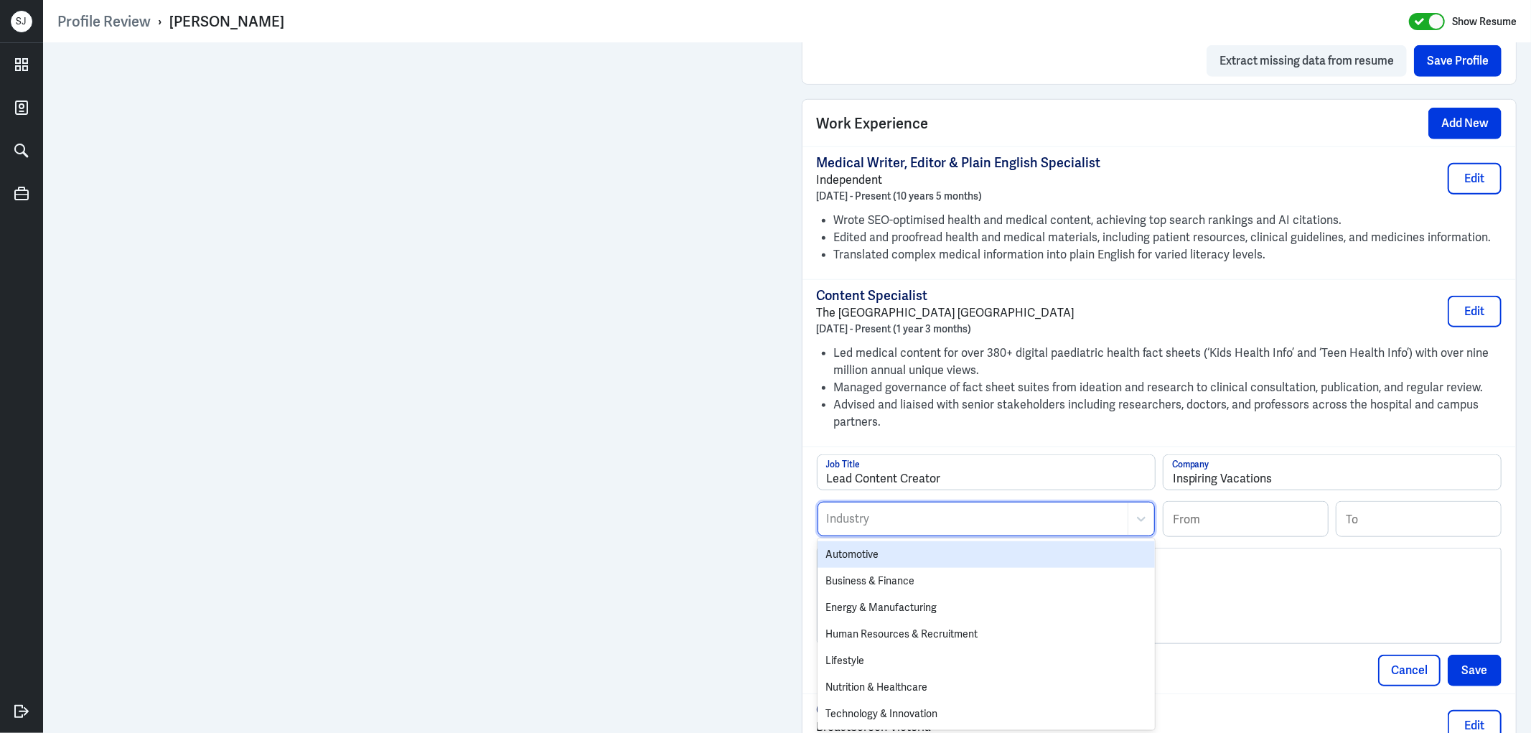
click at [847, 517] on div at bounding box center [972, 518] width 295 height 17
type input "tra"
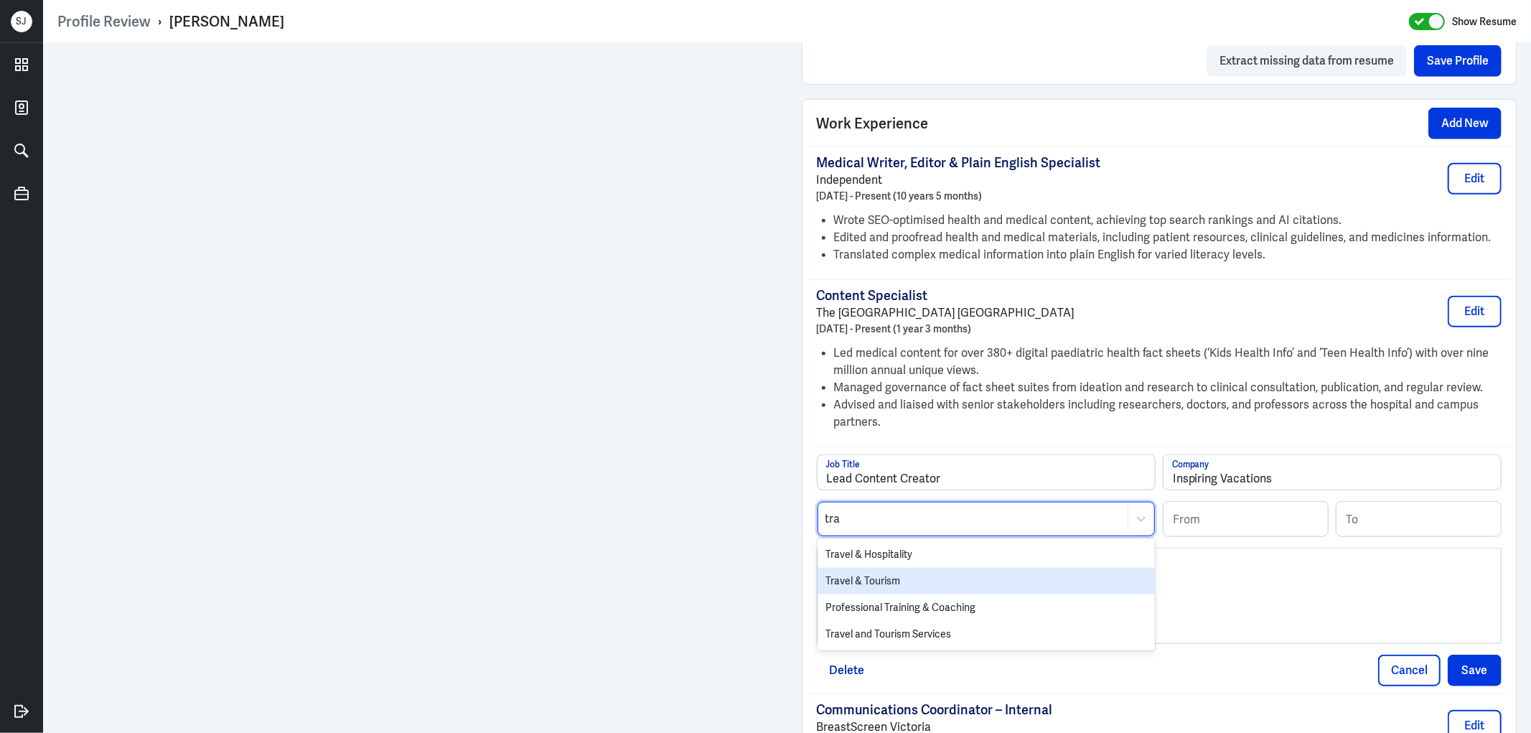
drag, startPoint x: 865, startPoint y: 582, endPoint x: 894, endPoint y: 577, distance: 29.1
click at [867, 580] on div "Travel & Tourism" at bounding box center [985, 581] width 337 height 27
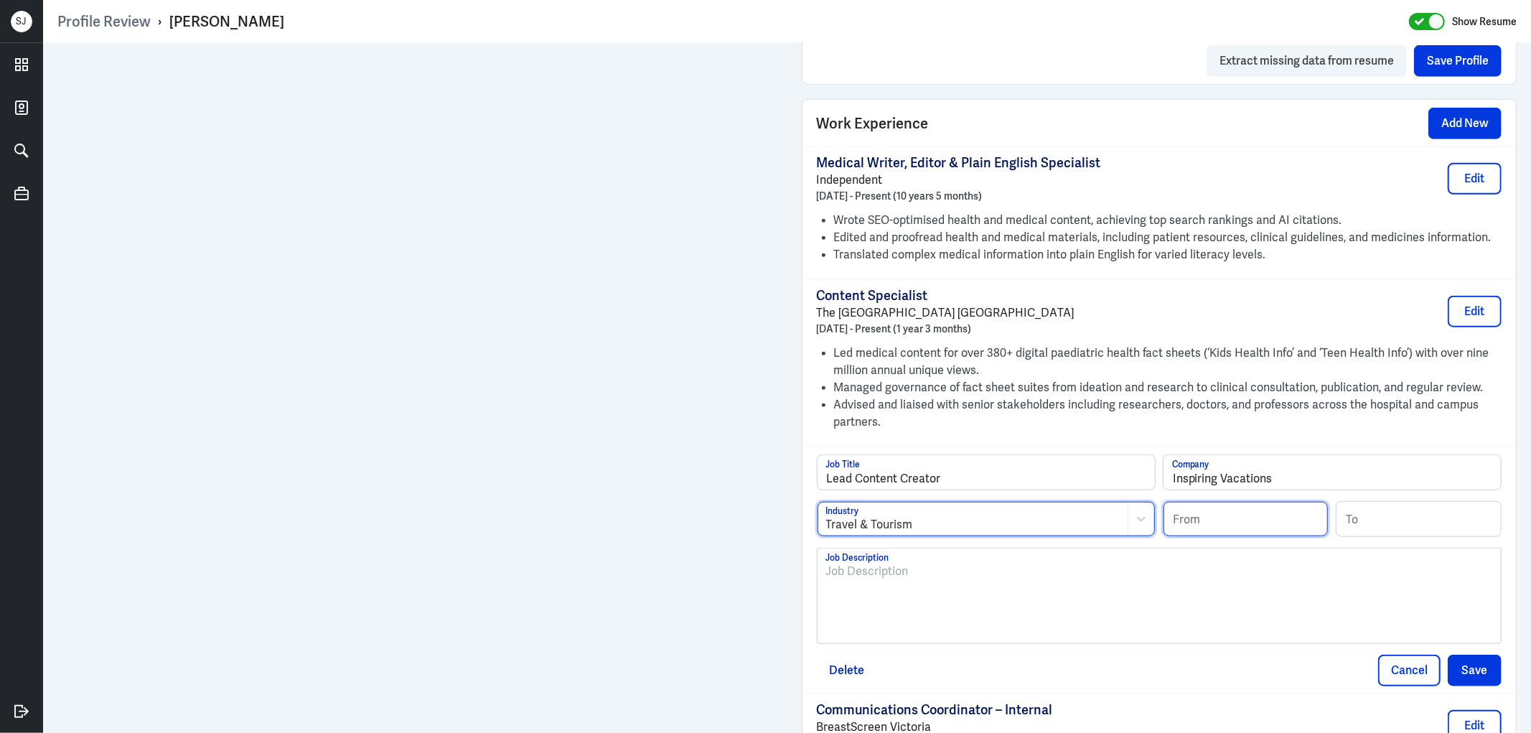
drag, startPoint x: 1191, startPoint y: 517, endPoint x: 1171, endPoint y: 513, distance: 20.5
click at [1191, 517] on input at bounding box center [1245, 519] width 164 height 34
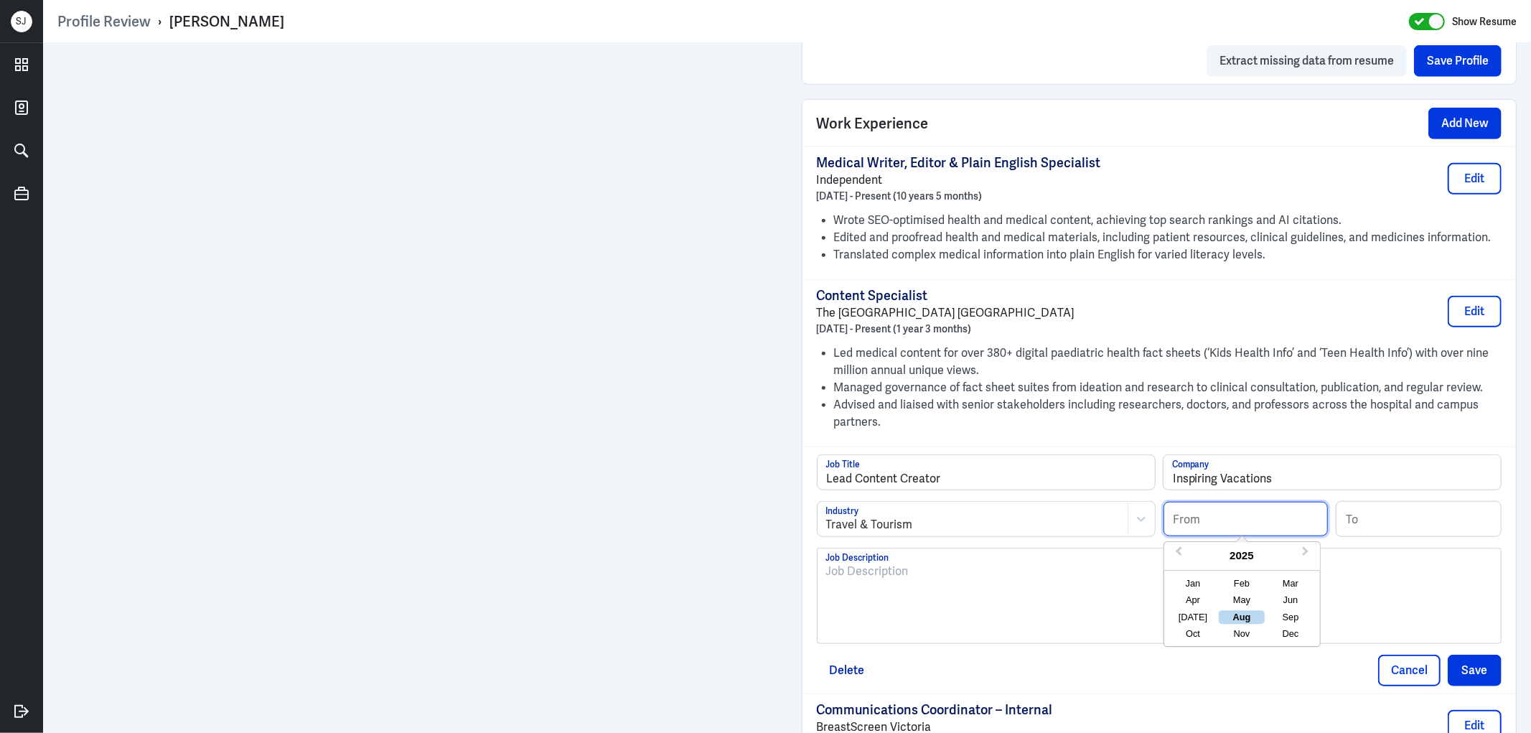
paste input "10/2018"
type input "10/2018"
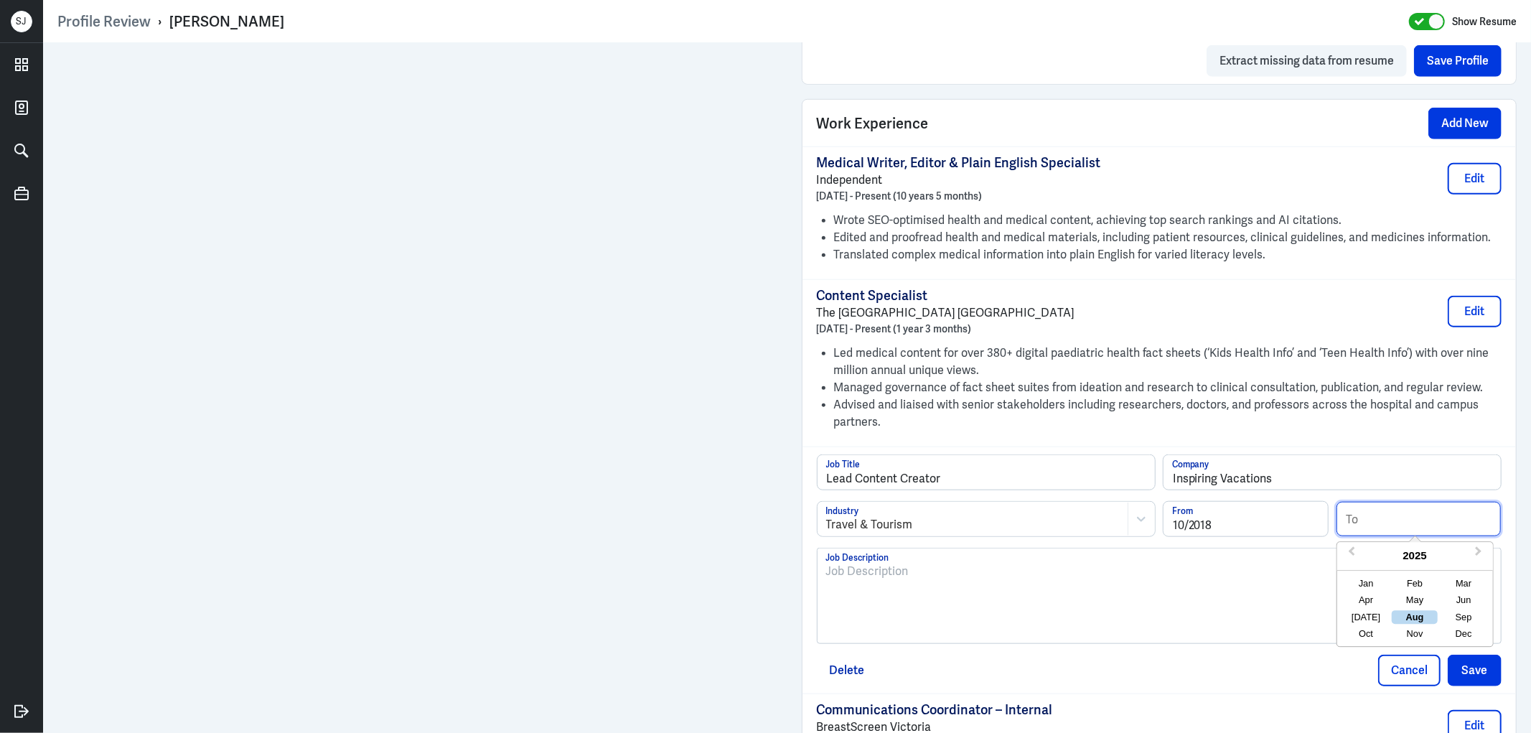
drag, startPoint x: 1395, startPoint y: 527, endPoint x: 1382, endPoint y: 525, distance: 13.1
click at [1392, 527] on input at bounding box center [1418, 519] width 164 height 34
paste input "05/2020"
type input "05/2020"
click at [887, 575] on p at bounding box center [1159, 571] width 667 height 17
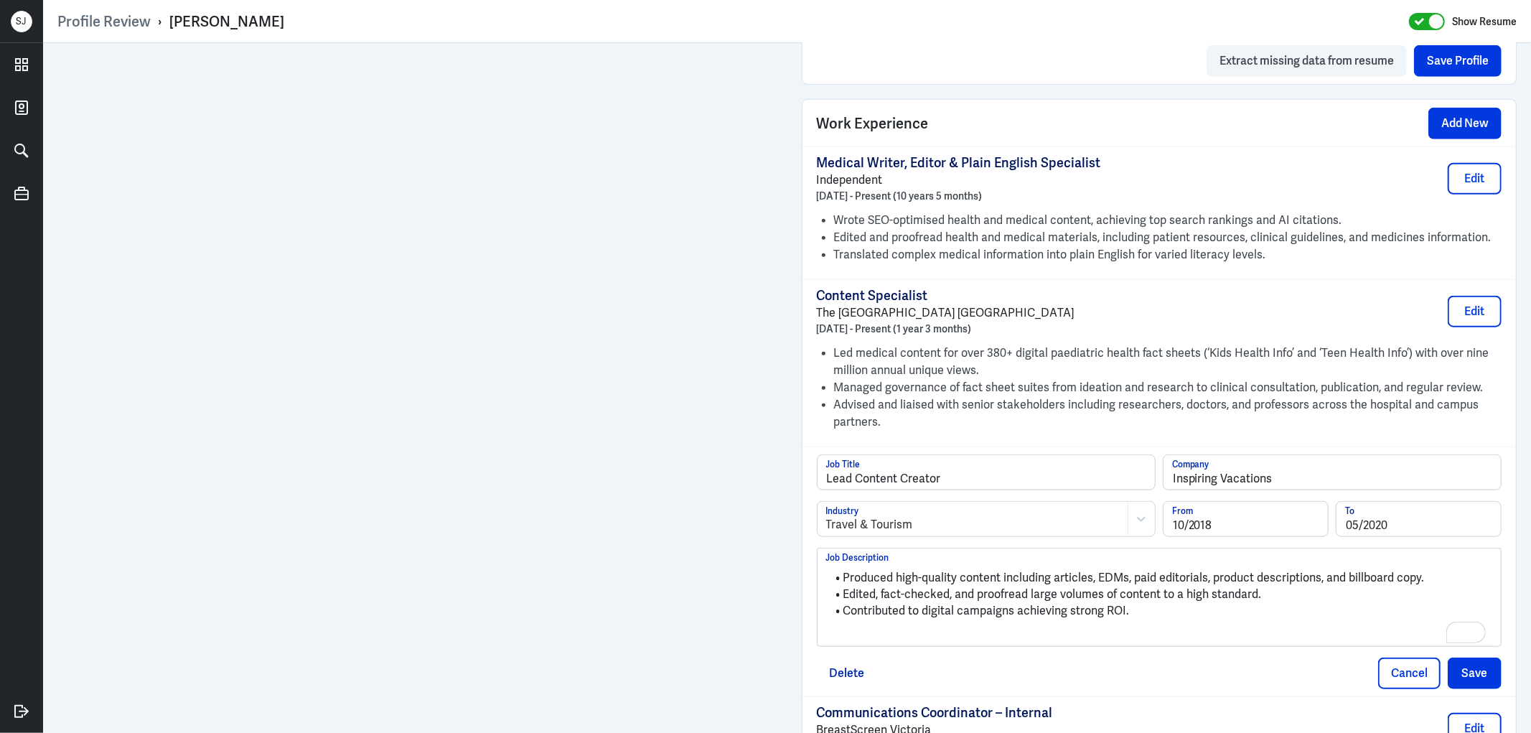
drag, startPoint x: 1015, startPoint y: 565, endPoint x: 1022, endPoint y: 592, distance: 27.7
click at [1015, 567] on ul "Produced high-quality content including articles, EDMs, paid editorials, produc…" at bounding box center [1159, 594] width 667 height 63
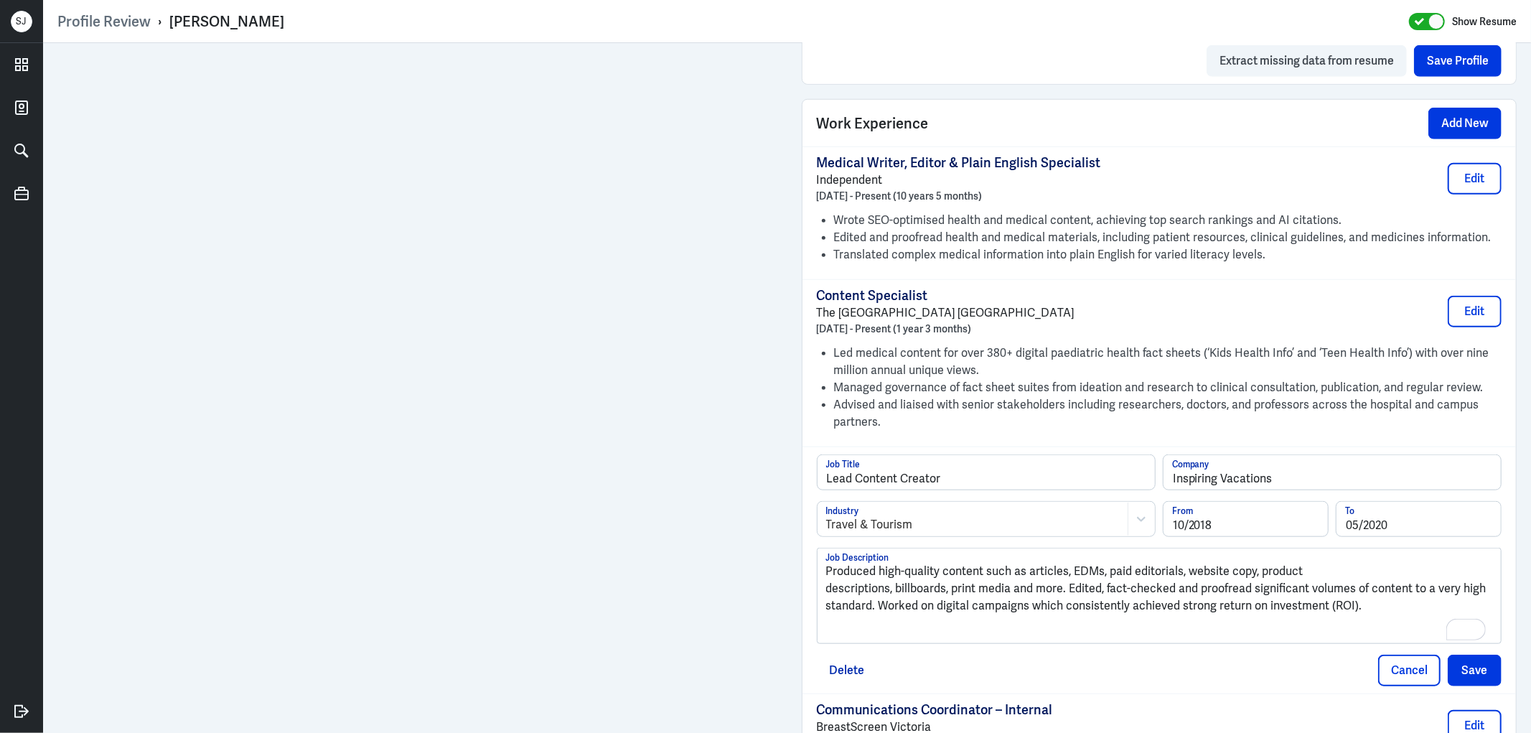
click at [826, 575] on p "Produced high-quality content such as articles, EDMs, paid editorials, website …" at bounding box center [1159, 571] width 667 height 17
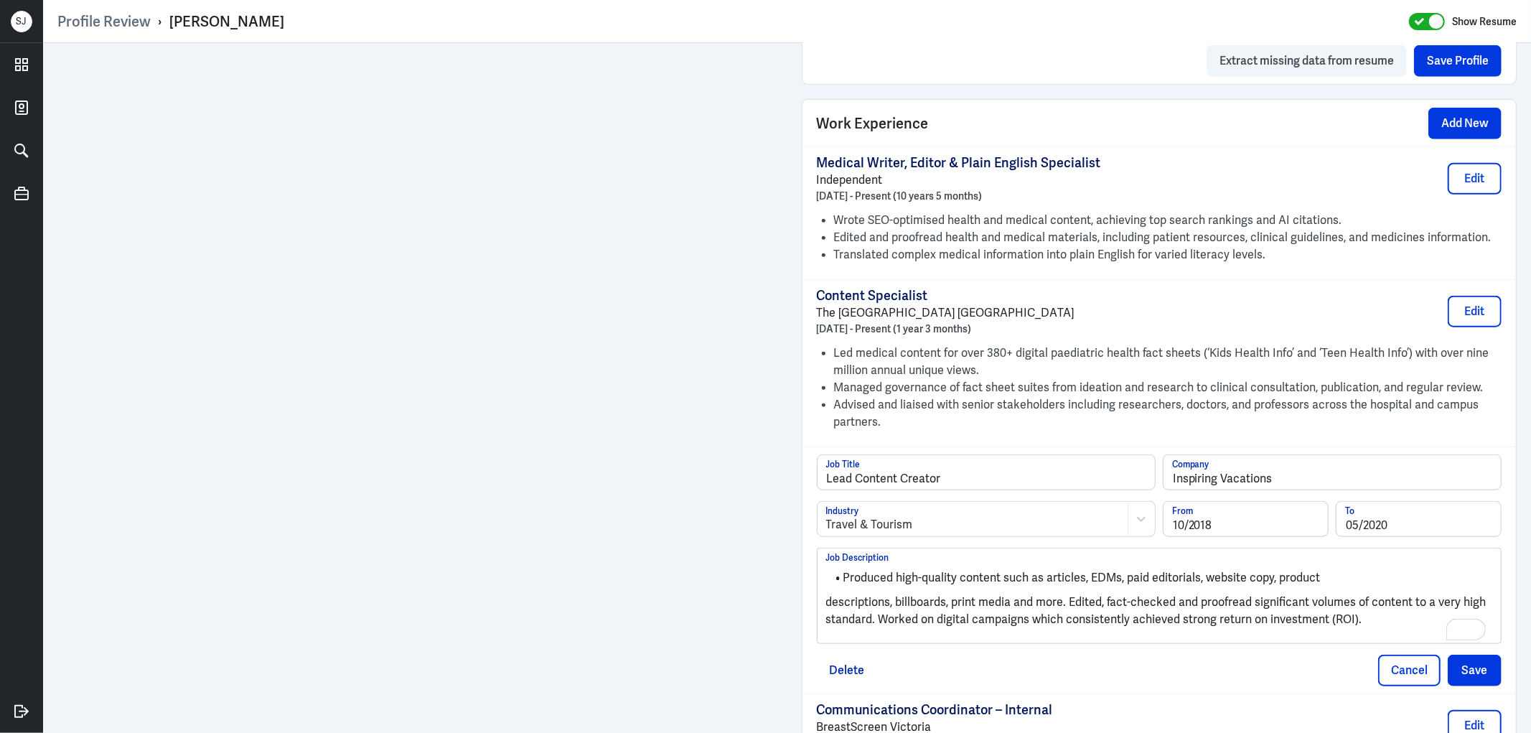
click at [826, 601] on p "descriptions, billboards, print media and more. Edited, fact-checked and proofr…" at bounding box center [1159, 610] width 667 height 34
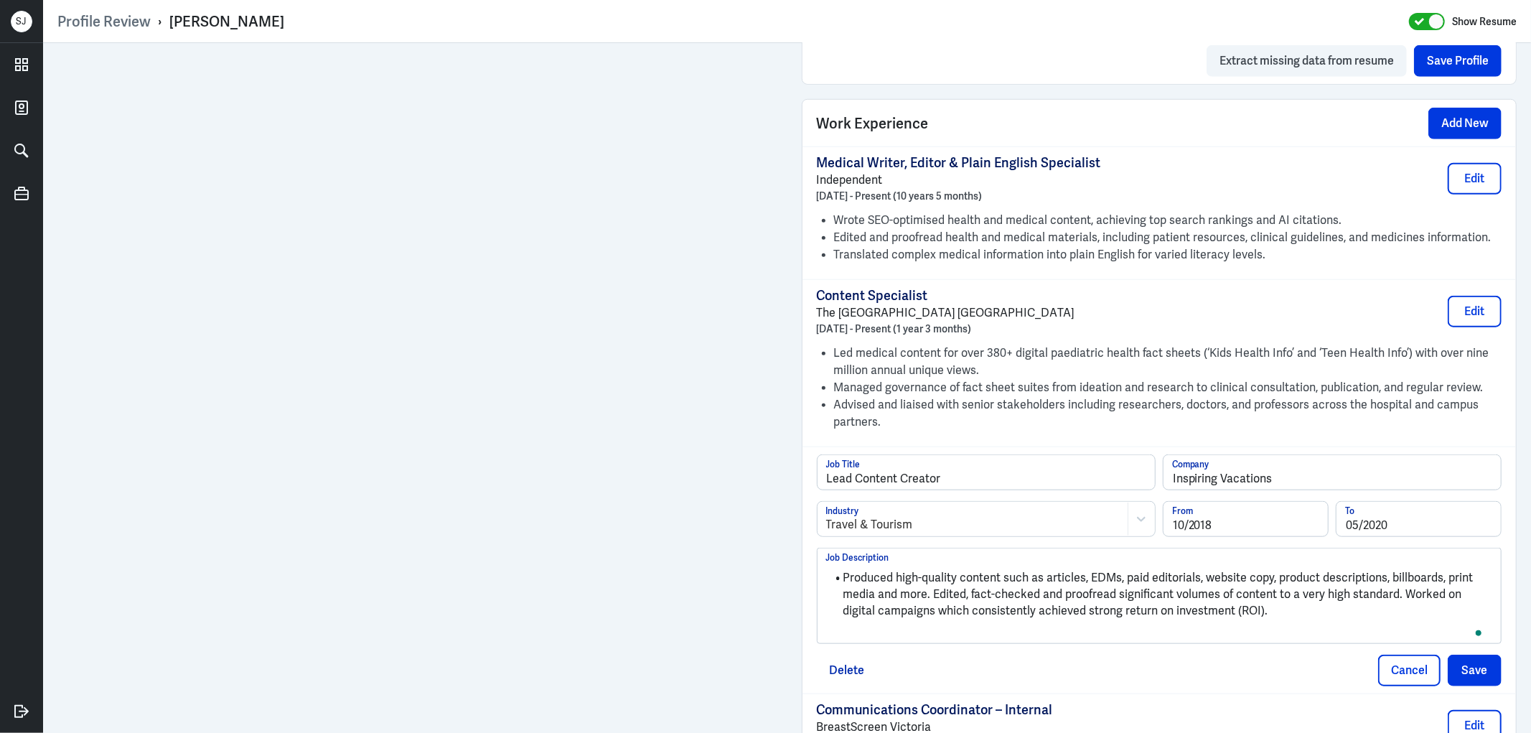
click at [924, 596] on li "Produced high-quality content such as articles, EDMs, paid editorials, website …" at bounding box center [1159, 594] width 667 height 49
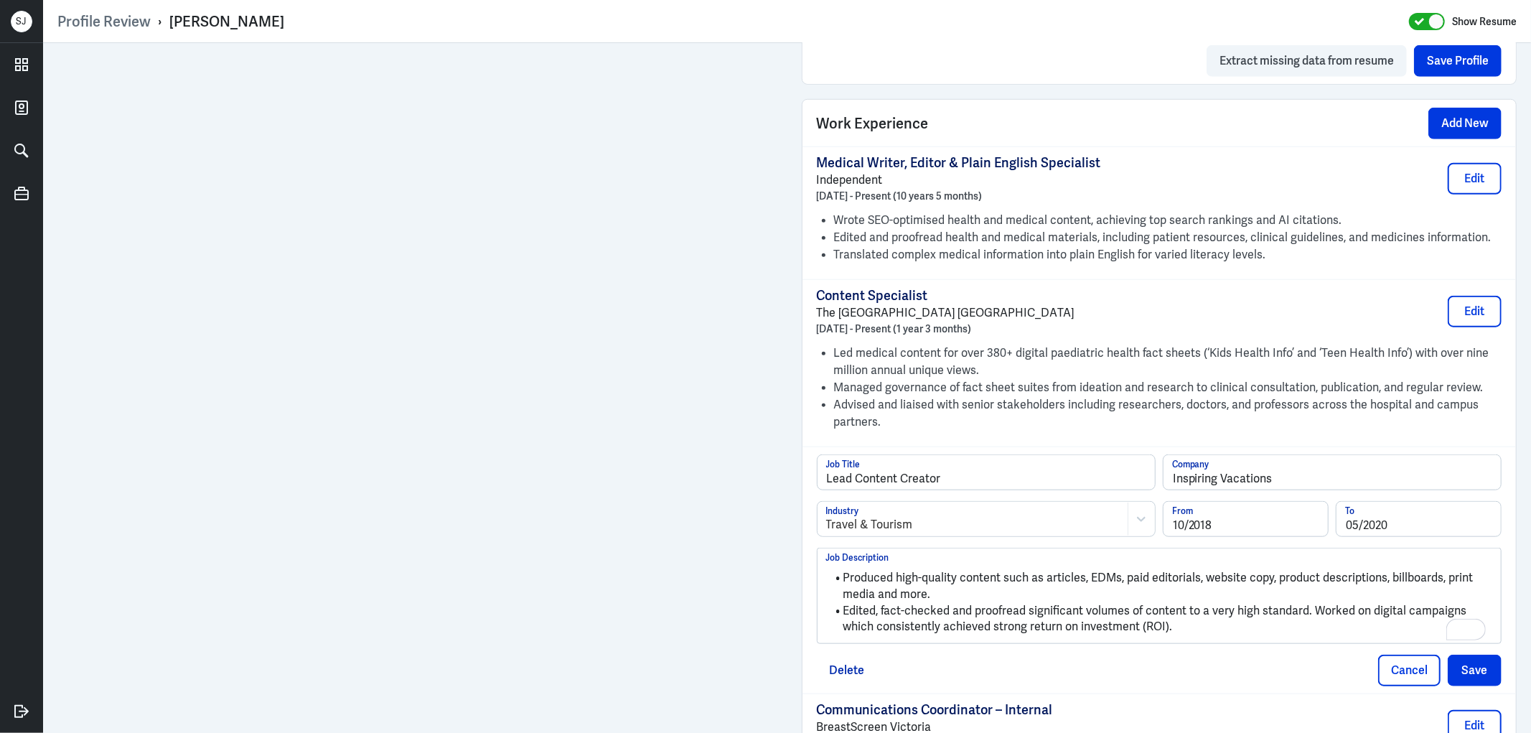
click at [1306, 612] on li "Edited, fact-checked and proofread significant volumes of content to a very hig…" at bounding box center [1159, 619] width 667 height 32
drag, startPoint x: 1345, startPoint y: 629, endPoint x: 1386, endPoint y: 664, distance: 53.5
click at [1343, 629] on li "Worked on digital campaigns which consistently achieved strong return on invest…" at bounding box center [1159, 627] width 667 height 17
click at [1460, 676] on button "Save" at bounding box center [1474, 670] width 54 height 32
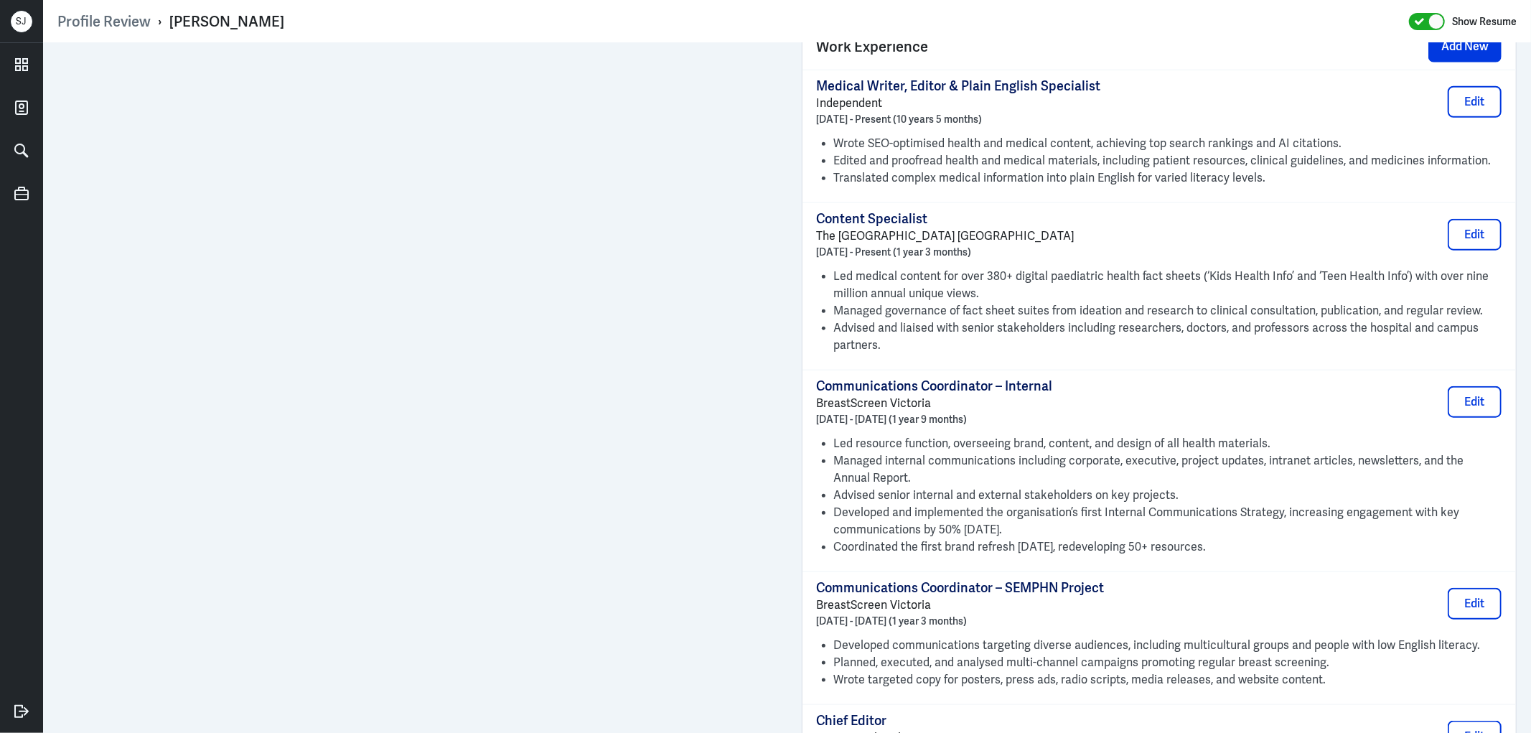
scroll to position [1435, 0]
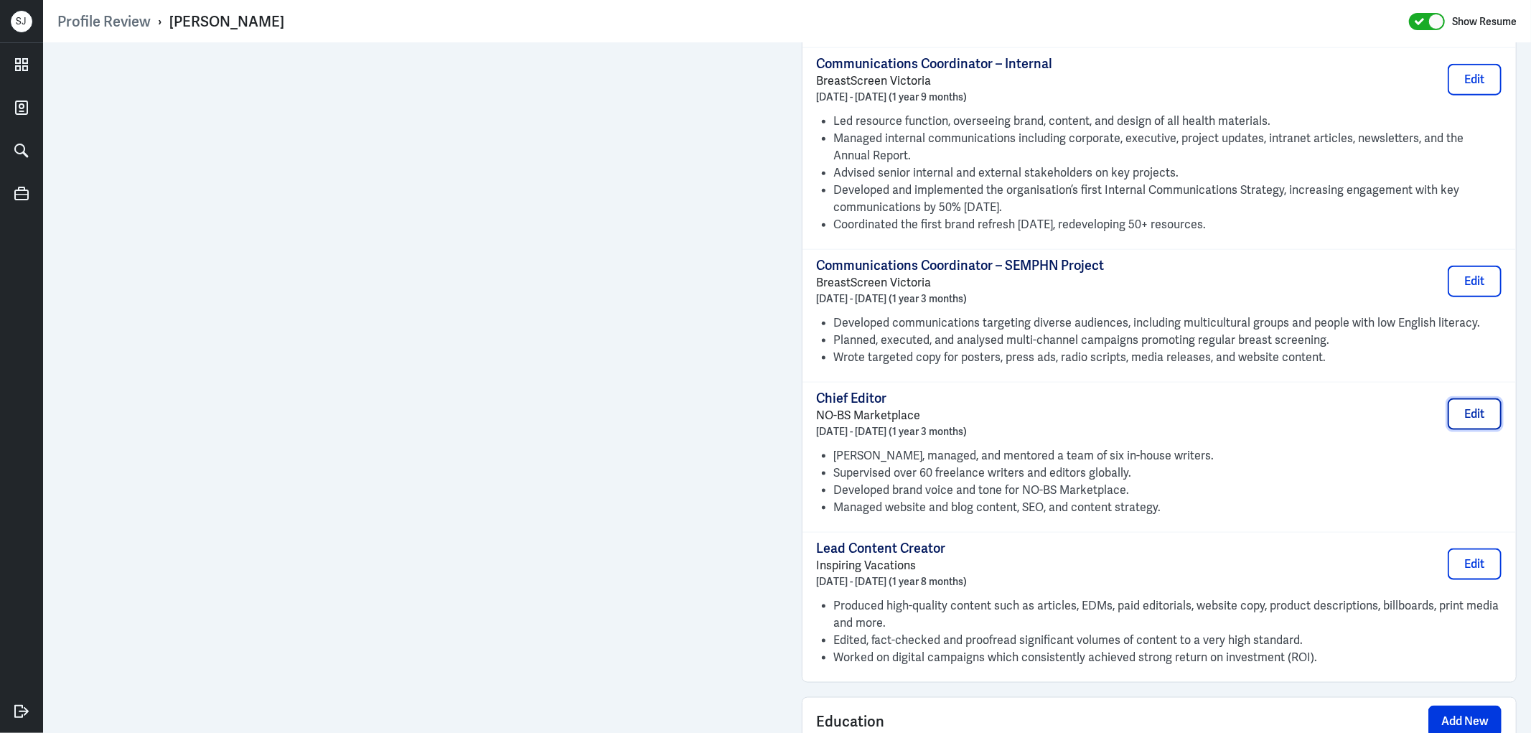
click at [1475, 406] on button "Edit" at bounding box center [1474, 414] width 54 height 32
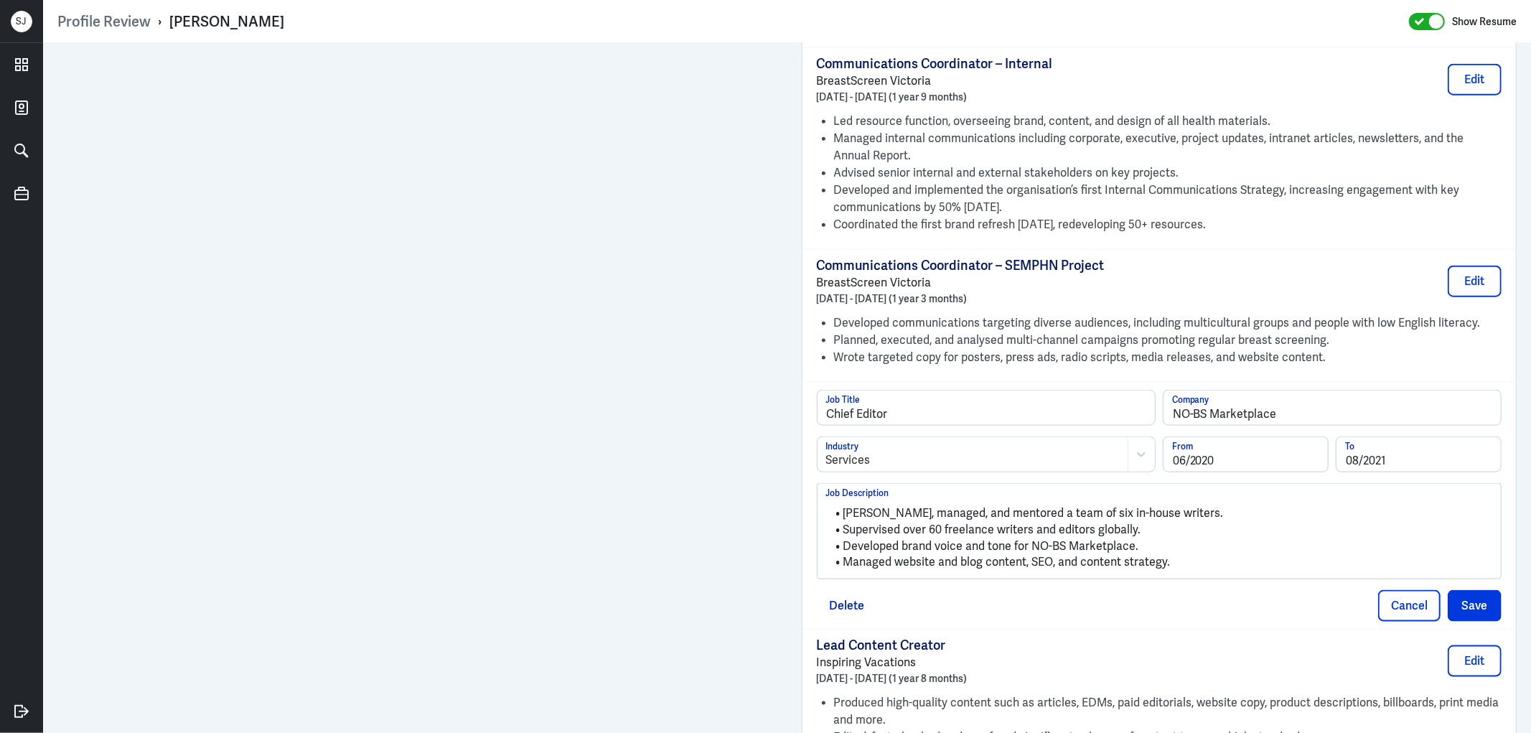
click at [880, 517] on li "[PERSON_NAME], managed, and mentored a team of six in-house writers." at bounding box center [1159, 513] width 667 height 17
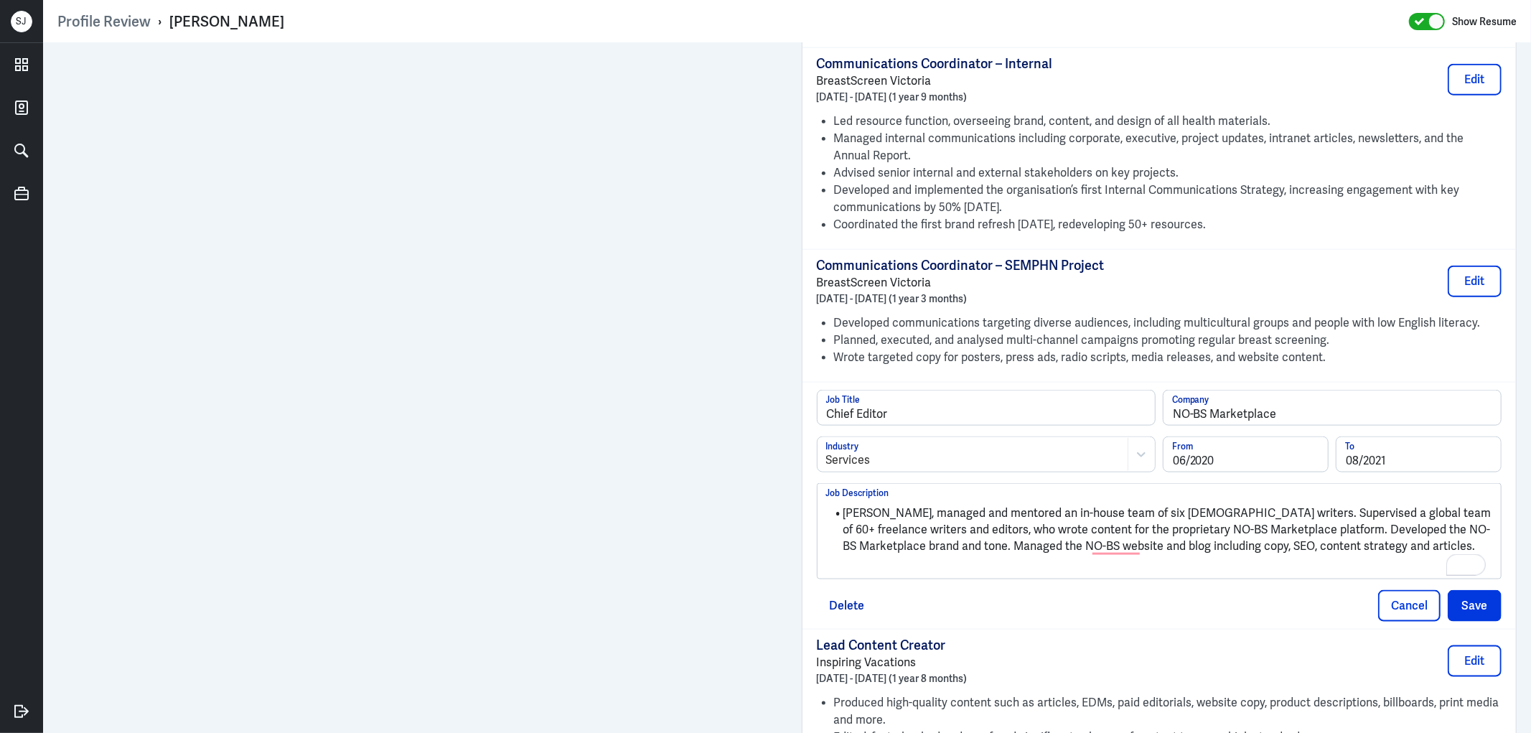
click at [1215, 513] on li "[PERSON_NAME], managed and mentored an in-house team of six [DEMOGRAPHIC_DATA] …" at bounding box center [1159, 529] width 667 height 49
click at [888, 544] on li "Supervised a global team of 60+ freelance writers and editors, who wrote conten…" at bounding box center [1159, 546] width 667 height 49
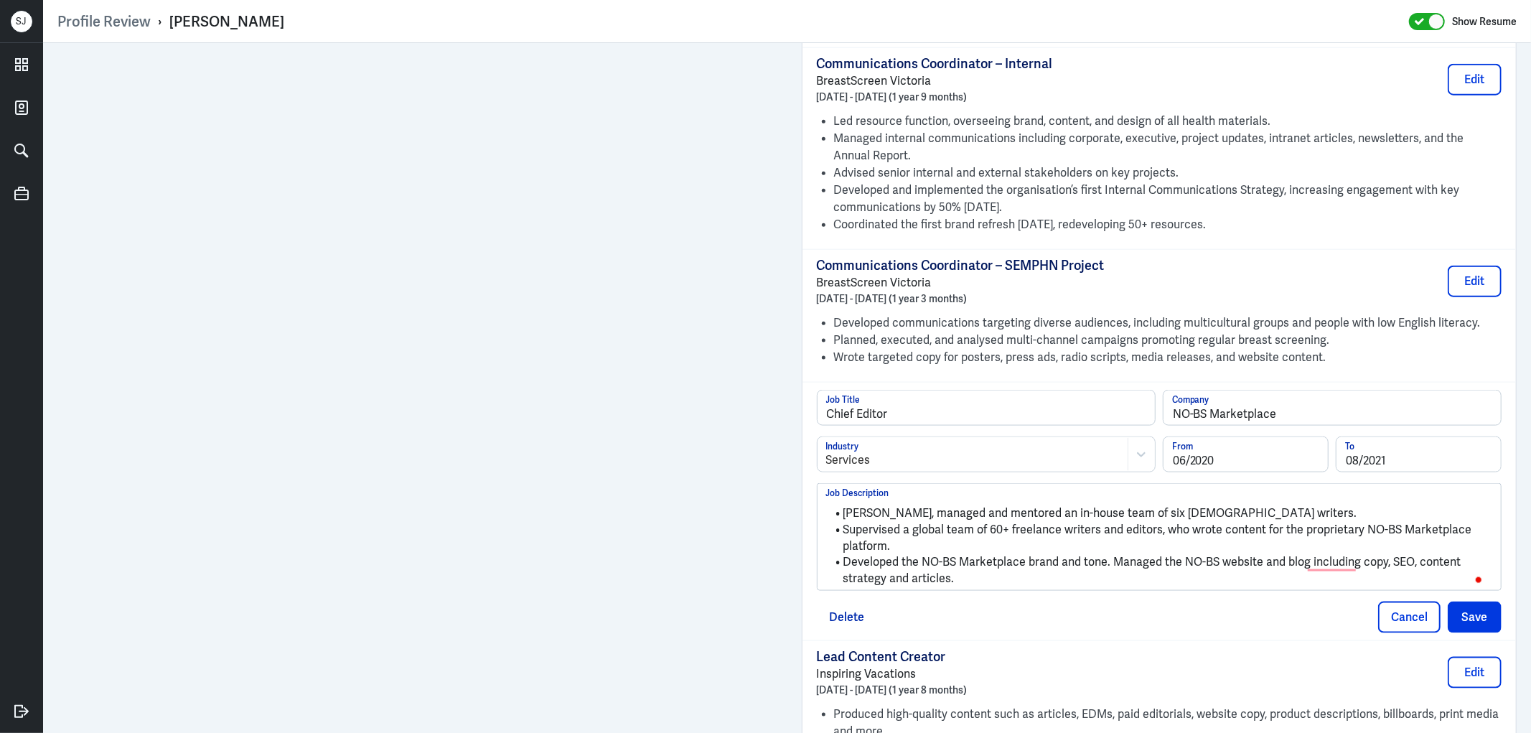
click at [1105, 563] on li "Developed the NO-BS Marketplace brand and tone. Managed the NO-BS website and b…" at bounding box center [1159, 570] width 667 height 32
click at [1326, 587] on li "Managed the NO-BS website and blog including copy, SEO, content strategy and ar…" at bounding box center [1159, 578] width 667 height 17
click at [1454, 611] on button "Save" at bounding box center [1474, 617] width 54 height 32
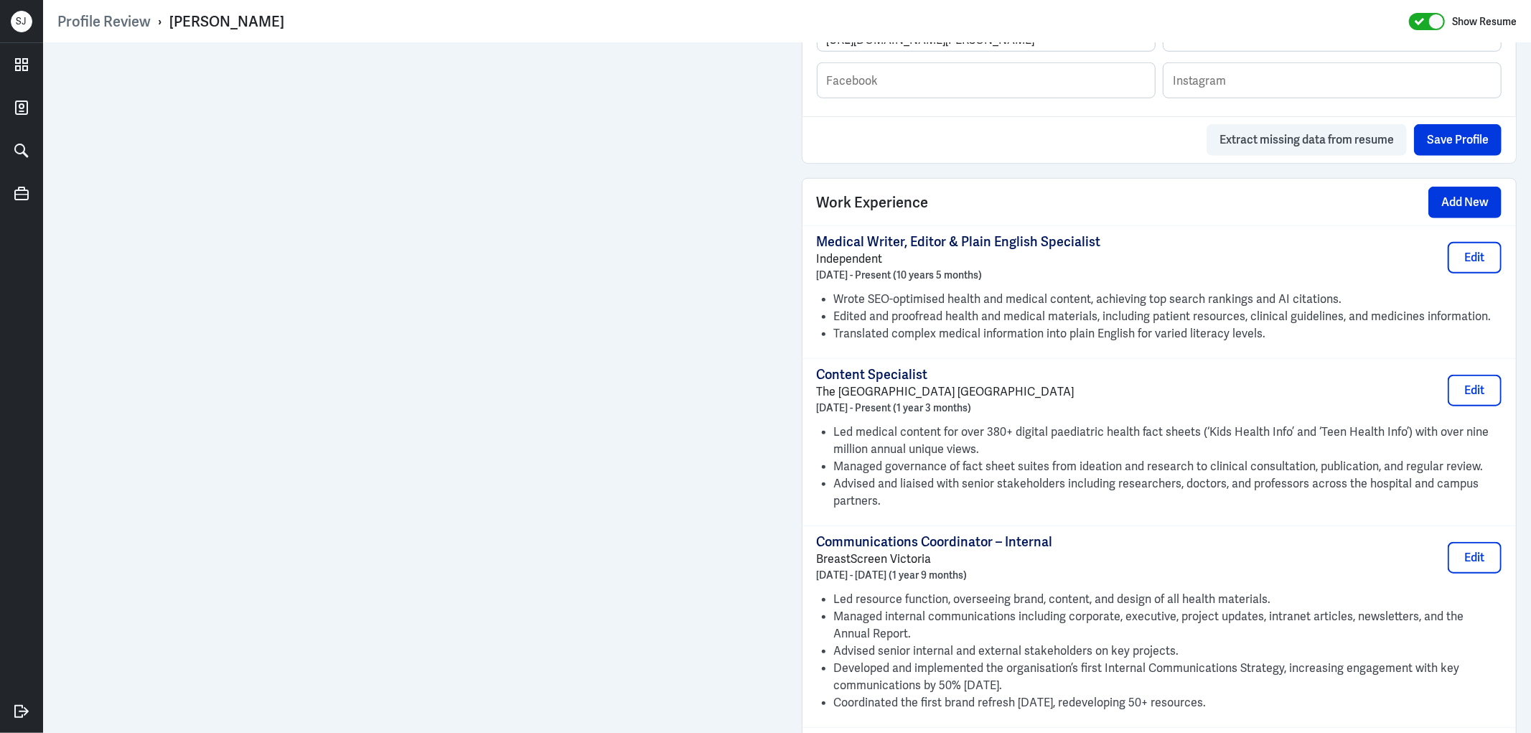
scroll to position [956, 0]
click at [1460, 256] on button "Edit" at bounding box center [1474, 259] width 54 height 32
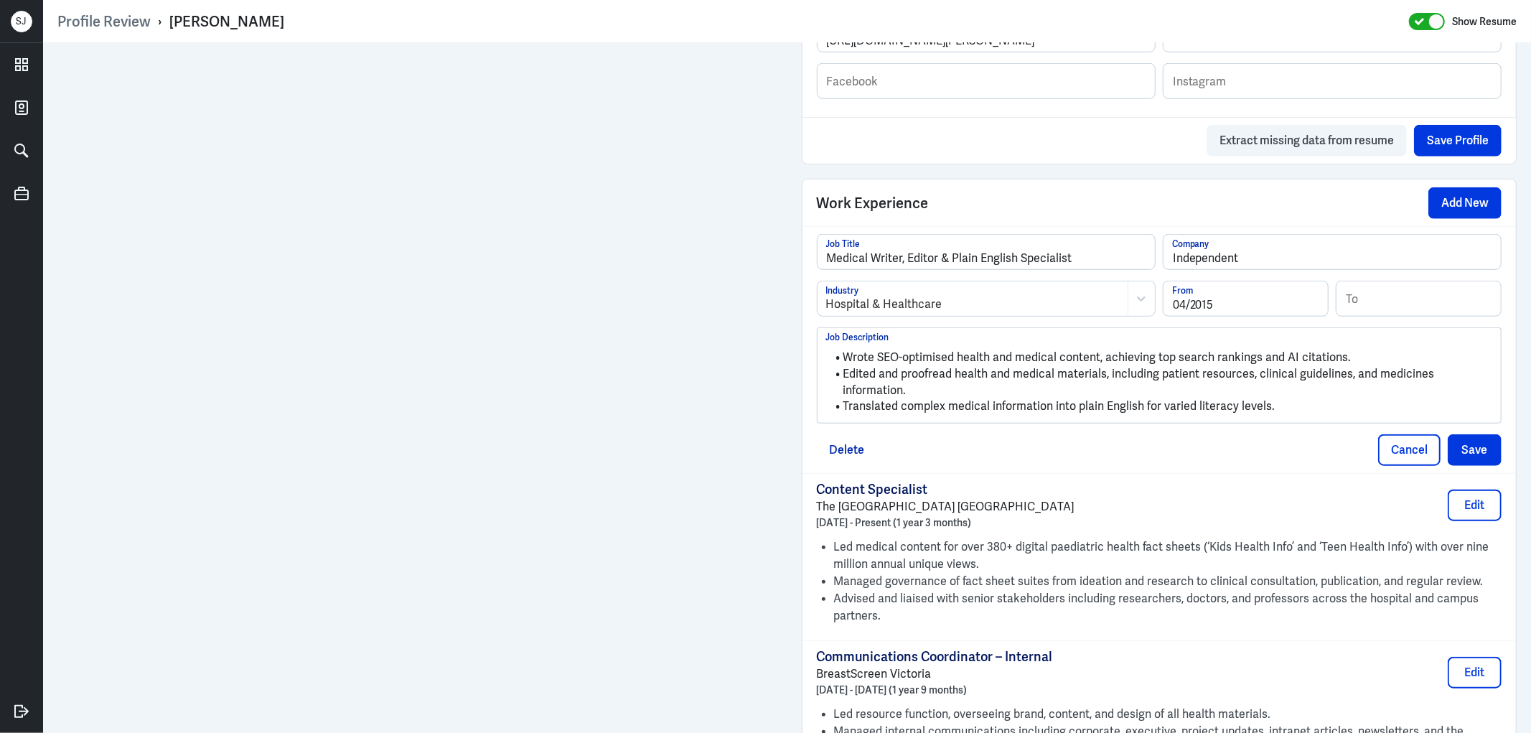
click at [873, 373] on li "Edited and proofread health and medical materials, including patient resources,…" at bounding box center [1159, 382] width 667 height 32
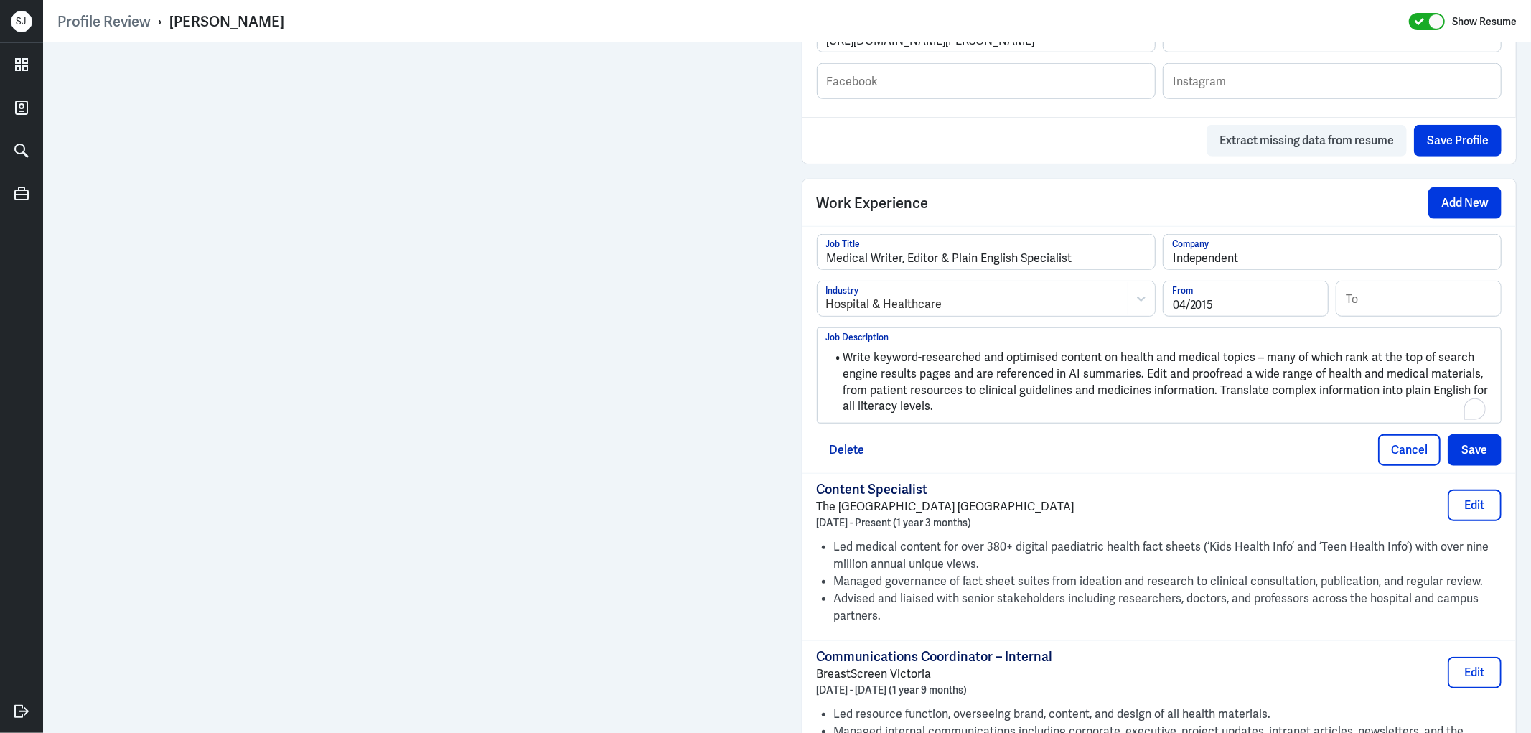
click at [840, 355] on li "Write keyword-researched and optimised content on health and medical topics – m…" at bounding box center [1159, 381] width 667 height 65
click at [852, 359] on li "Write keyword-researched and optimised content on health and medical topics – m…" at bounding box center [1159, 381] width 667 height 65
click at [1135, 377] on li "Wrote keyword-researched and optimised content on health and medical topics – m…" at bounding box center [1159, 381] width 667 height 65
click at [902, 405] on li "Edit and proofread a wide range of health and medical materials, from patient r…" at bounding box center [1159, 398] width 667 height 32
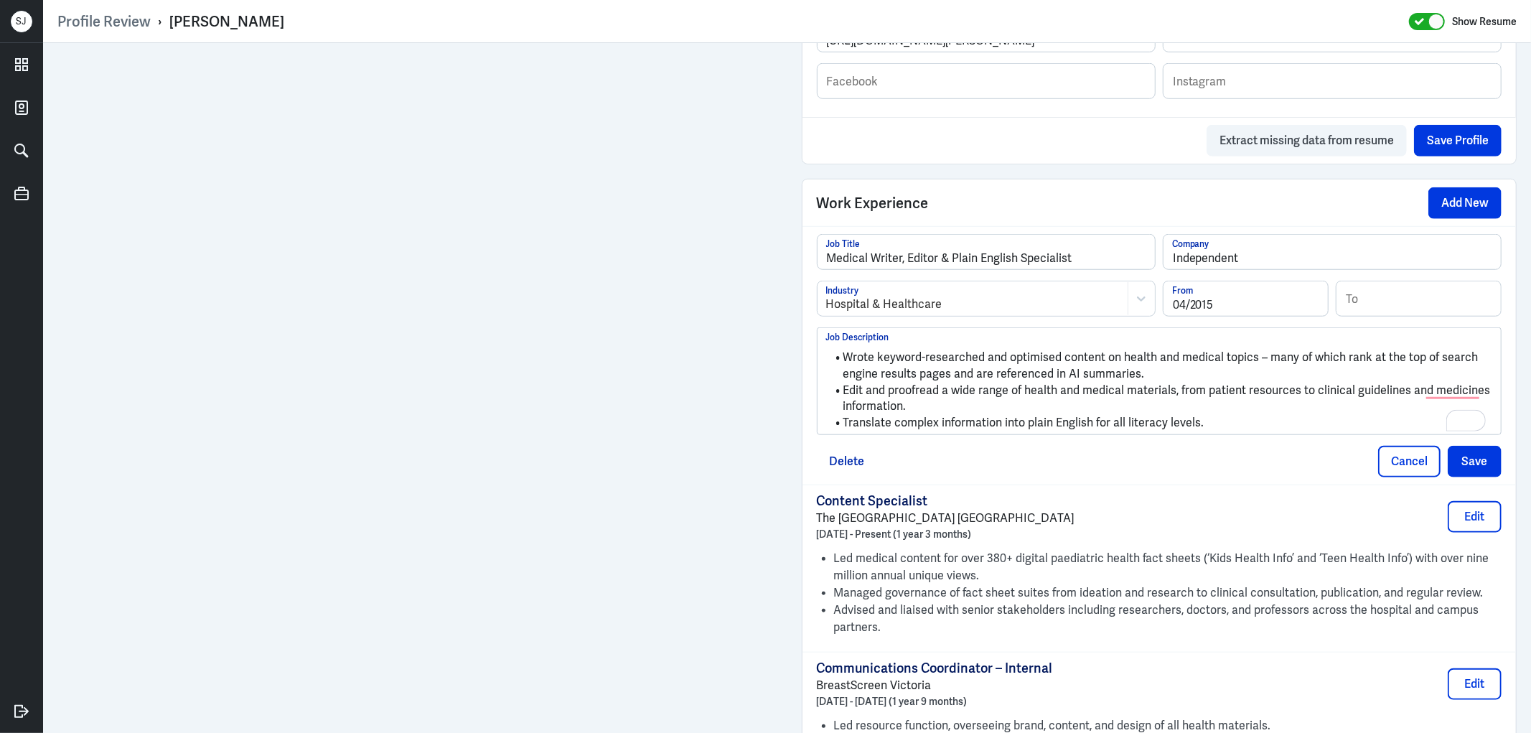
click at [860, 390] on li "Edit and proofread a wide range of health and medical materials, from patient r…" at bounding box center [1159, 398] width 667 height 32
click at [852, 391] on li "Edit and proofread a wide range of health and medical materials, from patient r…" at bounding box center [1159, 398] width 667 height 32
click at [858, 391] on li "Edit and proofread a wide range of health and medical materials, from patient r…" at bounding box center [1159, 398] width 667 height 32
click at [856, 390] on li "Edit and proofread a wide range of health and medical materials, from patient r…" at bounding box center [1159, 398] width 667 height 32
click at [884, 420] on li "Translate complex information into plain English for all literacy levels." at bounding box center [1159, 423] width 667 height 17
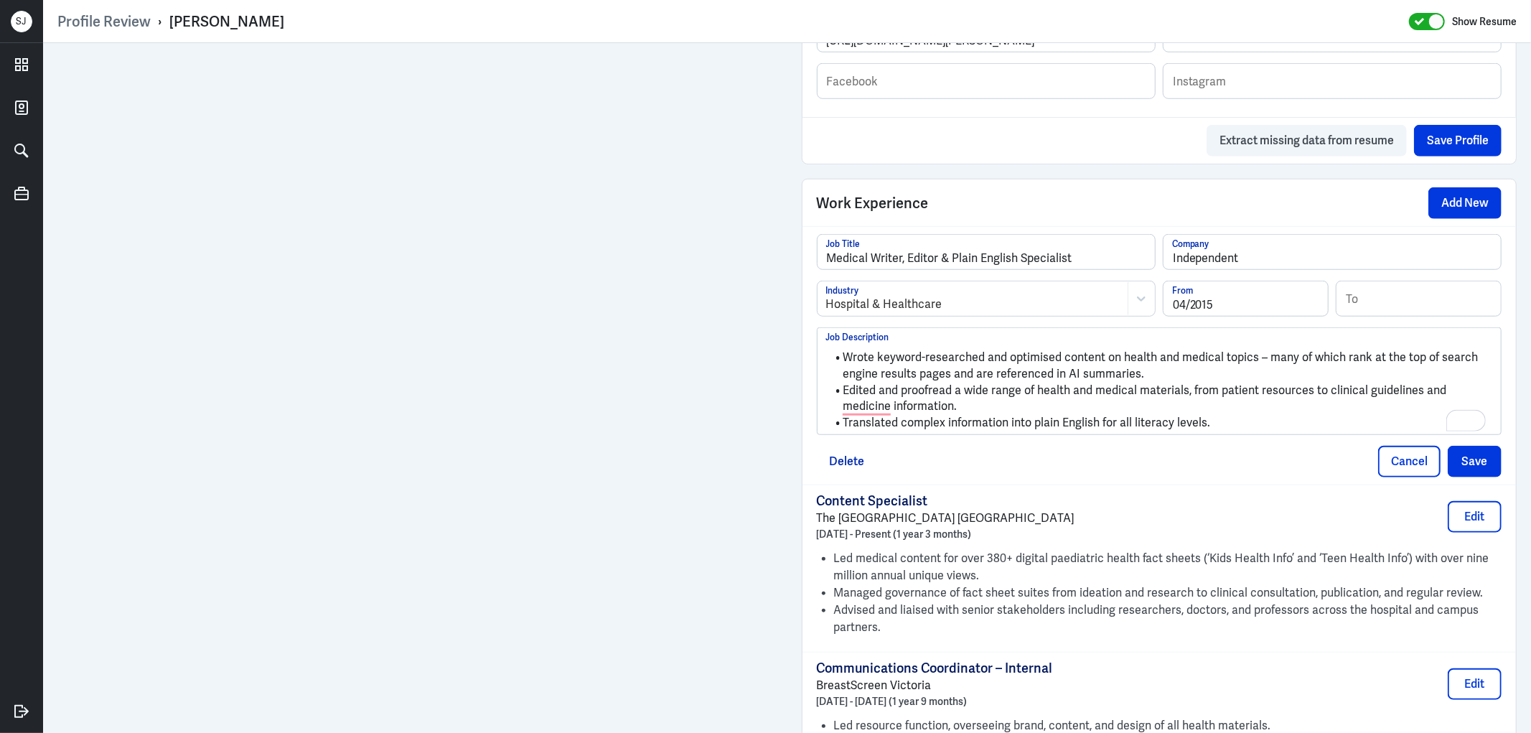
click at [1218, 418] on li "Translated complex information into plain English for all literacy levels." at bounding box center [1159, 423] width 667 height 17
click at [873, 468] on div "Dismiss" at bounding box center [871, 475] width 38 height 22
click at [1201, 431] on li "Translated complex information into plain English for all literacy levels." at bounding box center [1159, 423] width 667 height 17
click at [1467, 463] on button "Save" at bounding box center [1474, 462] width 54 height 32
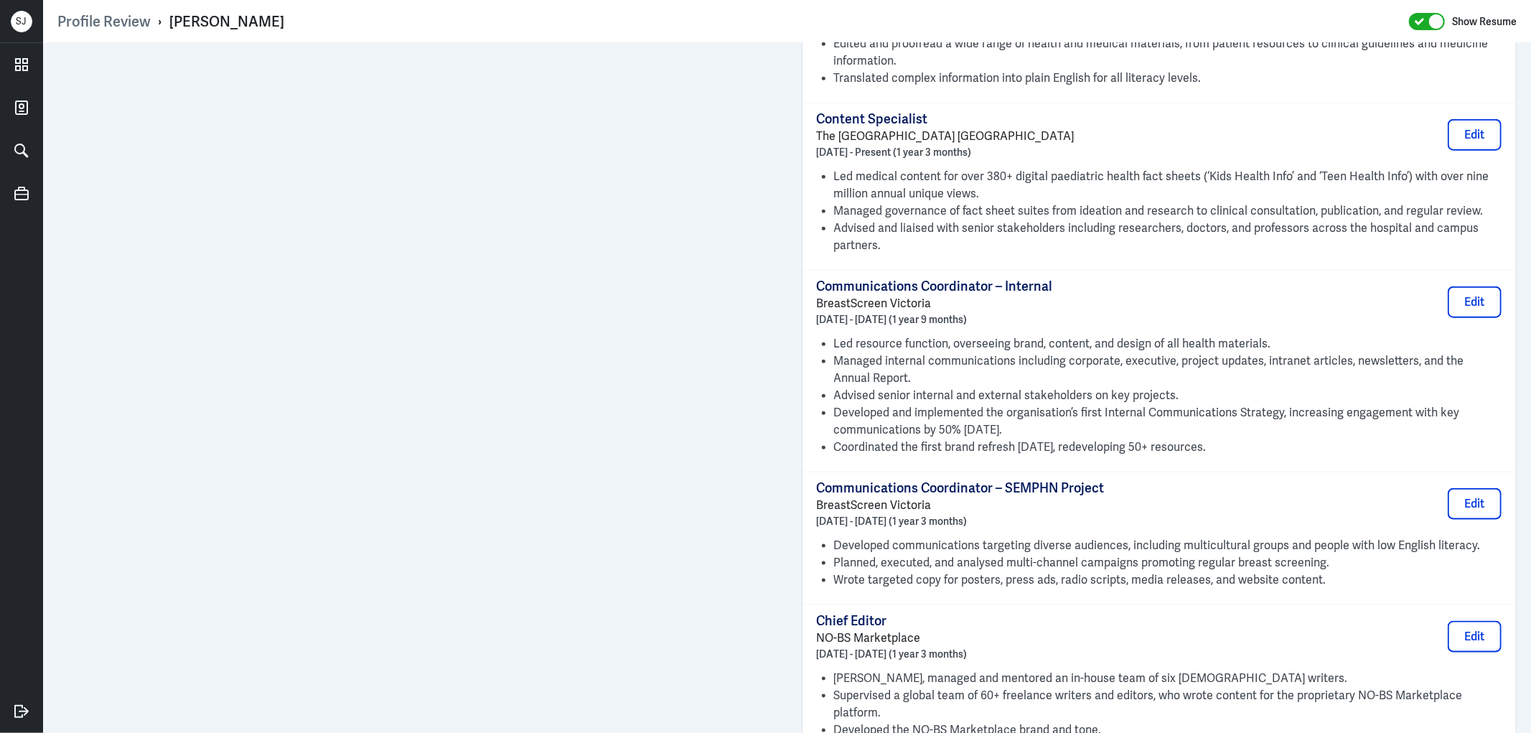
scroll to position [1275, 0]
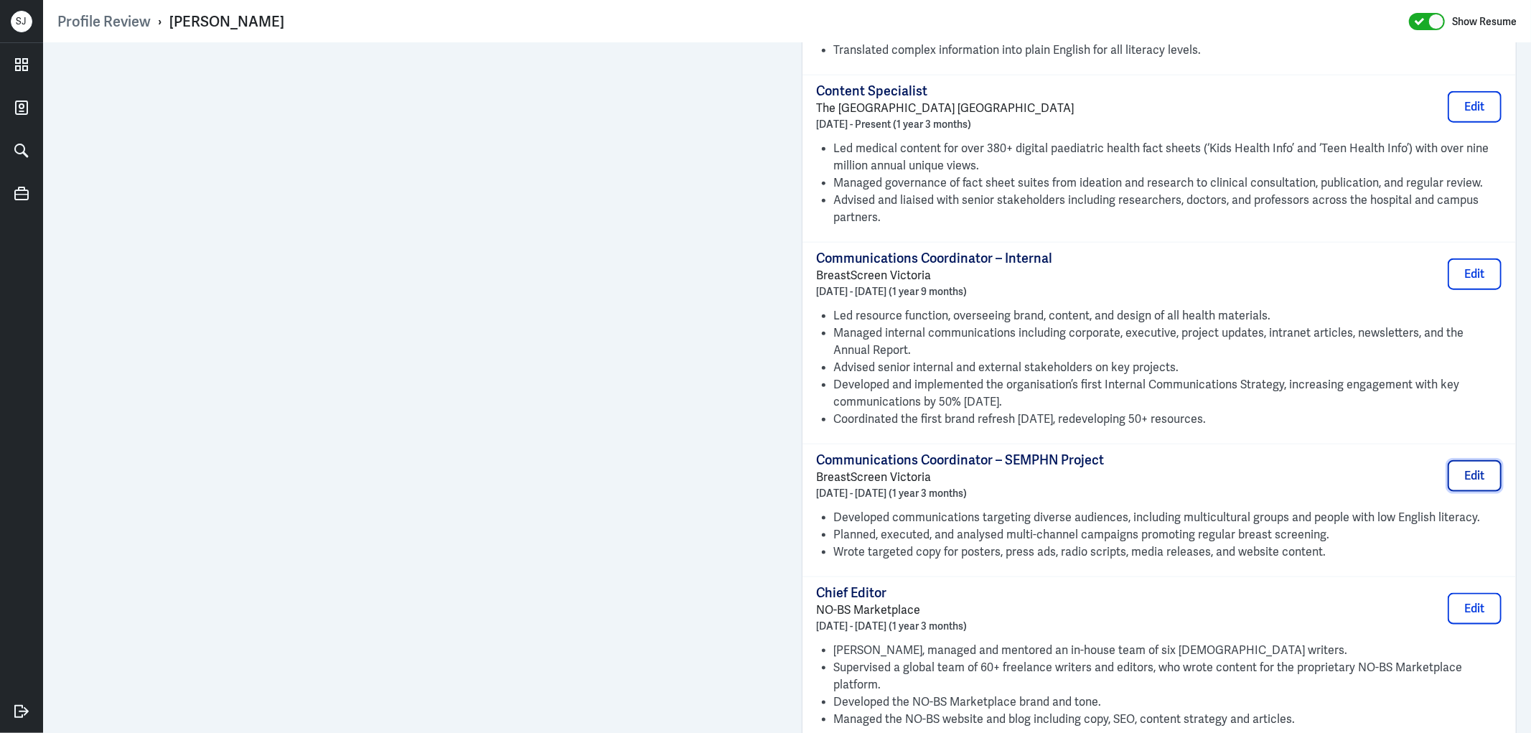
click at [1453, 472] on button "Edit" at bounding box center [1474, 476] width 54 height 32
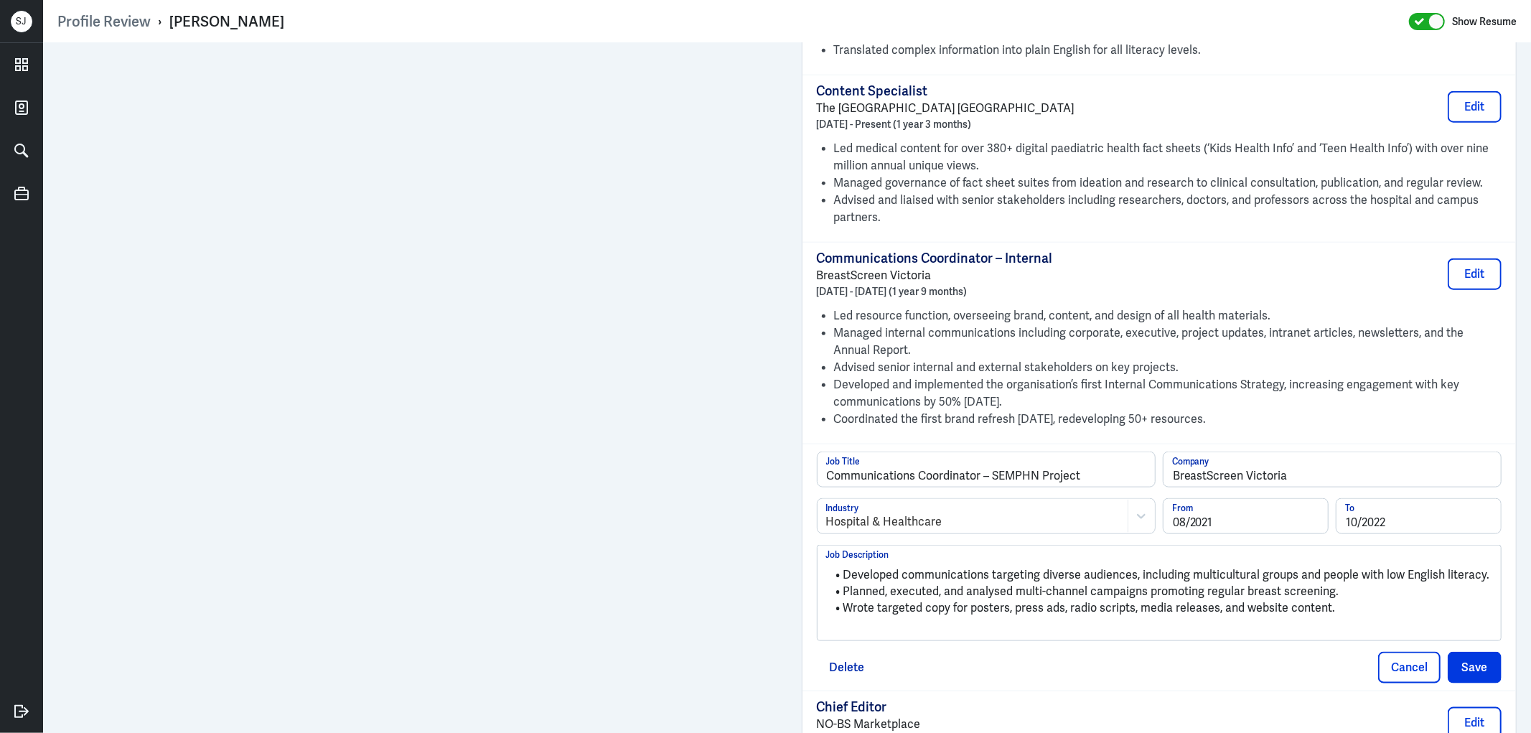
click at [960, 575] on li "Developed communications targeting diverse audiences, including multicultural g…" at bounding box center [1159, 575] width 667 height 17
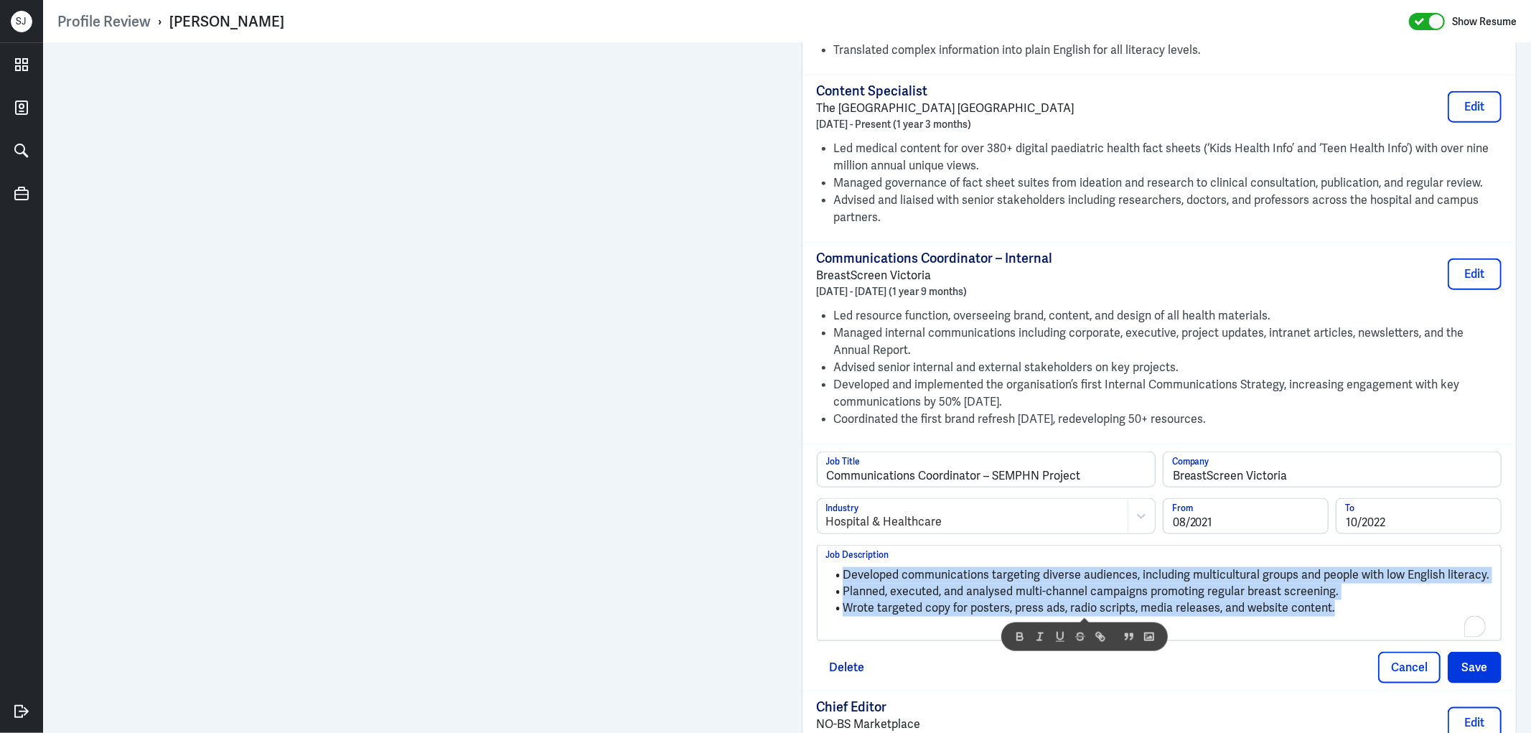
paste div
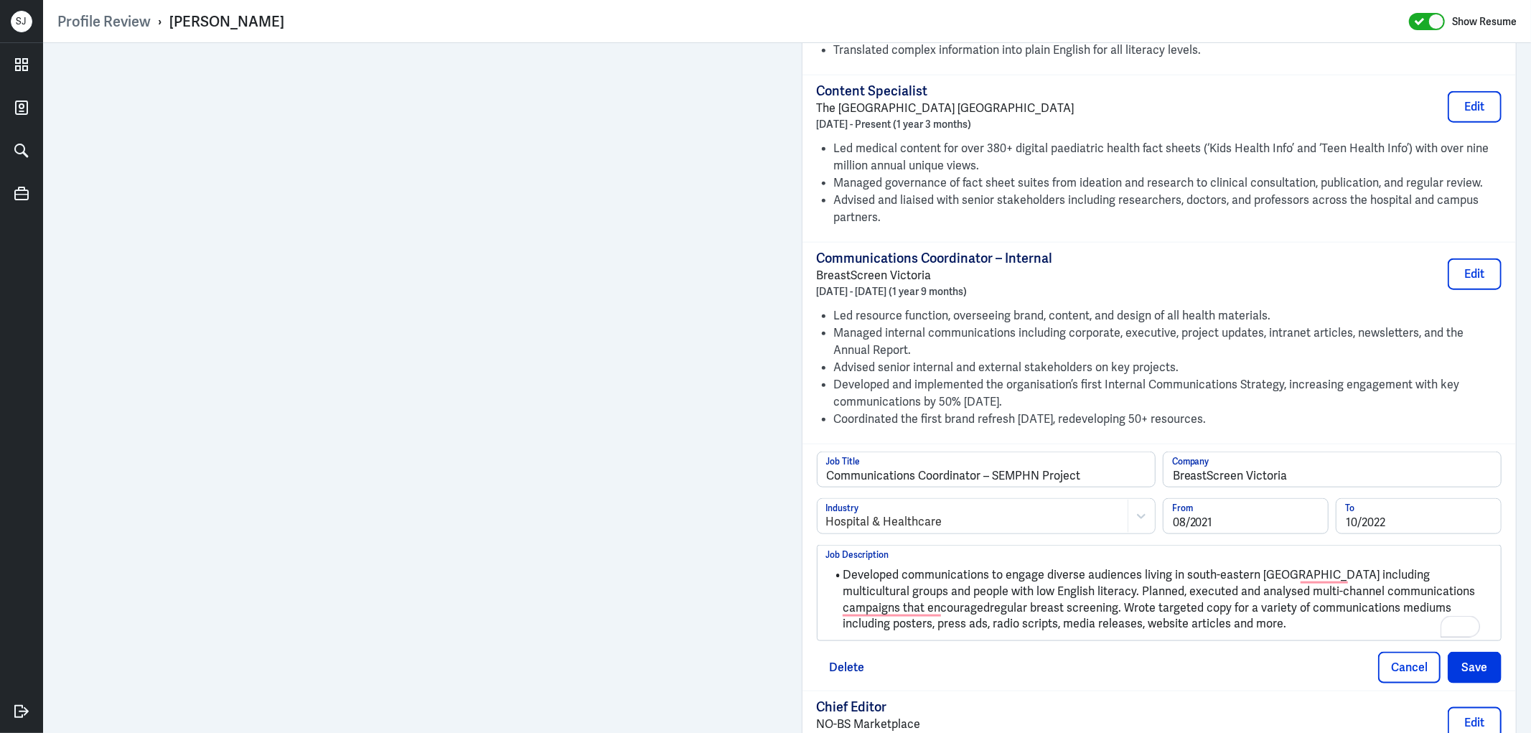
click at [1005, 591] on li "Developed communications to engage diverse audiences living in south-eastern [G…" at bounding box center [1159, 599] width 667 height 65
click at [1005, 592] on li "Developed communications to engage diverse audiences living in south-eastern [G…" at bounding box center [1159, 599] width 667 height 65
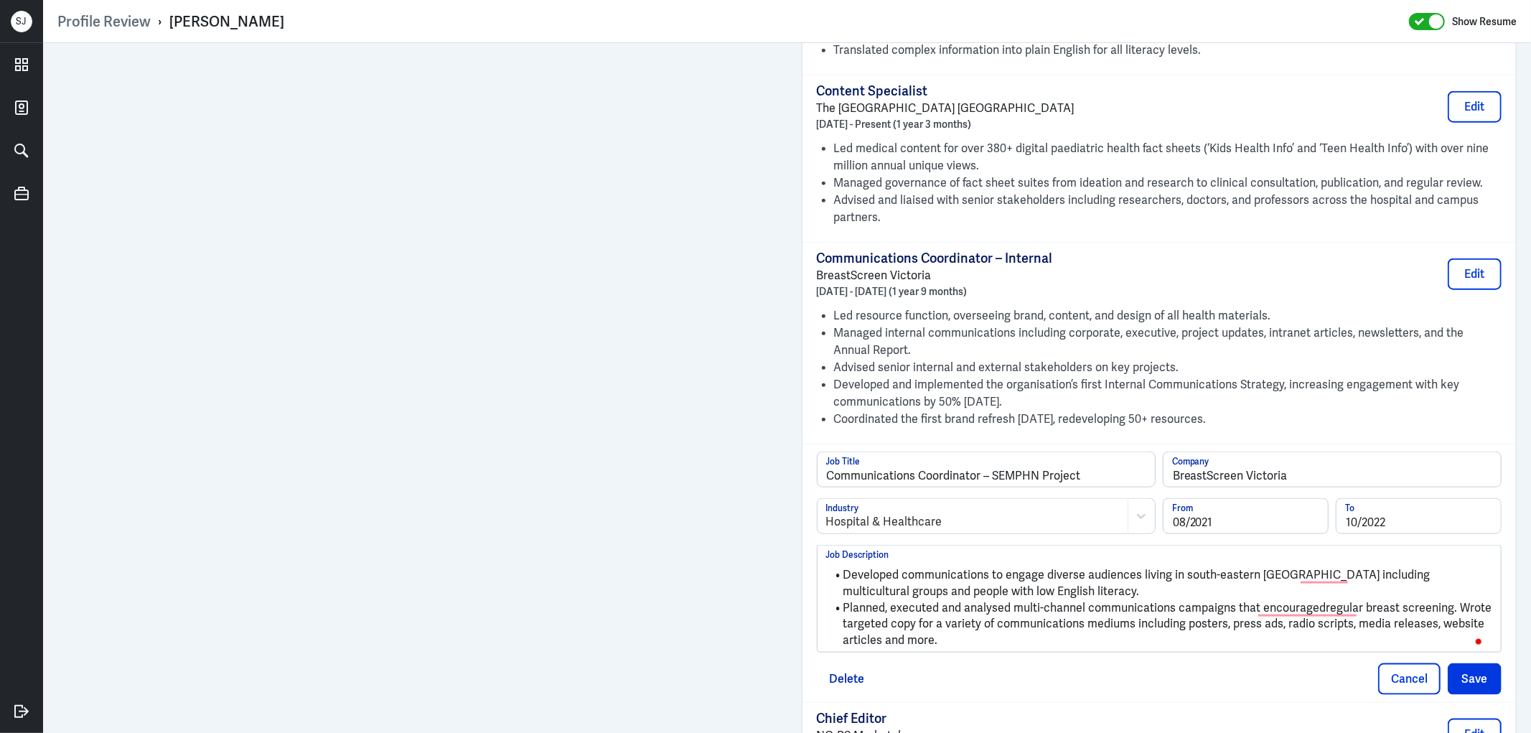
click at [1444, 606] on li "Planned, executed and analysed multi-channel communications campaigns that enco…" at bounding box center [1159, 624] width 667 height 49
drag, startPoint x: 996, startPoint y: 647, endPoint x: 1171, endPoint y: 658, distance: 175.4
click at [996, 647] on li "Wrote targeted copy for a variety of communications mediums including posters, …" at bounding box center [1159, 632] width 667 height 32
click at [1311, 611] on li "Planned, executed and analysed multi-channel communications campaigns that enco…" at bounding box center [1159, 608] width 667 height 17
click at [1454, 678] on button "Save" at bounding box center [1474, 679] width 54 height 32
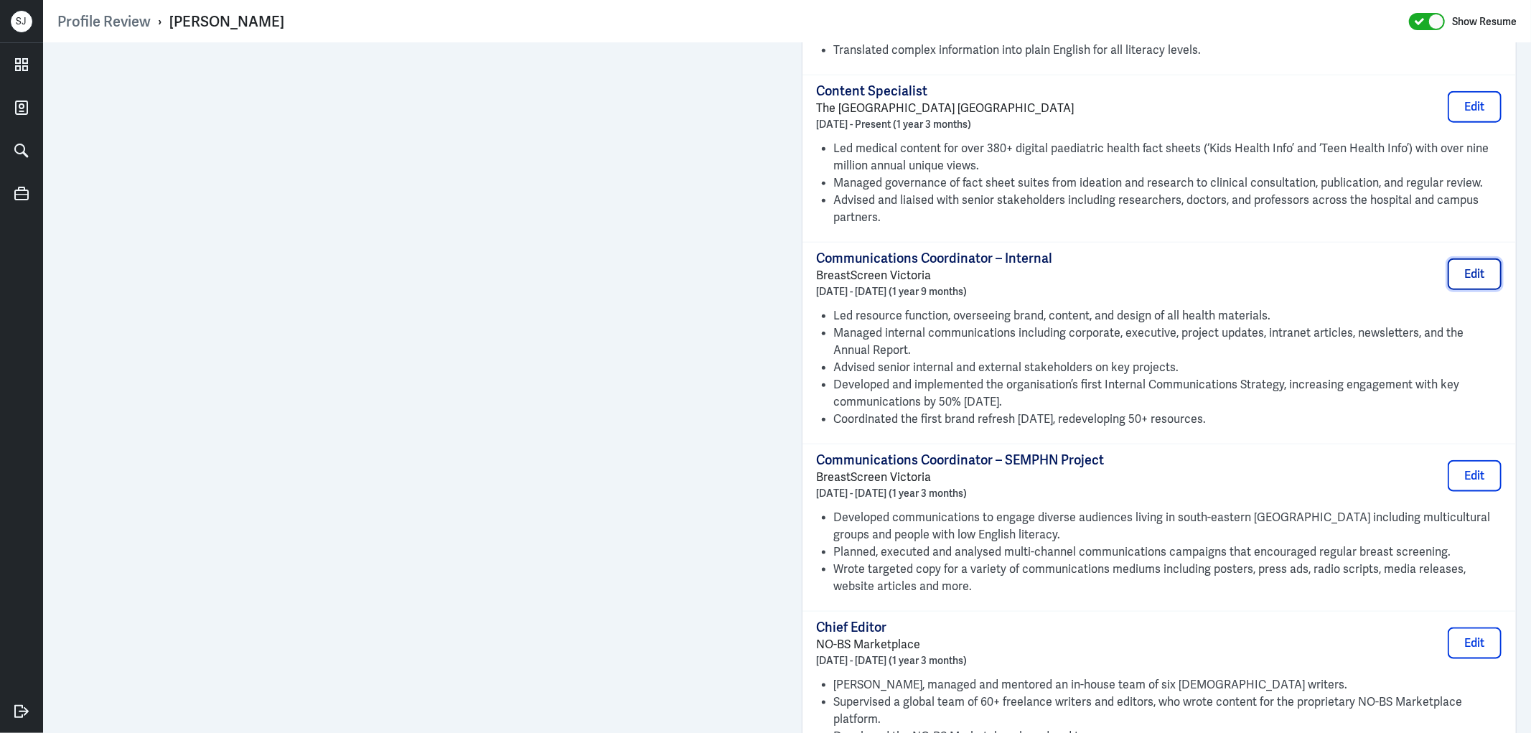
click at [1447, 273] on button "Edit" at bounding box center [1474, 274] width 54 height 32
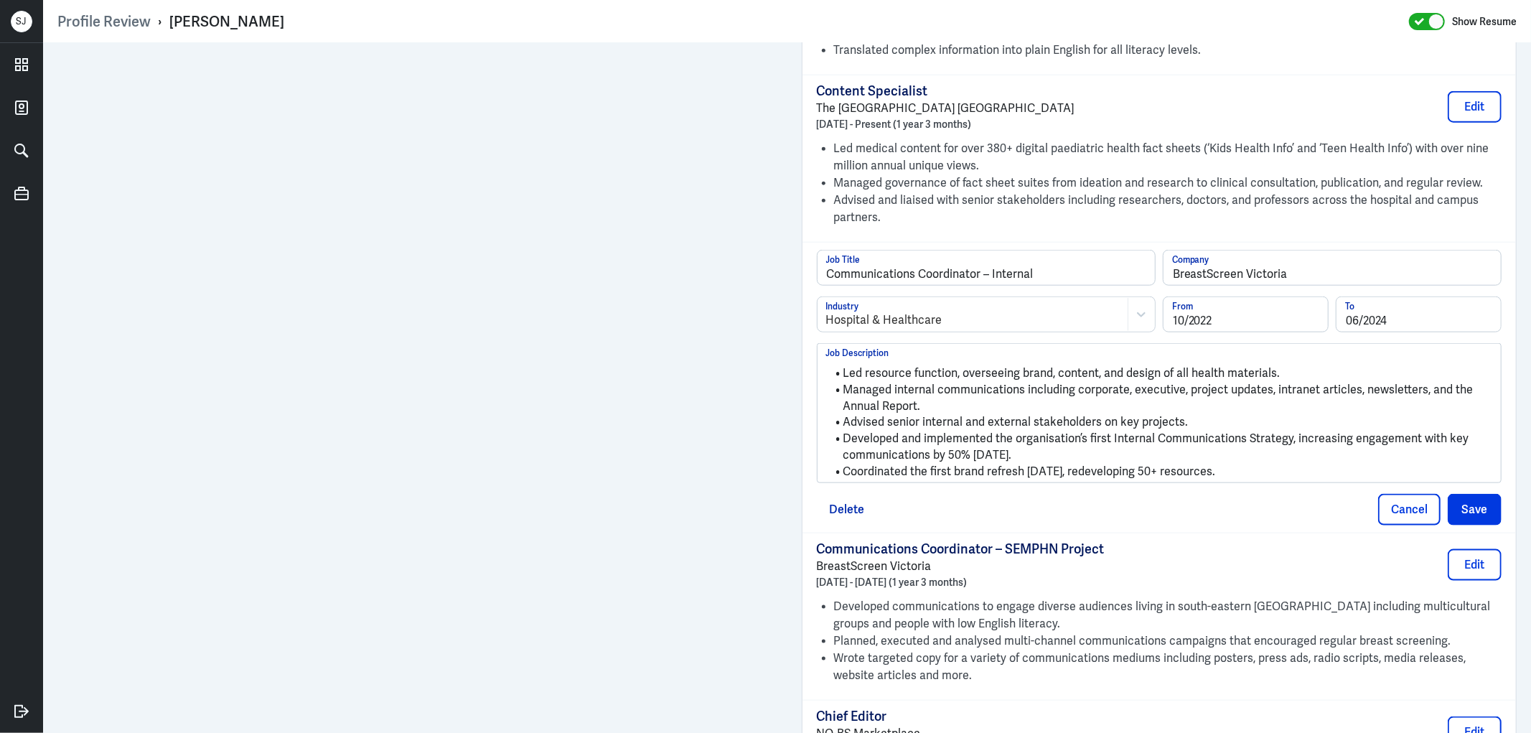
click at [857, 417] on li "Advised senior internal and external stakeholders on key projects." at bounding box center [1159, 422] width 667 height 17
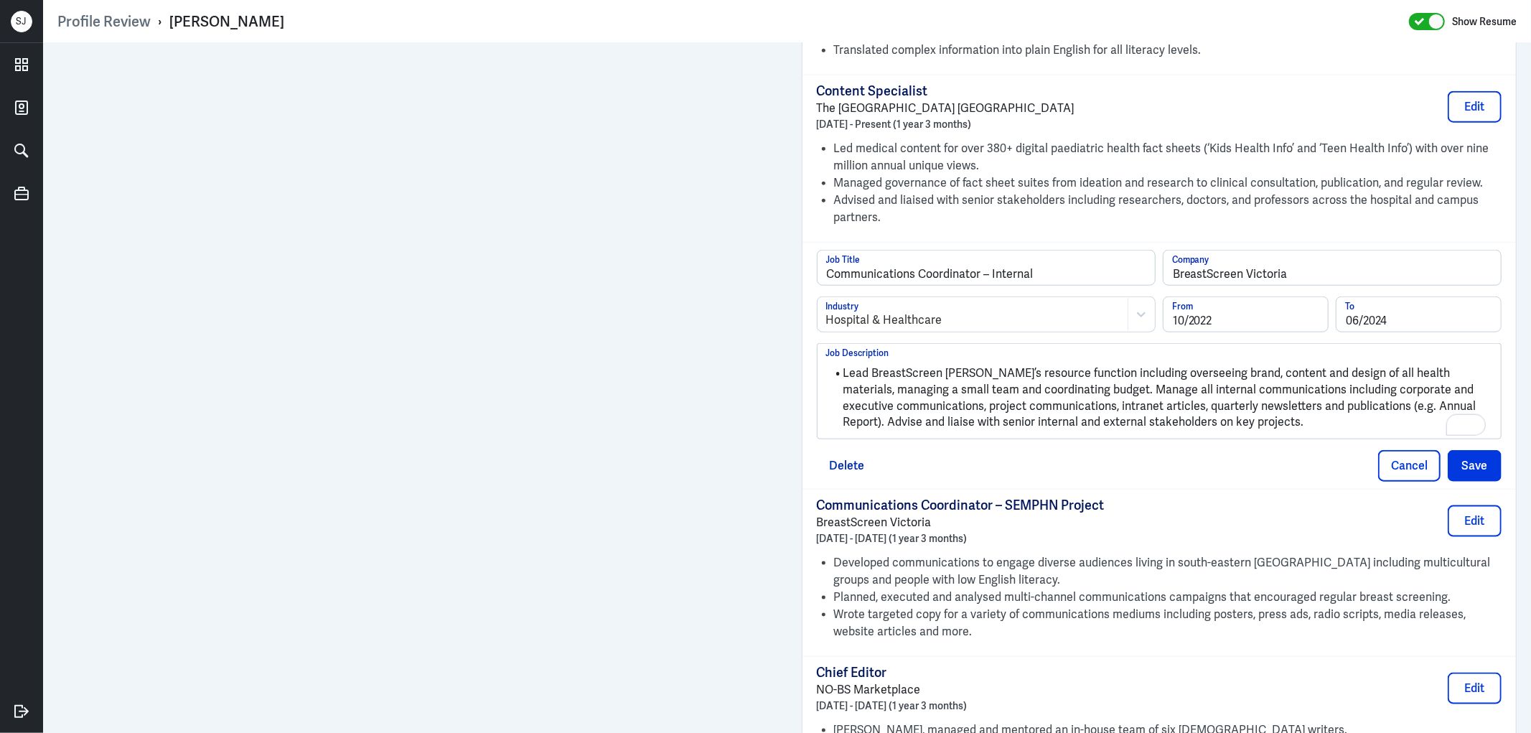
click at [860, 377] on li "Lead BreastScreen [PERSON_NAME]’s resource function including overseeing brand,…" at bounding box center [1159, 397] width 667 height 65
click at [854, 374] on li "Lead BreastScreen [PERSON_NAME]’s resource function including overseeing brand,…" at bounding box center [1159, 397] width 667 height 65
click at [1089, 390] on li "Led BreastScreen Victoria’s resource function including overseeing brand, conte…" at bounding box center [1159, 397] width 667 height 65
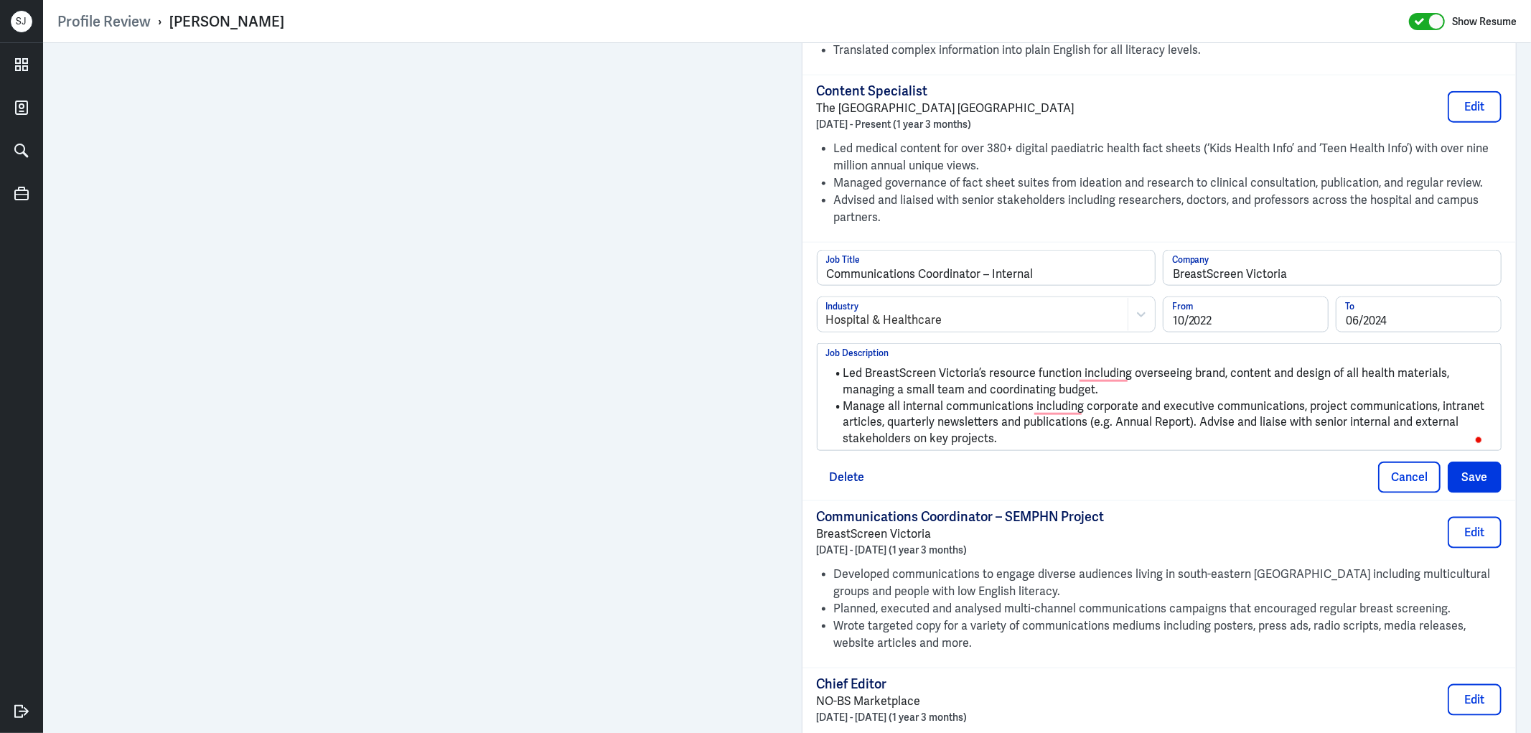
drag, startPoint x: 1190, startPoint y: 421, endPoint x: 1159, endPoint y: 431, distance: 32.2
click at [1189, 420] on li "Manage all internal communications including corporate and executive communicat…" at bounding box center [1159, 422] width 667 height 49
click at [1246, 442] on li "Advise and liaise with senior internal and external stakeholders on key project…" at bounding box center [1159, 439] width 667 height 17
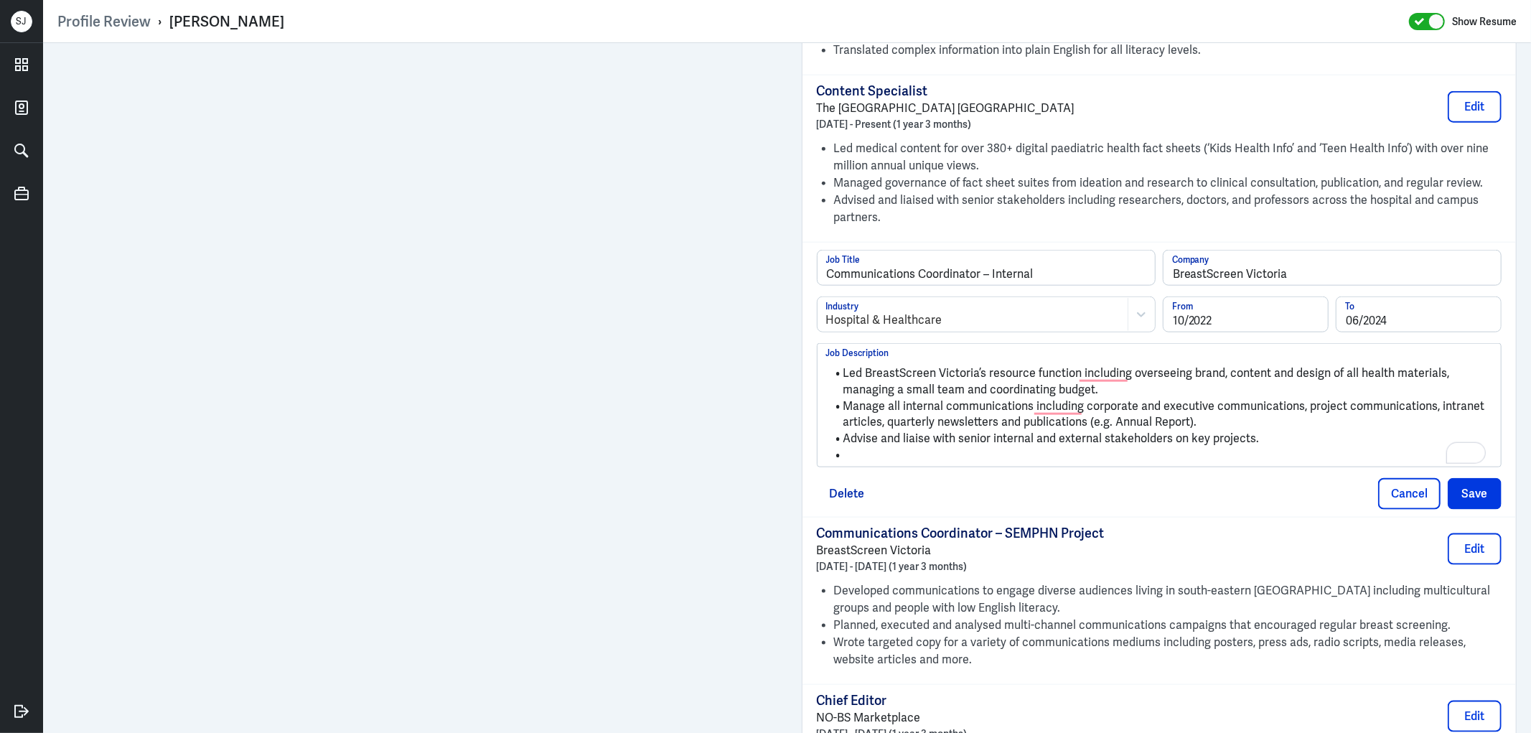
click at [849, 460] on li "To enrich screen reader interactions, please activate Accessibility in Grammarl…" at bounding box center [1159, 455] width 667 height 17
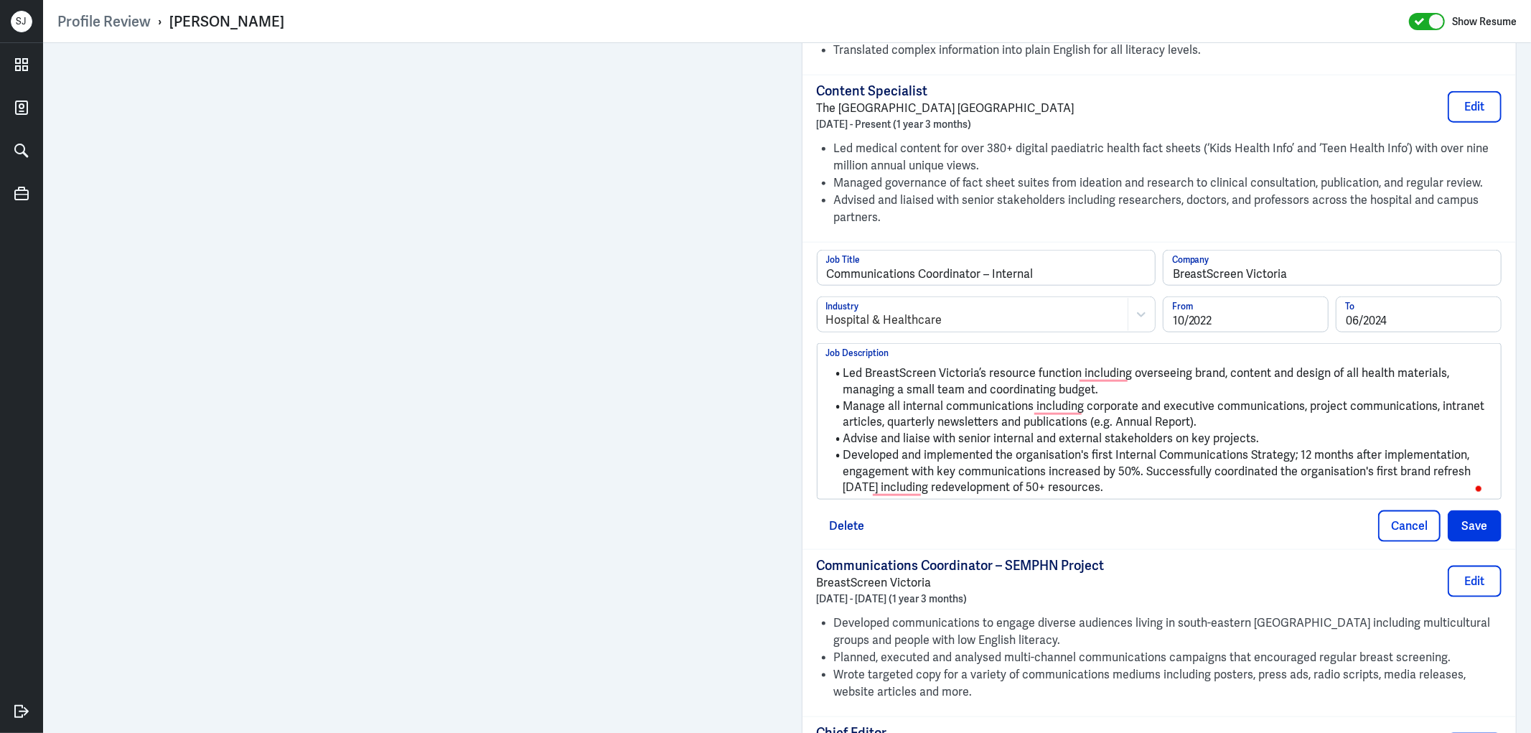
click at [1134, 471] on li "Developed and implemented the organisation's first Internal Communications Stra…" at bounding box center [1159, 471] width 667 height 49
click at [870, 442] on li "Advise and liaise with senior internal and external stakeholders on key project…" at bounding box center [1159, 439] width 667 height 17
click at [929, 443] on li "Advised and liaise with senior internal and external stakeholders on key projec…" at bounding box center [1159, 439] width 667 height 17
drag, startPoint x: 877, startPoint y: 405, endPoint x: 871, endPoint y: 392, distance: 14.1
click at [876, 405] on li "Manage all internal communications including corporate and executive communicat…" at bounding box center [1159, 414] width 667 height 32
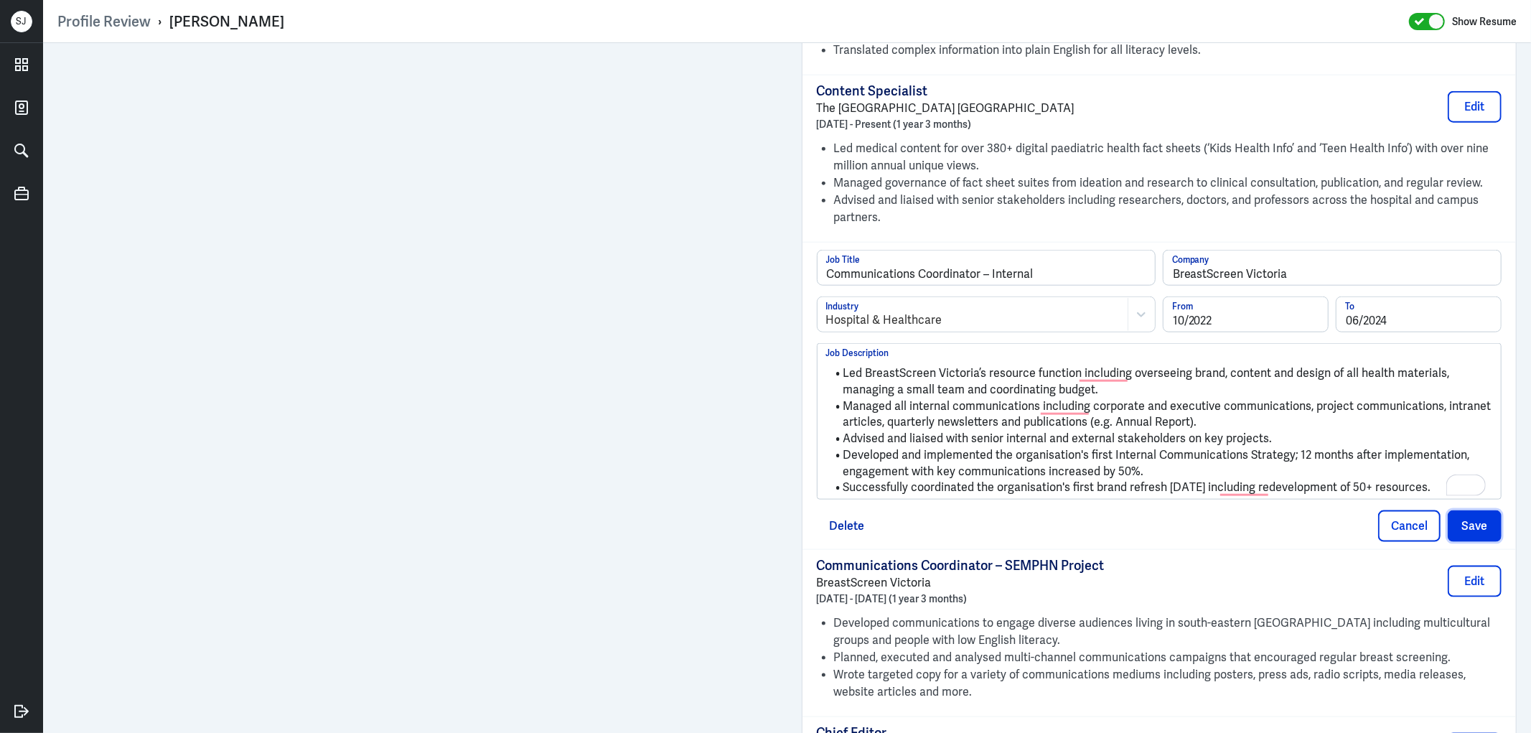
drag, startPoint x: 1444, startPoint y: 530, endPoint x: 1434, endPoint y: 527, distance: 10.4
click at [1447, 528] on button "Save" at bounding box center [1474, 526] width 54 height 32
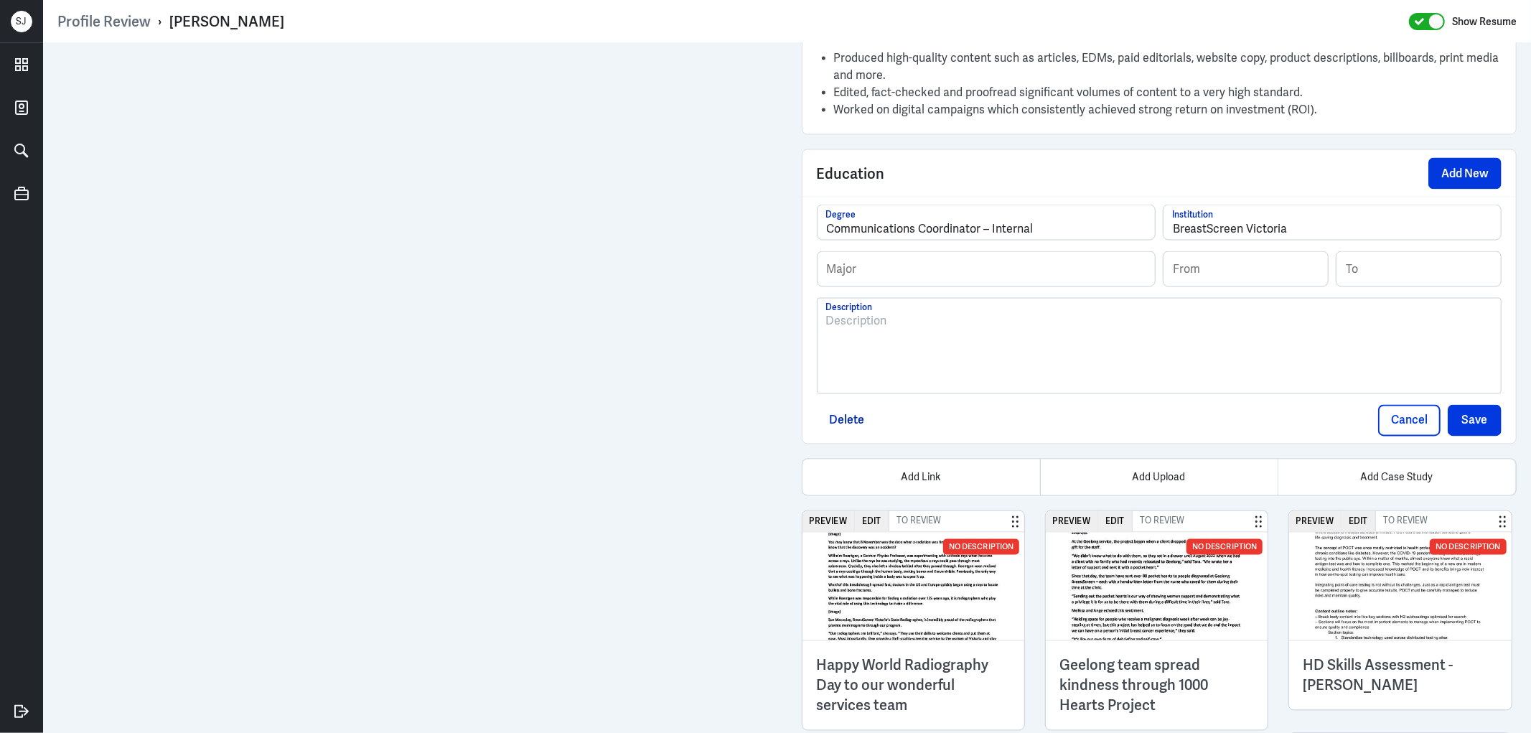
scroll to position [2072, 0]
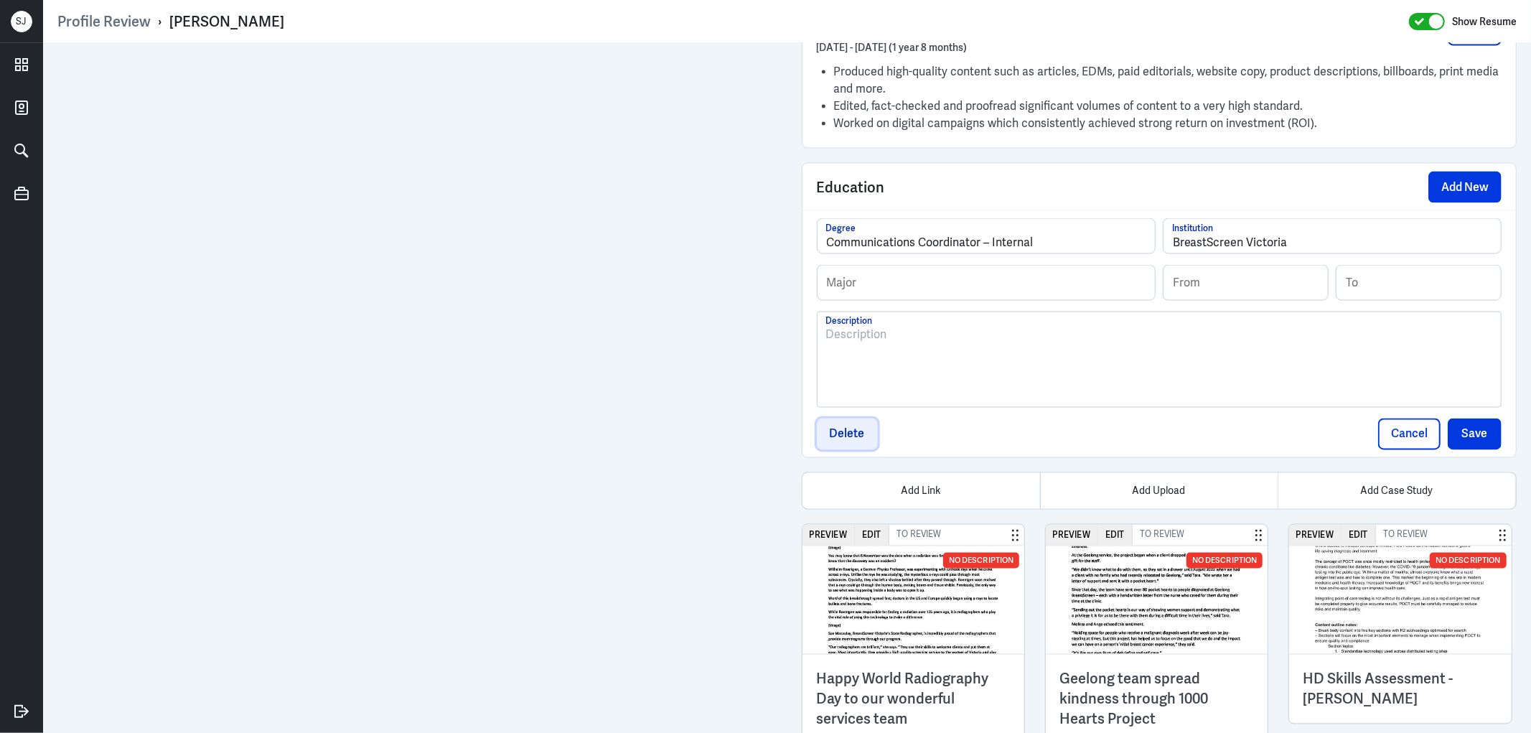
click at [830, 432] on button "Delete" at bounding box center [847, 434] width 61 height 32
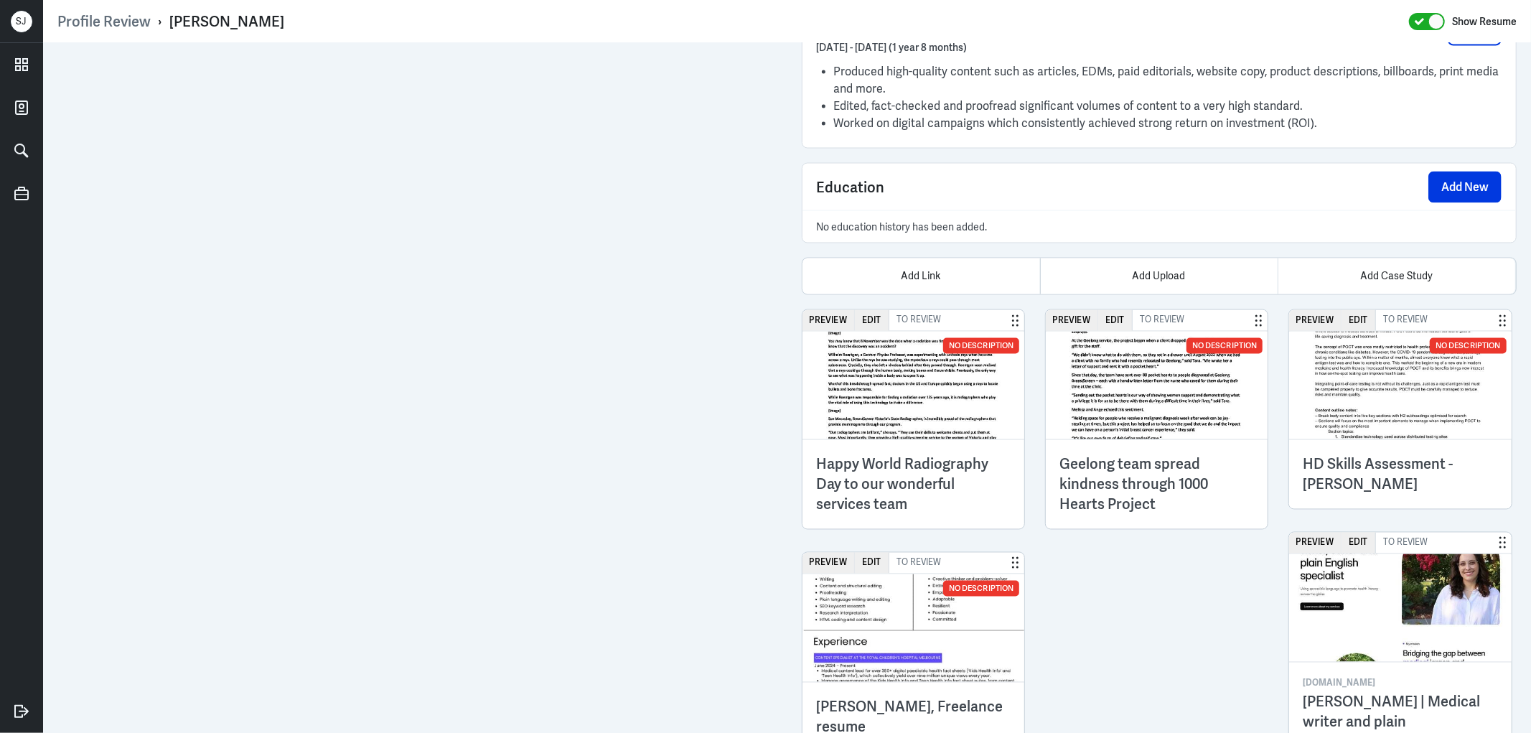
scroll to position [2128, 0]
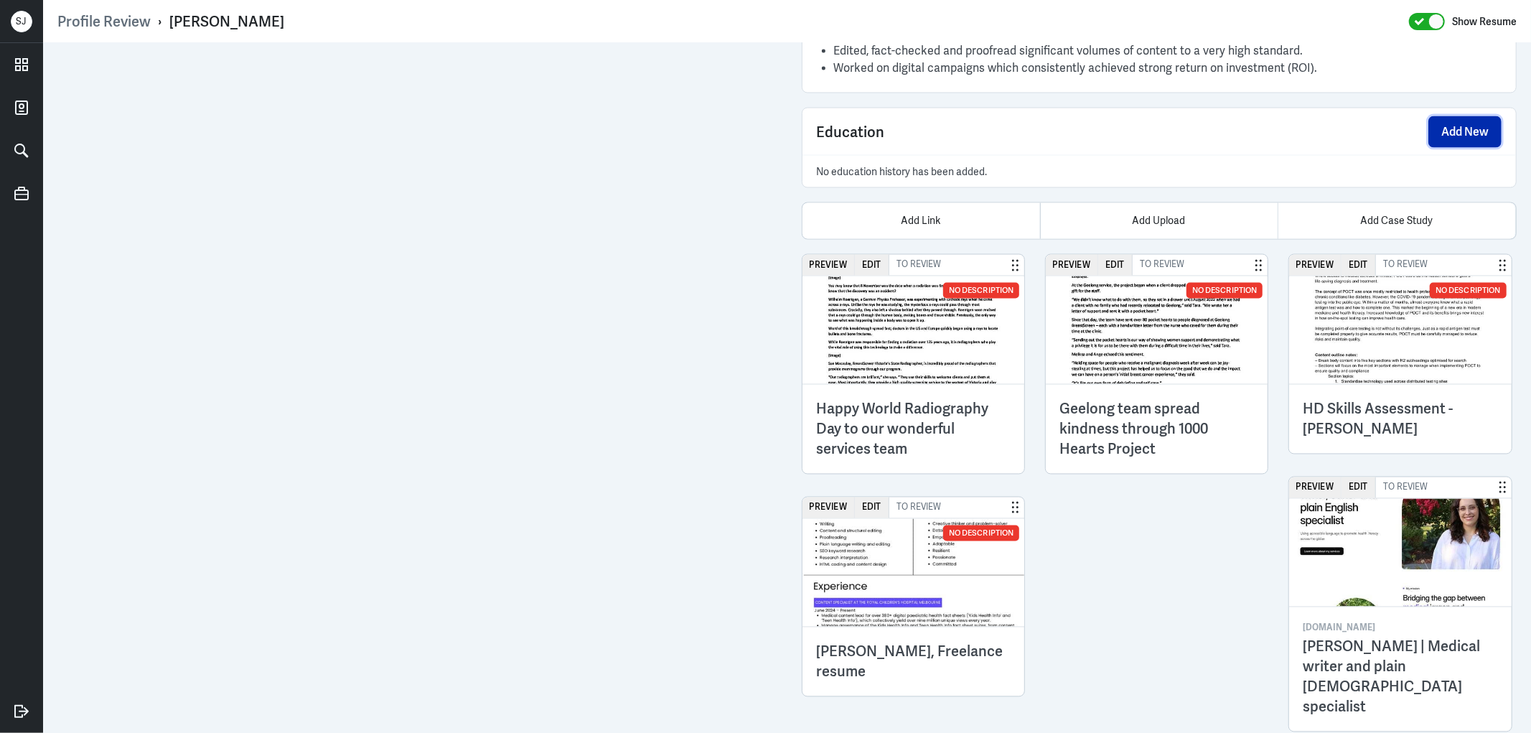
drag, startPoint x: 1435, startPoint y: 126, endPoint x: 1322, endPoint y: 152, distance: 116.4
click at [1431, 126] on button "Add New" at bounding box center [1464, 132] width 73 height 32
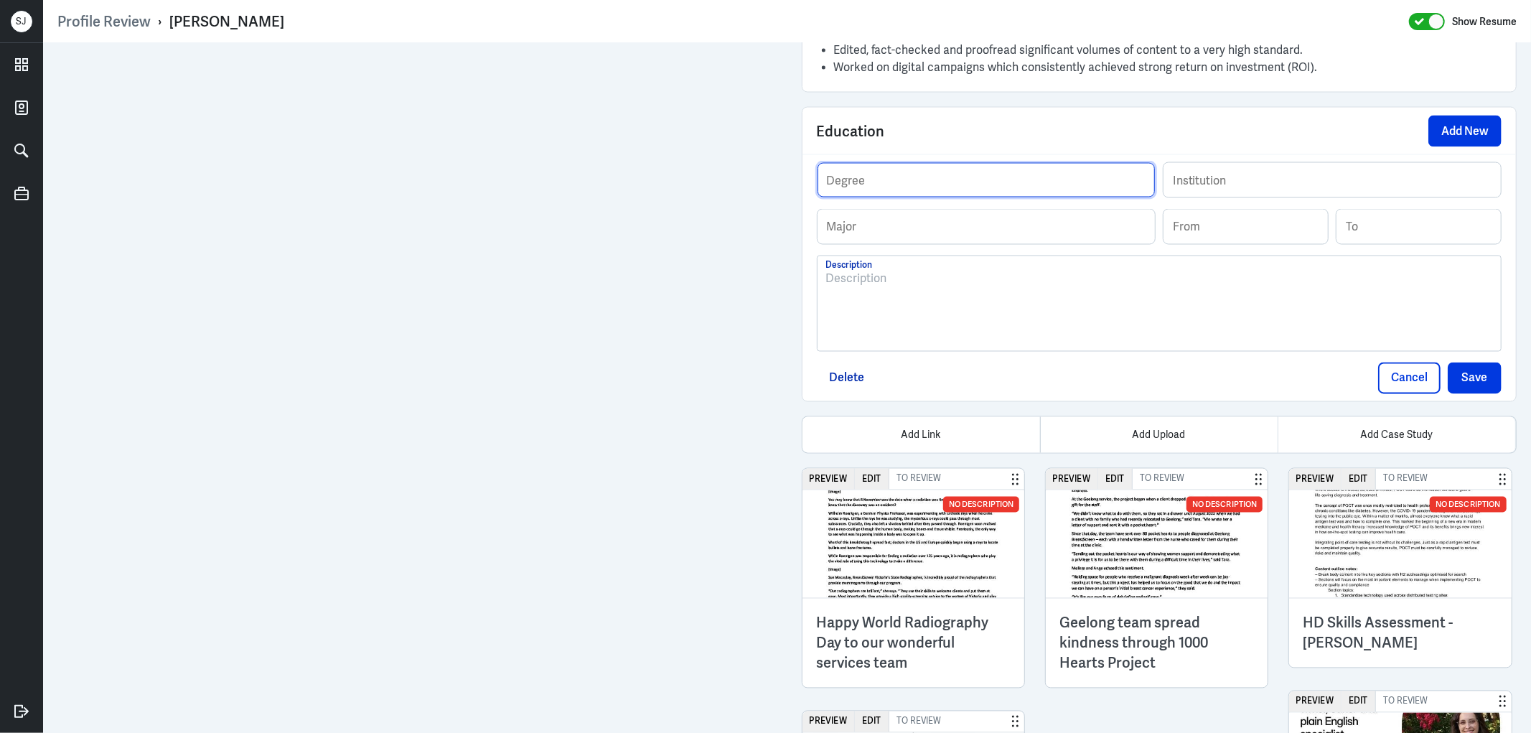
click at [901, 178] on input "text" at bounding box center [985, 180] width 337 height 34
paste input "[GEOGRAPHIC_DATA] Online"
type input "[GEOGRAPHIC_DATA] Online"
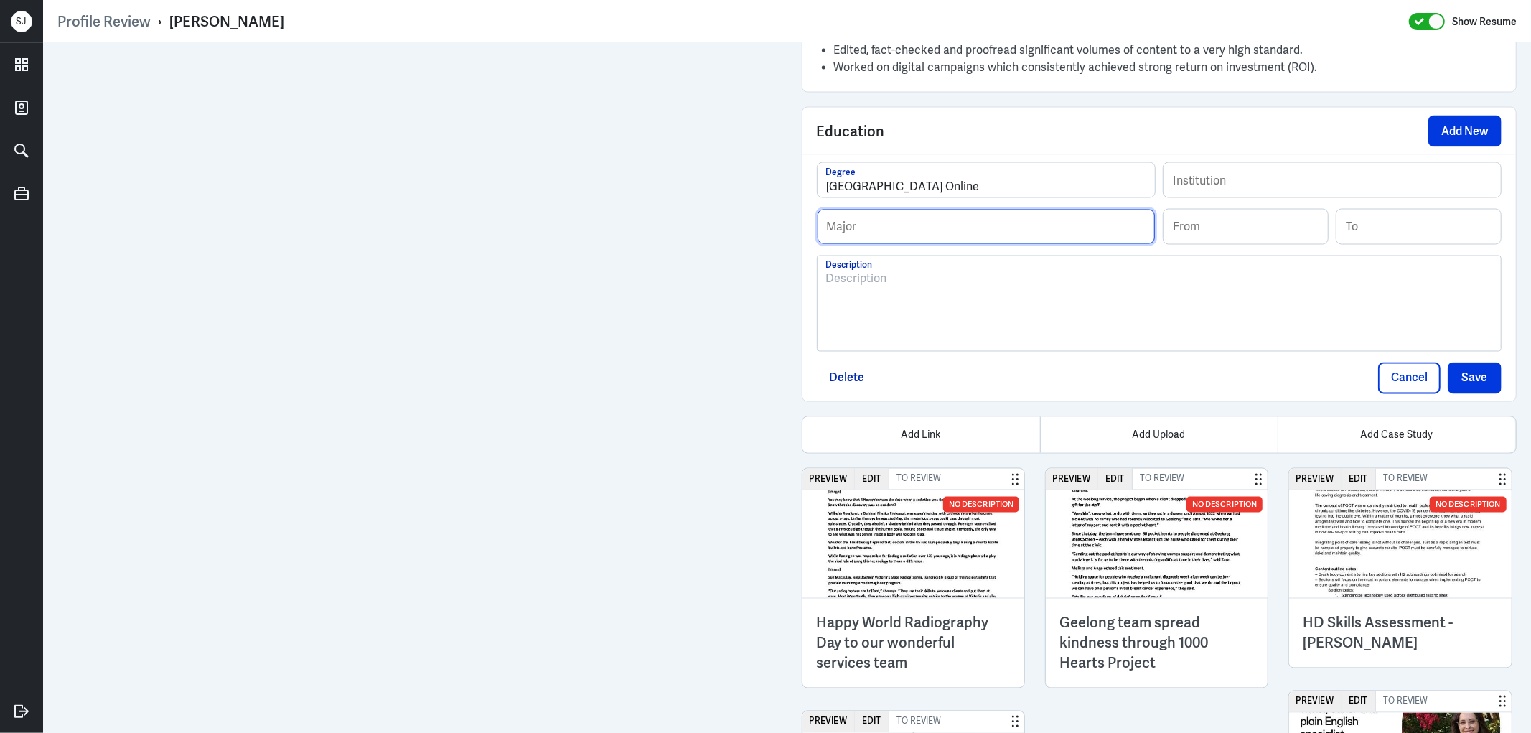
click at [855, 230] on input "text" at bounding box center [985, 227] width 337 height 34
paste input "Writing in the Sciences (with Honours)"
type input "Writing in the Sciences (with Honours)"
drag, startPoint x: 1028, startPoint y: 233, endPoint x: 794, endPoint y: 233, distance: 233.9
click at [801, 233] on div "Education Add [GEOGRAPHIC_DATA] Online Degree Institution Writing in the Scienc…" at bounding box center [1158, 254] width 715 height 295
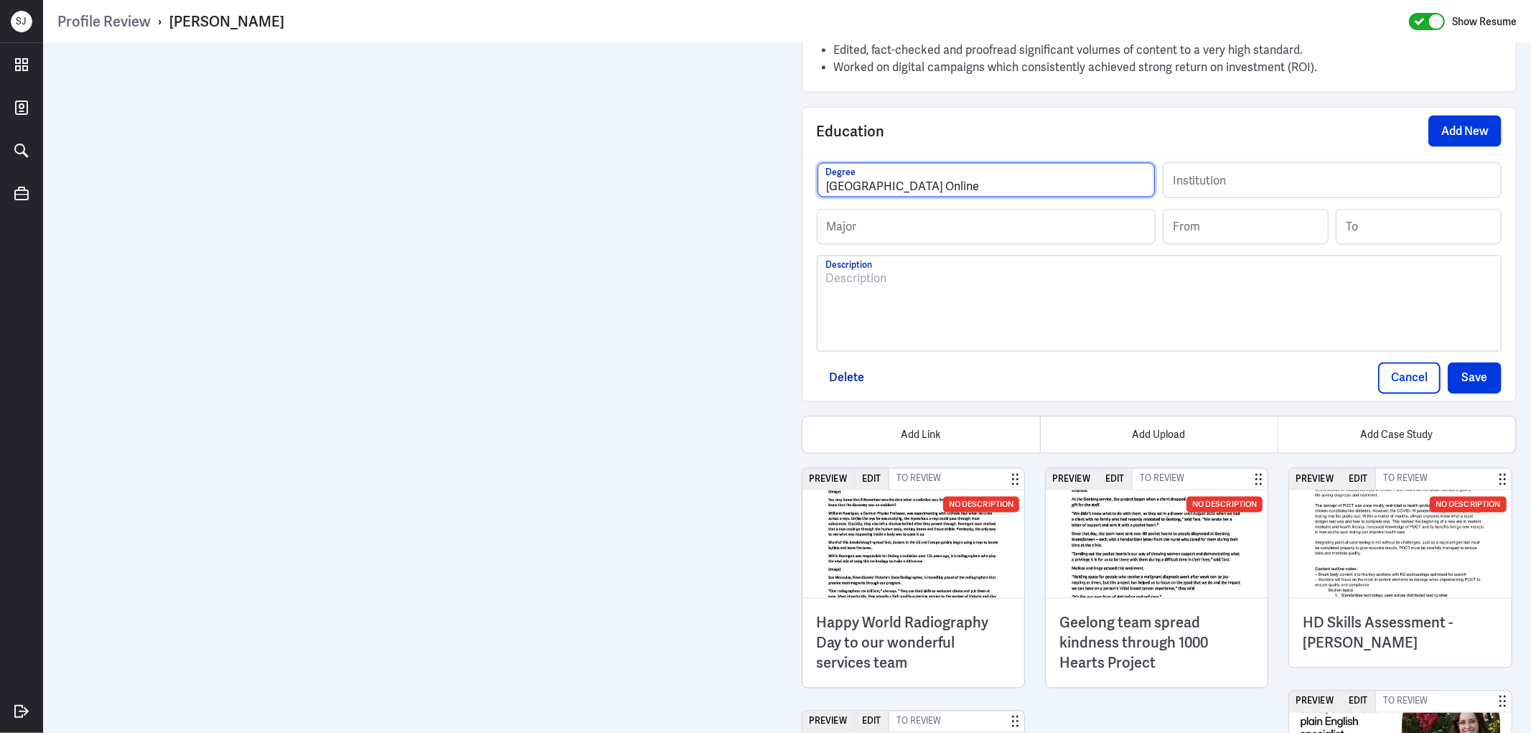
click at [822, 187] on input "[GEOGRAPHIC_DATA] Online" at bounding box center [985, 180] width 337 height 34
paste input "Writing in the Sciences (with Honours)"
type input "Writing in the Sciences (with Honours)"
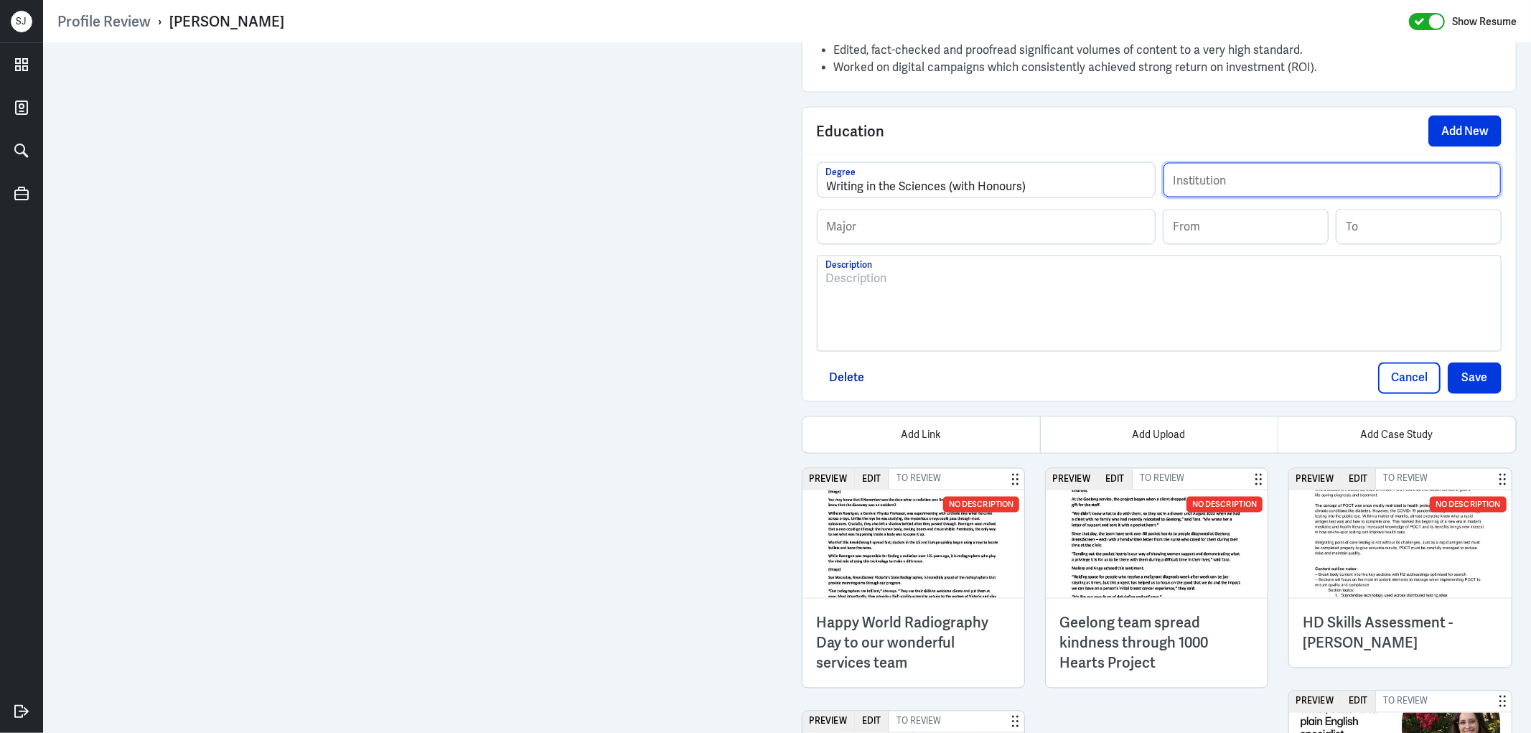
drag, startPoint x: 1197, startPoint y: 182, endPoint x: 1144, endPoint y: 192, distance: 54.2
click at [1197, 182] on input "text" at bounding box center [1331, 180] width 337 height 34
paste input "[GEOGRAPHIC_DATA] Online"
type input "[GEOGRAPHIC_DATA] Online"
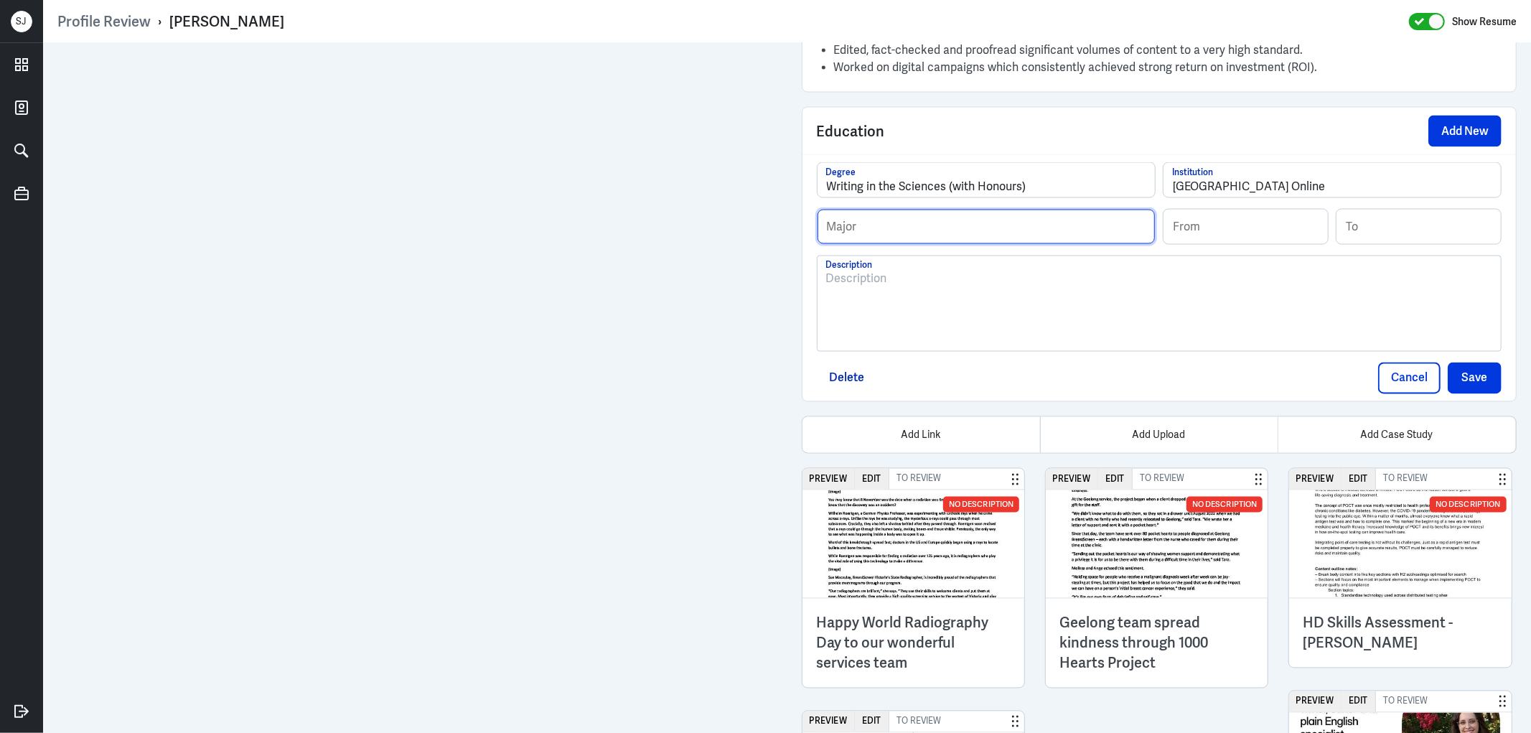
click at [924, 219] on input "text" at bounding box center [985, 227] width 337 height 34
type input "-"
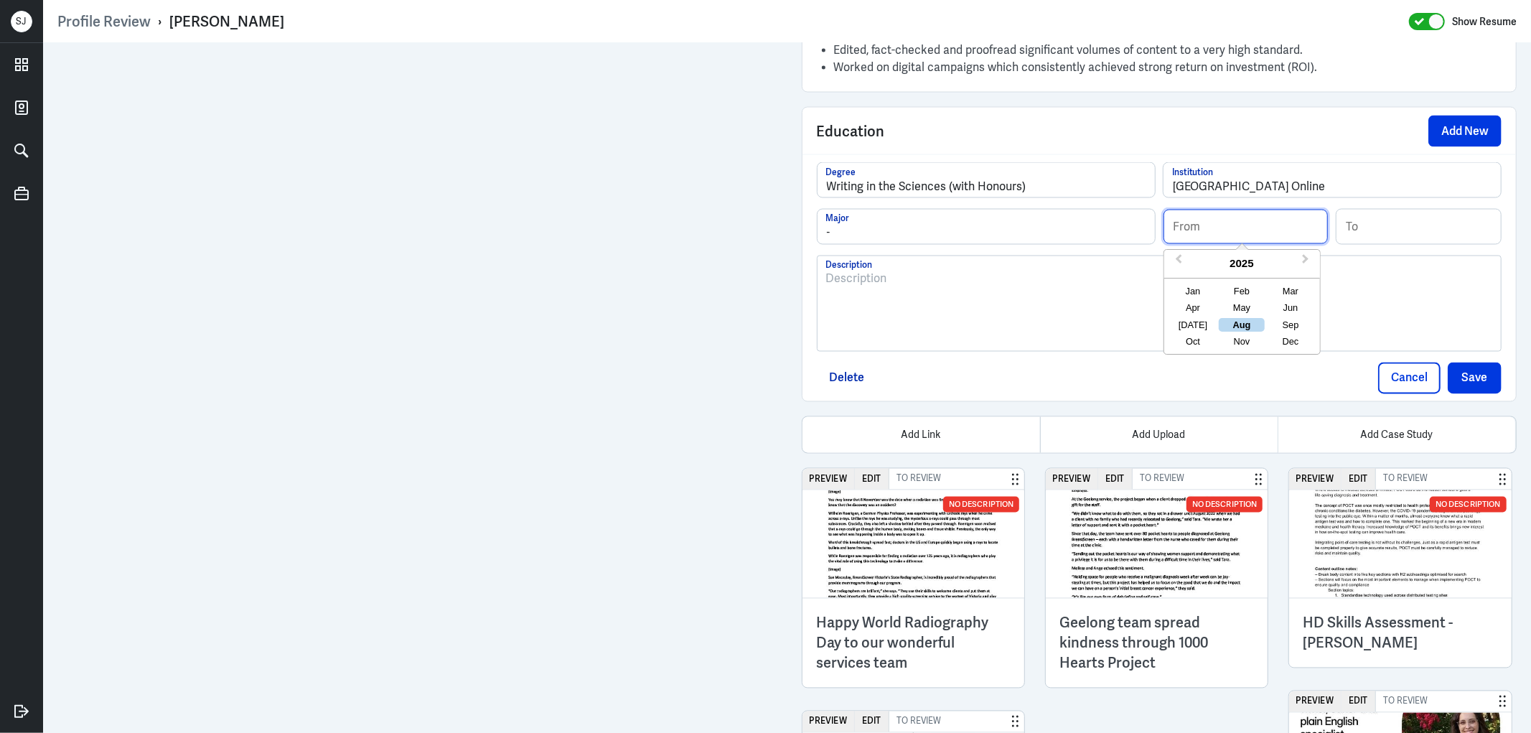
click at [1209, 240] on input at bounding box center [1245, 227] width 164 height 34
paste input "2024"
type input "2024"
click at [1066, 292] on div at bounding box center [1159, 309] width 667 height 77
click at [1172, 245] on div "From" at bounding box center [1245, 227] width 166 height 36
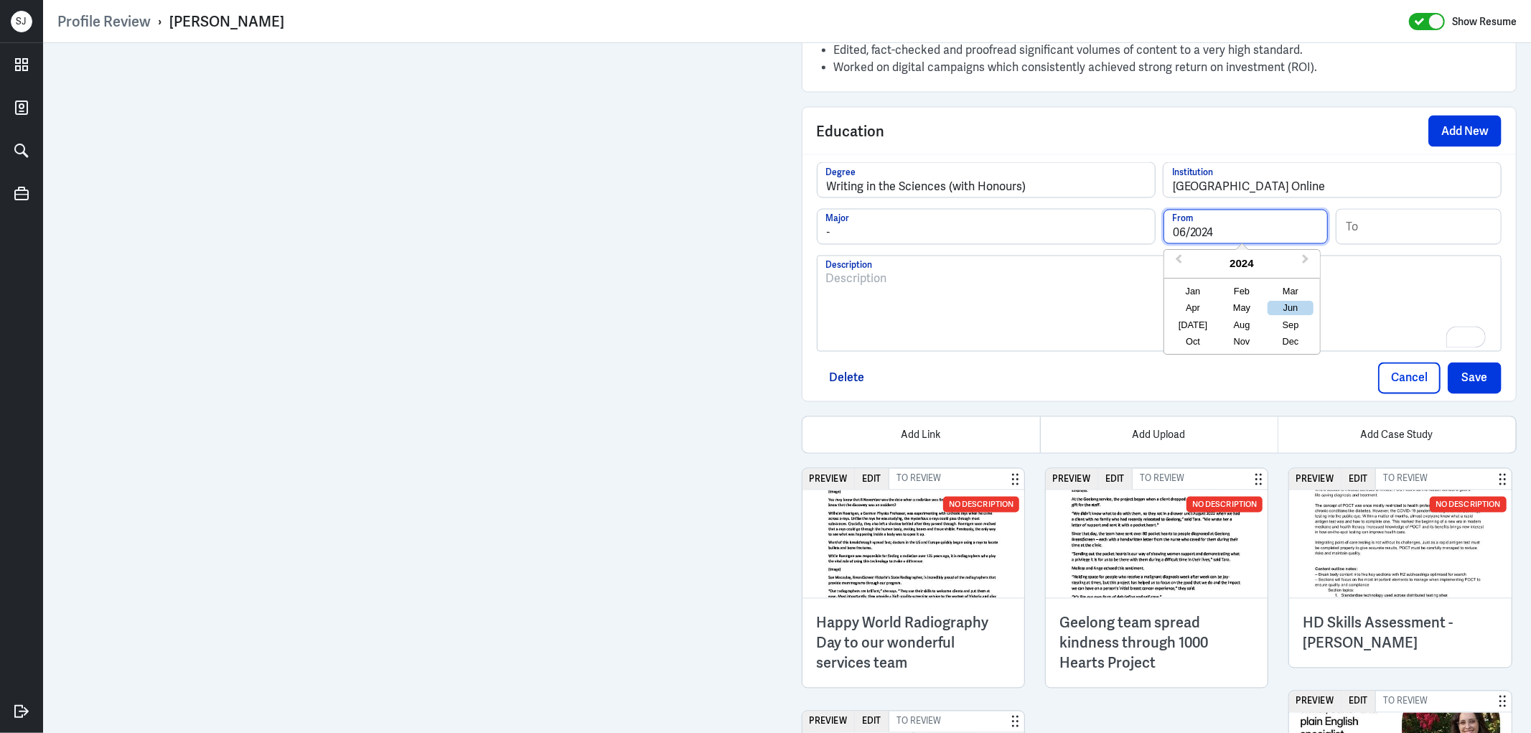
scroll to position [2128, 0]
click at [1180, 293] on div "Jan" at bounding box center [1193, 292] width 46 height 14
type input "01/2024"
drag, startPoint x: 1214, startPoint y: 230, endPoint x: 1123, endPoint y: 228, distance: 91.2
click at [1123, 228] on div "- Major Selected month: [DATE] 01/2024 From Previous Year Next Year [DATE] Feb …" at bounding box center [1159, 232] width 685 height 47
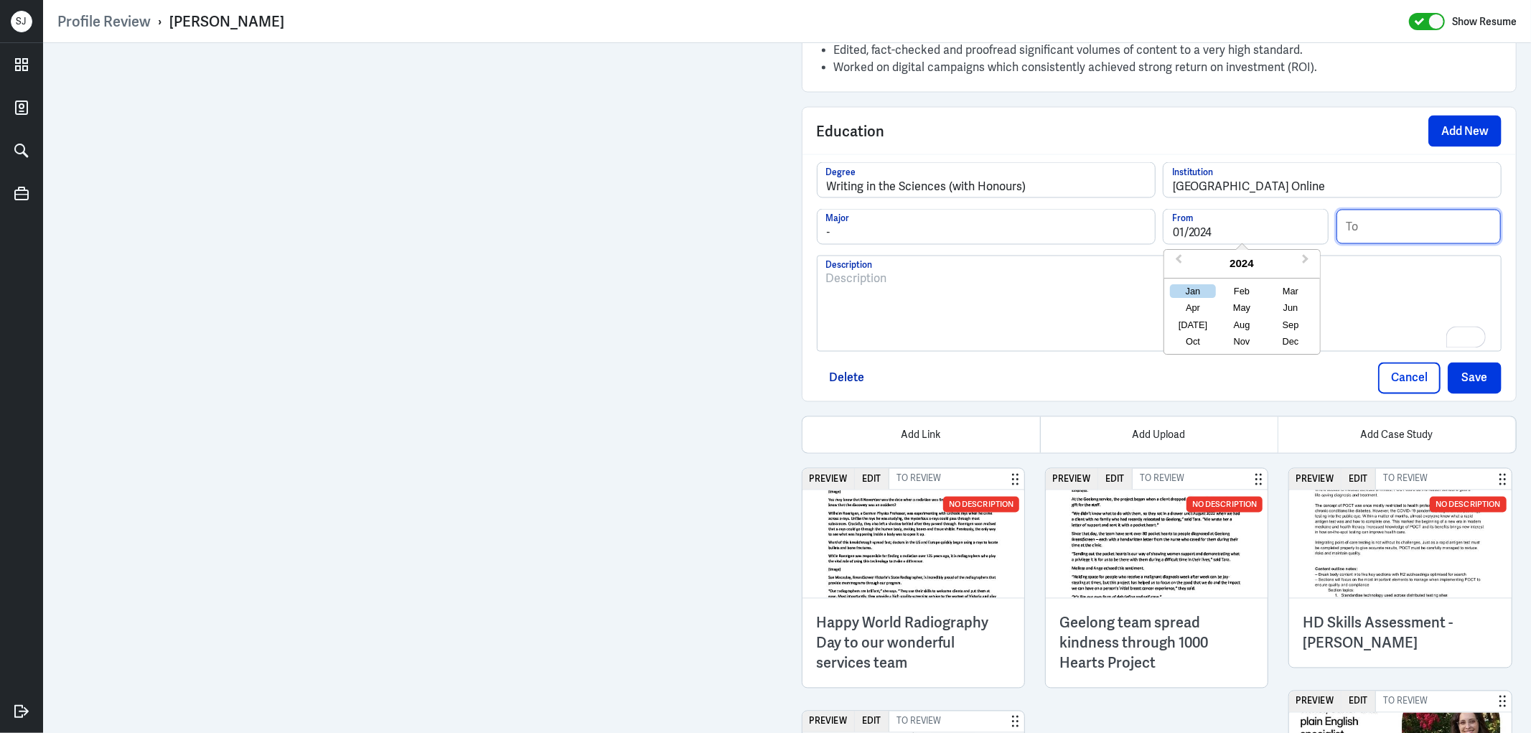
click at [1404, 217] on input at bounding box center [1418, 227] width 164 height 34
paste input "01/2024"
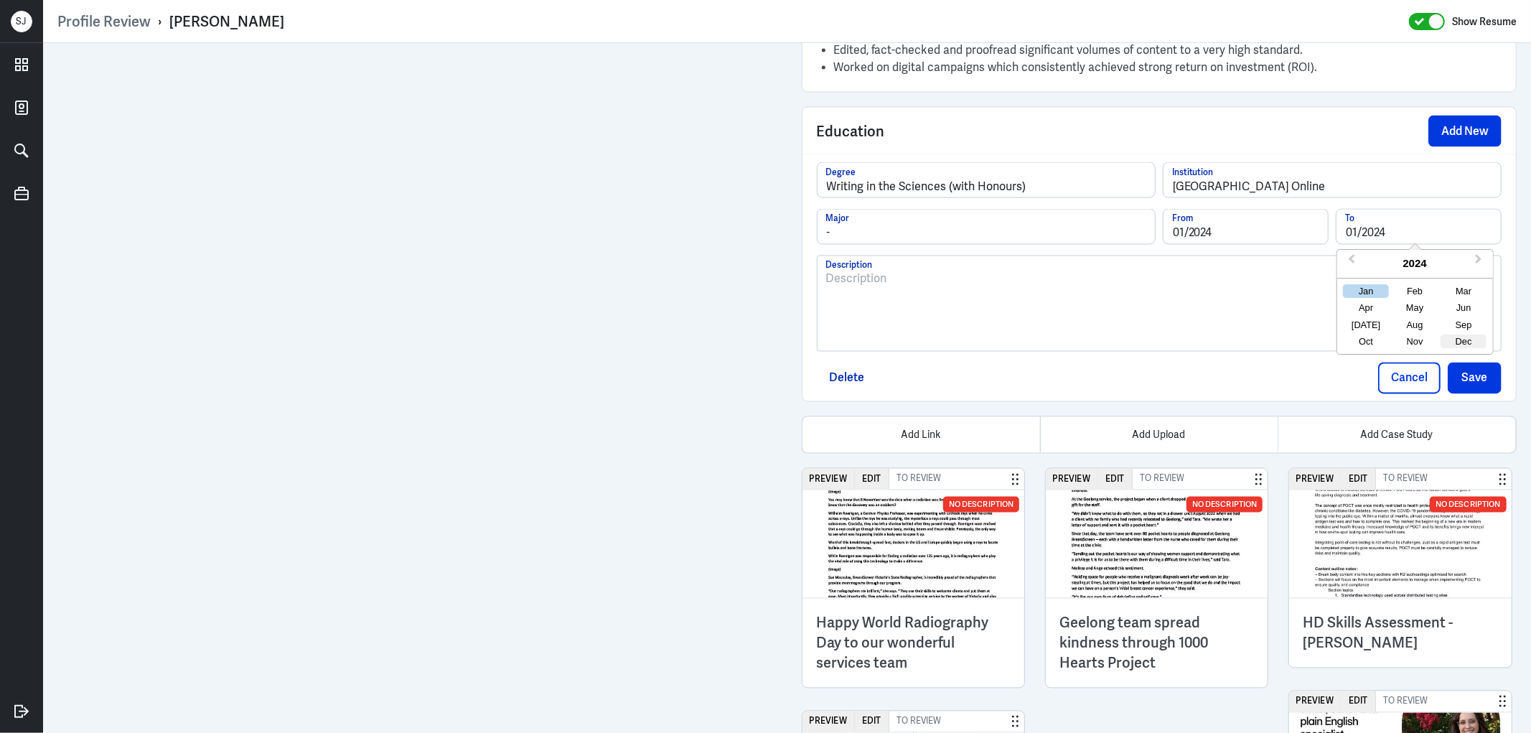
click at [1450, 342] on div "Dec" at bounding box center [1463, 341] width 46 height 14
type input "12/2024"
click at [1468, 368] on button "Save" at bounding box center [1474, 378] width 54 height 32
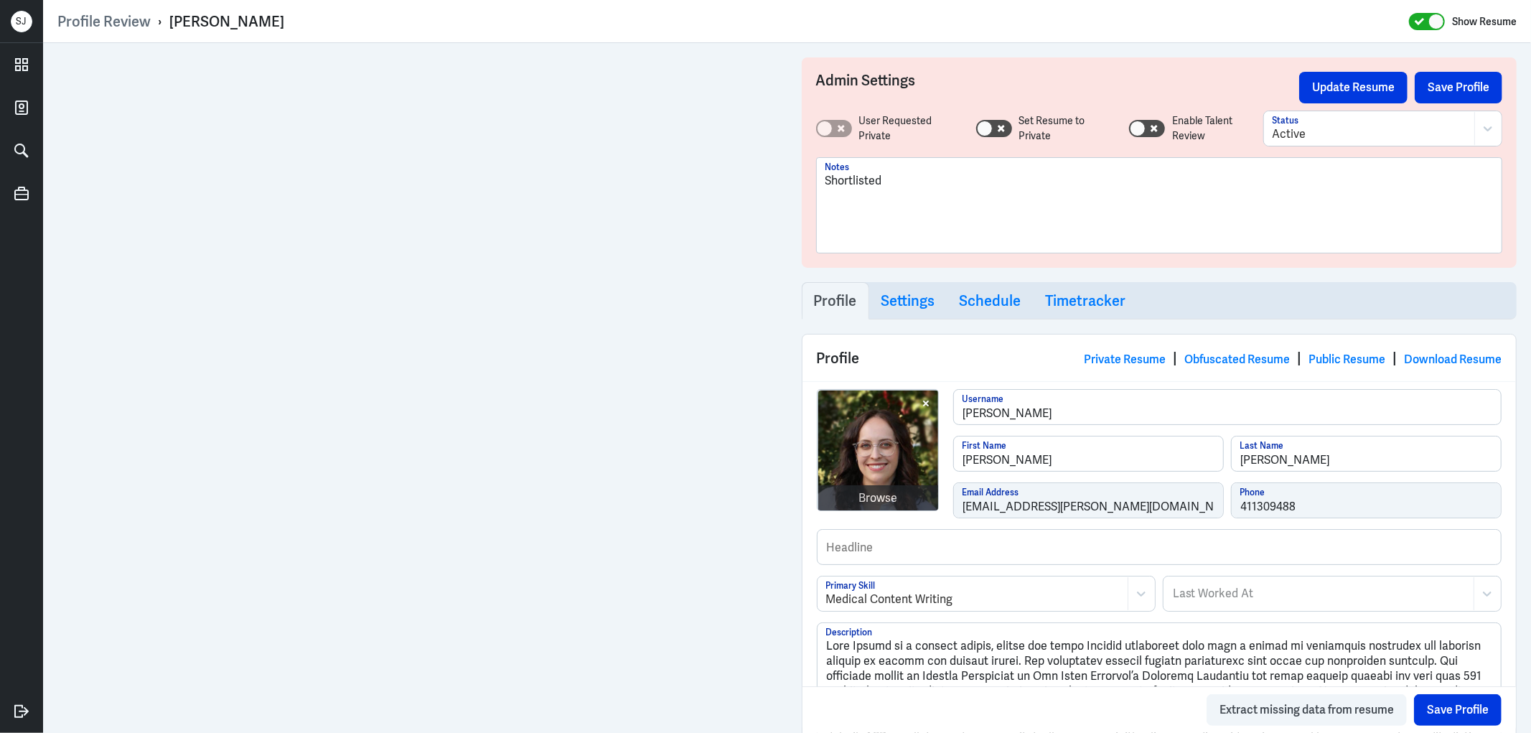
scroll to position [2128, 0]
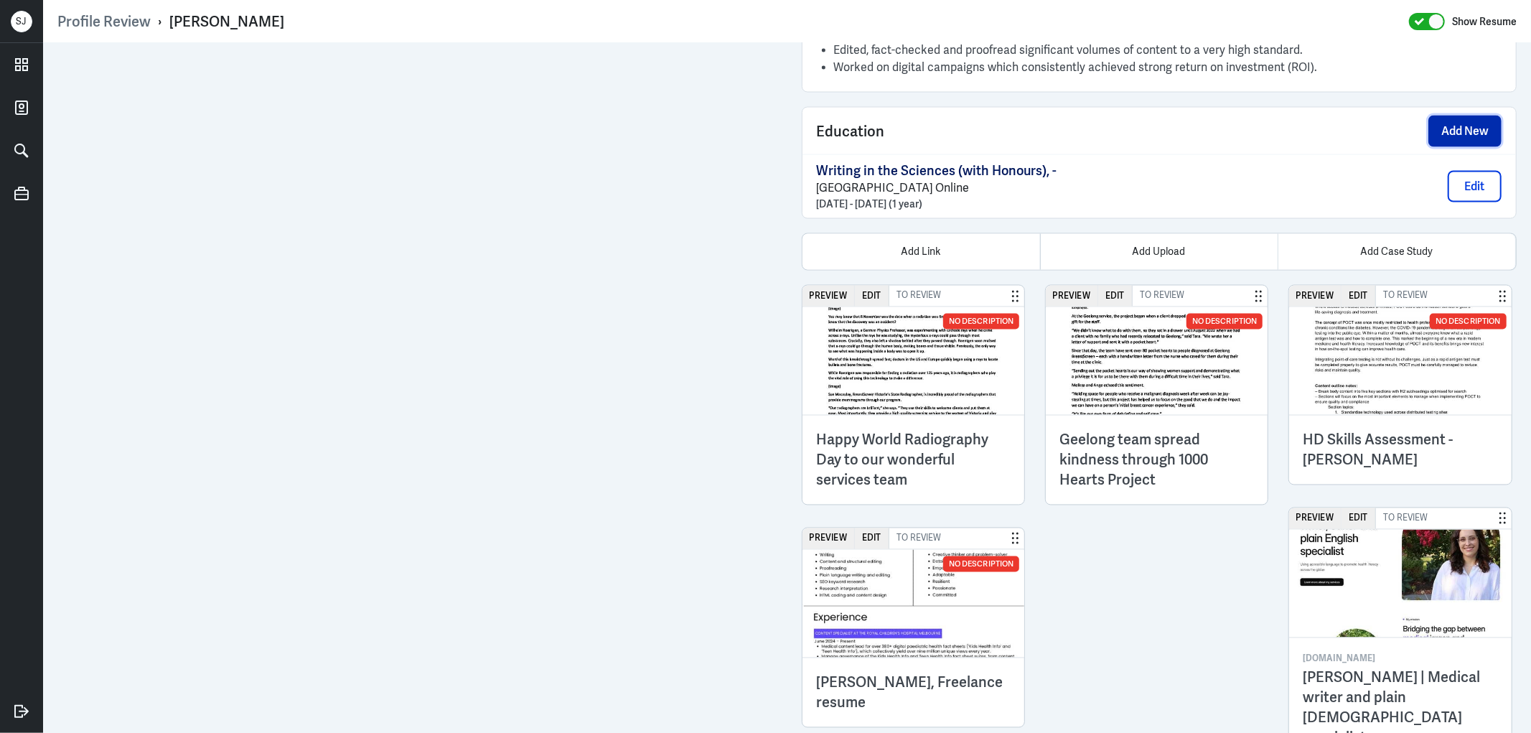
click at [1445, 126] on button "Add New" at bounding box center [1464, 132] width 73 height 32
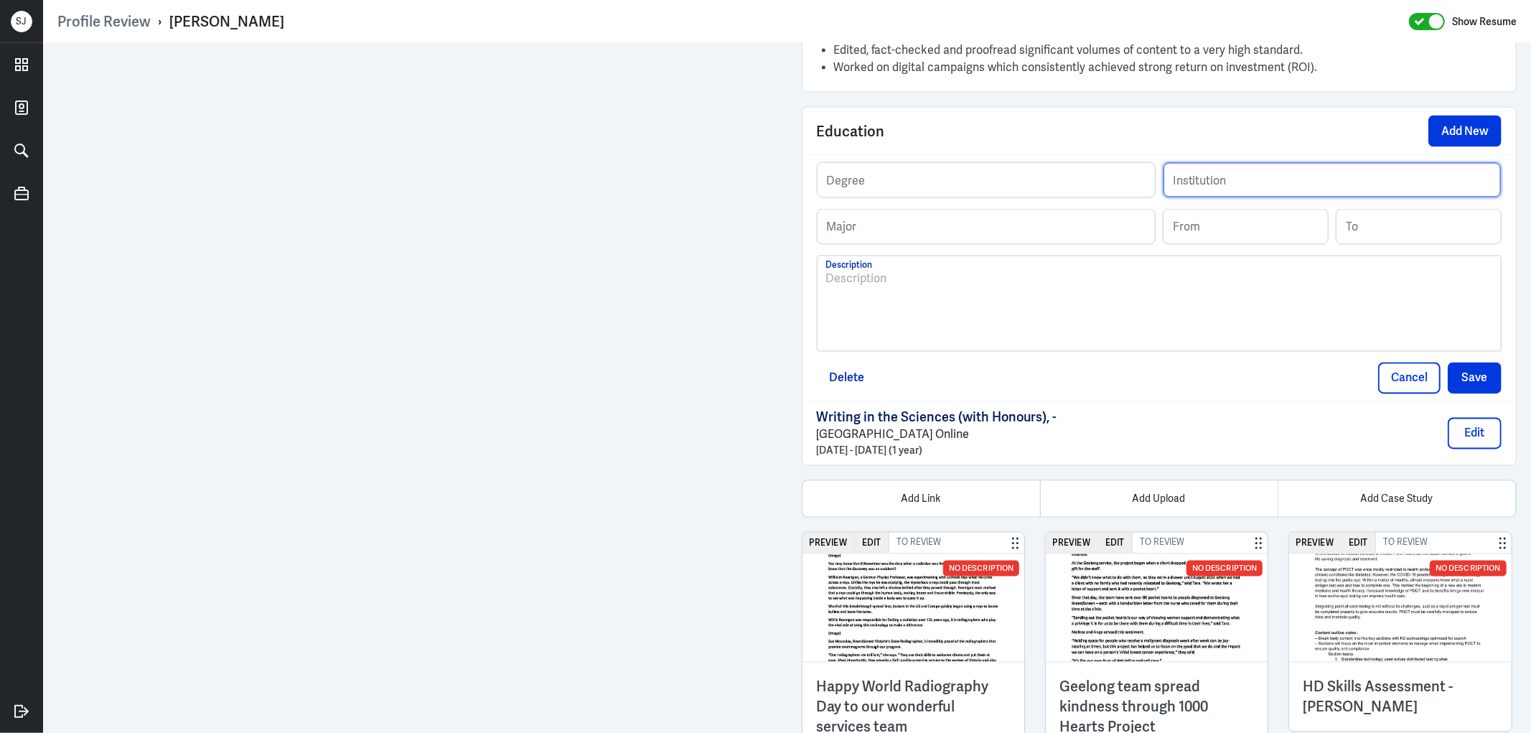
click at [1201, 182] on input "text" at bounding box center [1331, 180] width 337 height 34
paste input "HubSpot Academy"
type input "HubSpot Academy"
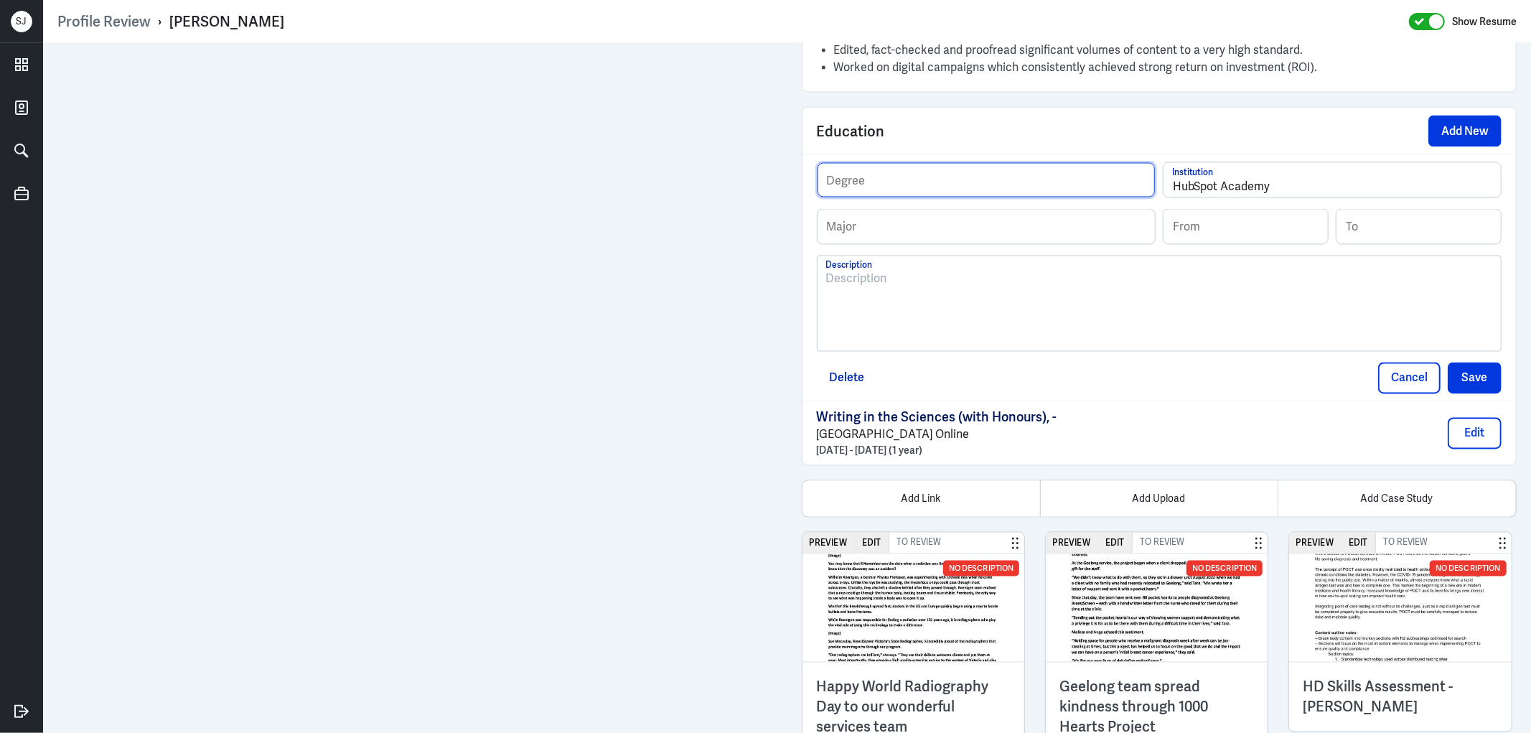
click at [1024, 191] on input "text" at bounding box center [985, 180] width 337 height 34
paste input "Content Marketing Certification"
type input "Content Marketing Certification"
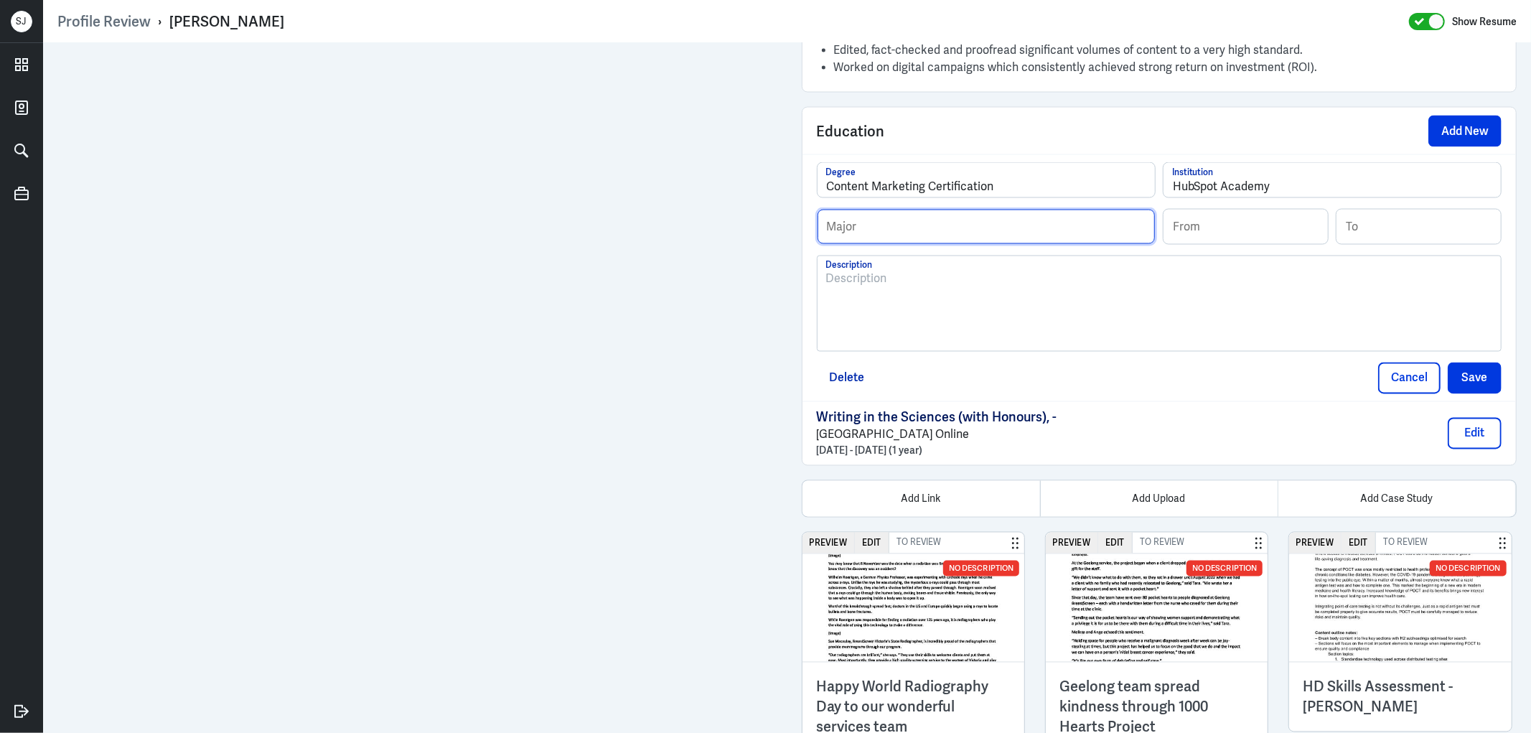
click at [877, 227] on input "text" at bounding box center [985, 227] width 337 height 34
type input "-"
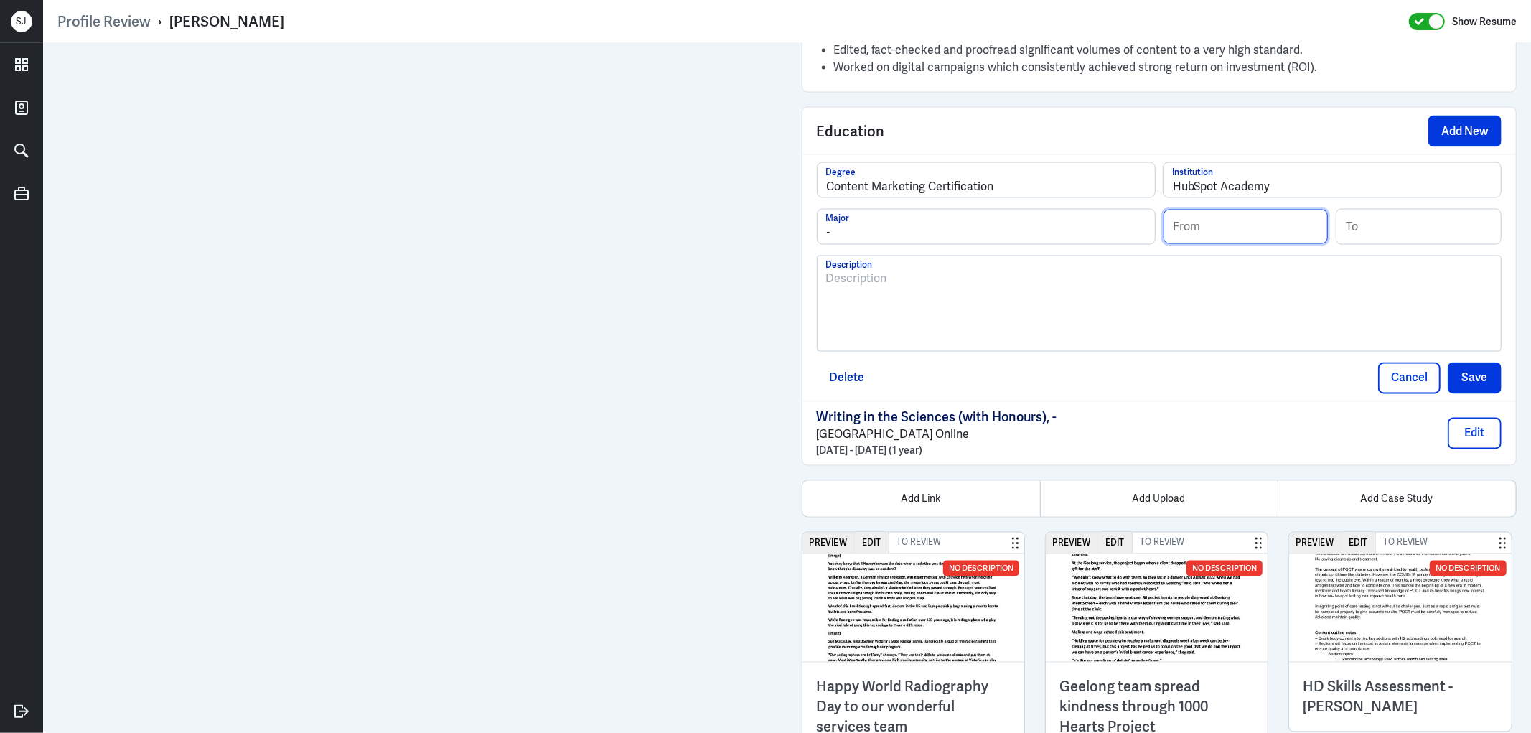
click at [1246, 227] on input at bounding box center [1245, 227] width 164 height 34
paste input "2021"
click at [1188, 285] on div "Jan" at bounding box center [1193, 292] width 46 height 14
drag, startPoint x: 1223, startPoint y: 226, endPoint x: 1138, endPoint y: 232, distance: 84.9
click at [1134, 232] on div "- Major Selected month: January 2025 01/2025 From Previous Year Next Year 2025 …" at bounding box center [1159, 232] width 685 height 47
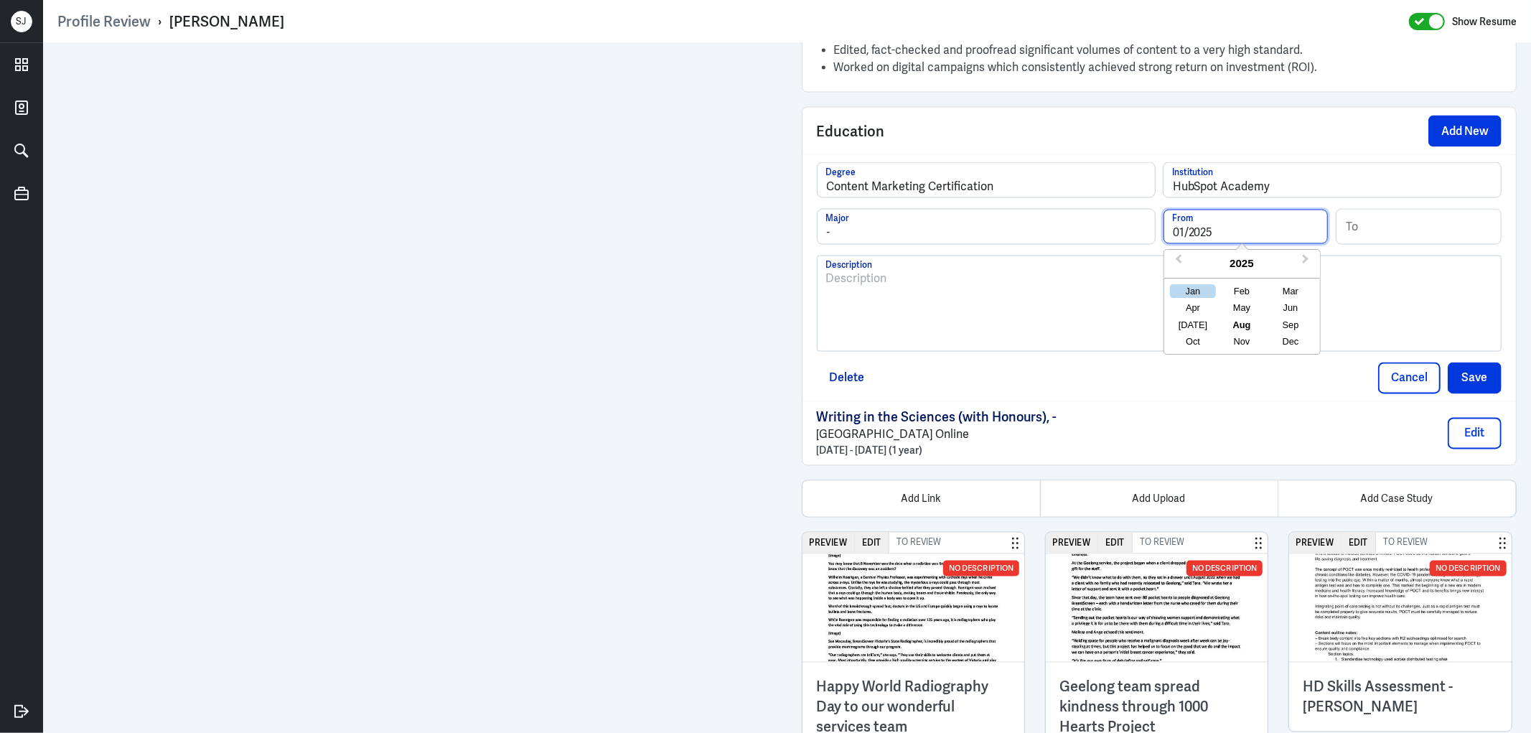
click at [1197, 230] on input "01/2025" at bounding box center [1245, 227] width 164 height 34
drag, startPoint x: 1201, startPoint y: 230, endPoint x: 1214, endPoint y: 233, distance: 13.4
click at [1211, 230] on input "01/2025" at bounding box center [1245, 227] width 164 height 34
drag, startPoint x: 1196, startPoint y: 233, endPoint x: 1223, endPoint y: 237, distance: 27.5
click at [1213, 233] on input "01/2025" at bounding box center [1245, 227] width 164 height 34
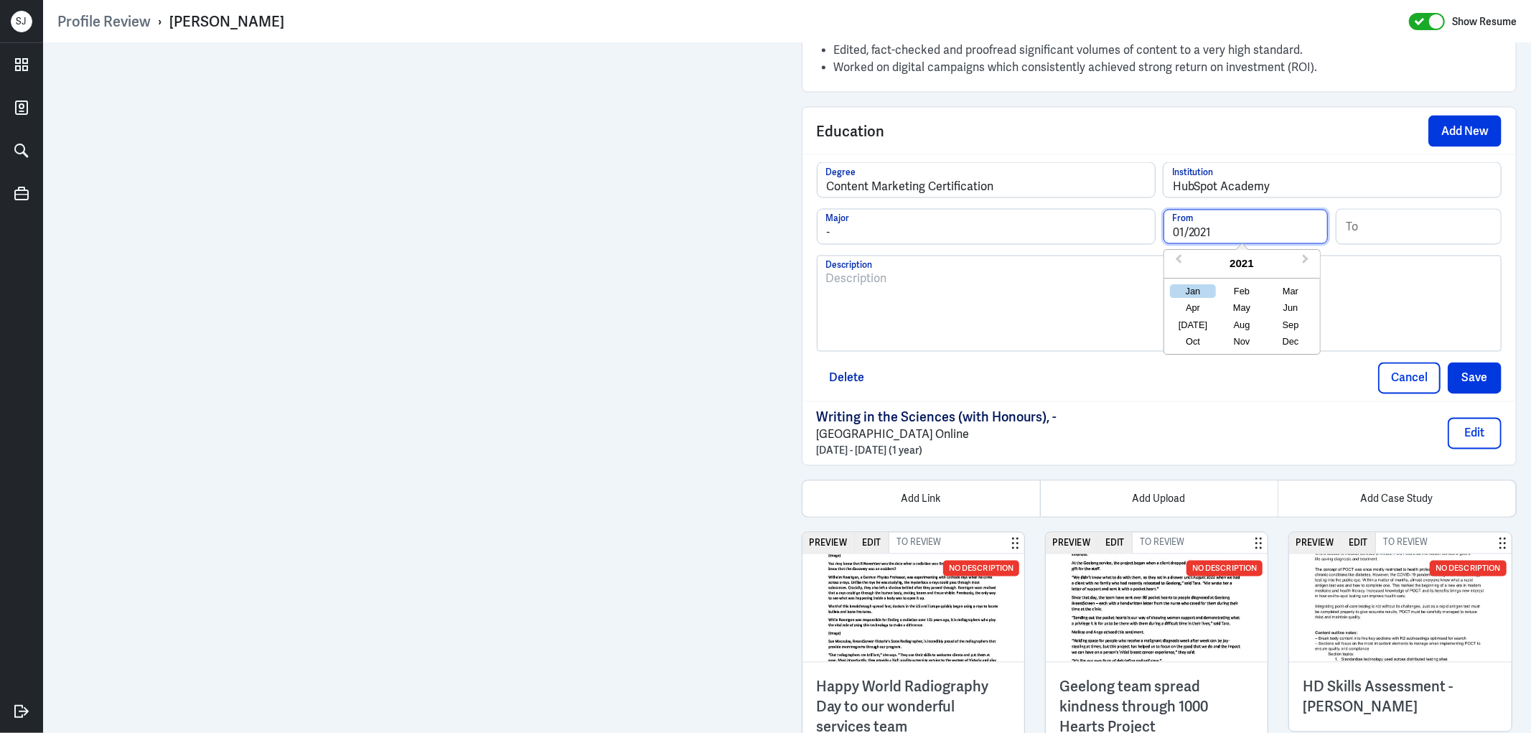
drag, startPoint x: 1223, startPoint y: 237, endPoint x: 1132, endPoint y: 235, distance: 91.2
click at [1132, 235] on div "- Major Selected month: January 2021 01/2021 From Previous Year Next Year 2021 …" at bounding box center [1159, 232] width 685 height 47
type input "01/2021"
click at [1383, 232] on input at bounding box center [1418, 227] width 164 height 34
paste input "01/2021"
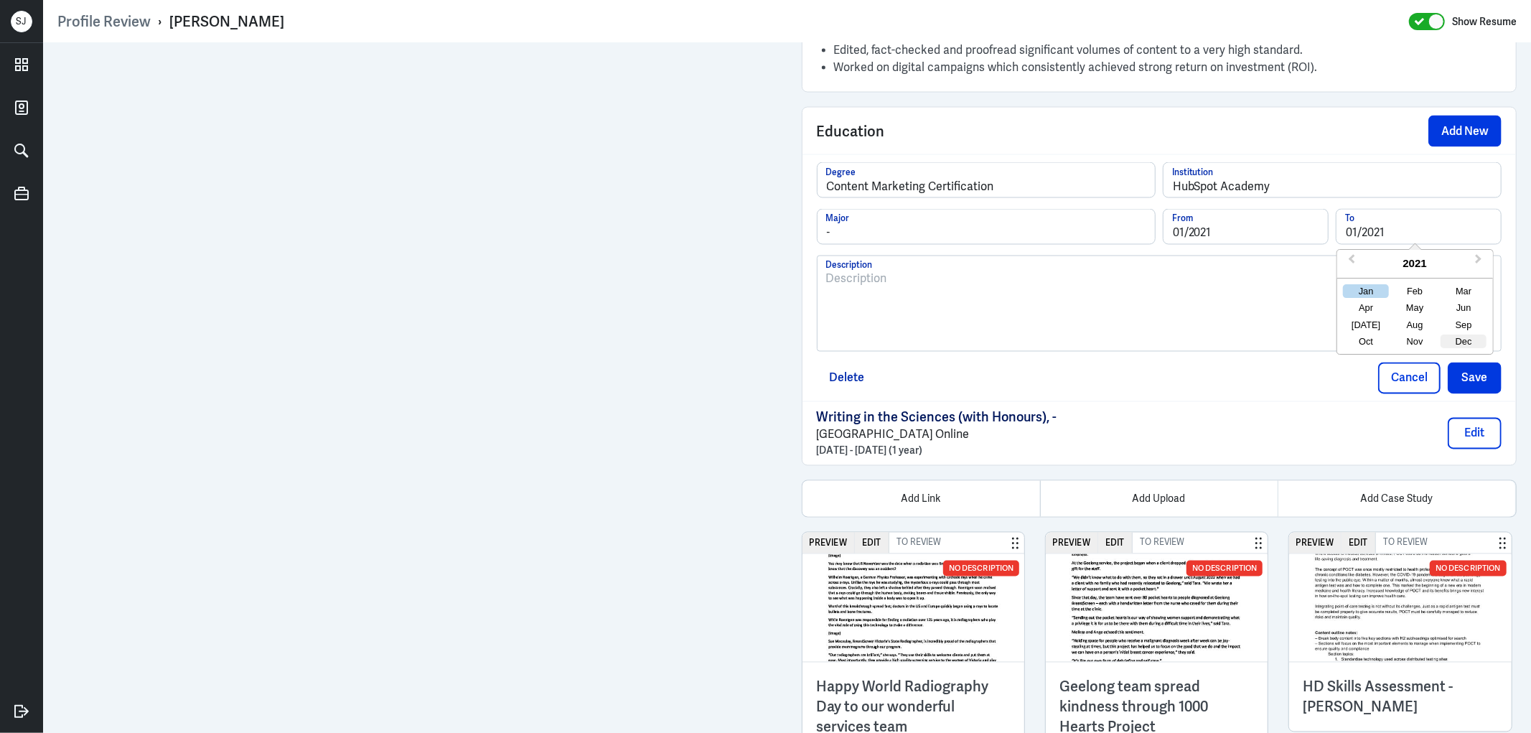
click at [1447, 344] on div "Dec" at bounding box center [1463, 341] width 46 height 14
type input "12/2021"
click at [1465, 387] on button "Save" at bounding box center [1474, 378] width 54 height 32
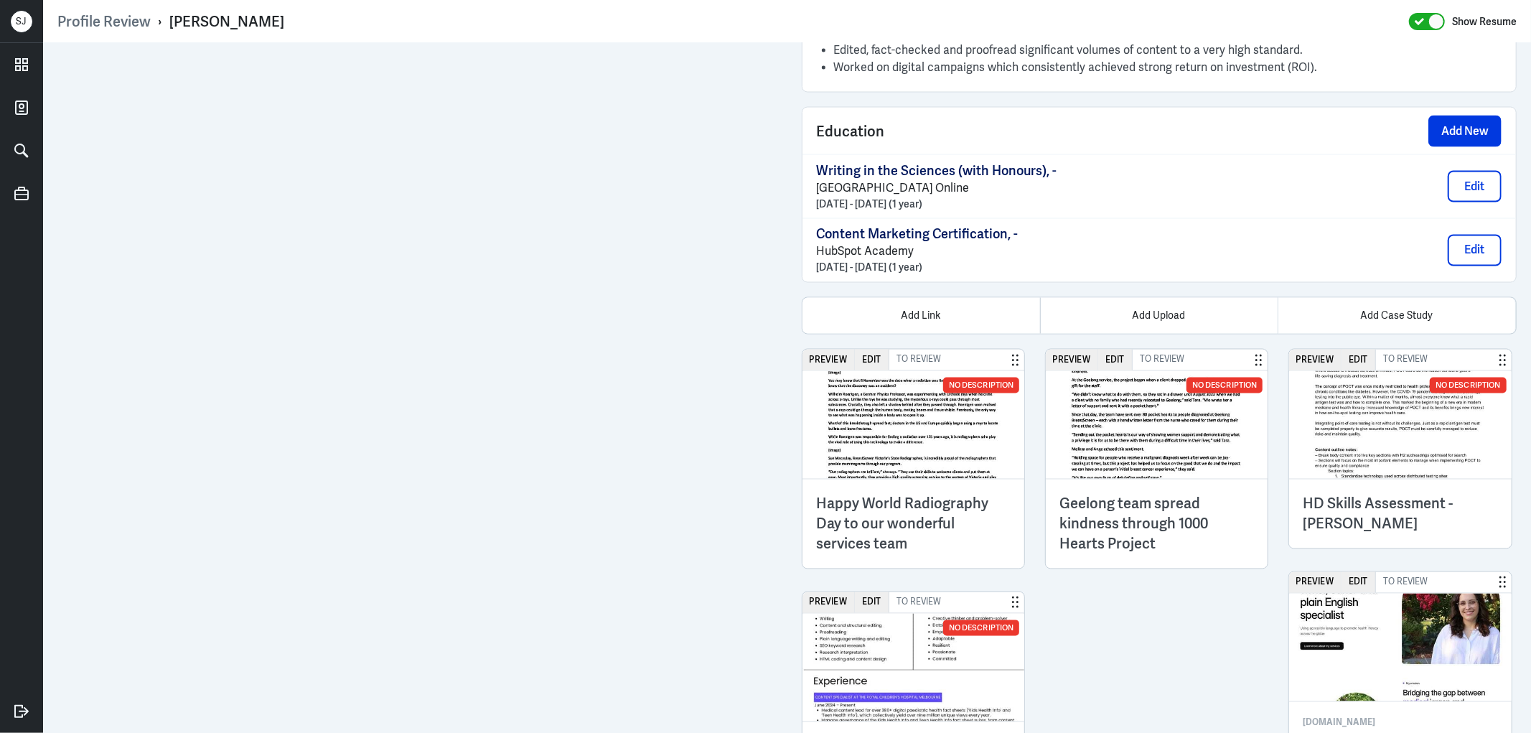
drag, startPoint x: 878, startPoint y: 252, endPoint x: 807, endPoint y: 238, distance: 71.6
click at [807, 238] on div "Content Marketing Certification, - HubSpot Academy January 2021 - December 2021…" at bounding box center [1159, 250] width 714 height 64
copy div "Content Marketing Certification, - HubSpot Academy January 2021 - December 2021…"
click at [1451, 128] on button "Add New" at bounding box center [1464, 132] width 73 height 32
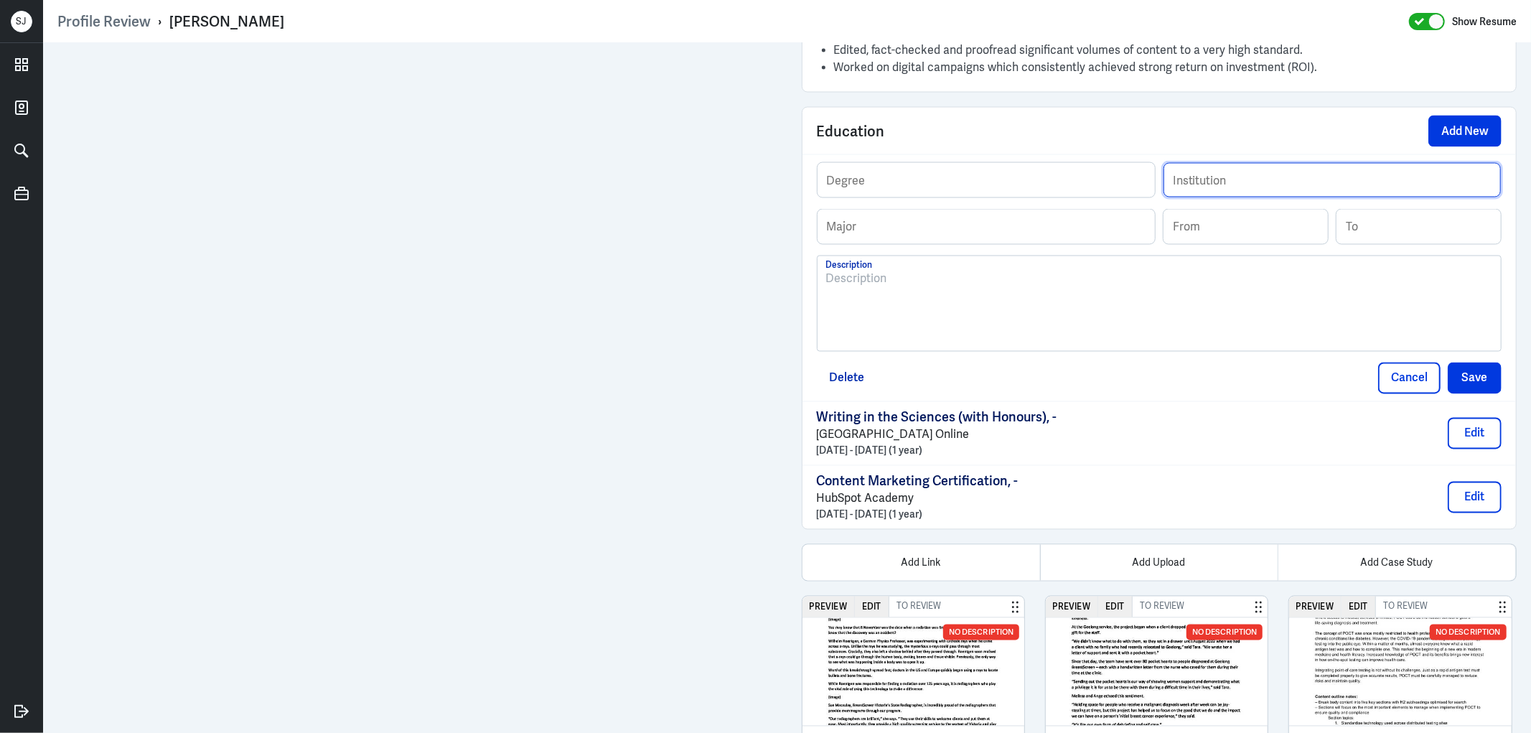
drag, startPoint x: 1216, startPoint y: 188, endPoint x: 1162, endPoint y: 199, distance: 55.0
click at [1216, 188] on input "text" at bounding box center [1331, 180] width 337 height 34
paste input "University of New England"
type input "University of New England"
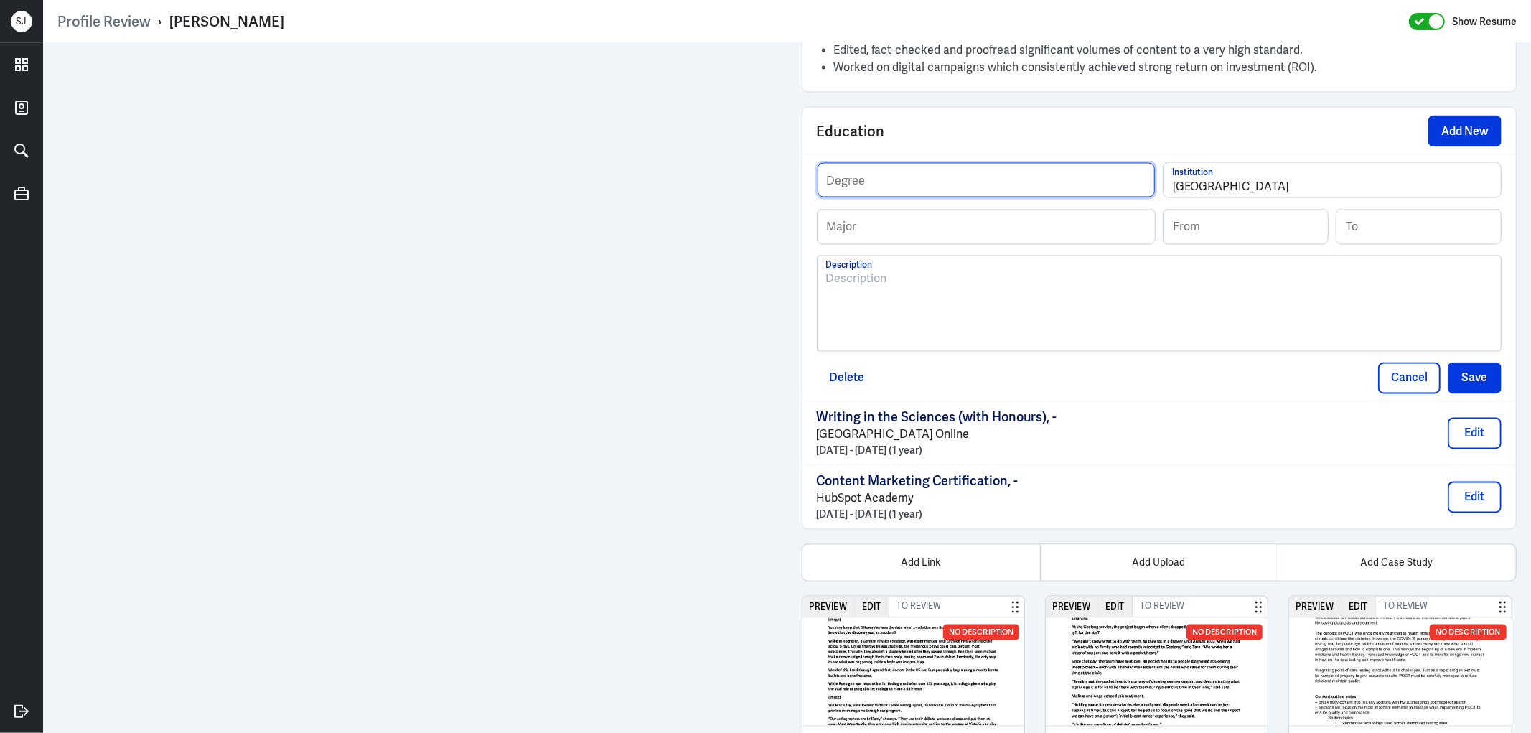
click at [873, 179] on input "text" at bounding box center [985, 180] width 337 height 34
paste input "Diploma of Modern Languages (Spanish)"
type input "Diploma of Modern Languages (Spanish)"
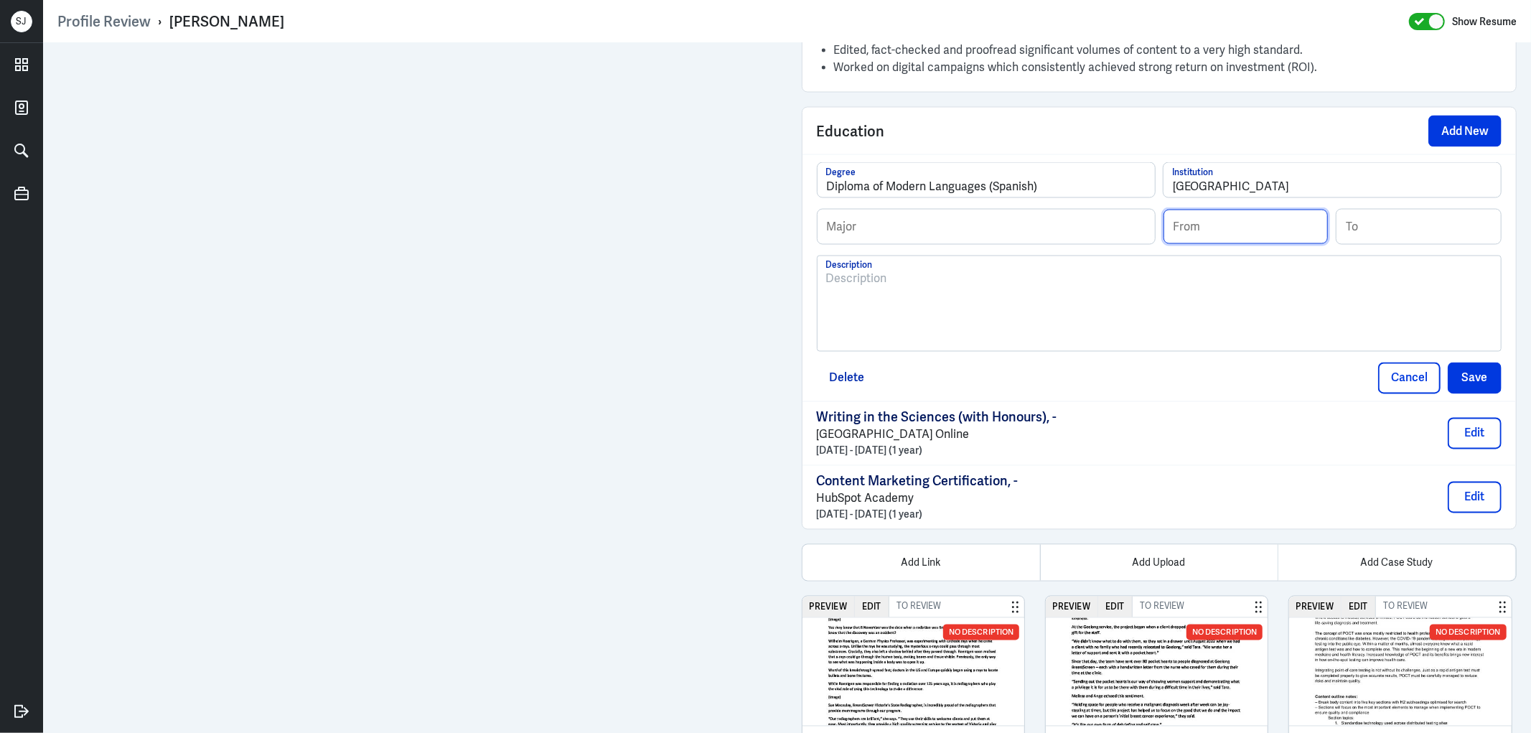
click at [1185, 242] on input at bounding box center [1245, 227] width 164 height 34
drag, startPoint x: 1196, startPoint y: 230, endPoint x: 1213, endPoint y: 232, distance: 16.6
click at [1216, 230] on input "01/2019" at bounding box center [1245, 227] width 164 height 34
click at [1279, 321] on div "Sep" at bounding box center [1290, 325] width 46 height 14
type input "09/2018"
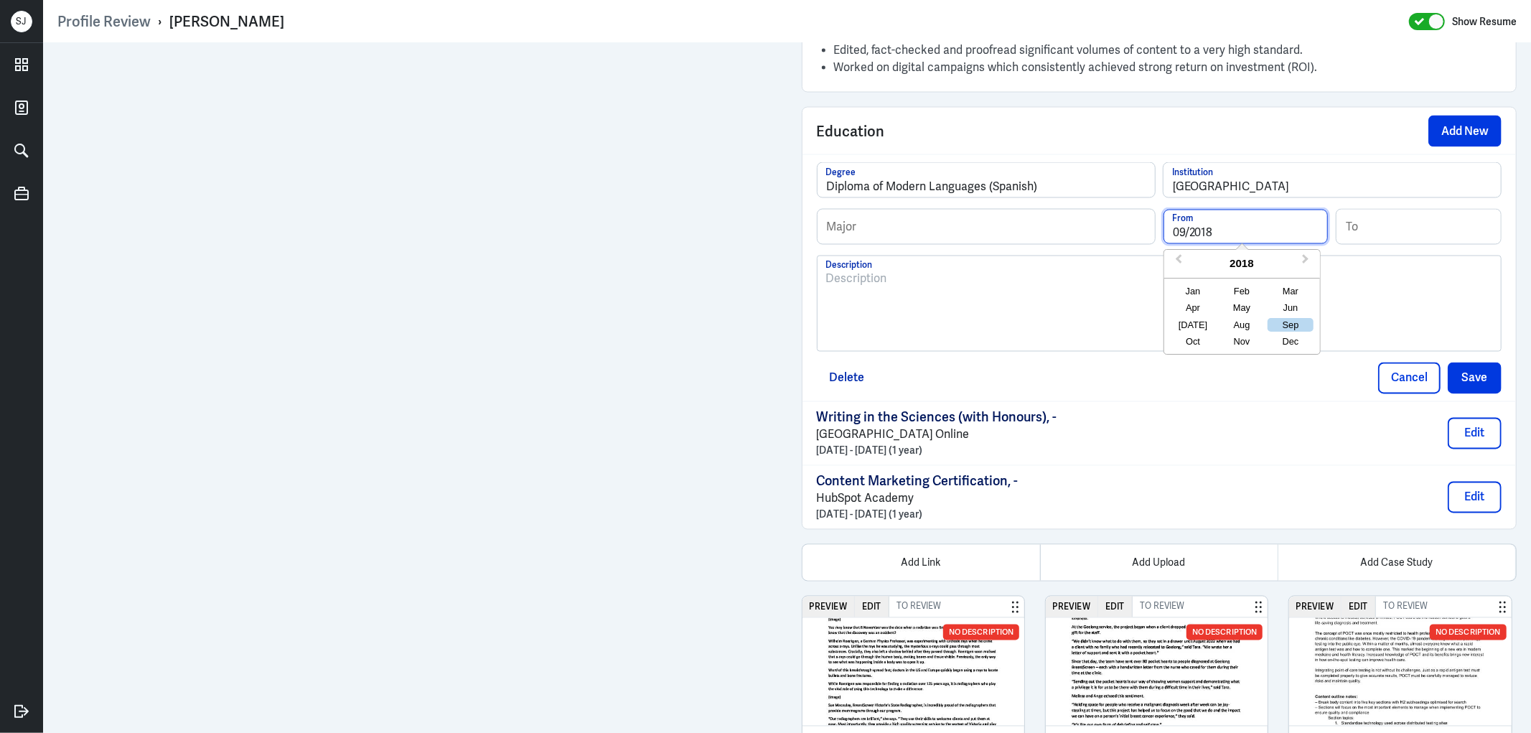
drag, startPoint x: 1215, startPoint y: 232, endPoint x: 1132, endPoint y: 235, distance: 82.6
click at [1123, 235] on div "Major Selected month: September 2018 09/2018 From Previous Year Next Year 2018 …" at bounding box center [1159, 232] width 685 height 47
click at [1388, 223] on input at bounding box center [1418, 227] width 164 height 34
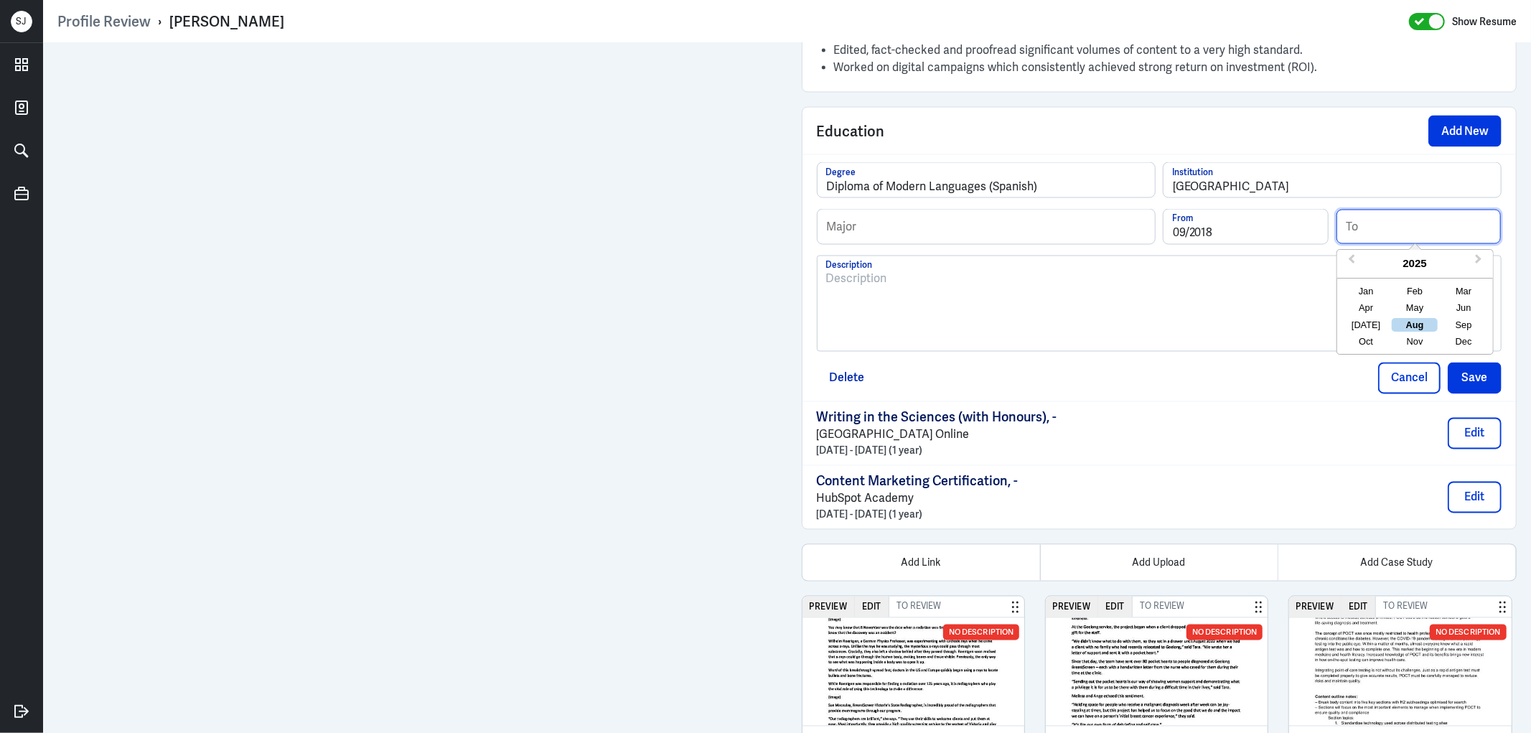
paste input "09/2018"
drag, startPoint x: 1398, startPoint y: 231, endPoint x: 1418, endPoint y: 233, distance: 20.2
click at [1424, 235] on input "09/2018" at bounding box center [1418, 227] width 164 height 34
click at [1452, 309] on div "Jun" at bounding box center [1463, 308] width 46 height 14
type input "06/2021"
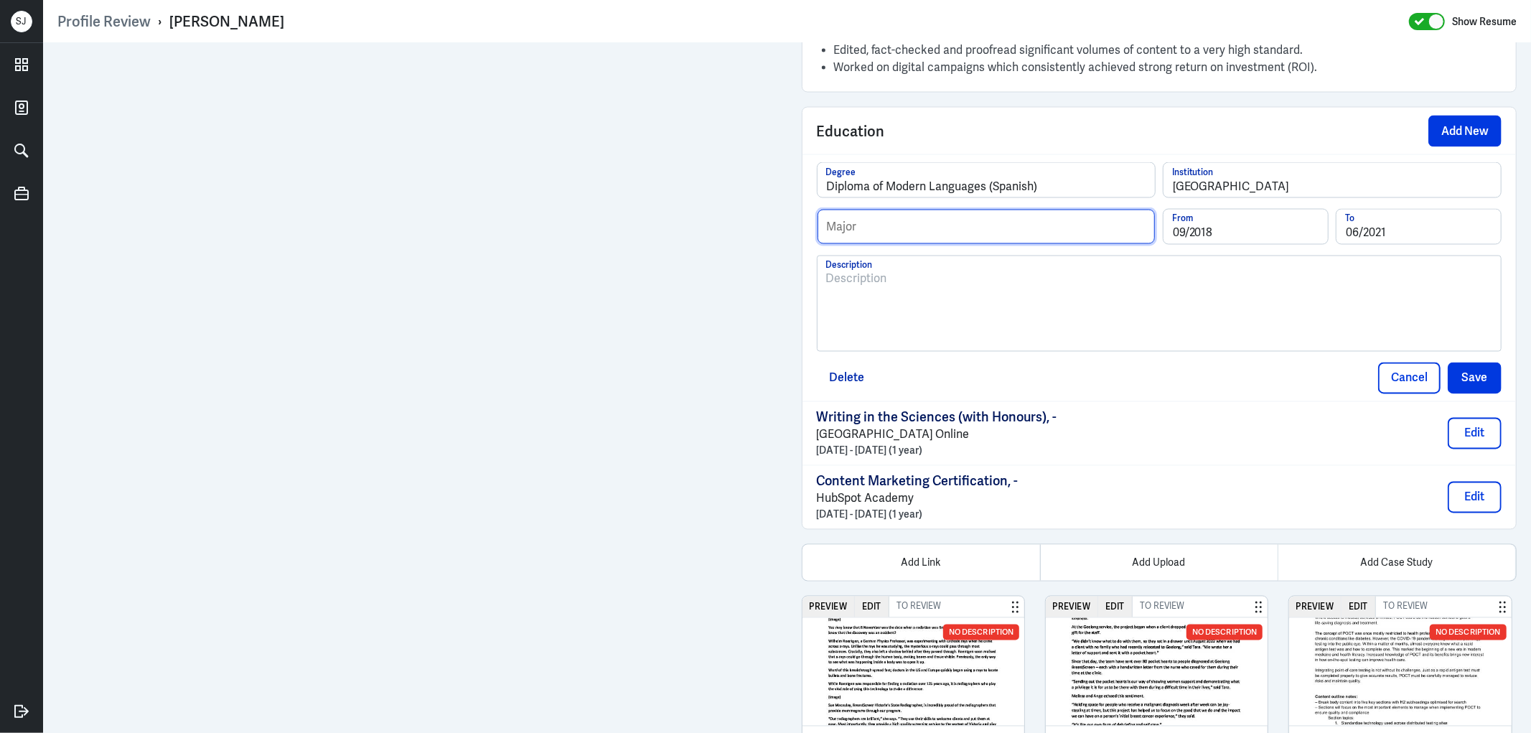
click at [895, 231] on input "text" at bounding box center [985, 227] width 337 height 34
type input "-"
click at [1454, 388] on button "Save" at bounding box center [1474, 378] width 54 height 32
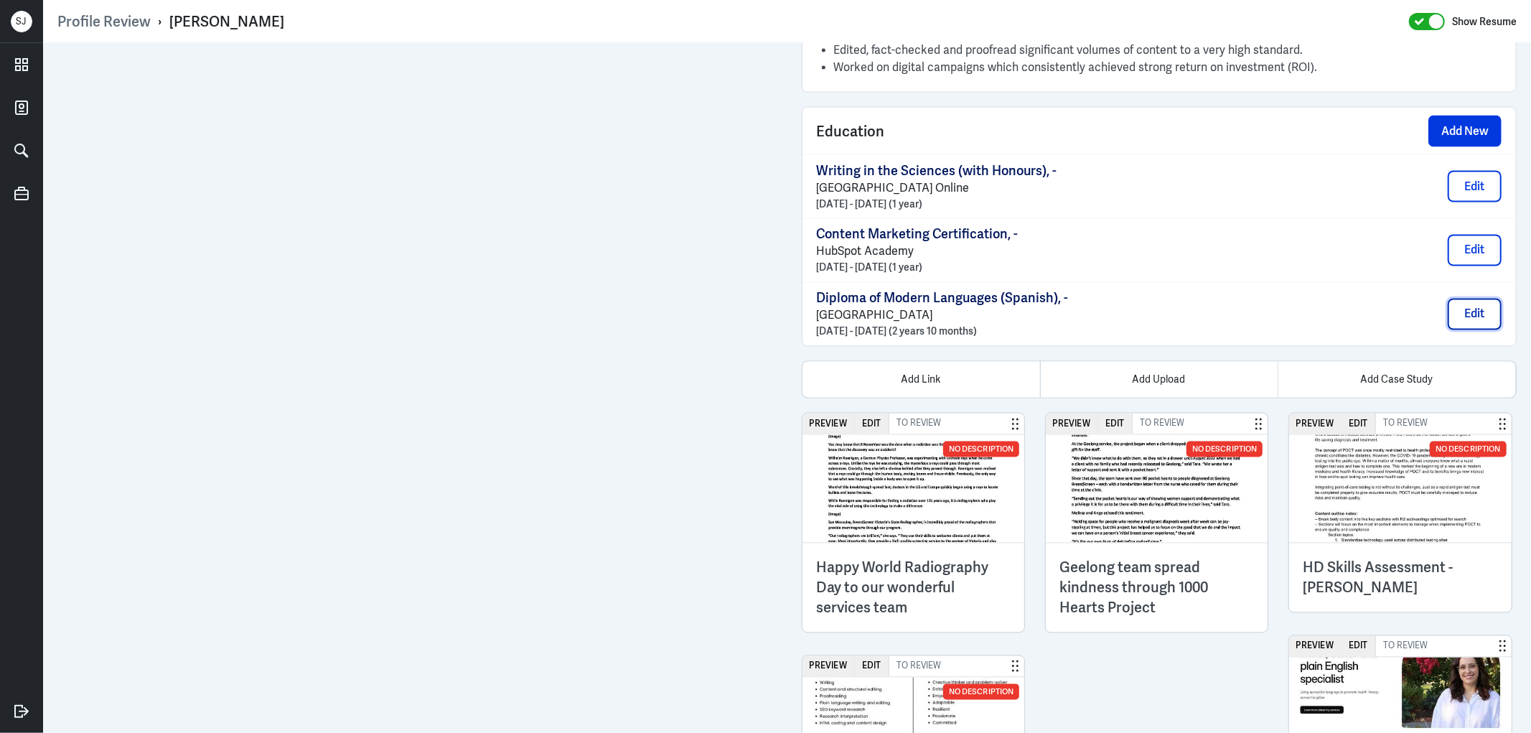
click at [1464, 306] on button "Edit" at bounding box center [1474, 314] width 54 height 32
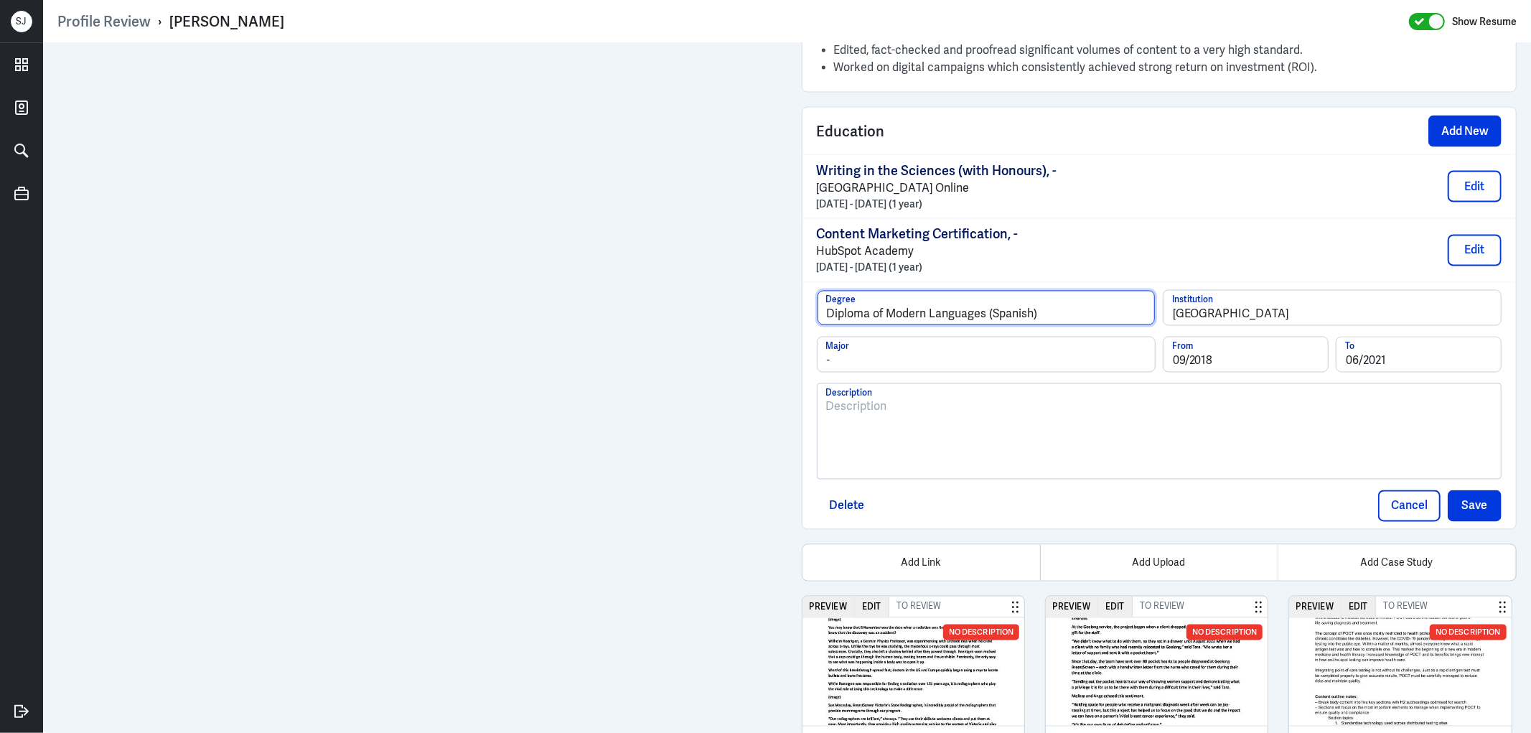
click at [1008, 316] on input "Diploma of Modern Languages (Spanish)" at bounding box center [985, 308] width 337 height 34
type input "Diploma of Modern Languages ()"
click at [875, 349] on input "-" at bounding box center [985, 354] width 337 height 34
paste input "Spanish"
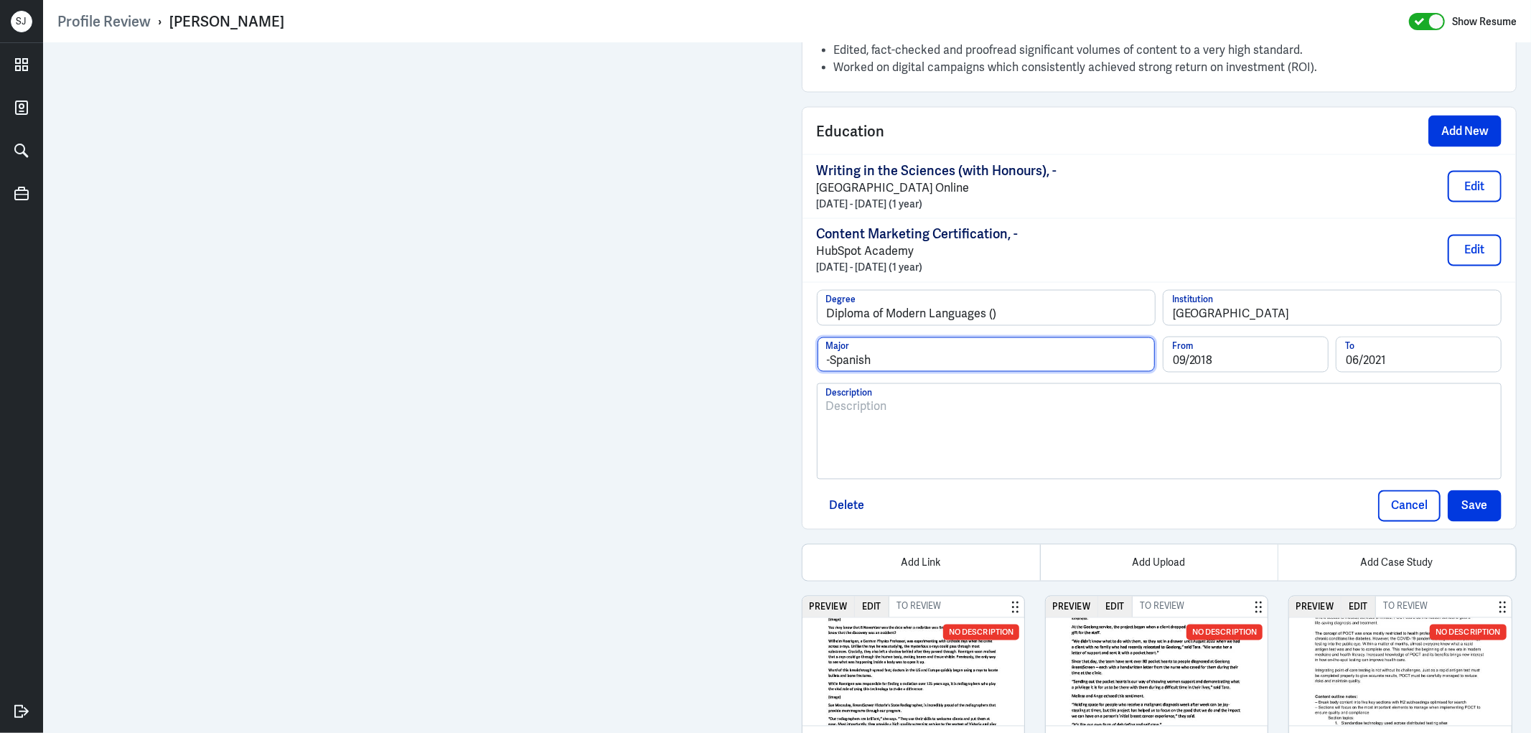
drag, startPoint x: 879, startPoint y: 349, endPoint x: 822, endPoint y: 360, distance: 57.7
click at [822, 362] on input "-Spanish" at bounding box center [985, 354] width 337 height 34
paste input "text"
type input "Spanish"
drag, startPoint x: 992, startPoint y: 313, endPoint x: 1049, endPoint y: 316, distance: 56.8
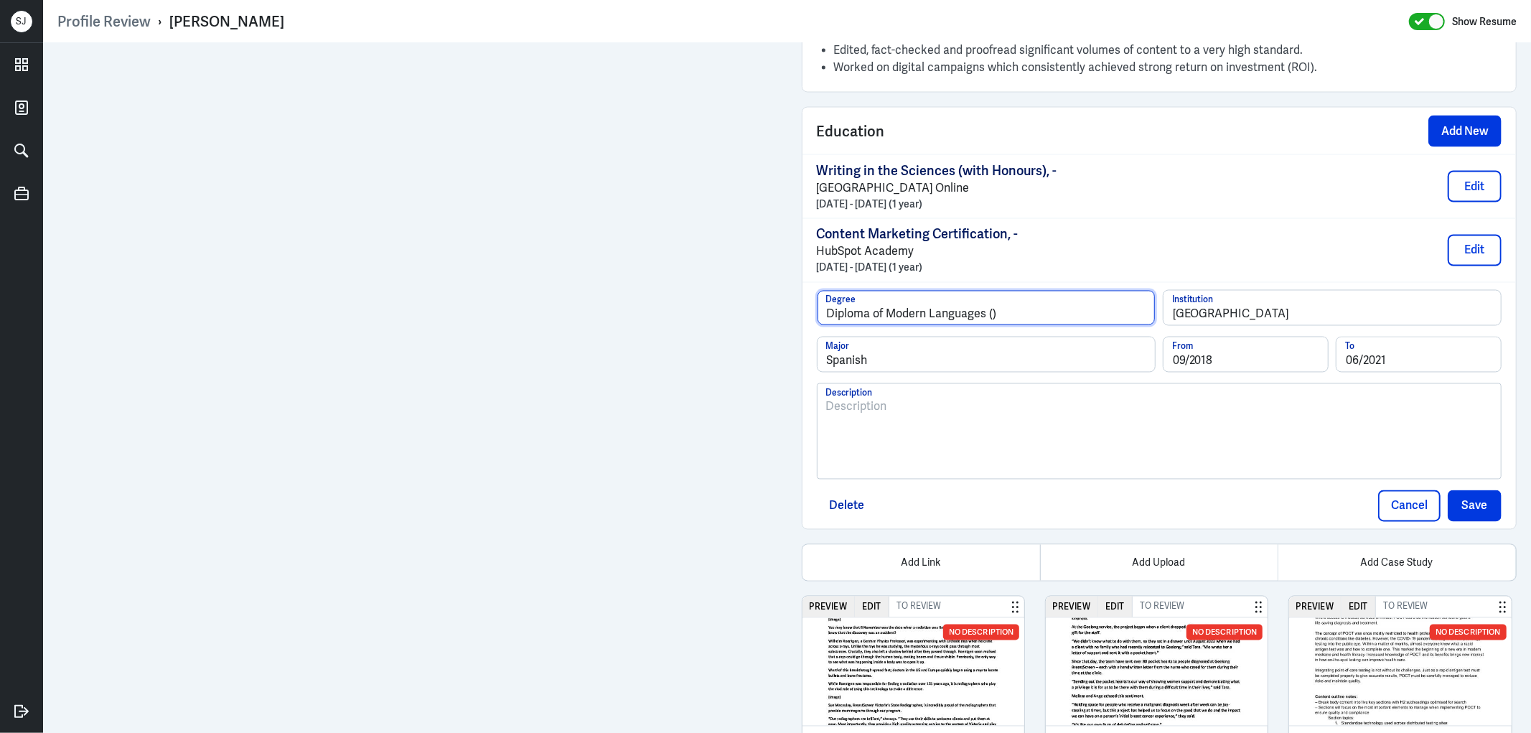
click at [1045, 316] on input "Diploma of Modern Languages ()" at bounding box center [985, 308] width 337 height 34
type input "Diploma of Modern Languages"
drag, startPoint x: 1481, startPoint y: 503, endPoint x: 1381, endPoint y: 481, distance: 102.2
click at [1481, 504] on button "Save" at bounding box center [1474, 506] width 54 height 32
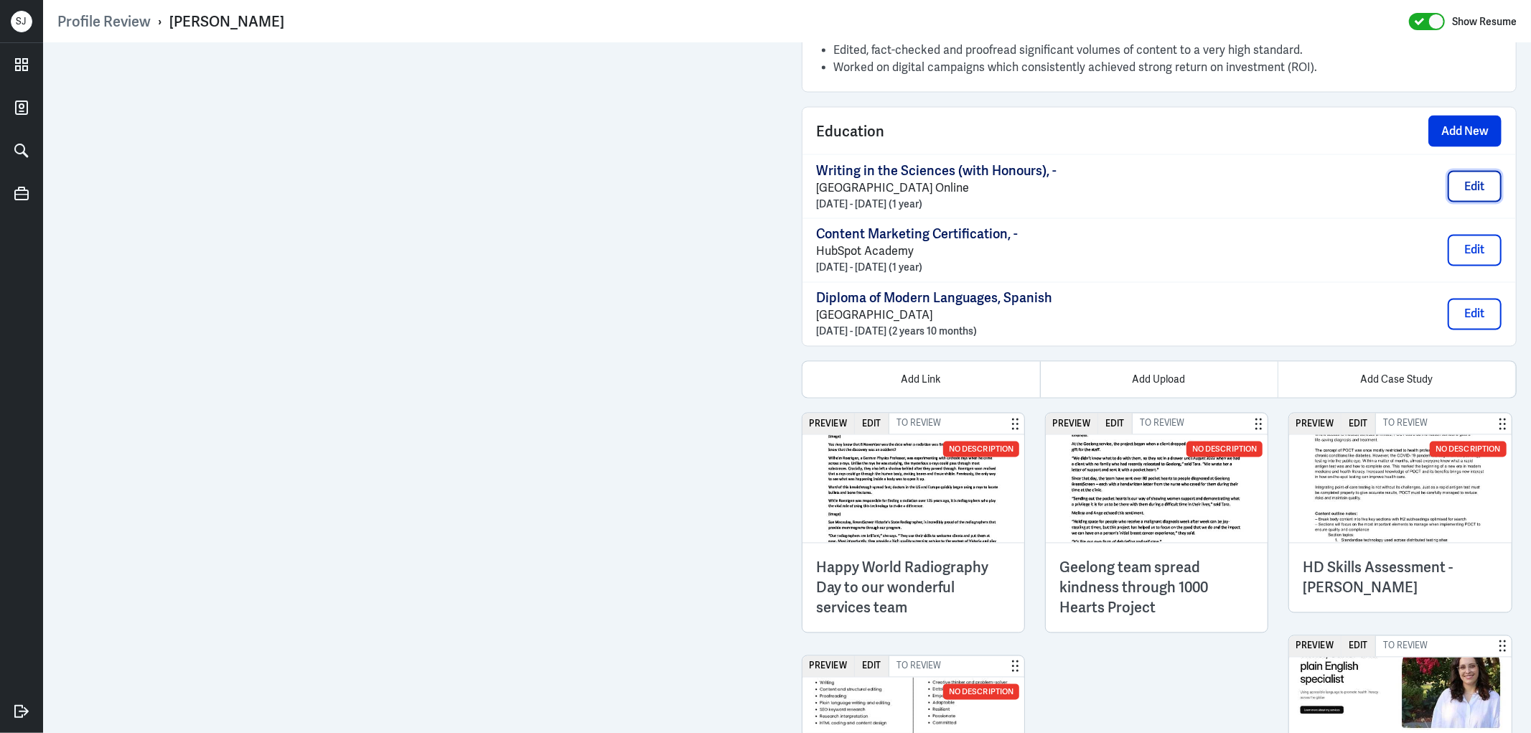
click at [1475, 195] on button "Edit" at bounding box center [1474, 187] width 54 height 32
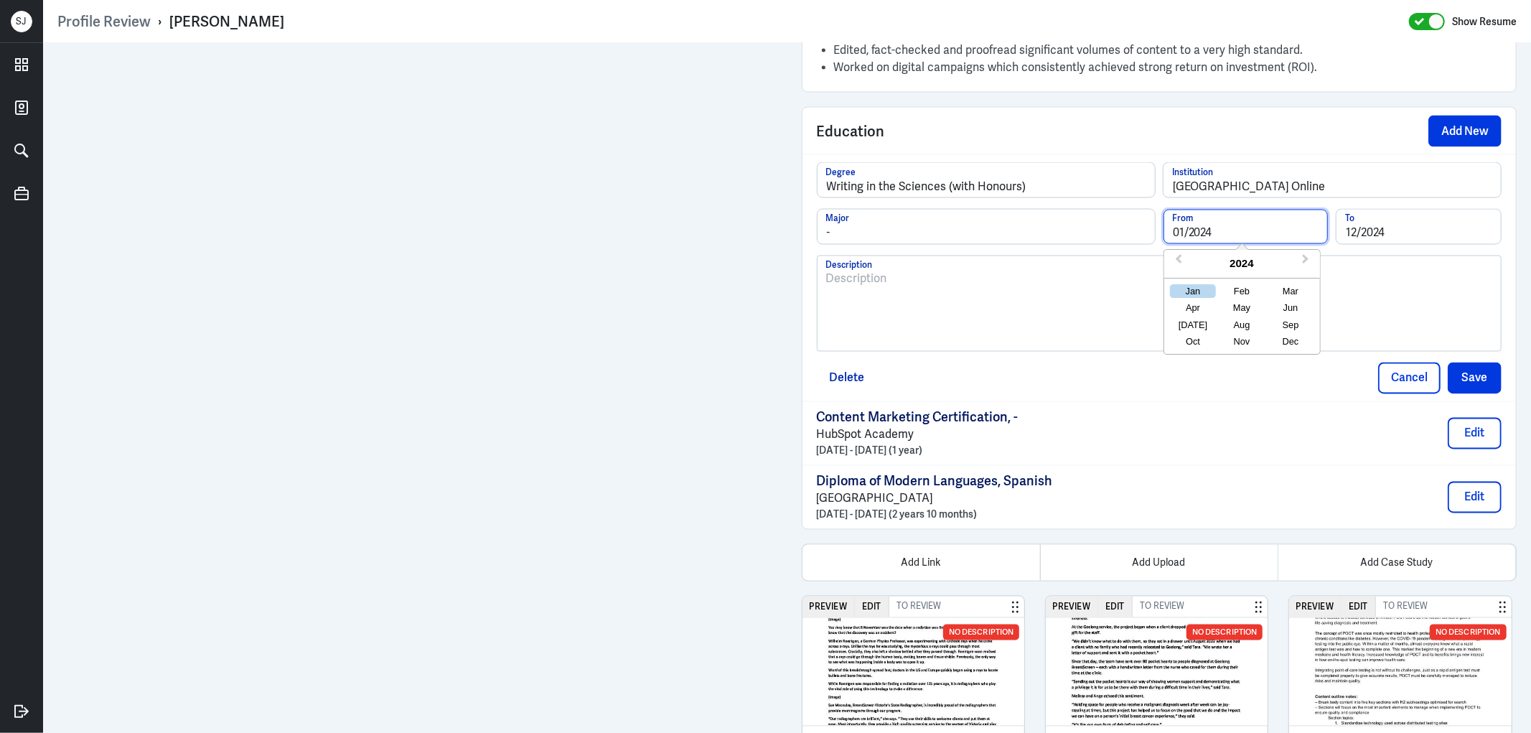
click at [1132, 239] on div "- Major 01/2024 From Previous Year Next Year 2024 Jan Feb Mar Apr May Jun Jul A…" at bounding box center [1159, 232] width 685 height 47
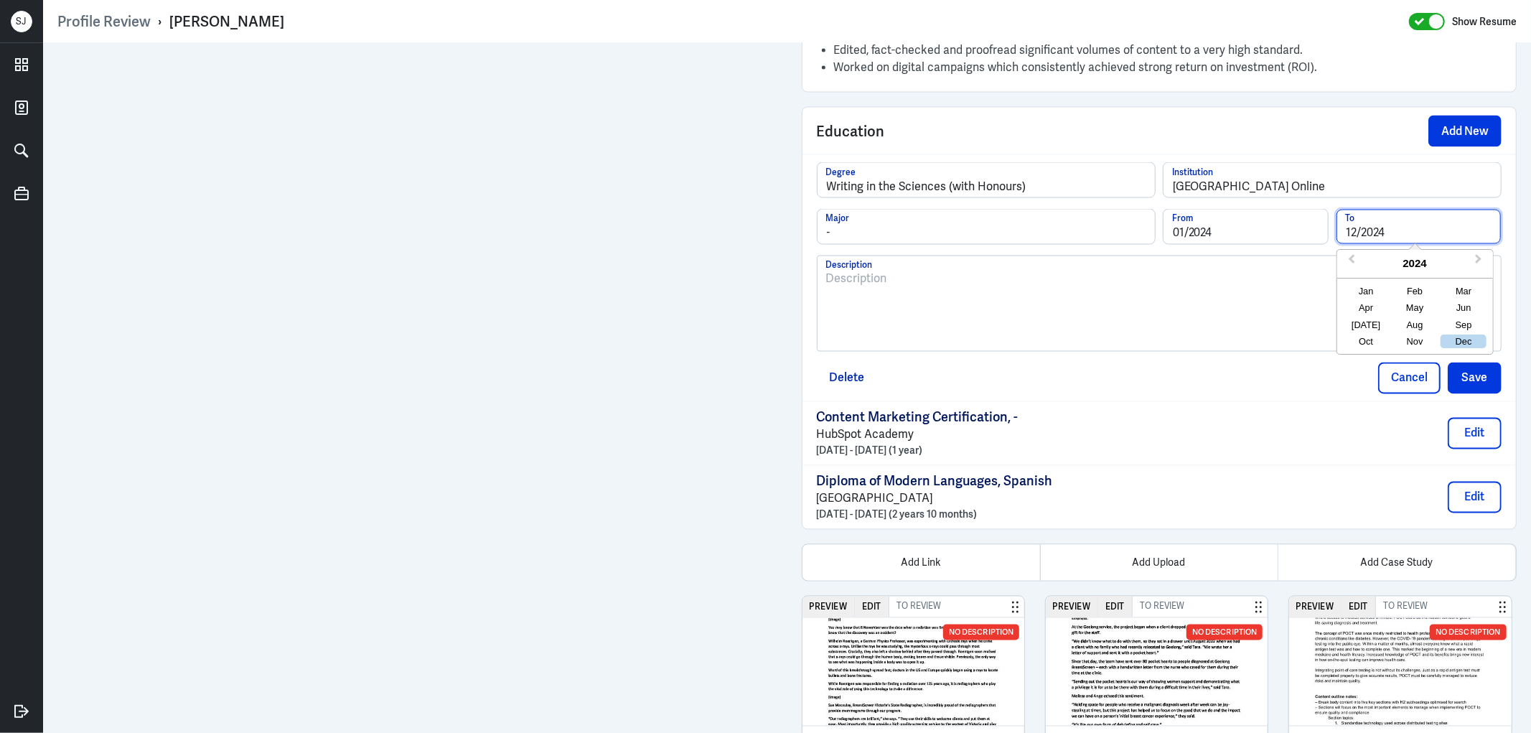
drag, startPoint x: 1322, startPoint y: 231, endPoint x: 1282, endPoint y: 235, distance: 40.4
click at [1275, 231] on div "01/2024 From 12/2024 To Previous Year Next Year 2024 Jan Feb Mar Apr May Jun Ju…" at bounding box center [1331, 232] width 339 height 47
paste input "01"
type input "01/2024"
drag, startPoint x: 1454, startPoint y: 373, endPoint x: 1373, endPoint y: 373, distance: 81.8
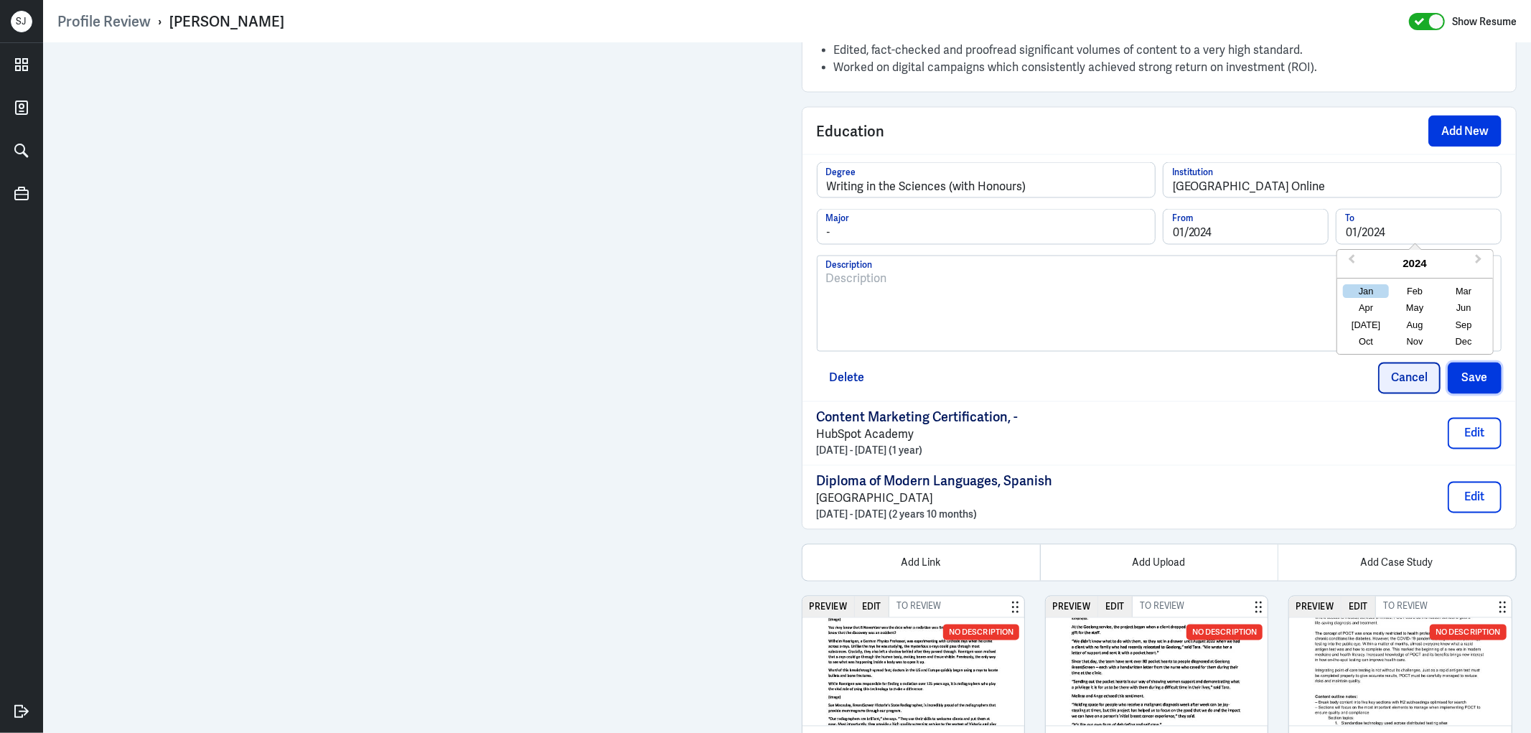
click at [1454, 373] on button "Save" at bounding box center [1474, 378] width 54 height 32
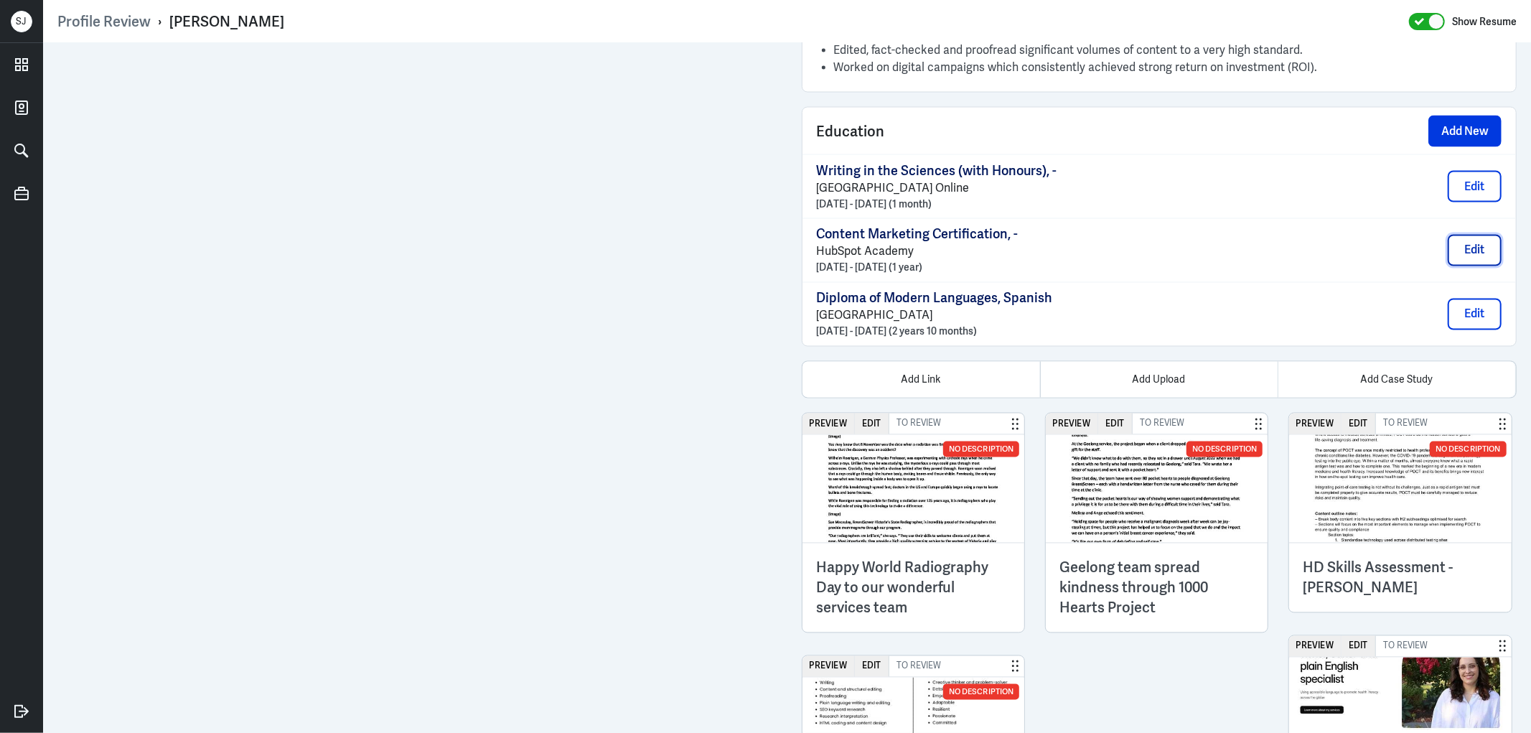
click at [1459, 254] on button "Edit" at bounding box center [1474, 251] width 54 height 32
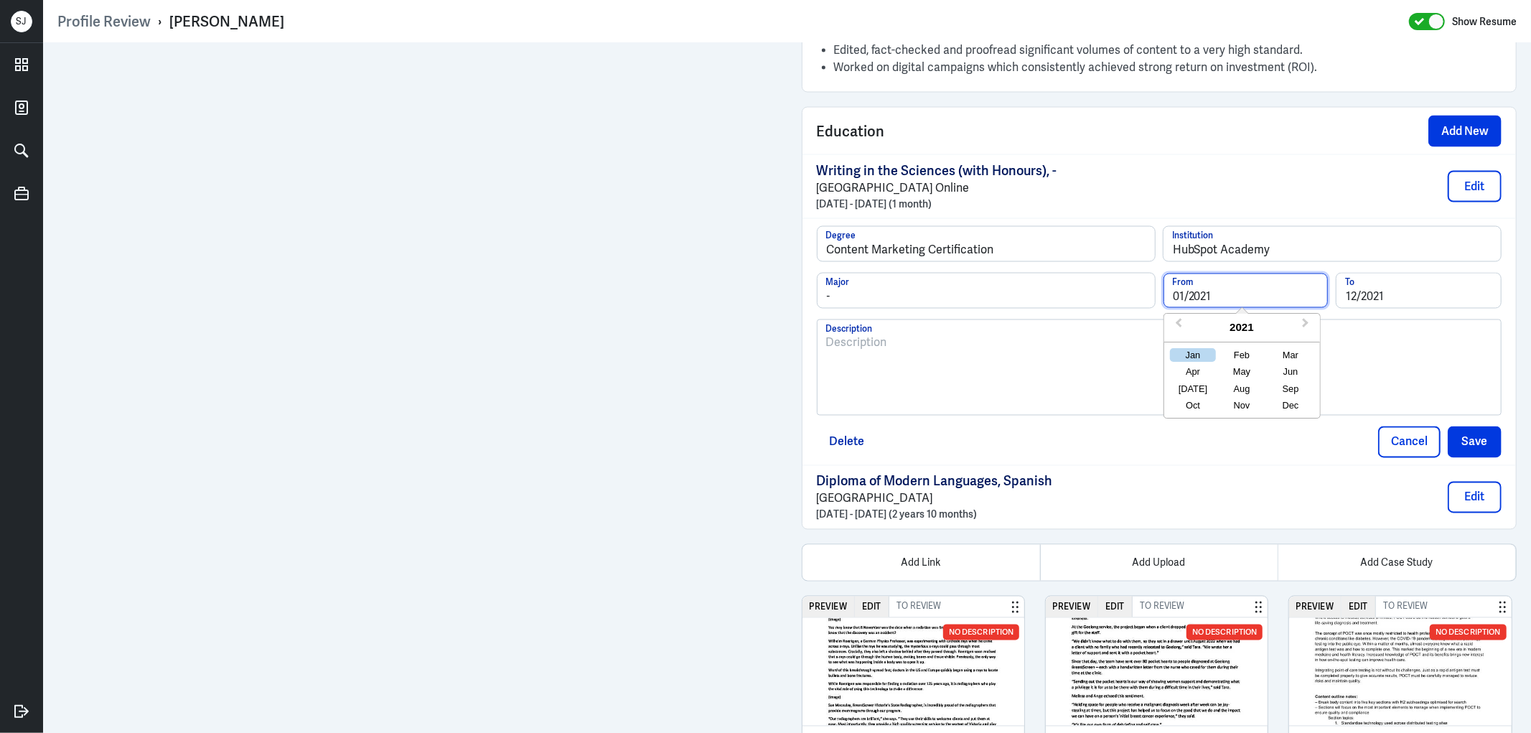
drag, startPoint x: 1168, startPoint y: 298, endPoint x: 1152, endPoint y: 298, distance: 15.8
click at [1141, 298] on div "- Major 01/2021 From Previous Year Next Year 2021 Jan Feb Mar Apr May Jun Jul A…" at bounding box center [1159, 296] width 685 height 47
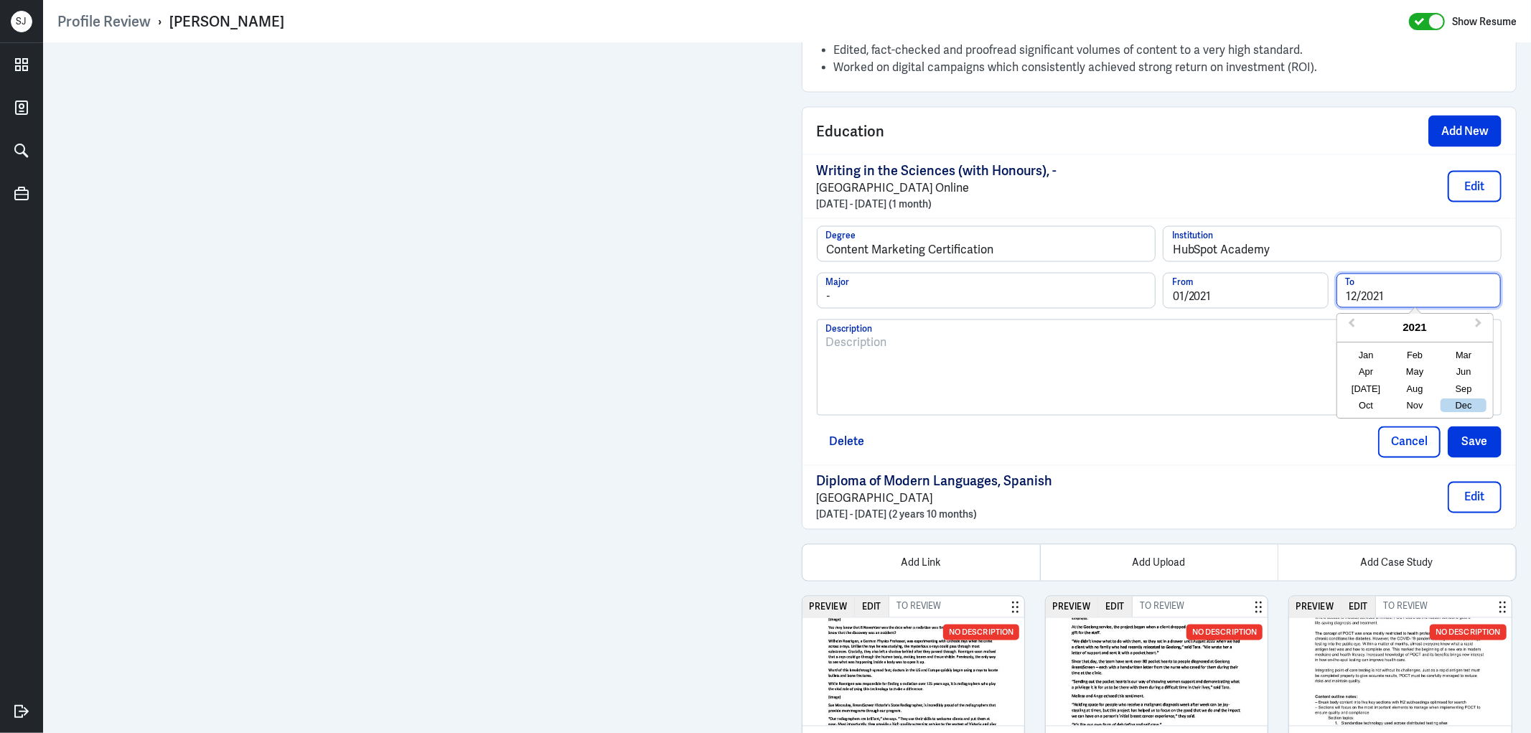
drag, startPoint x: 1353, startPoint y: 297, endPoint x: 1290, endPoint y: 304, distance: 63.5
click at [1283, 297] on div "01/2021 From 12/2021 To Previous Year Next Year 2021 Jan Feb Mar Apr May Jun Ju…" at bounding box center [1331, 296] width 339 height 47
paste input "01"
type input "01/2021"
click at [1461, 438] on button "Save" at bounding box center [1474, 442] width 54 height 32
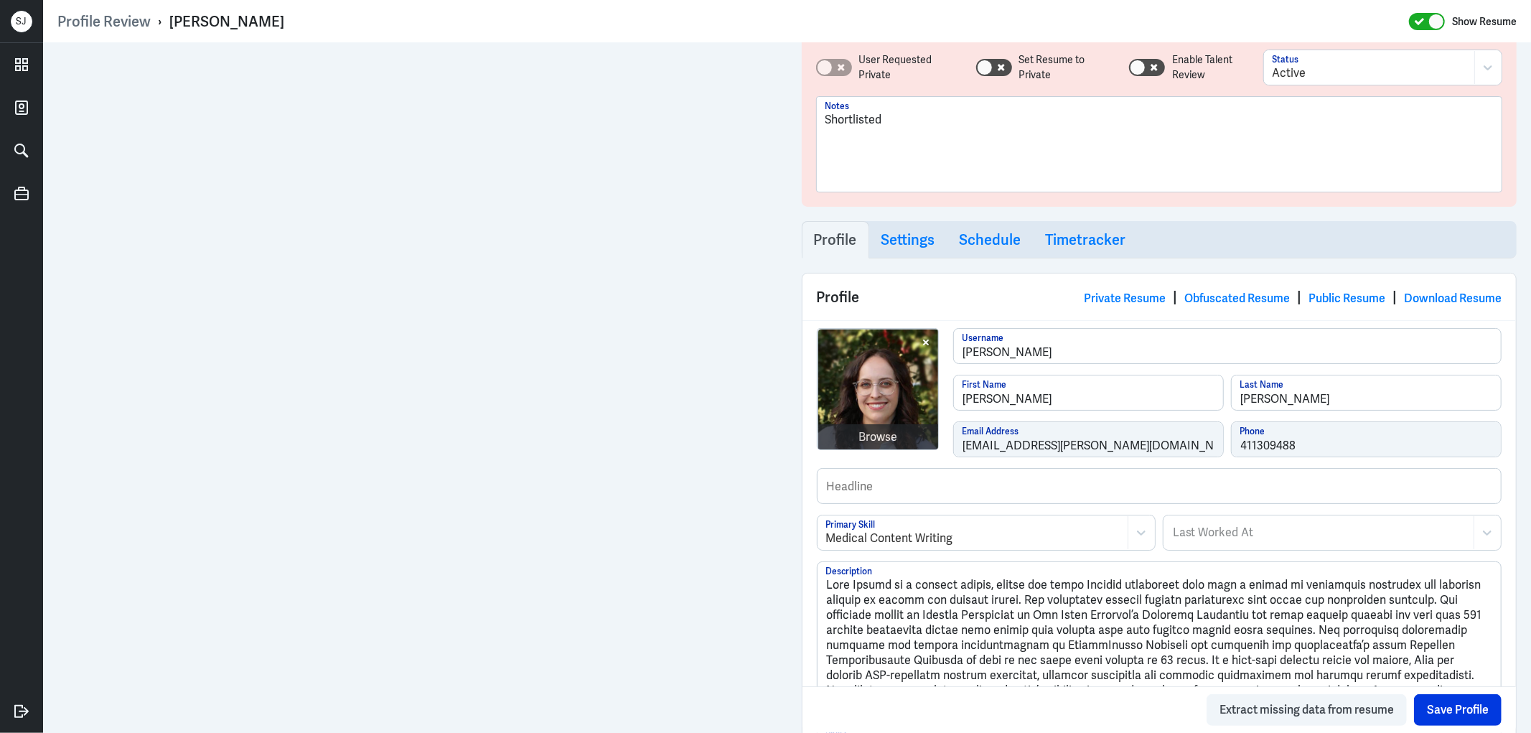
scroll to position [0, 0]
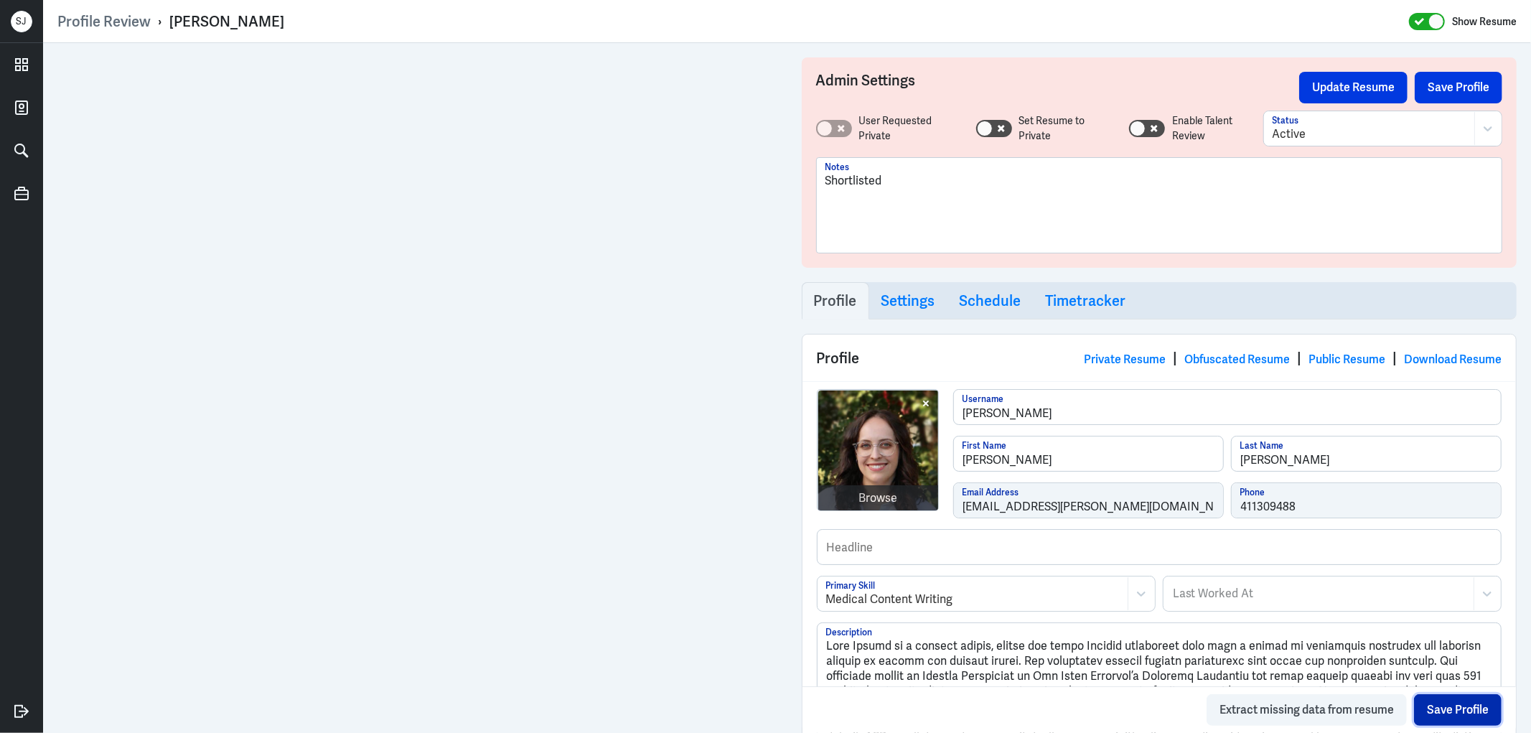
click at [1435, 700] on button "Save Profile" at bounding box center [1458, 710] width 88 height 32
click at [1350, 93] on button "Update Resume" at bounding box center [1353, 88] width 108 height 32
click at [1319, 362] on link "Public Resume" at bounding box center [1346, 359] width 77 height 15
click at [1354, 93] on button "Update Resume" at bounding box center [1353, 88] width 108 height 32
